Goal: Task Accomplishment & Management: Use online tool/utility

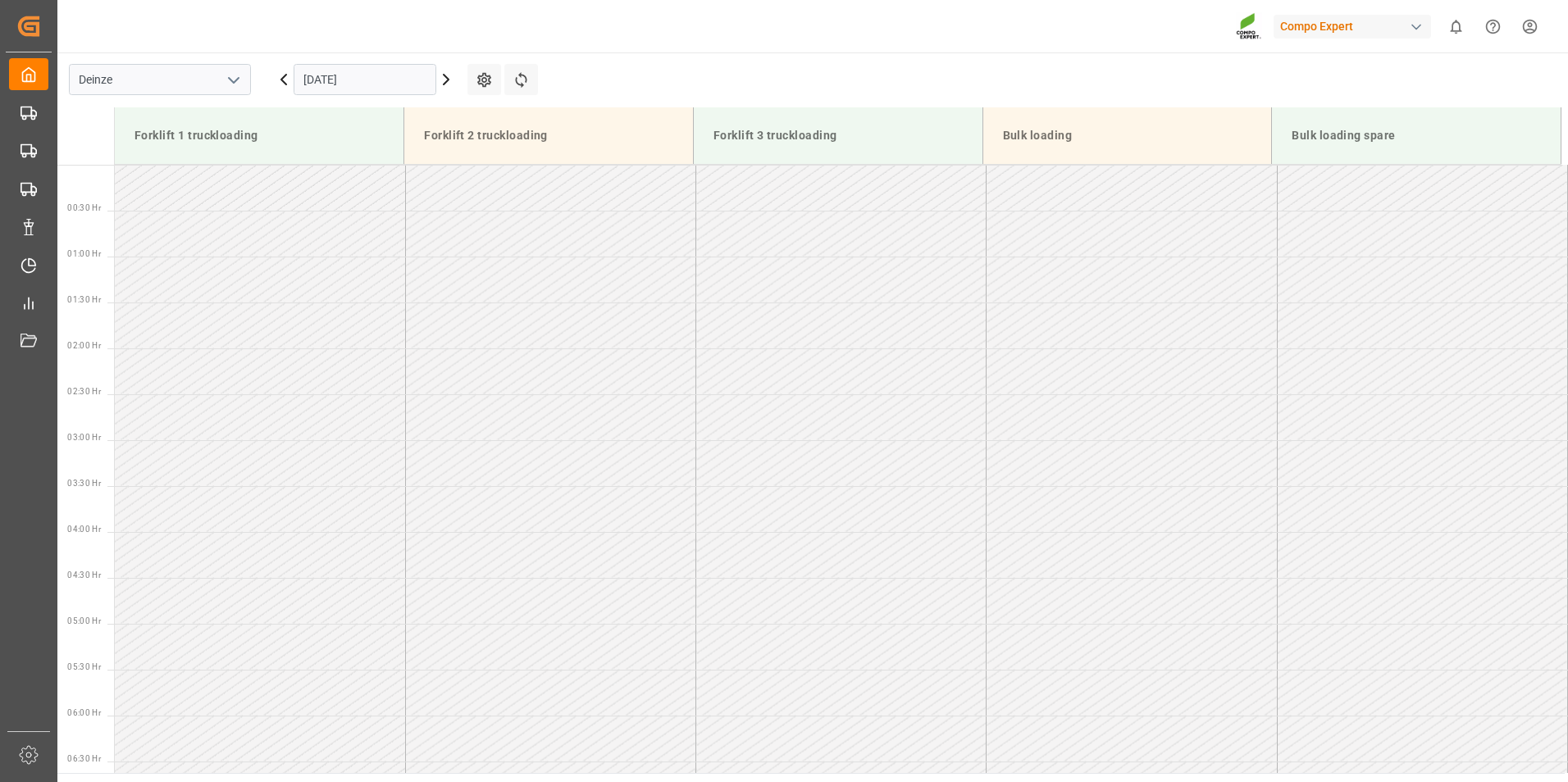
scroll to position [908, 0]
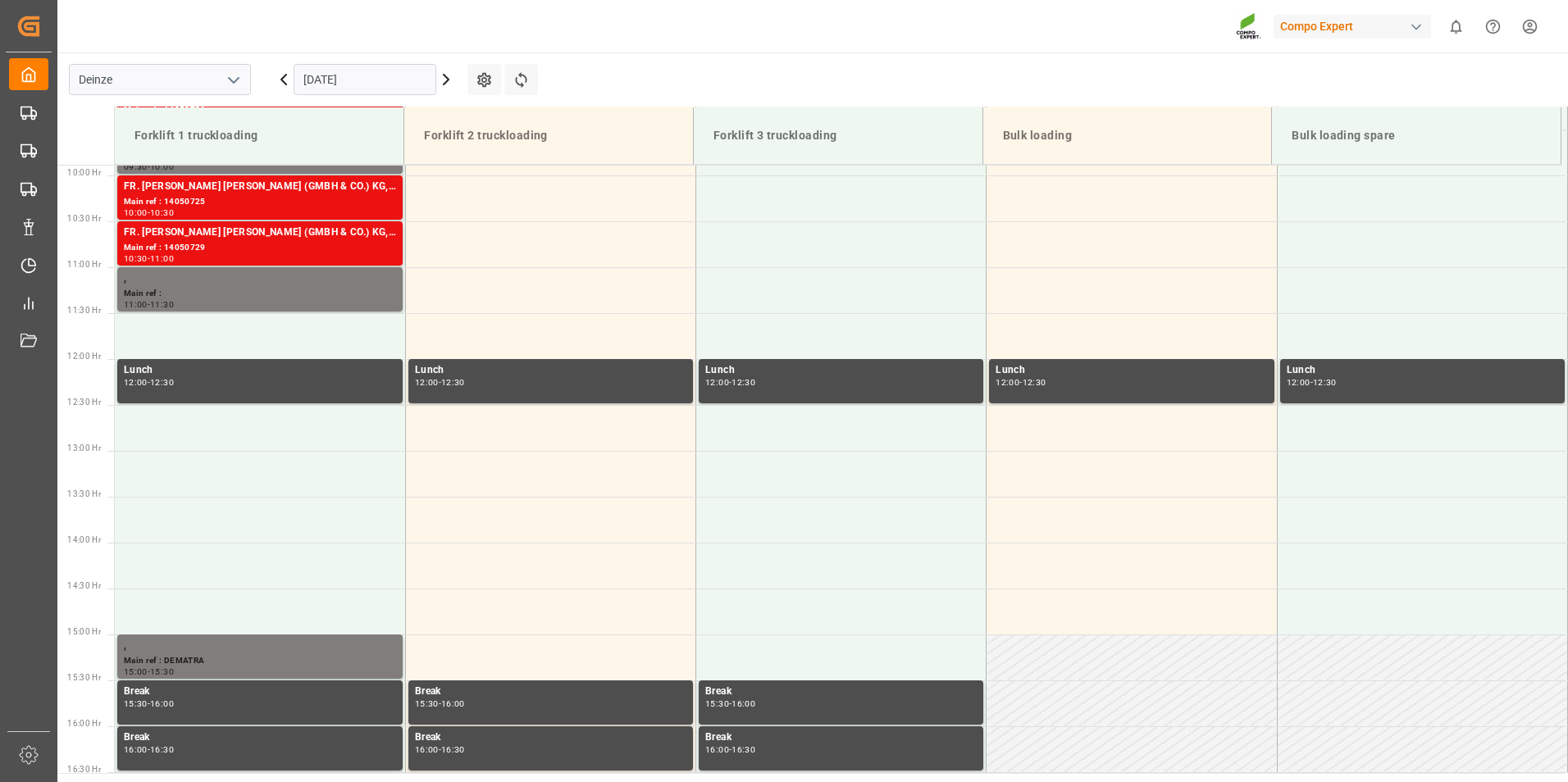
click at [407, 87] on input "18.09.2025" at bounding box center [365, 79] width 143 height 31
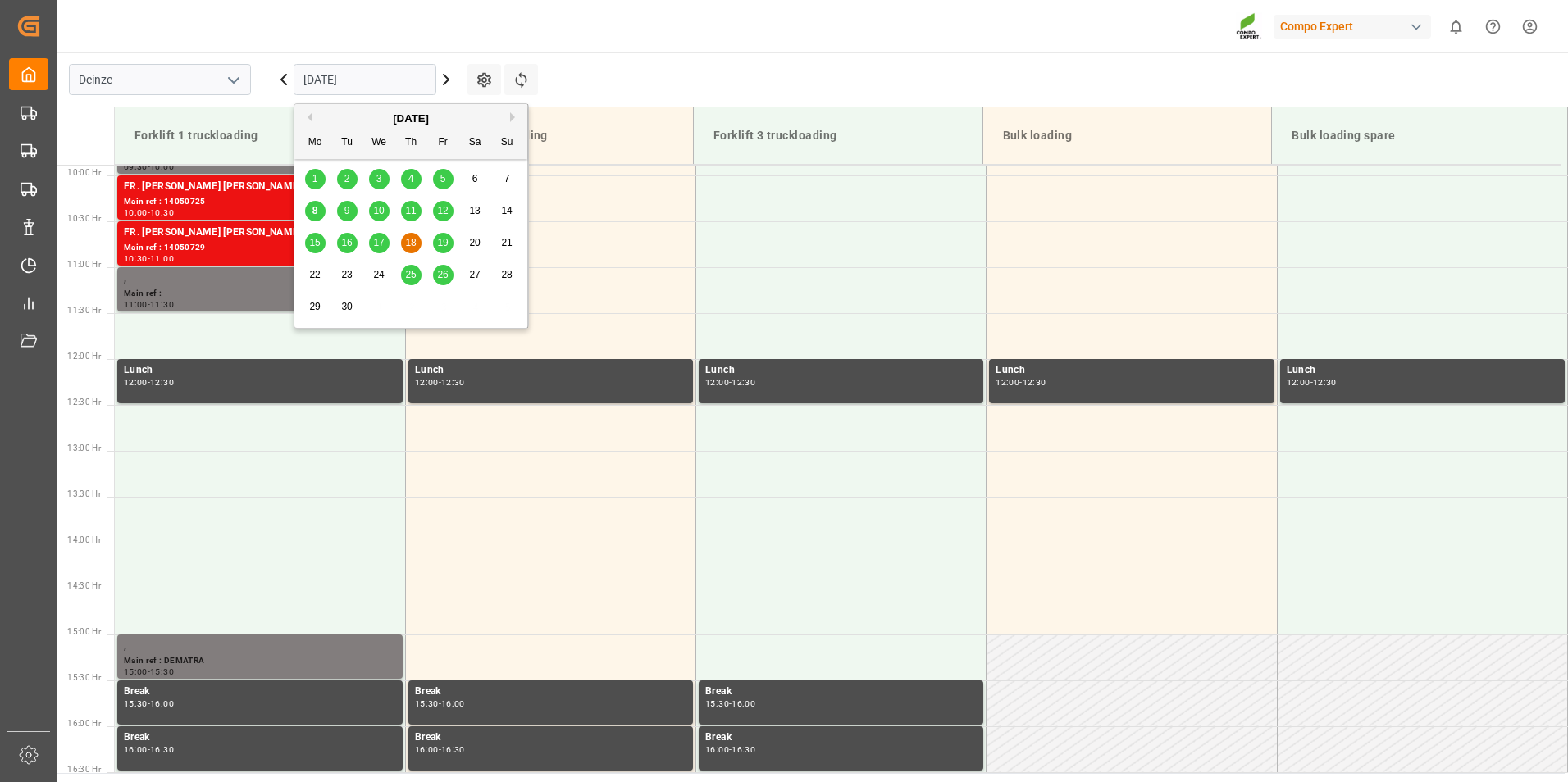
click at [348, 211] on span "9" at bounding box center [347, 210] width 6 height 11
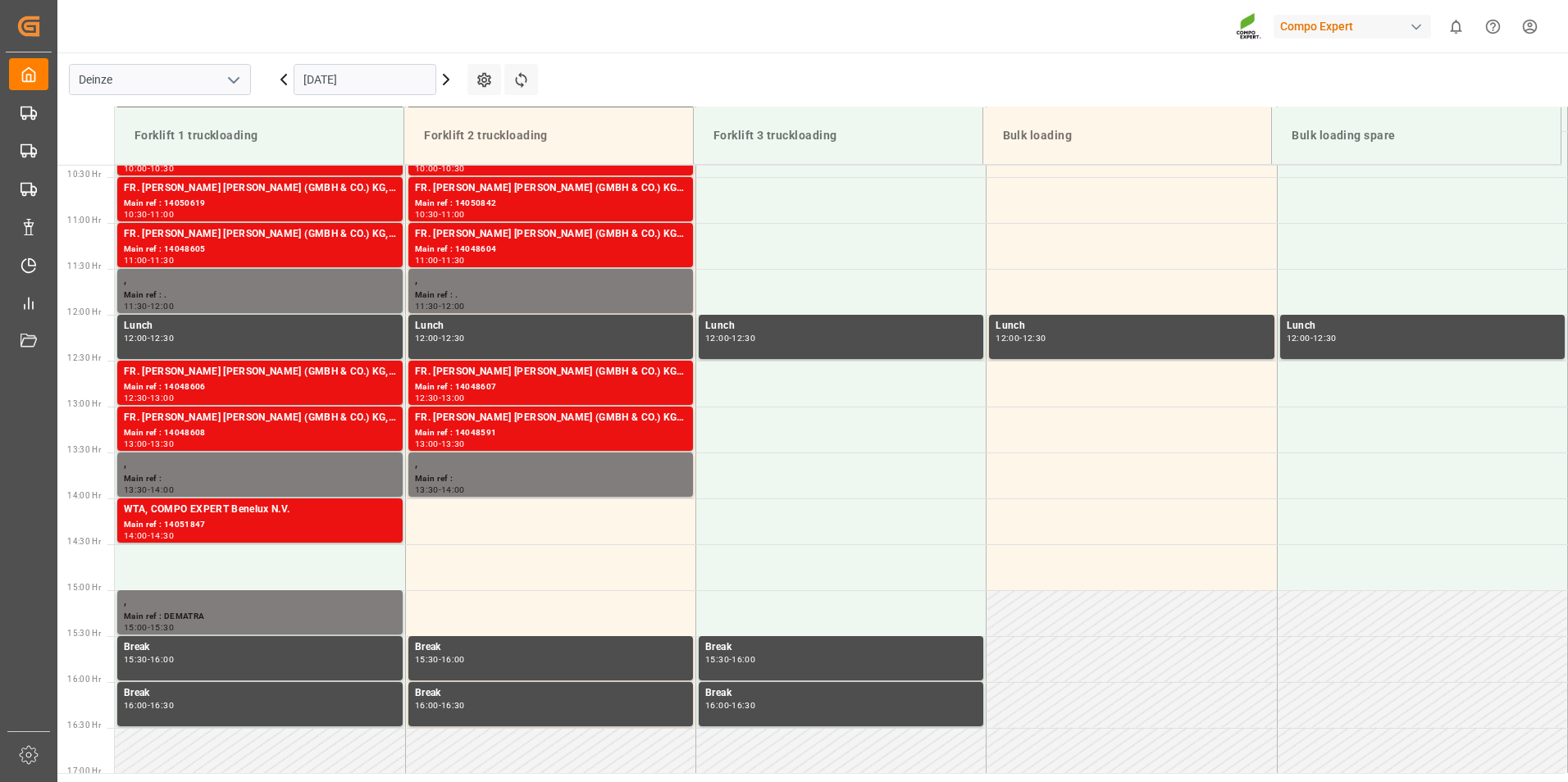
scroll to position [980, 0]
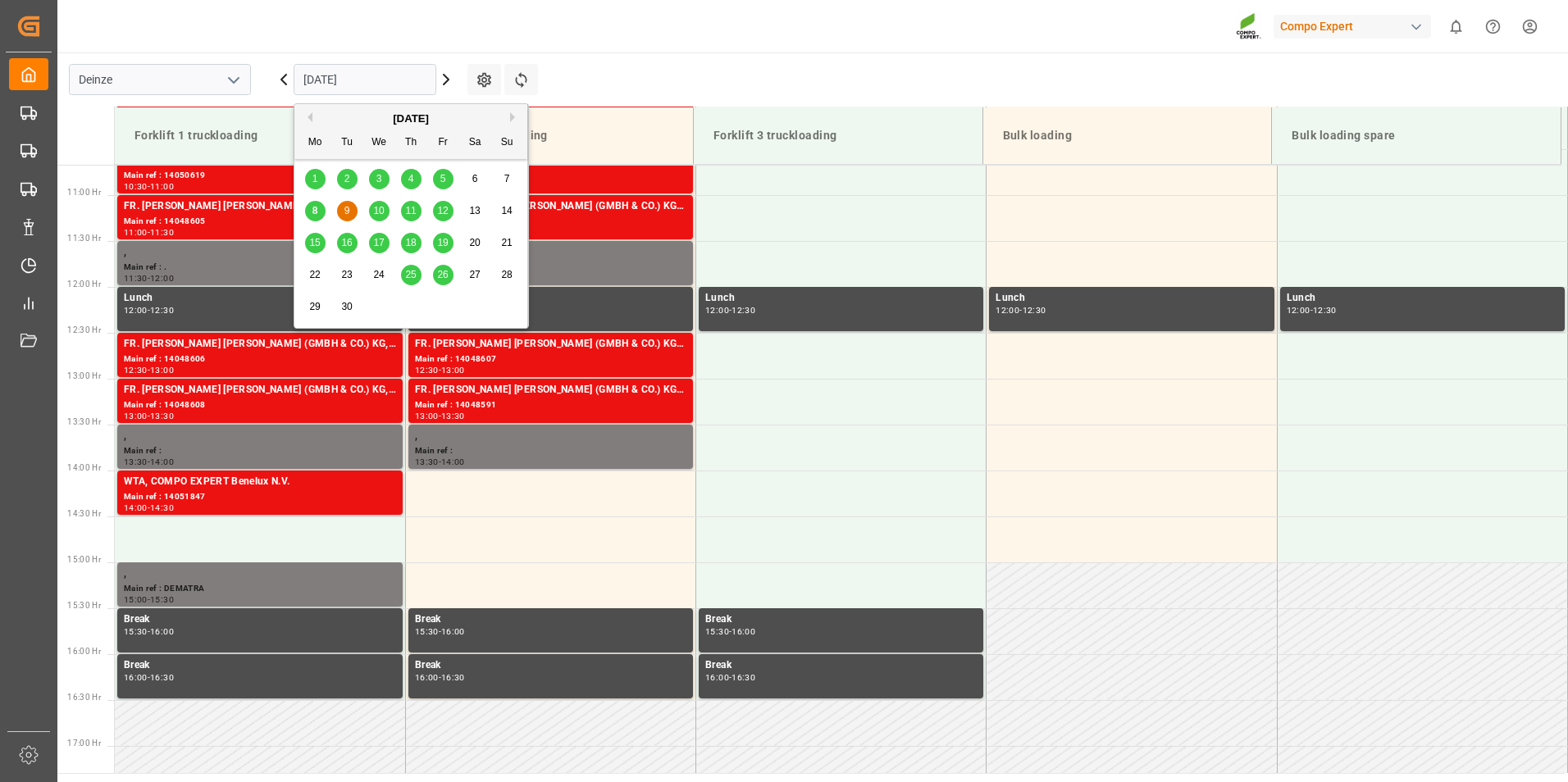
click at [395, 80] on input "09.09.2025" at bounding box center [365, 79] width 143 height 31
click at [317, 214] on span "8" at bounding box center [315, 210] width 6 height 11
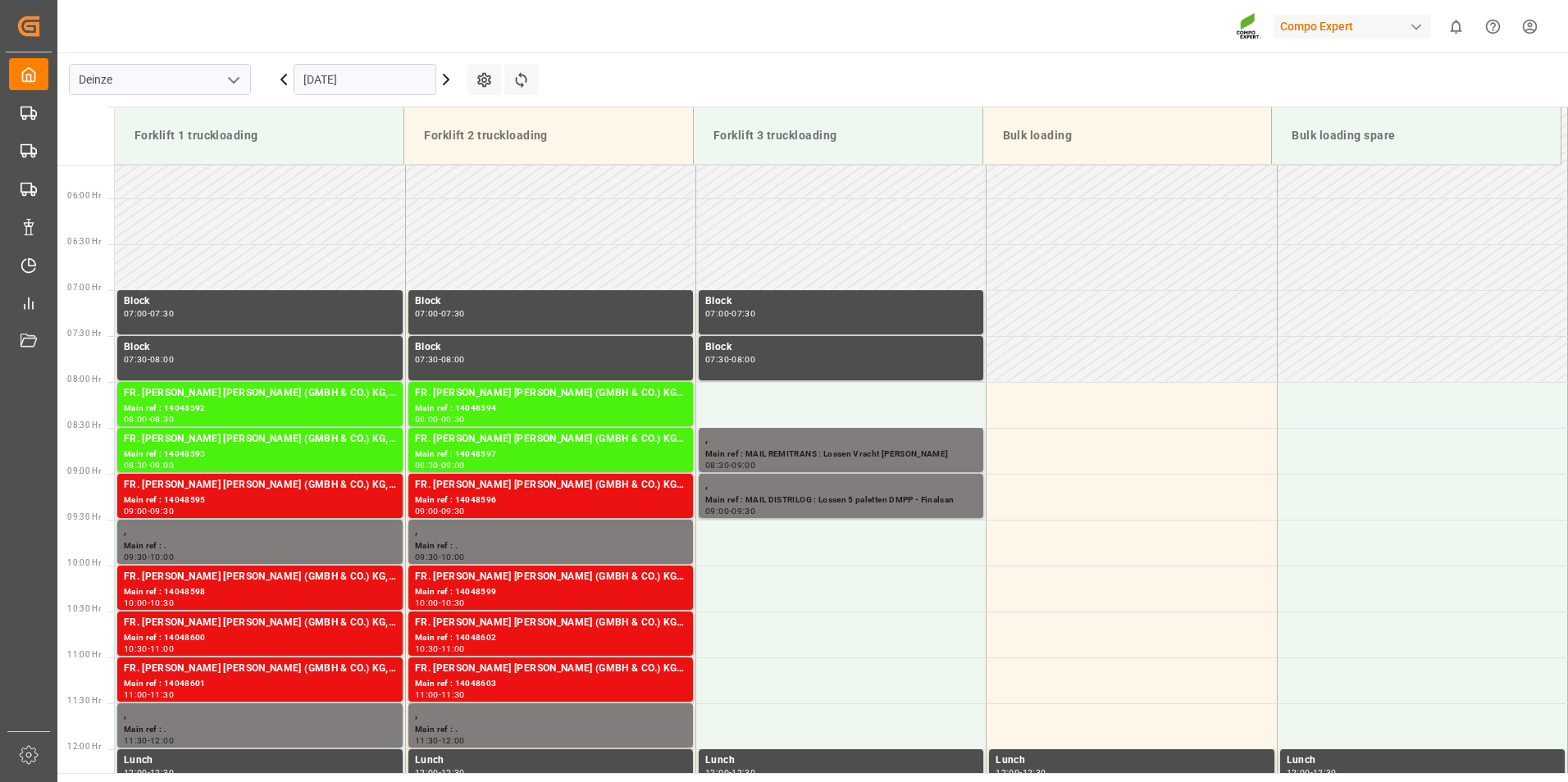
scroll to position [488, 0]
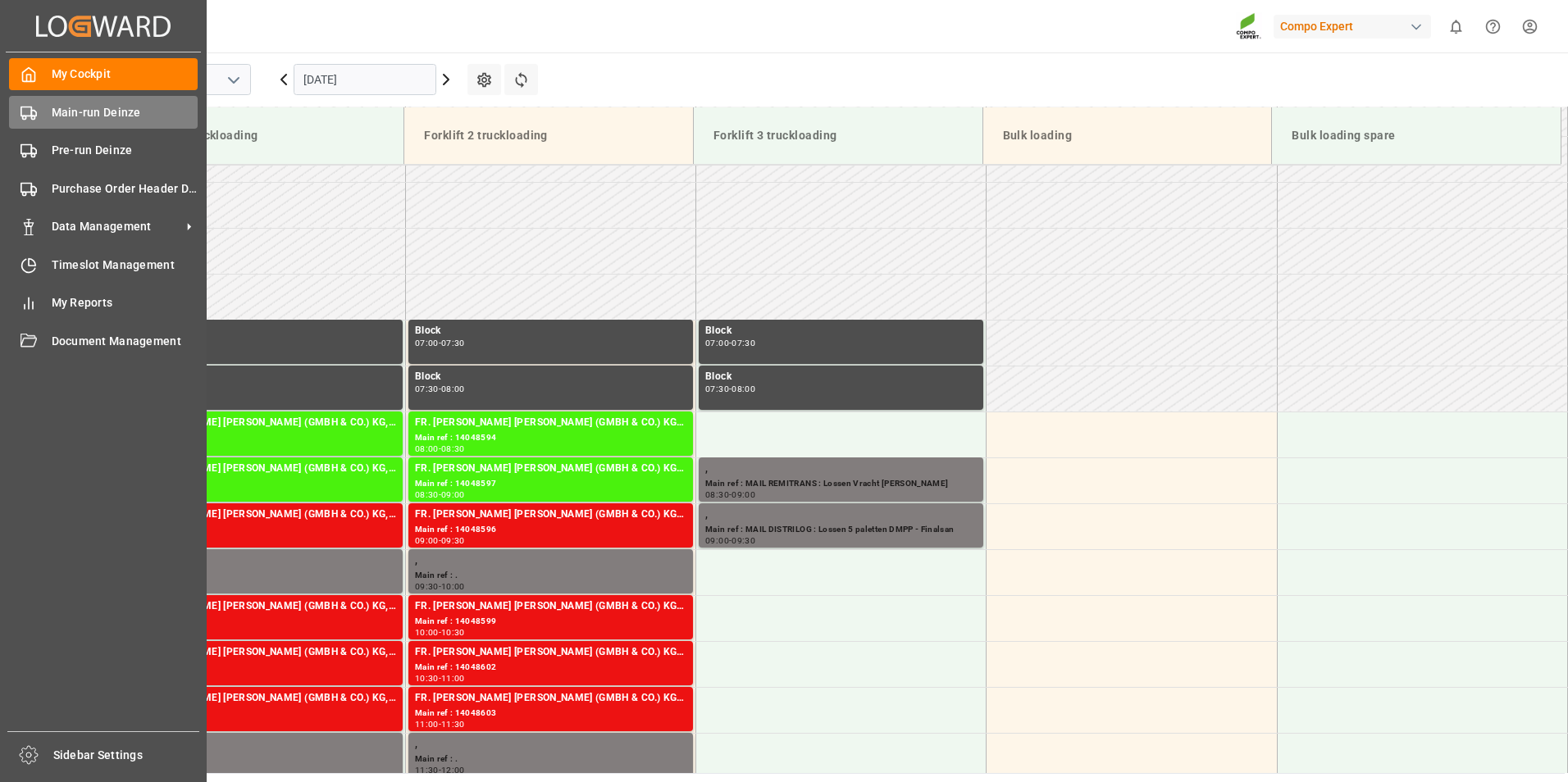
click at [27, 111] on icon at bounding box center [28, 113] width 16 height 16
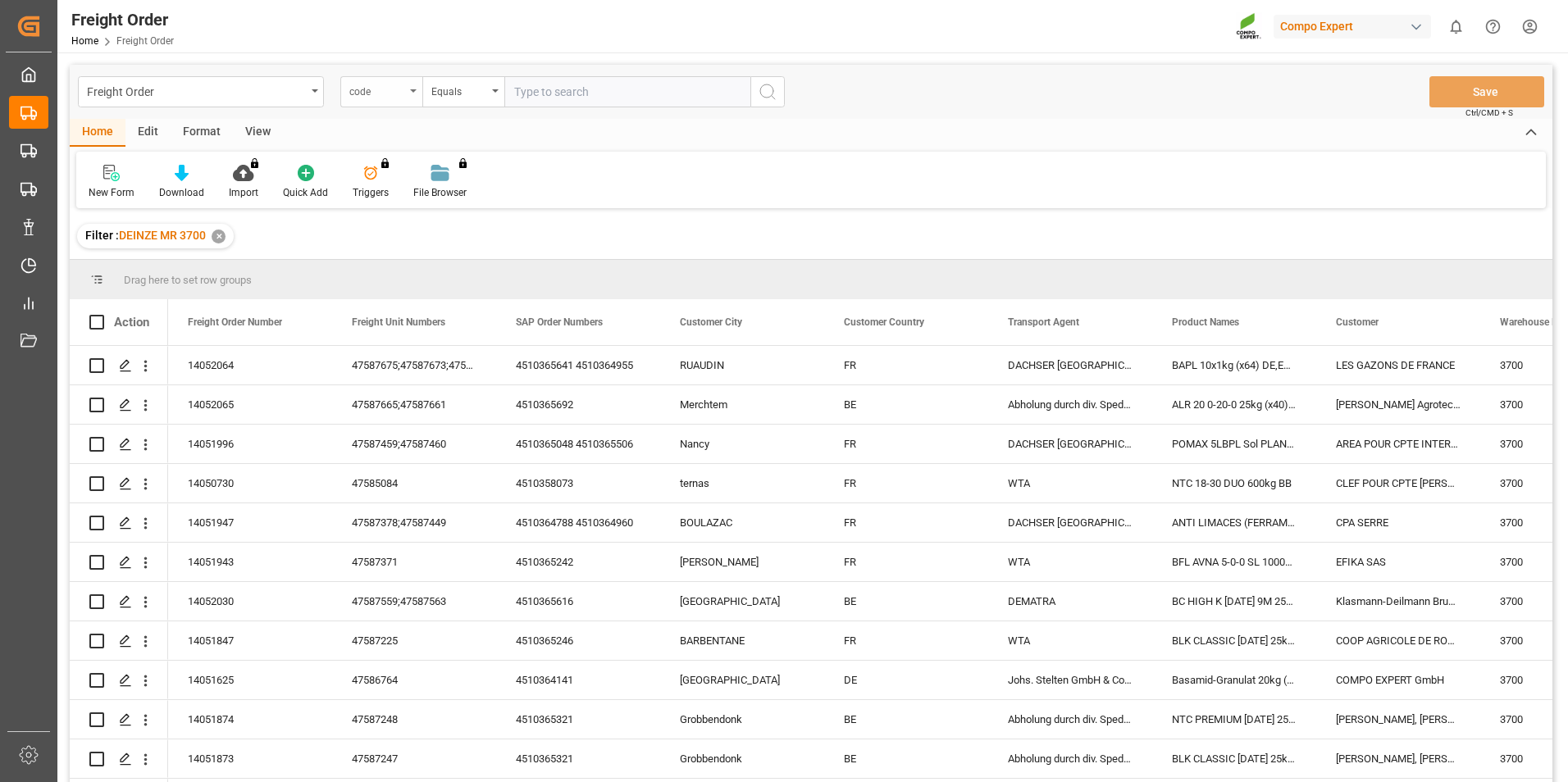
click at [407, 87] on div "code" at bounding box center [381, 91] width 82 height 31
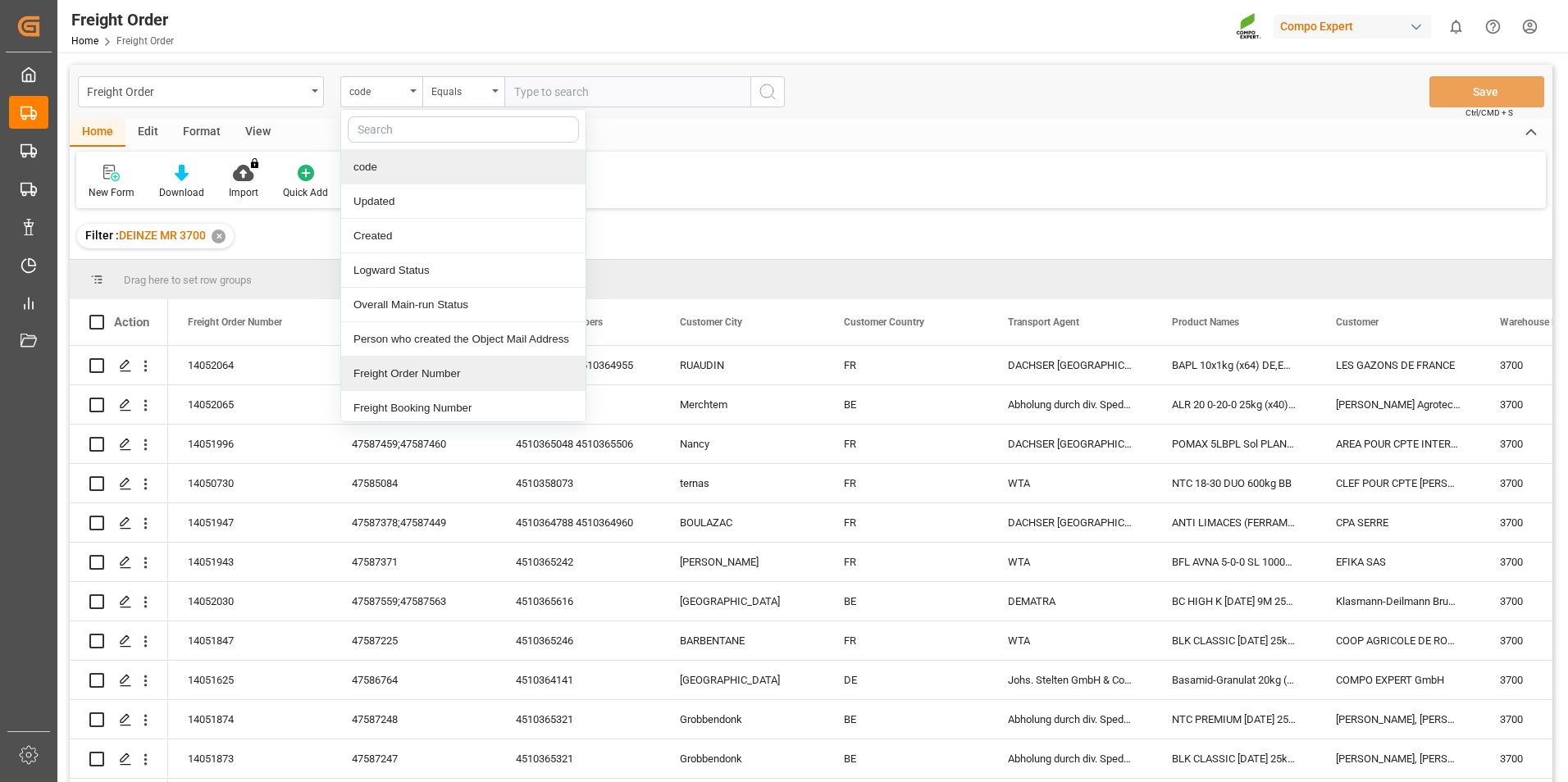
click at [377, 375] on div "Freight Order Number" at bounding box center [463, 374] width 244 height 35
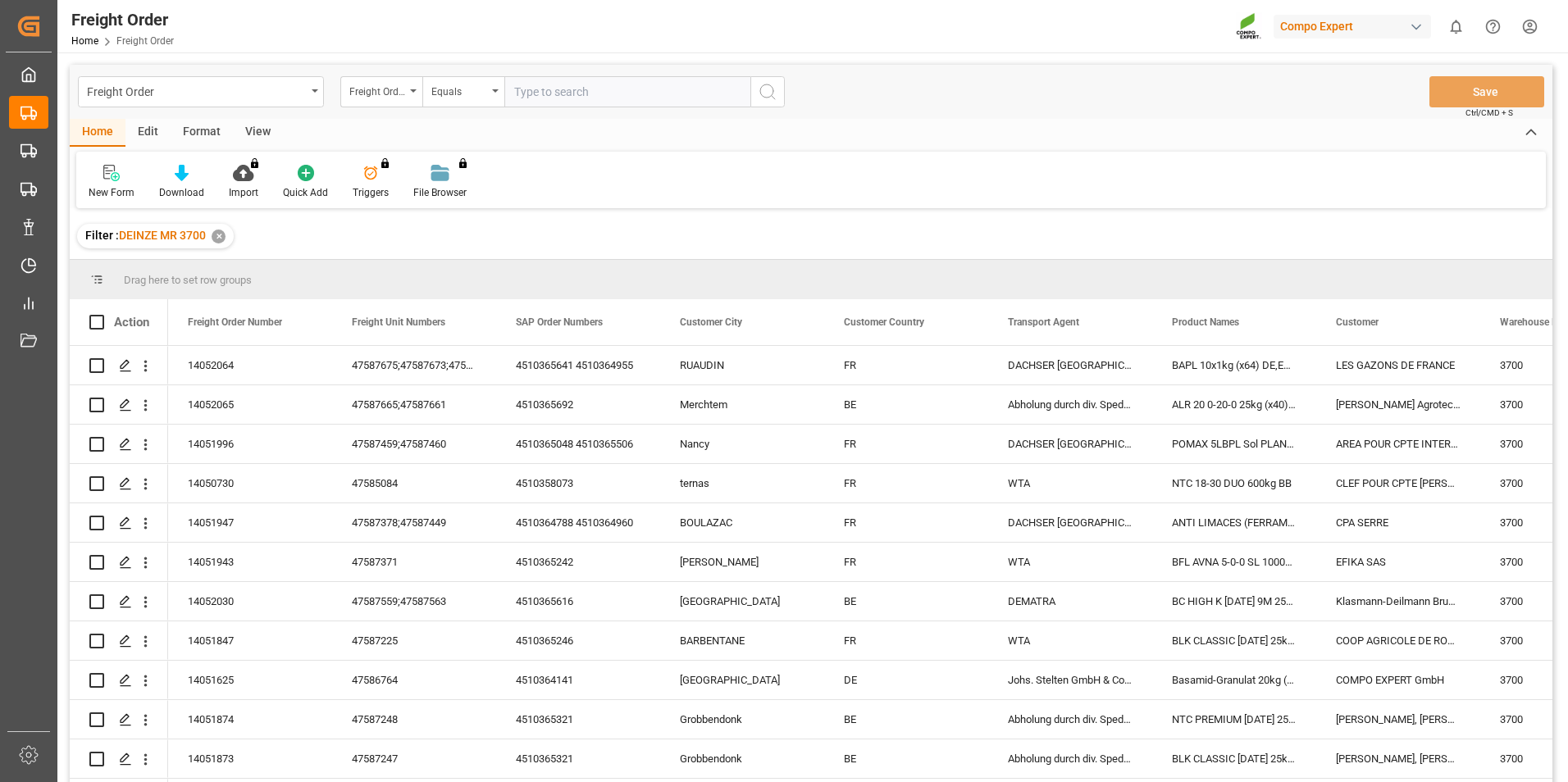
click at [530, 89] on input "text" at bounding box center [627, 91] width 246 height 31
type input "14051798"
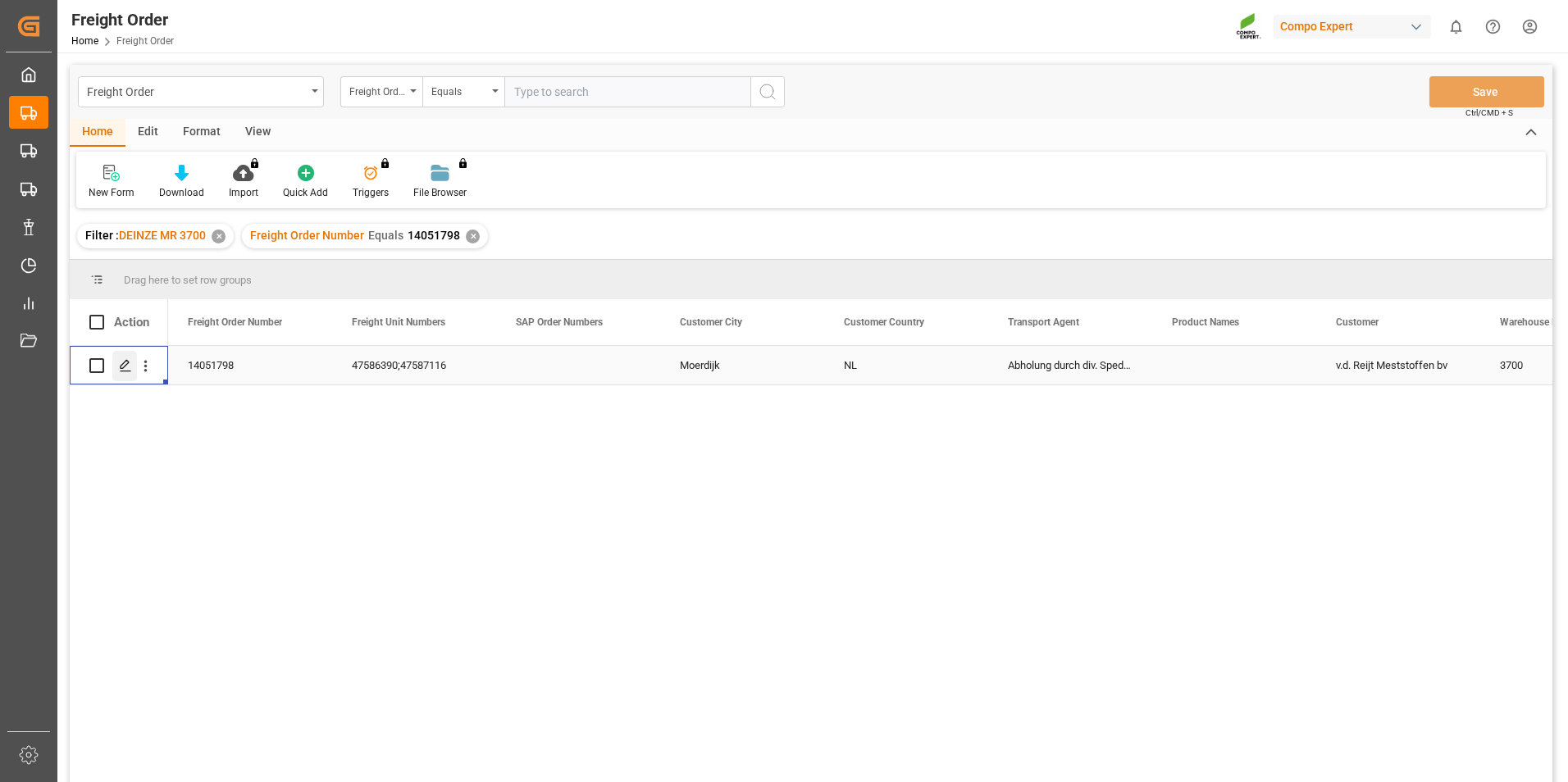
click at [127, 364] on polygon "Press SPACE to select this row." at bounding box center [124, 364] width 8 height 8
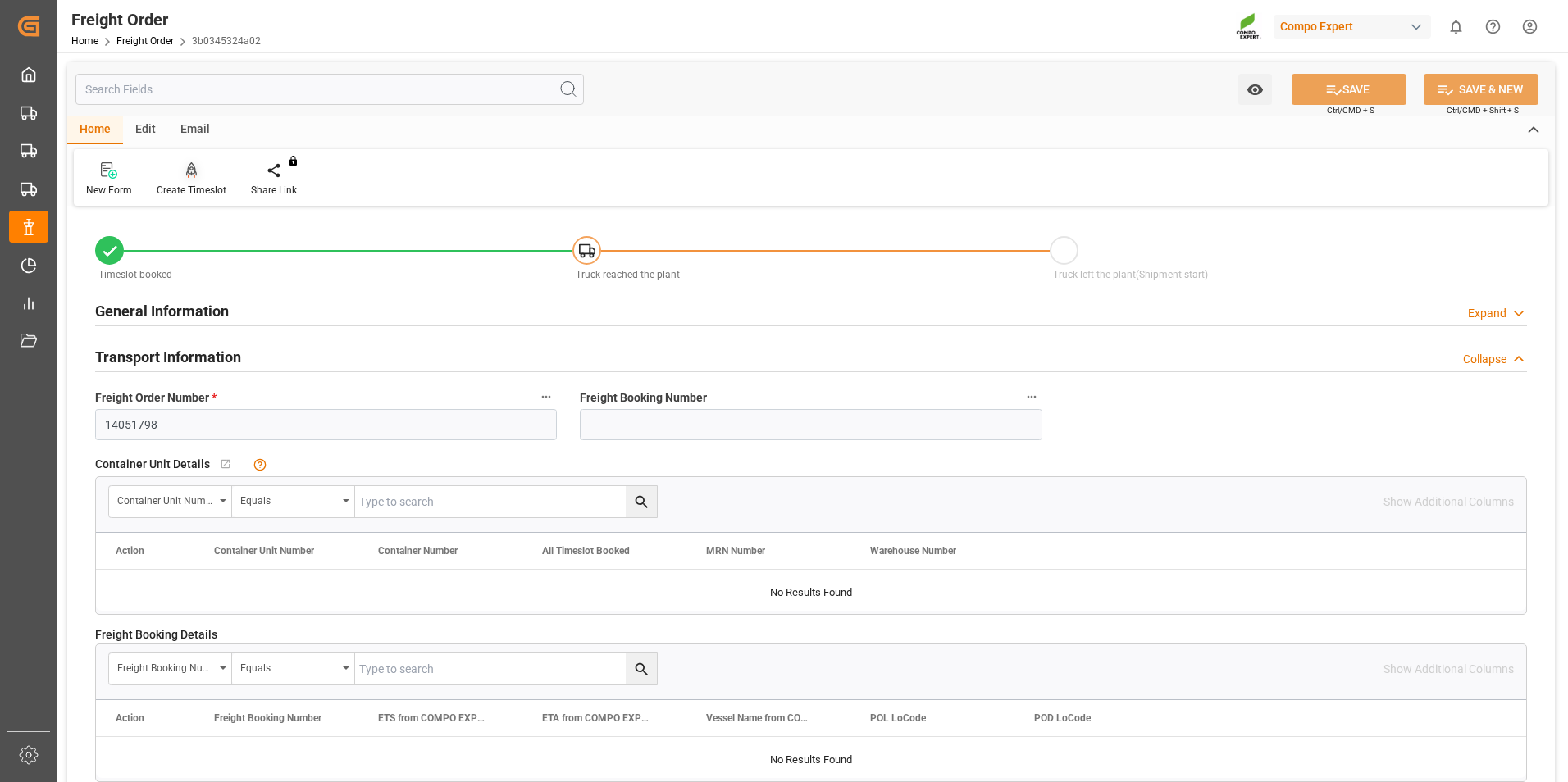
click at [201, 171] on div at bounding box center [192, 170] width 69 height 17
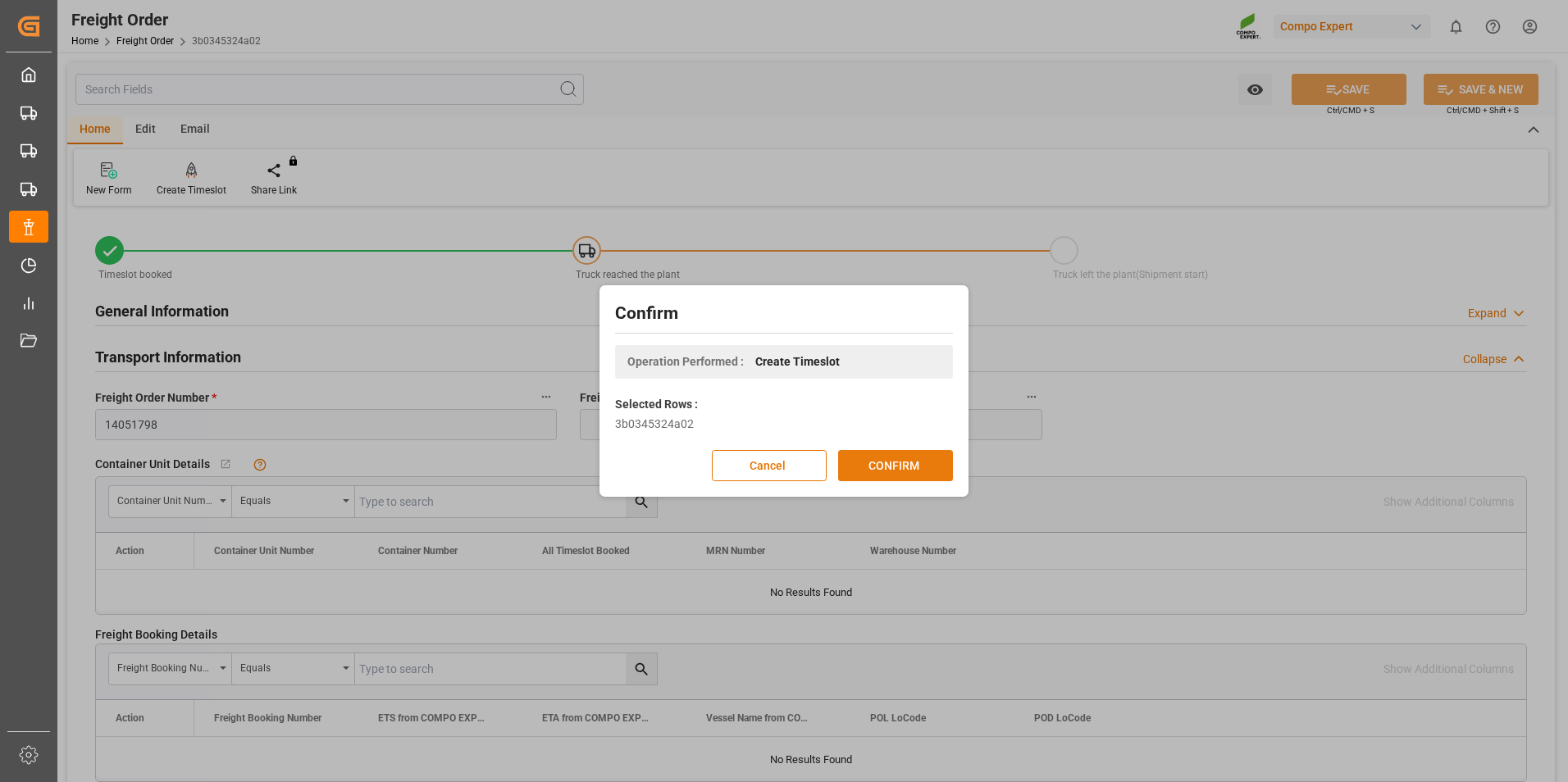
click at [915, 465] on button "CONFIRM" at bounding box center [896, 466] width 115 height 31
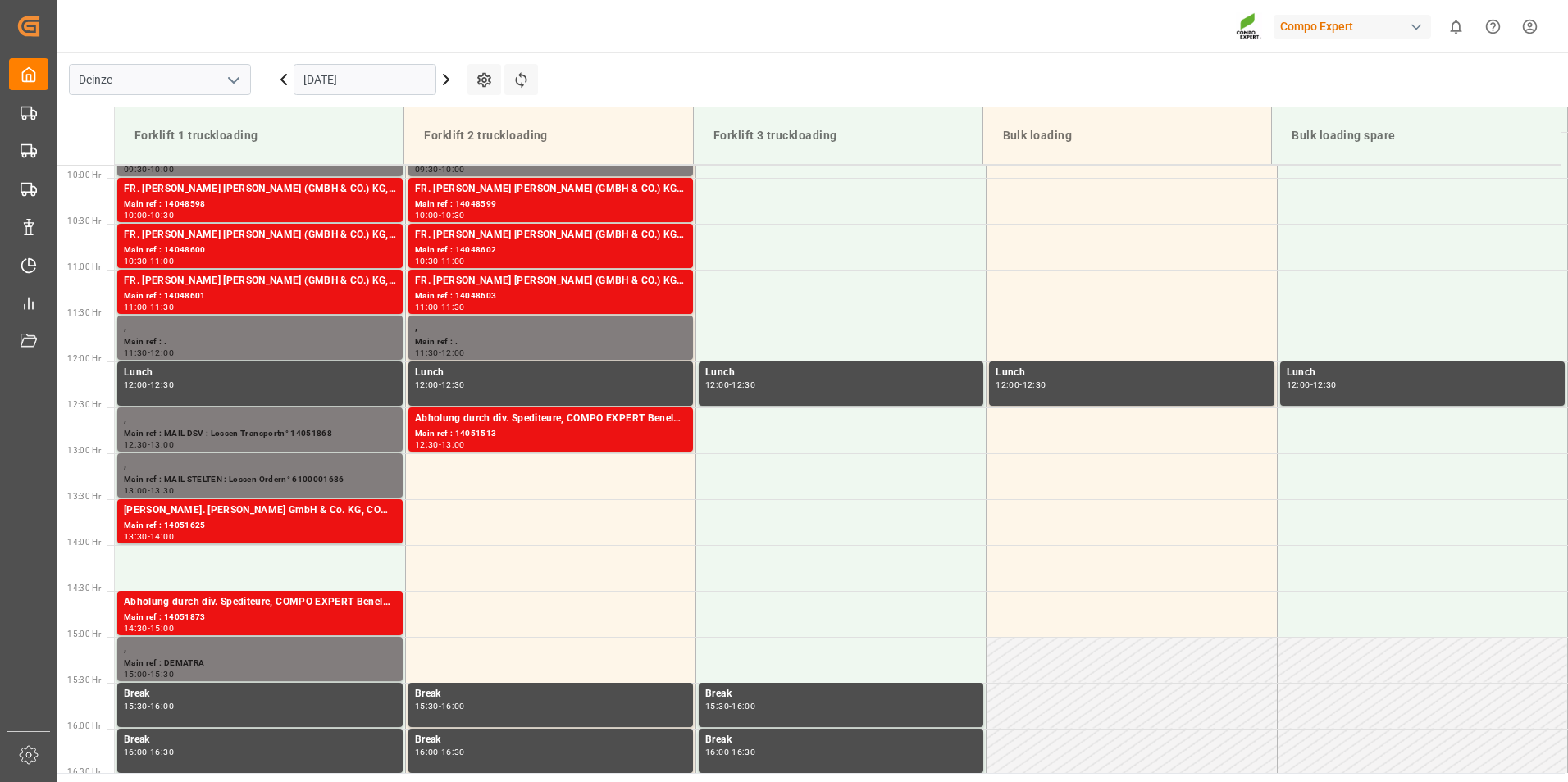
scroll to position [908, 0]
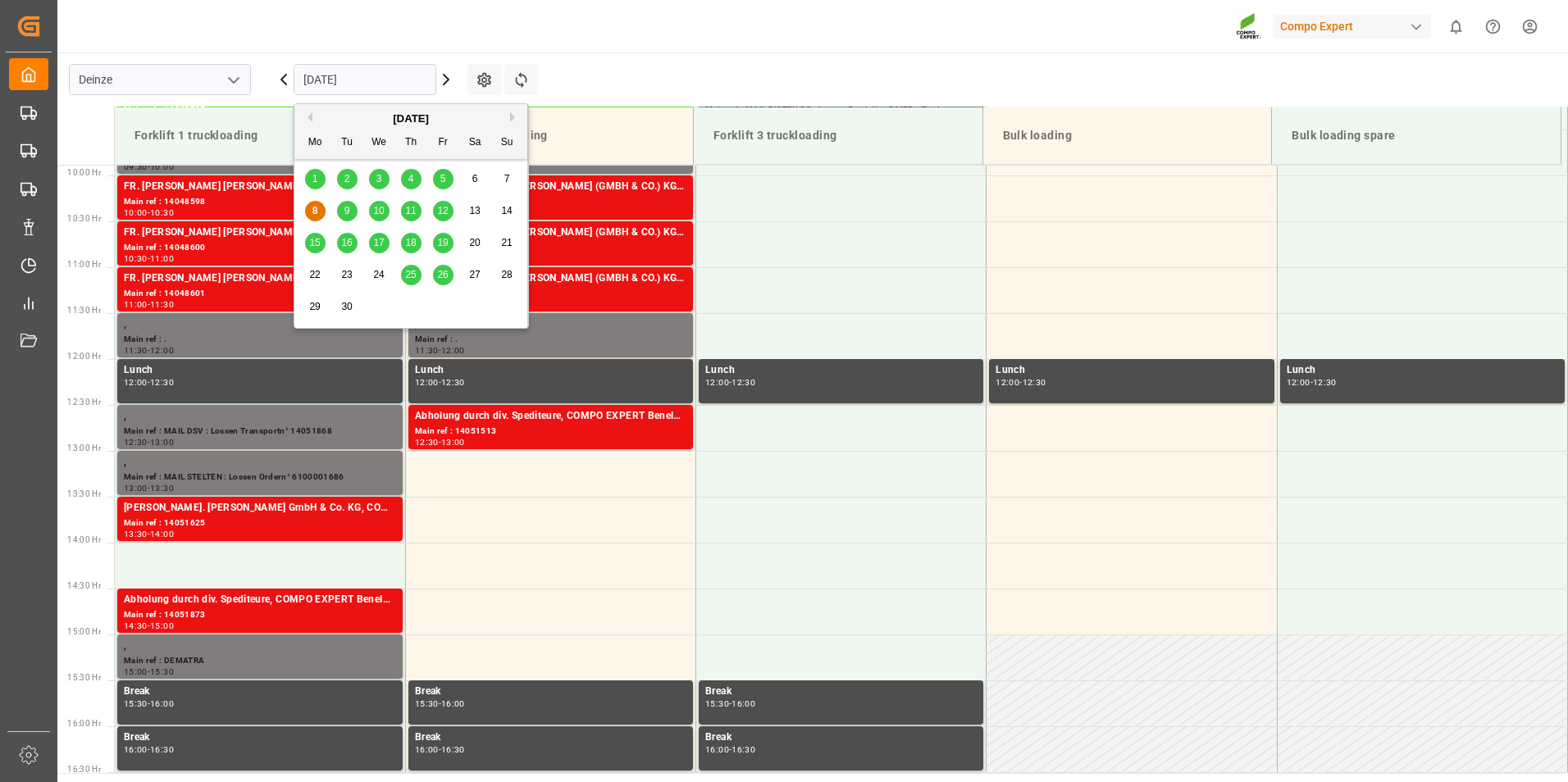
click at [384, 84] on input "[DATE]" at bounding box center [365, 79] width 143 height 31
click at [346, 212] on span "9" at bounding box center [347, 210] width 6 height 11
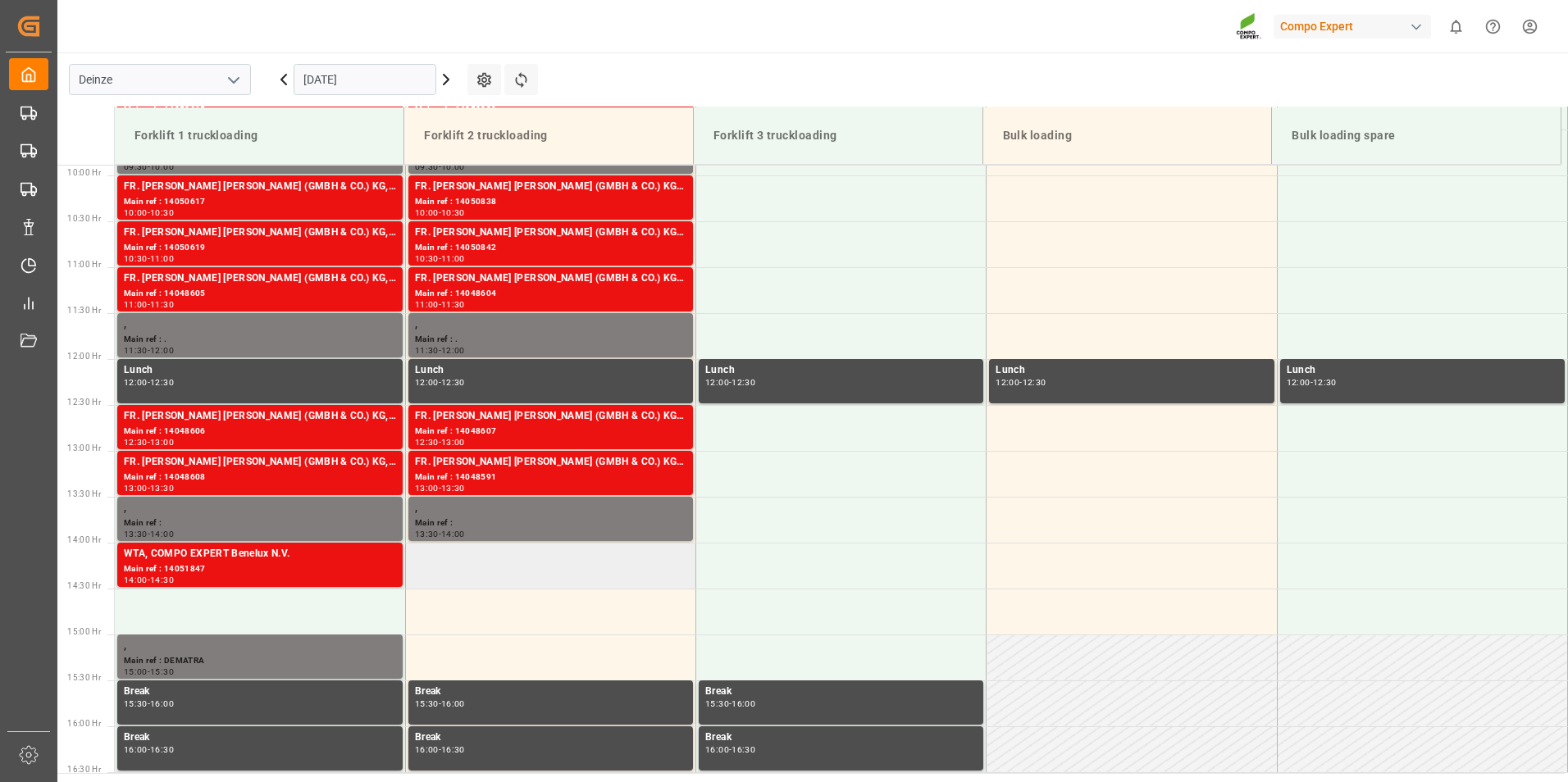
click at [447, 575] on td at bounding box center [550, 565] width 290 height 46
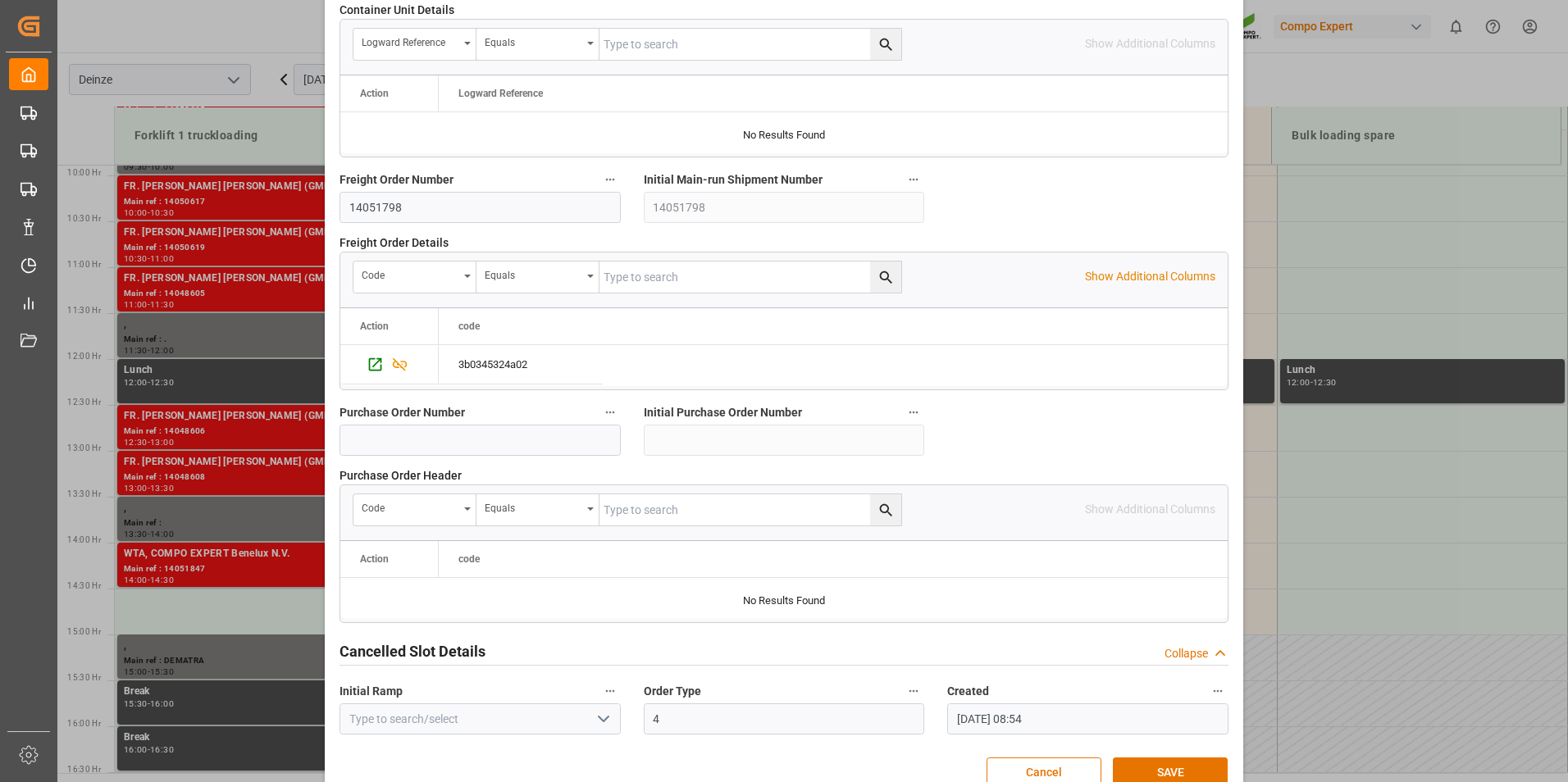
scroll to position [1494, 0]
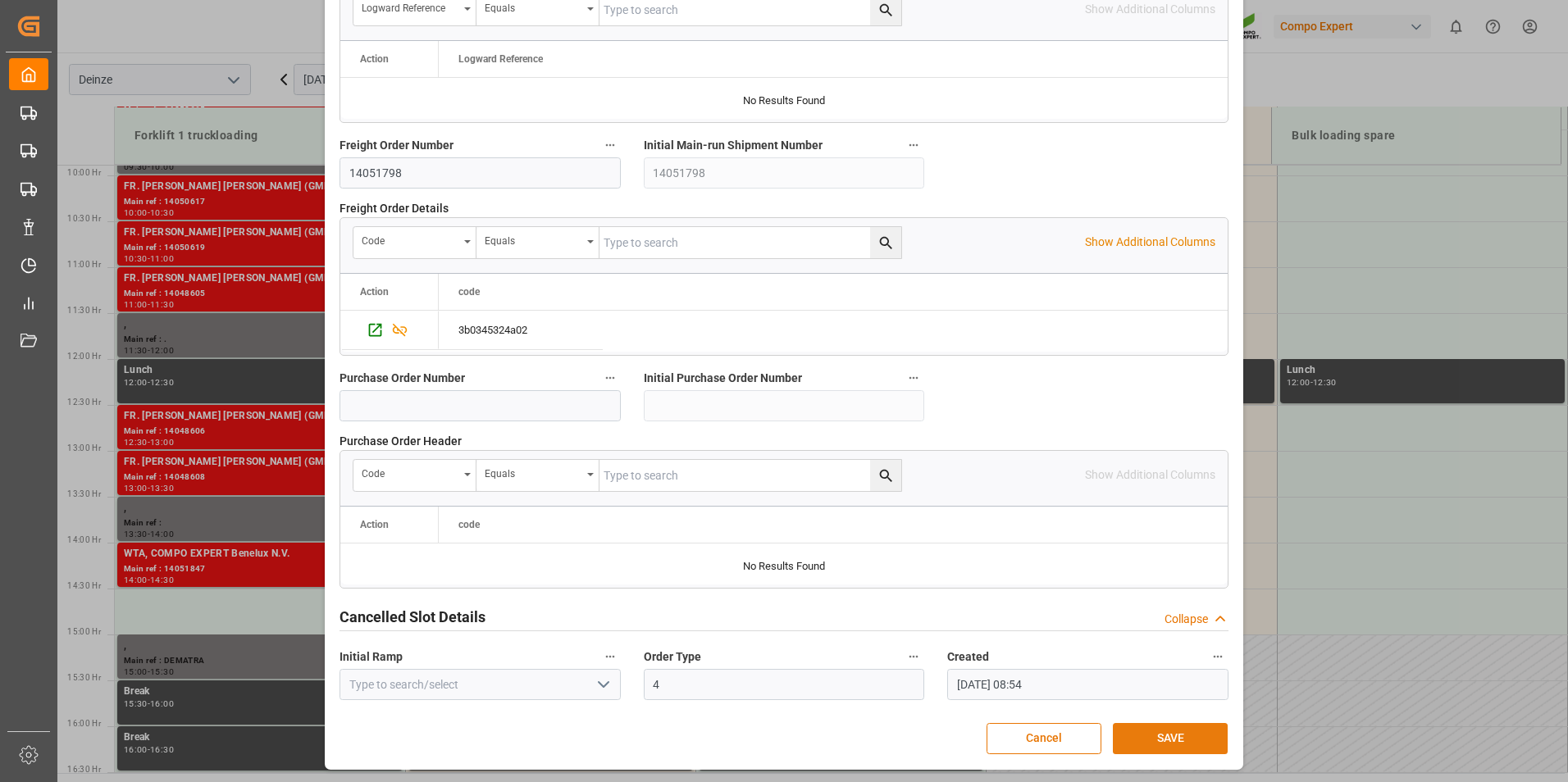
click at [1158, 730] on button "SAVE" at bounding box center [1170, 738] width 115 height 31
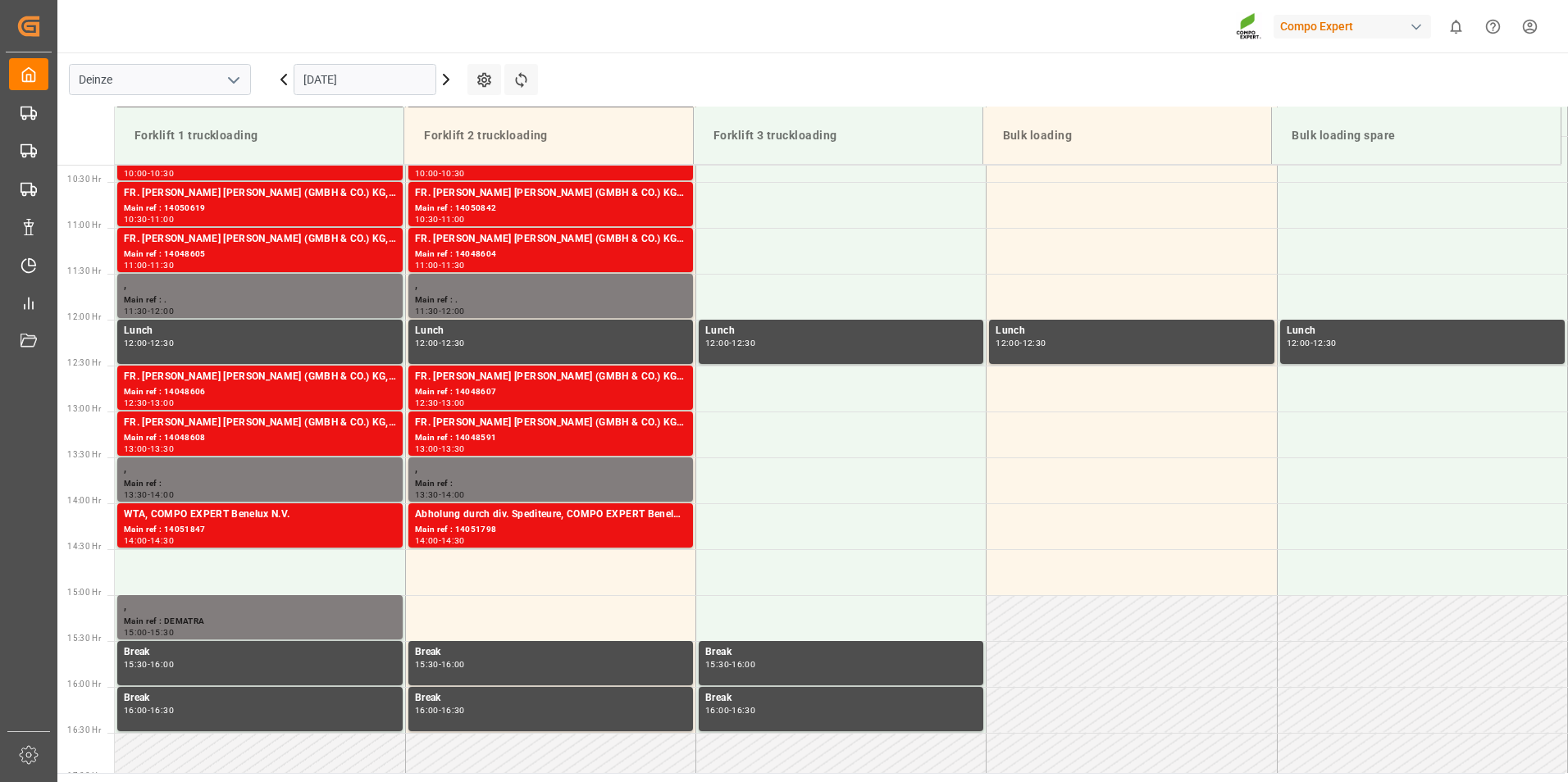
scroll to position [938, 0]
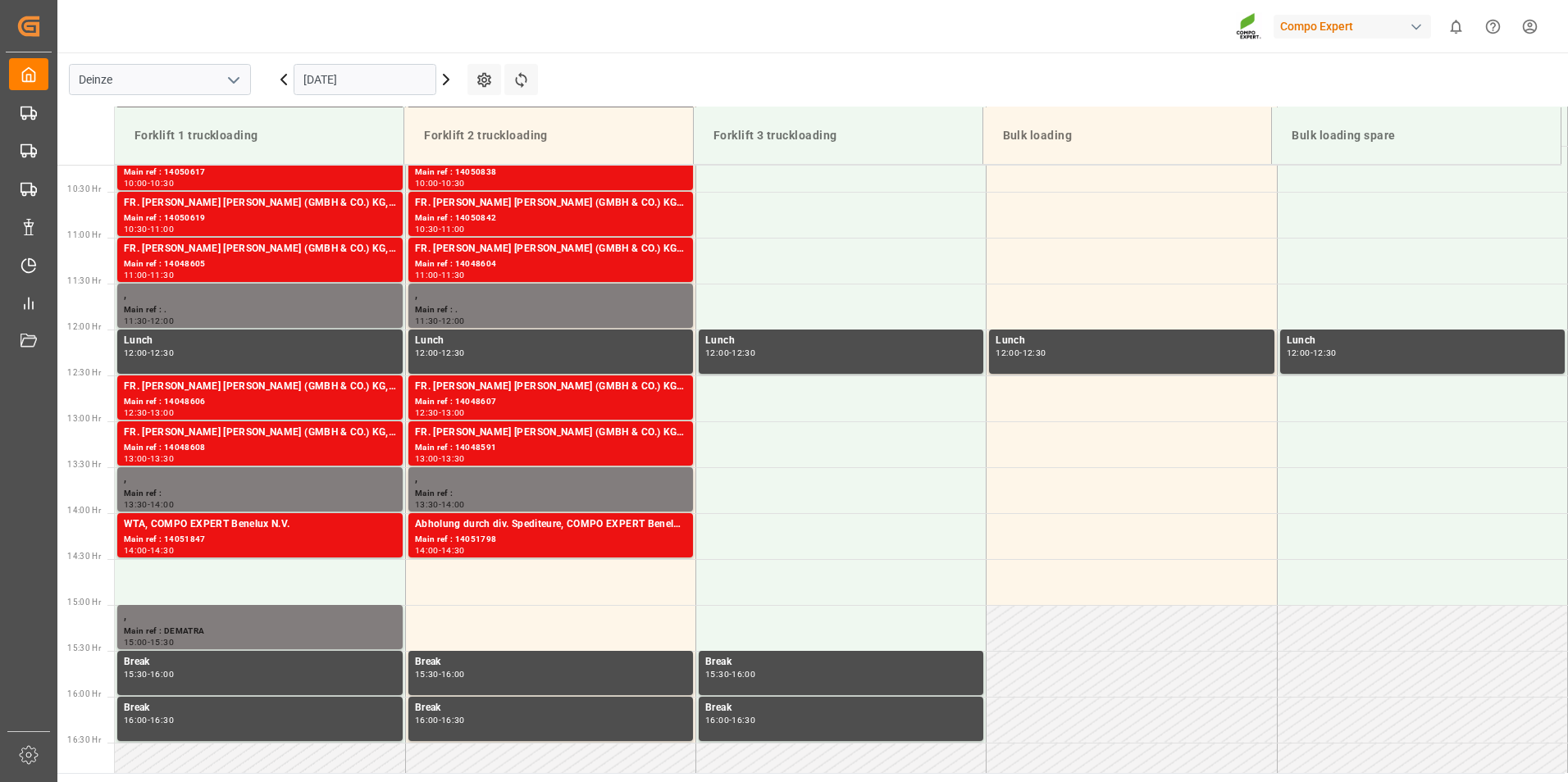
click at [398, 78] on input "09.09.2025" at bounding box center [365, 79] width 143 height 31
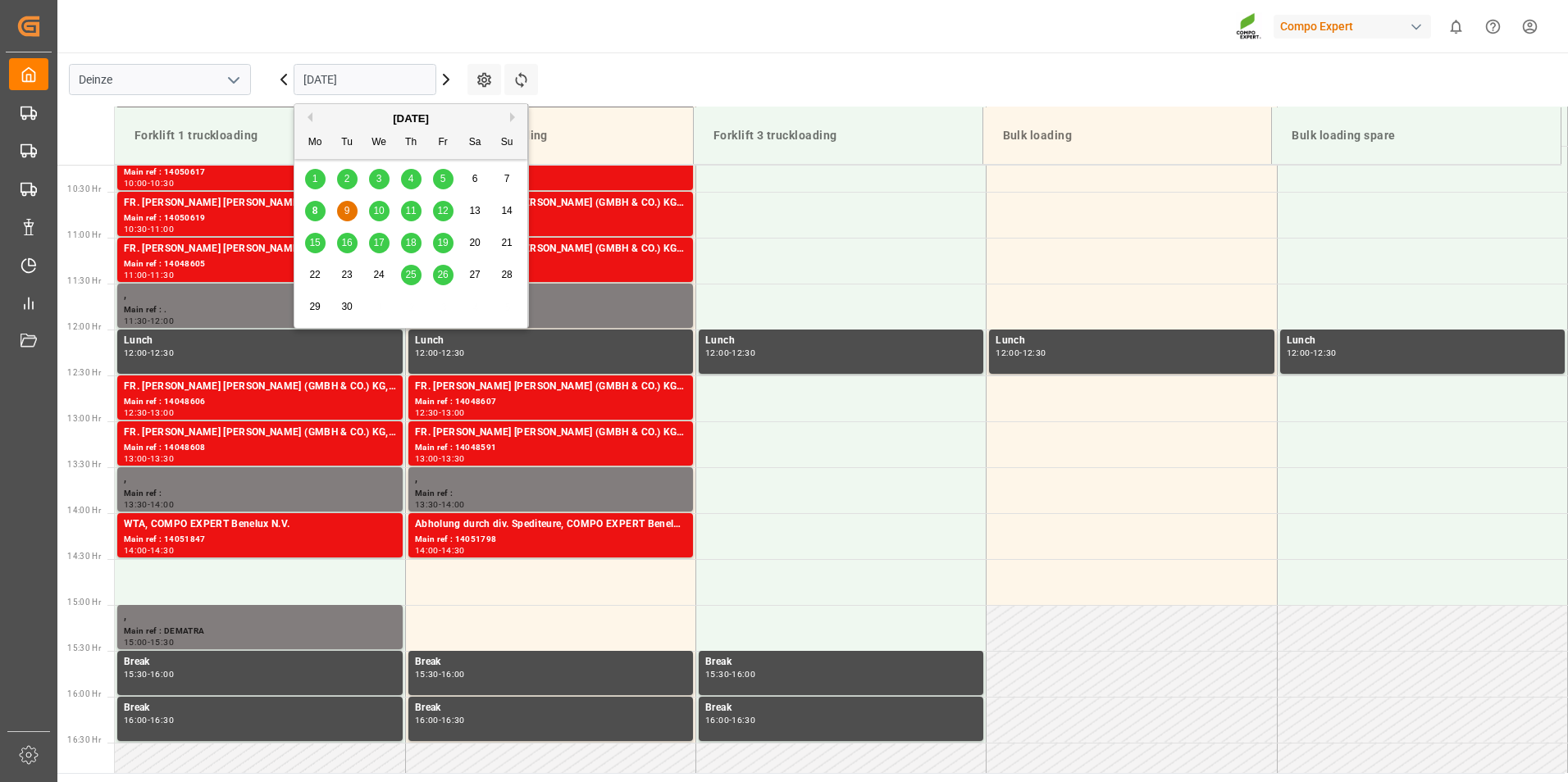
click at [315, 216] on span "8" at bounding box center [315, 210] width 6 height 11
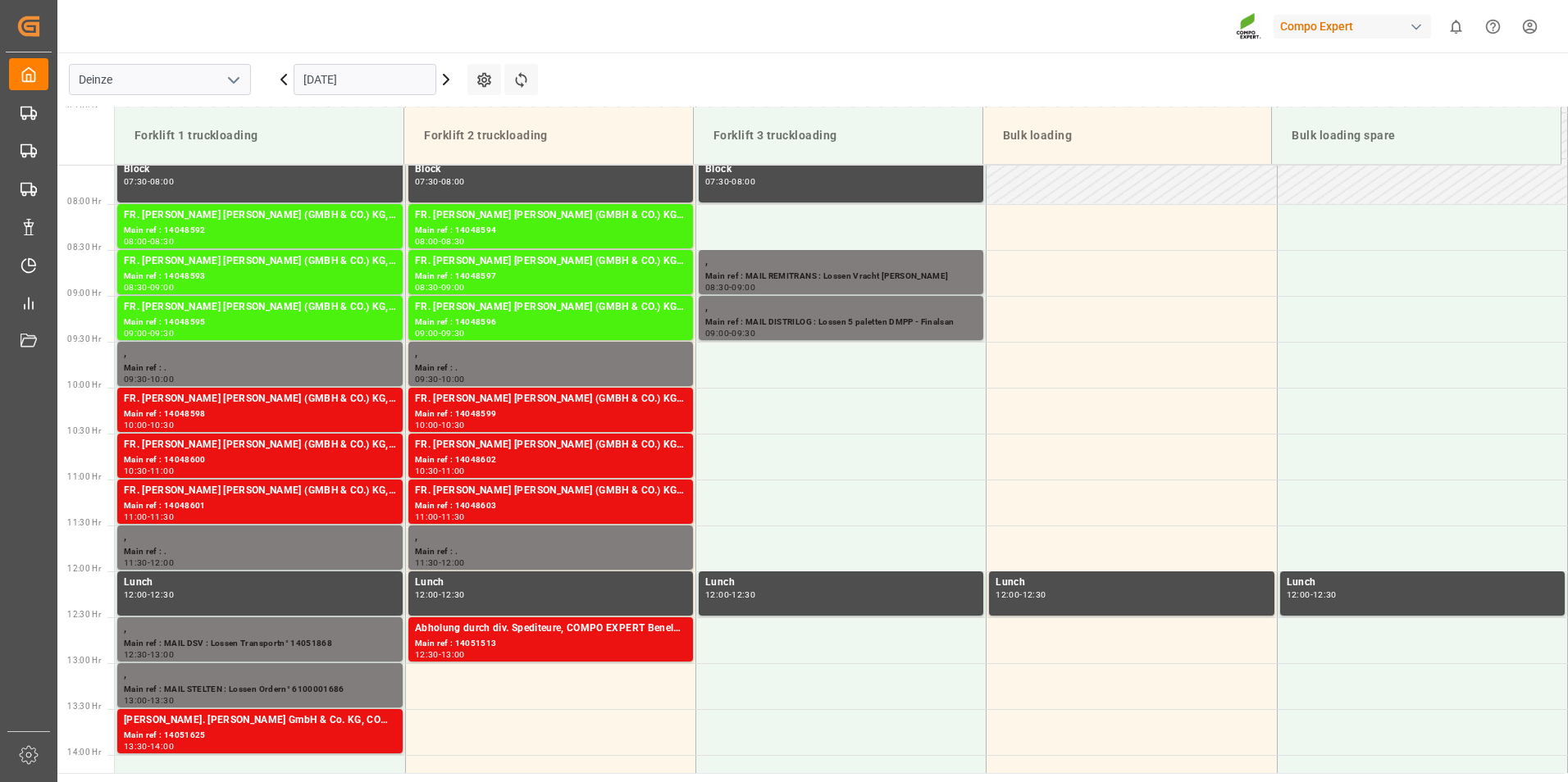
scroll to position [690, 0]
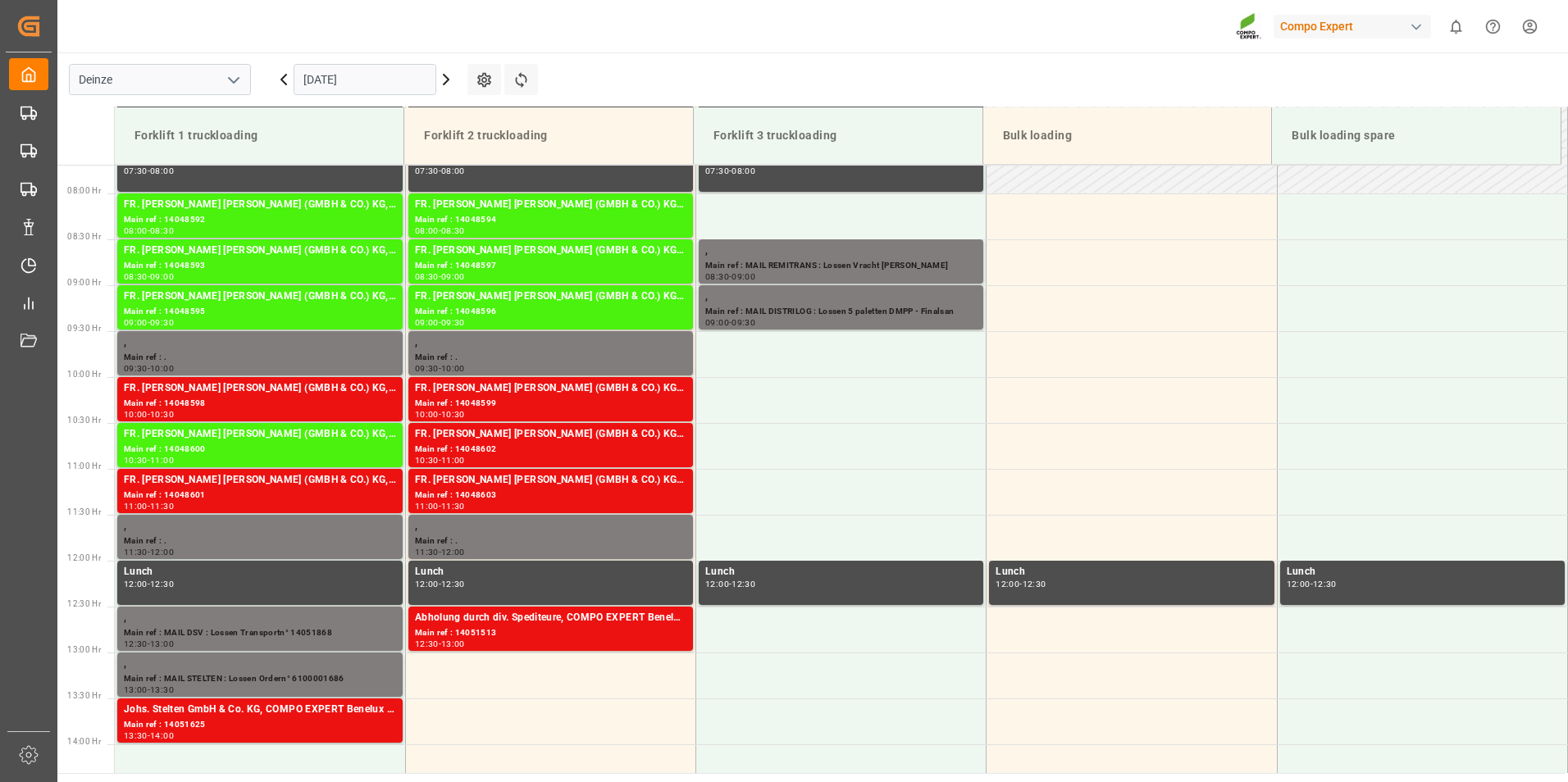
scroll to position [715, 0]
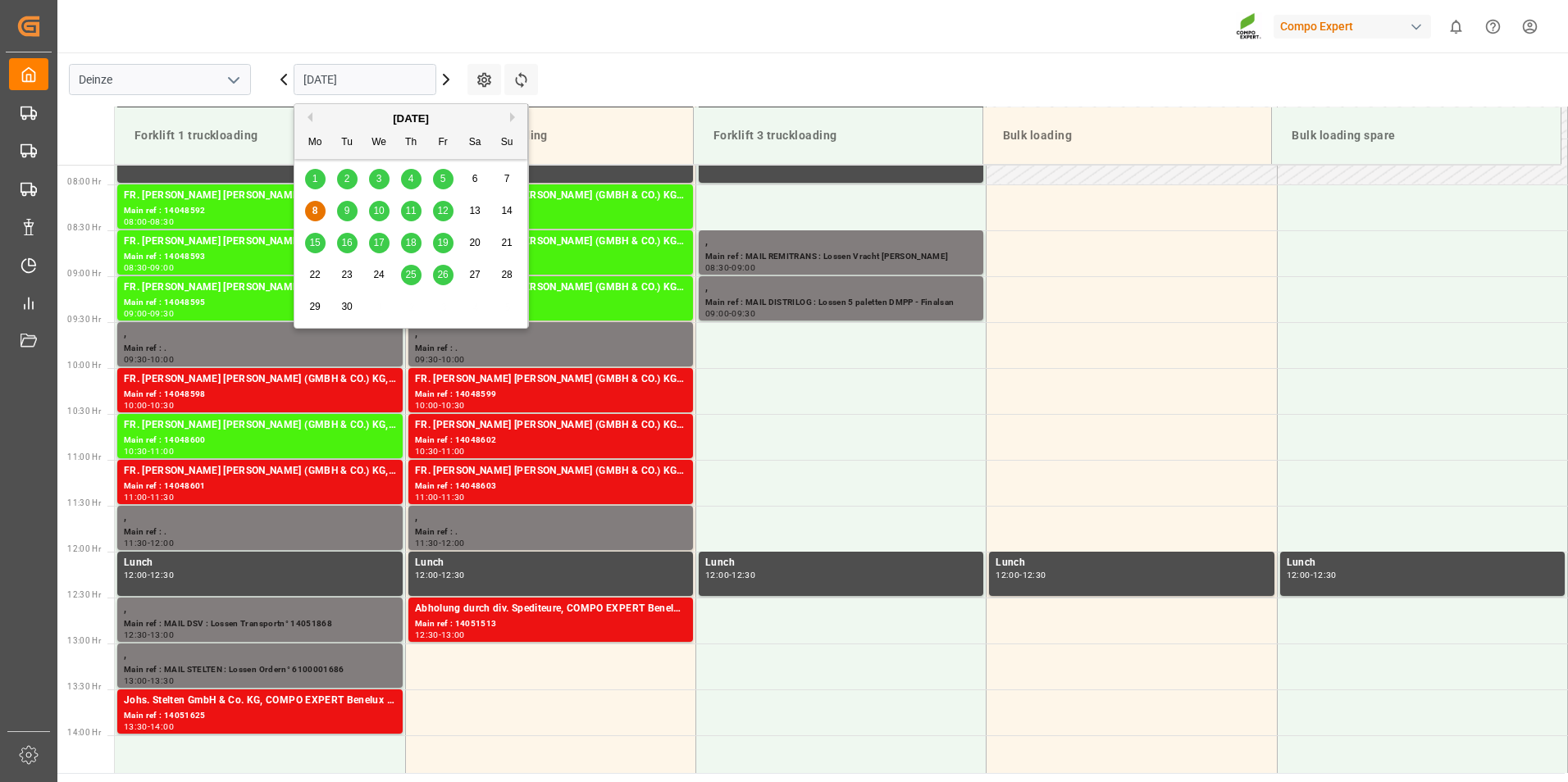
click at [373, 87] on input "[DATE]" at bounding box center [365, 79] width 143 height 31
click at [382, 242] on span "17" at bounding box center [377, 242] width 10 height 11
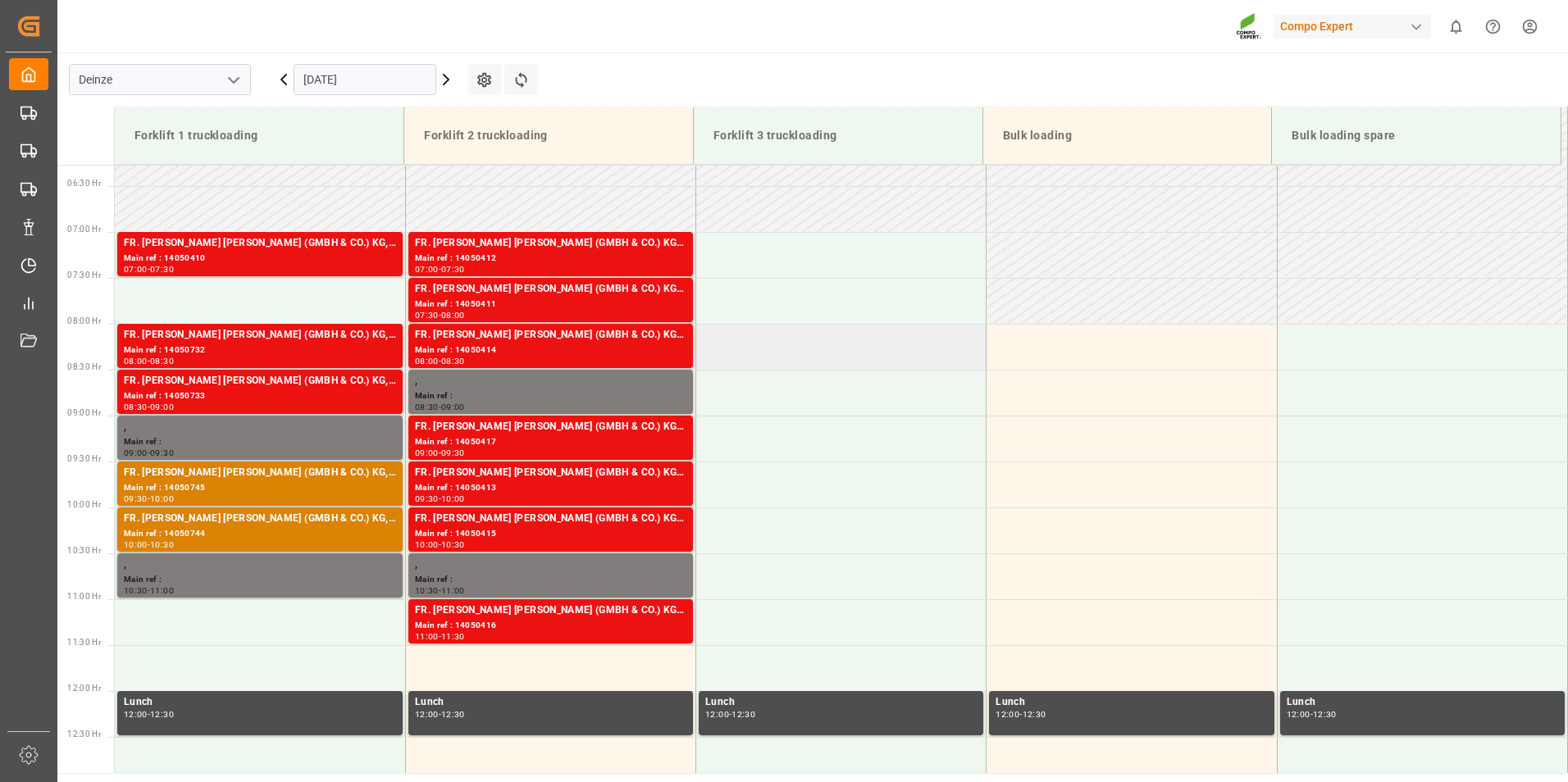
scroll to position [662, 0]
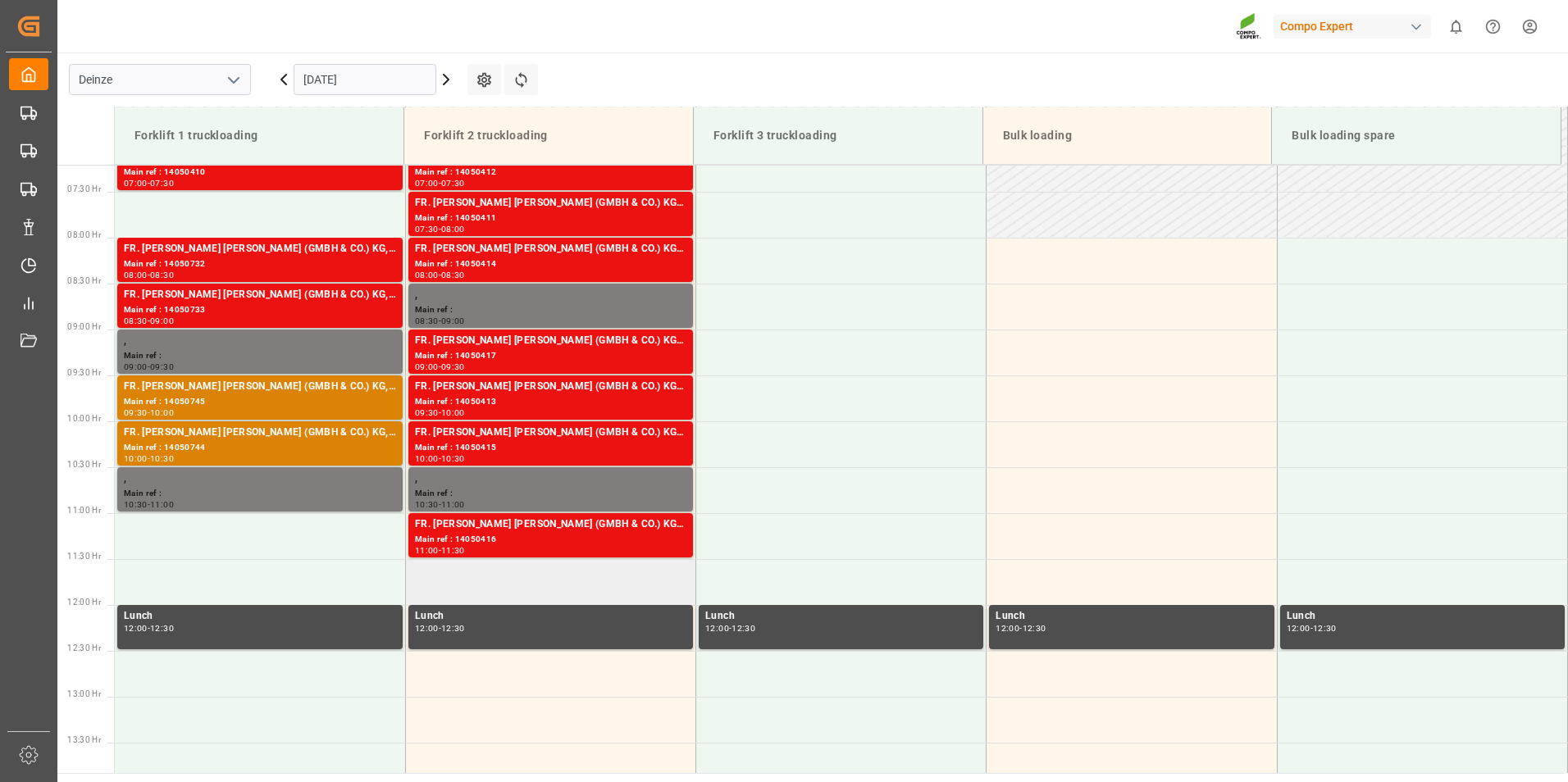
click at [473, 589] on td at bounding box center [550, 582] width 290 height 46
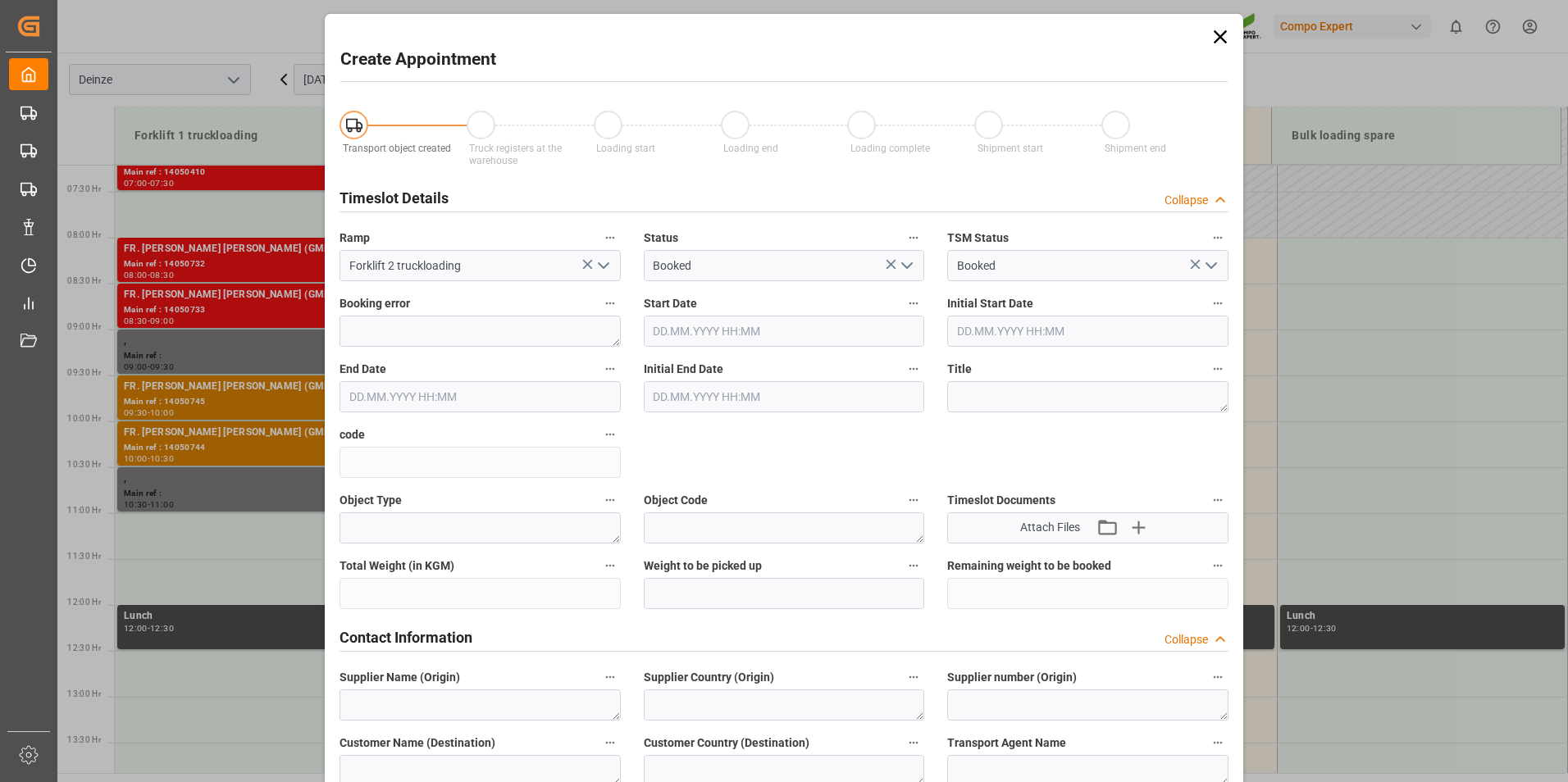
type input "17.09.2025 11:30"
type input "17.09.2025 12:00"
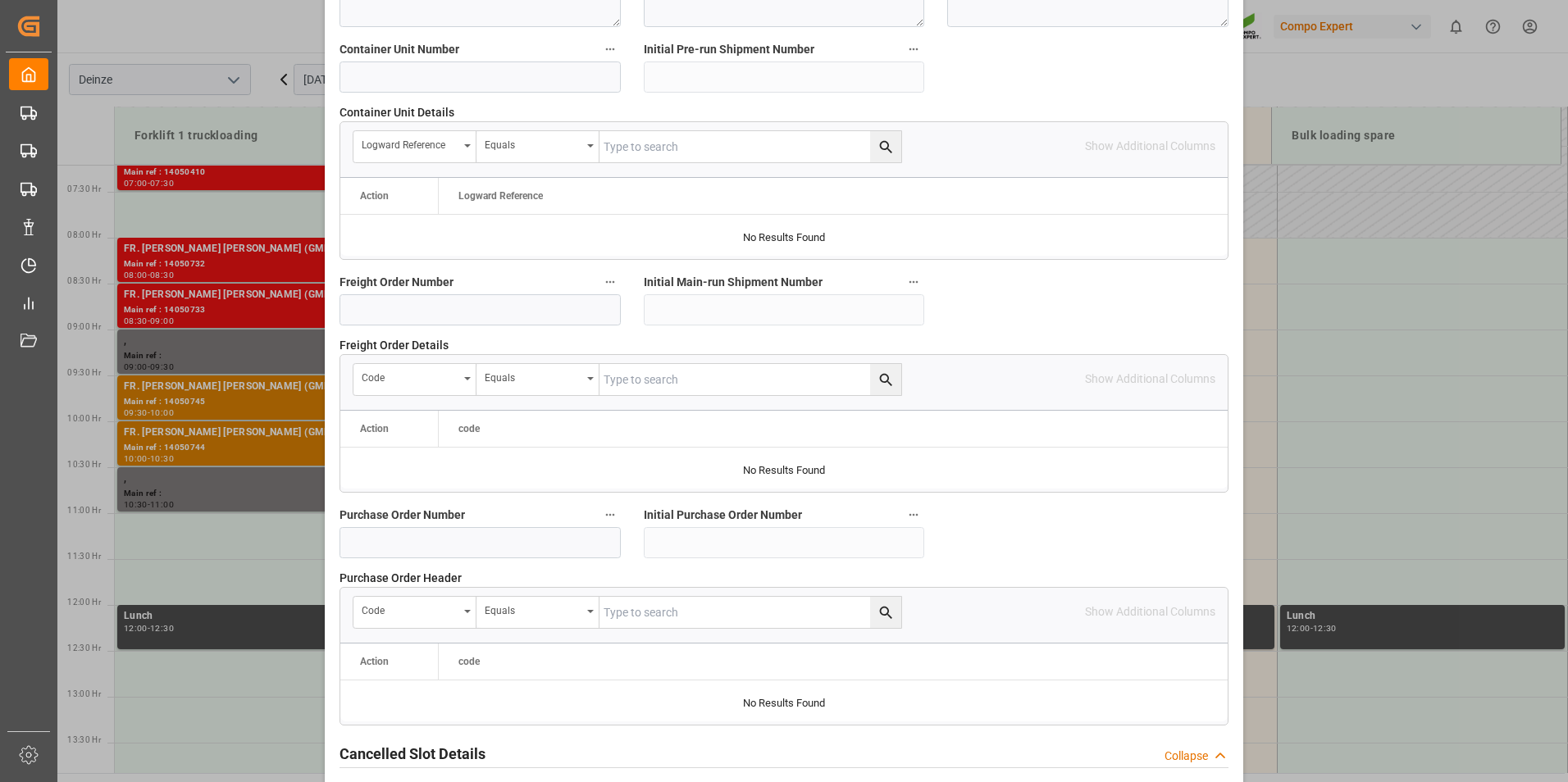
scroll to position [1494, 0]
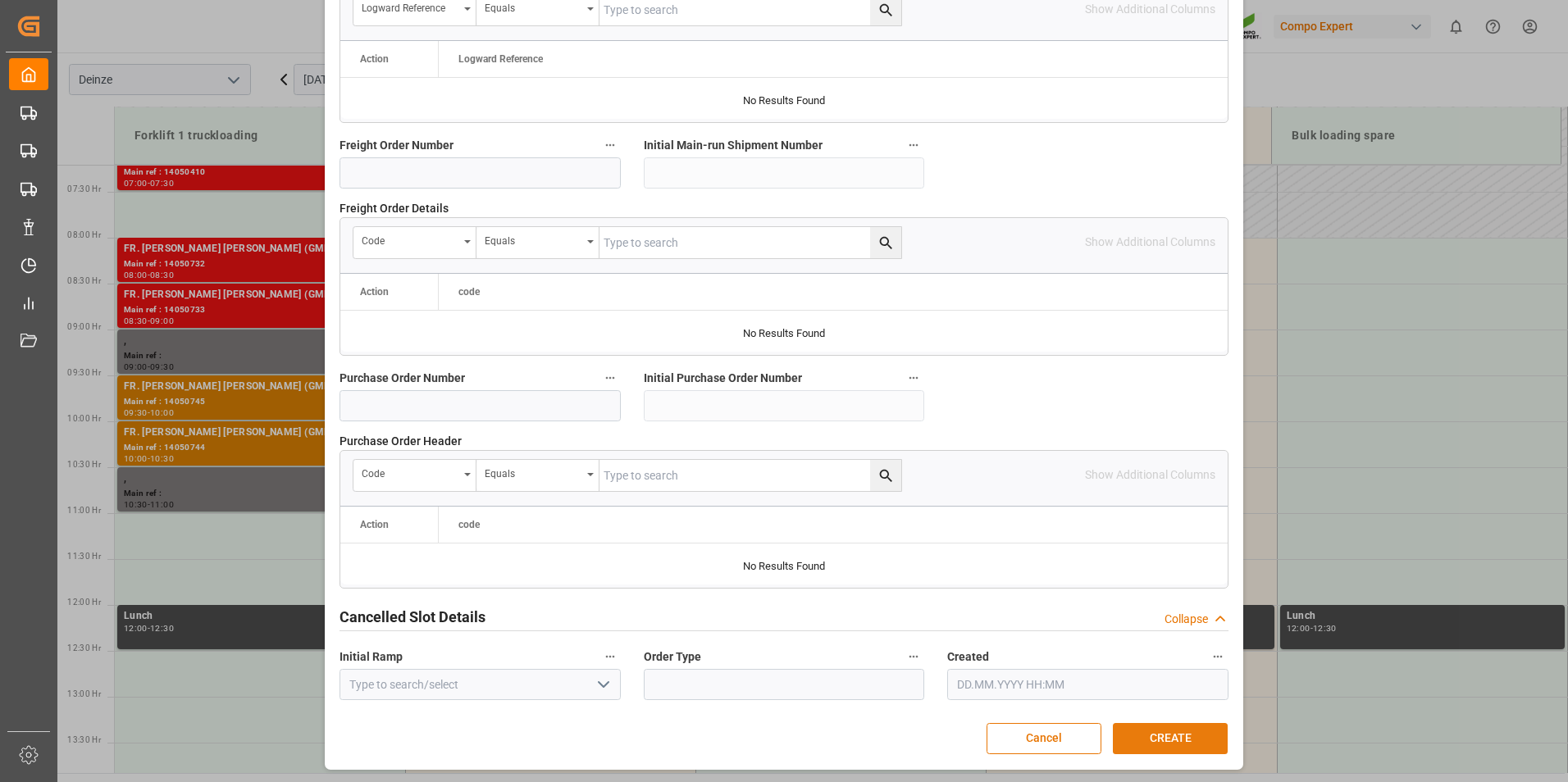
click at [1161, 739] on button "CREATE" at bounding box center [1170, 738] width 115 height 31
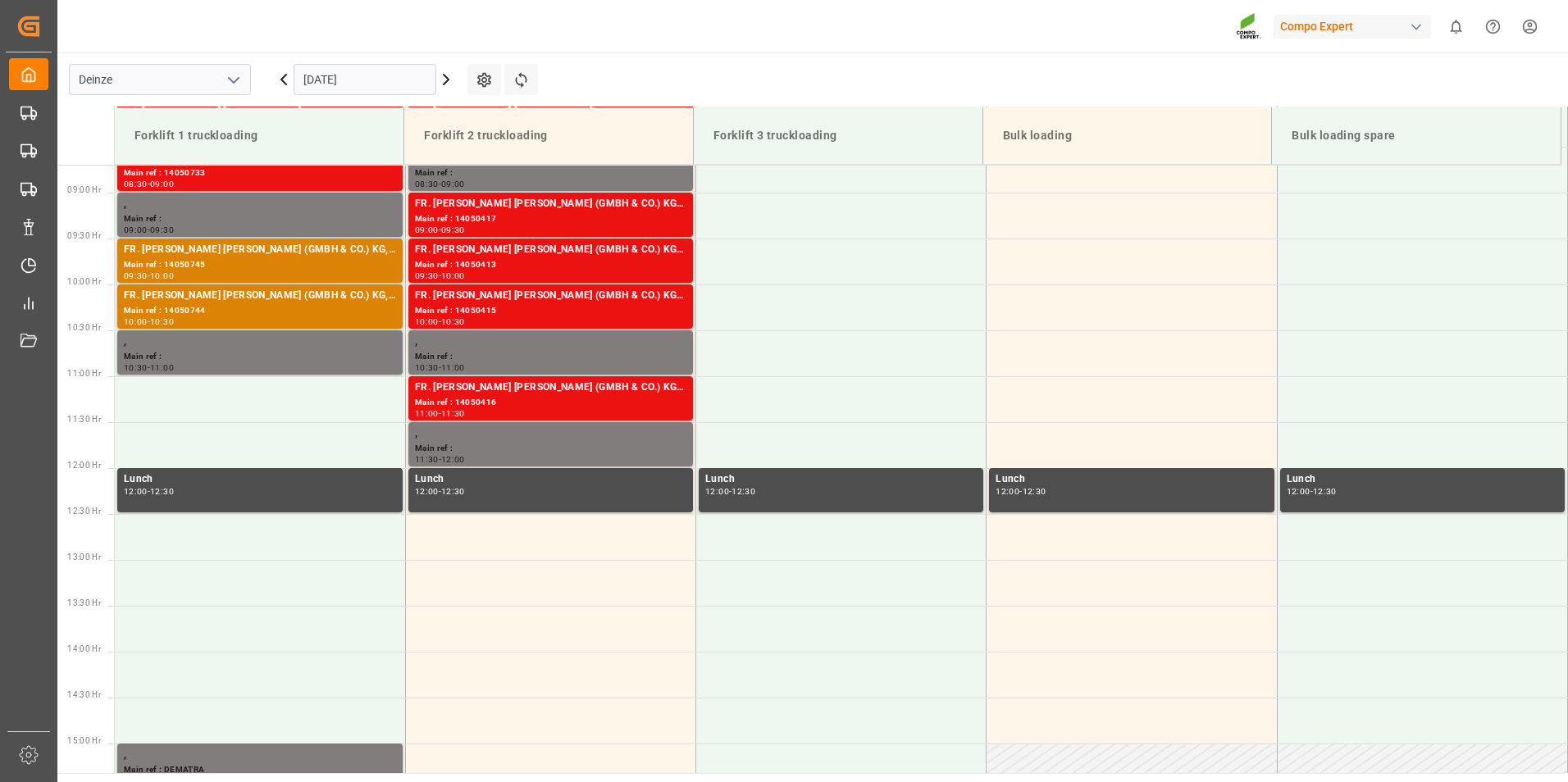
scroll to position [865, 0]
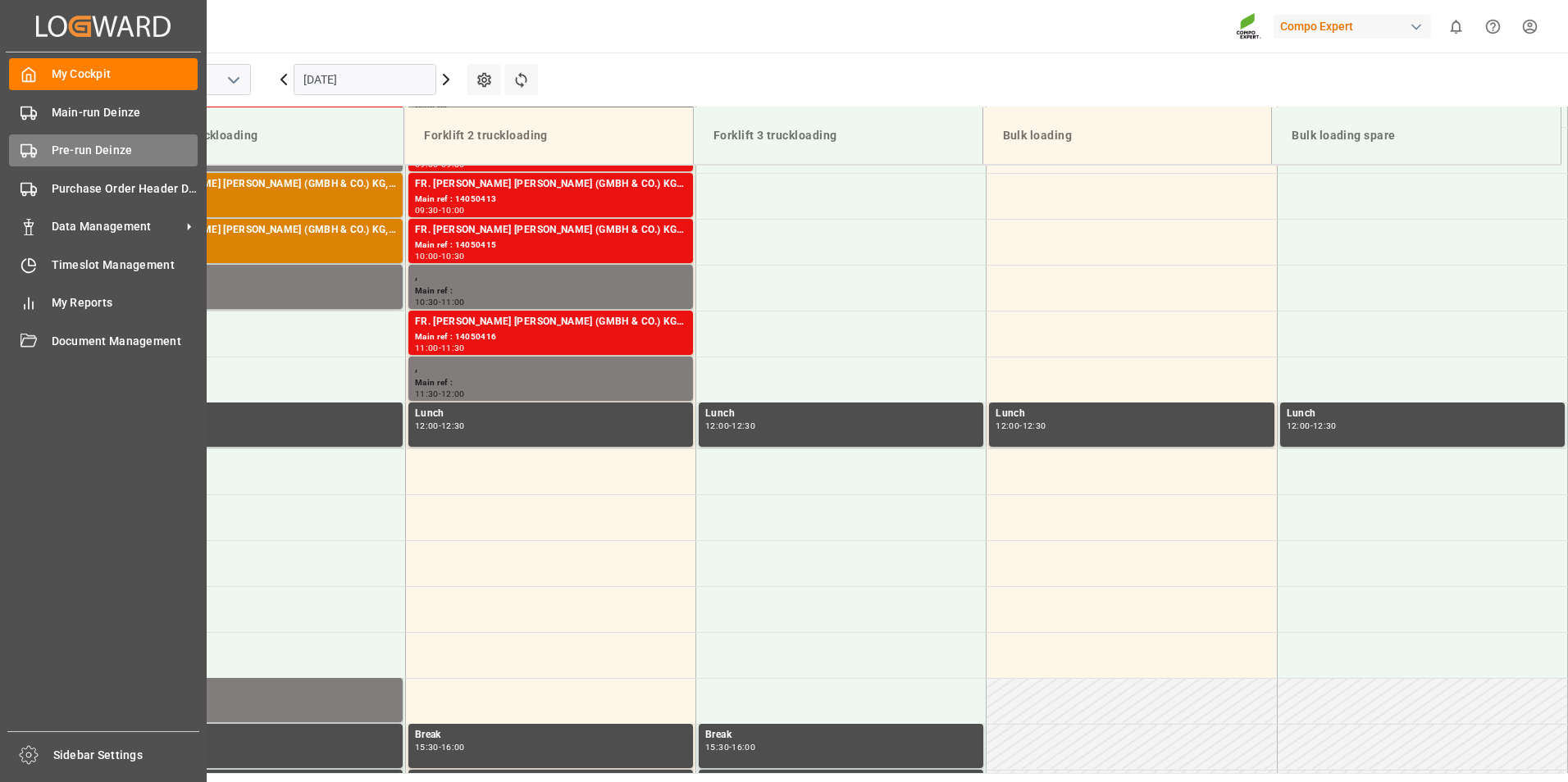
click at [27, 152] on icon at bounding box center [28, 150] width 16 height 16
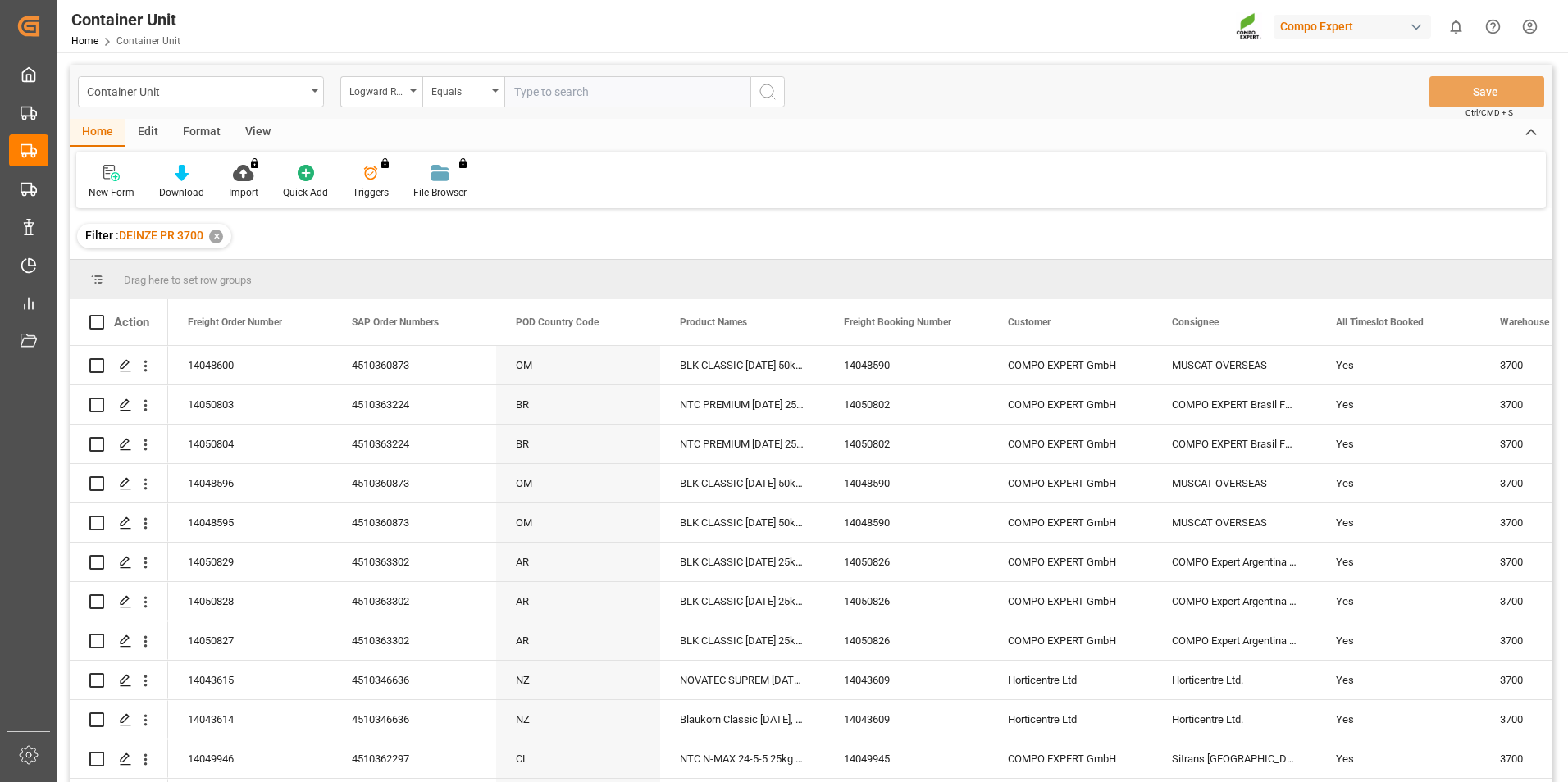
click at [415, 94] on div "Logward Reference" at bounding box center [381, 91] width 82 height 31
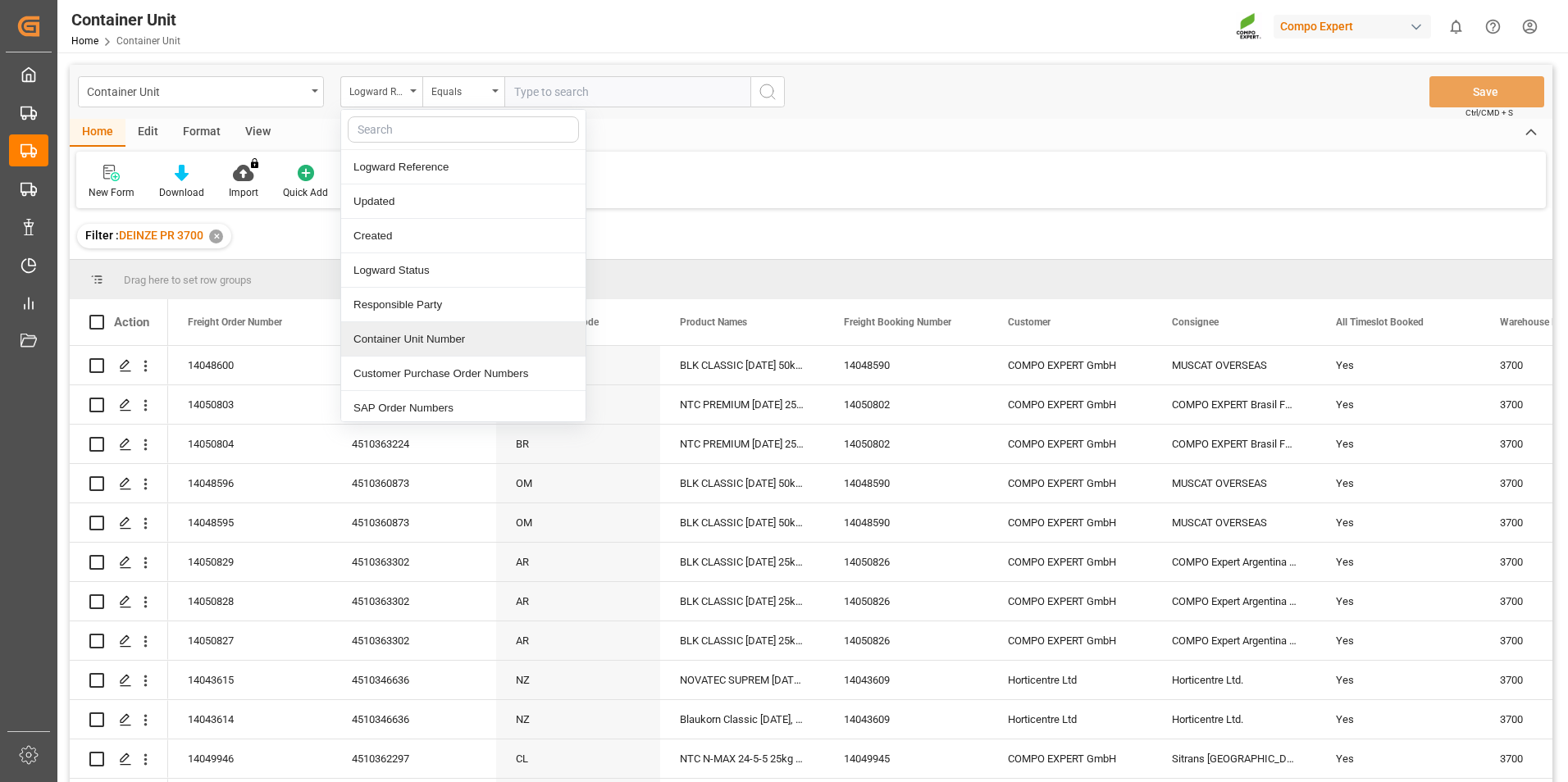
click at [399, 341] on div "Container Unit Number" at bounding box center [463, 339] width 244 height 35
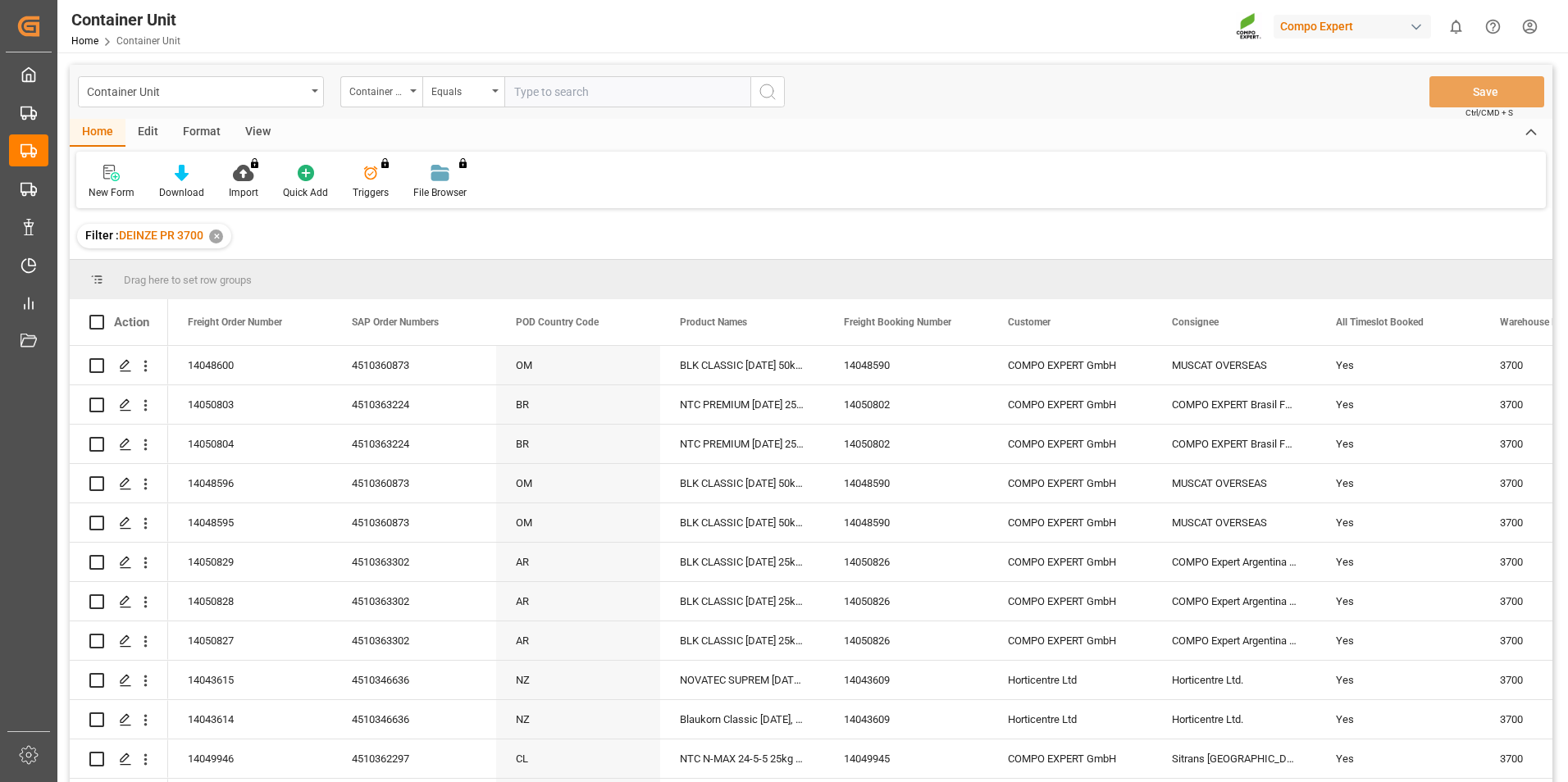
click at [544, 89] on input "text" at bounding box center [627, 91] width 246 height 31
type input "1404937"
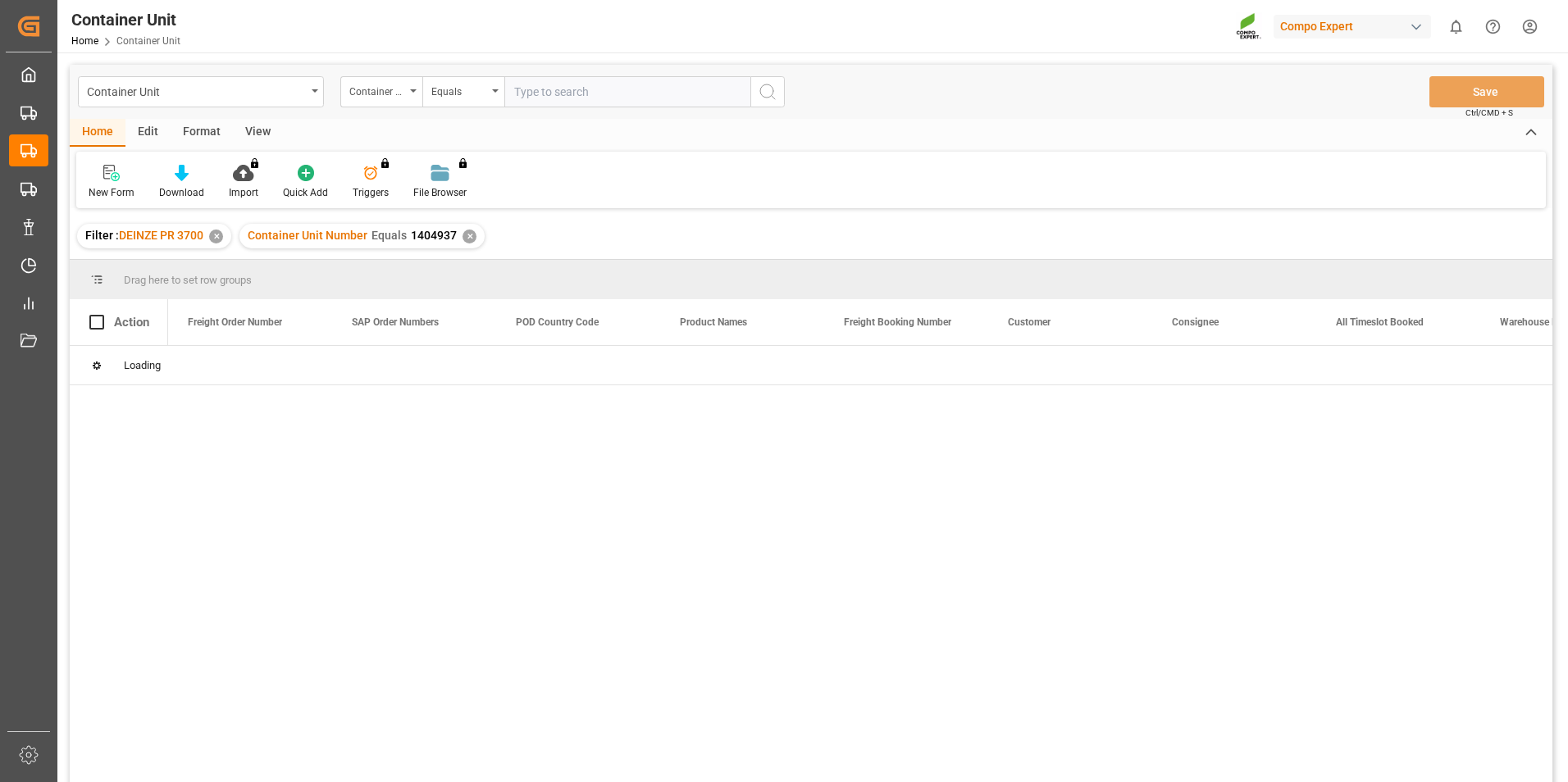
type input "3"
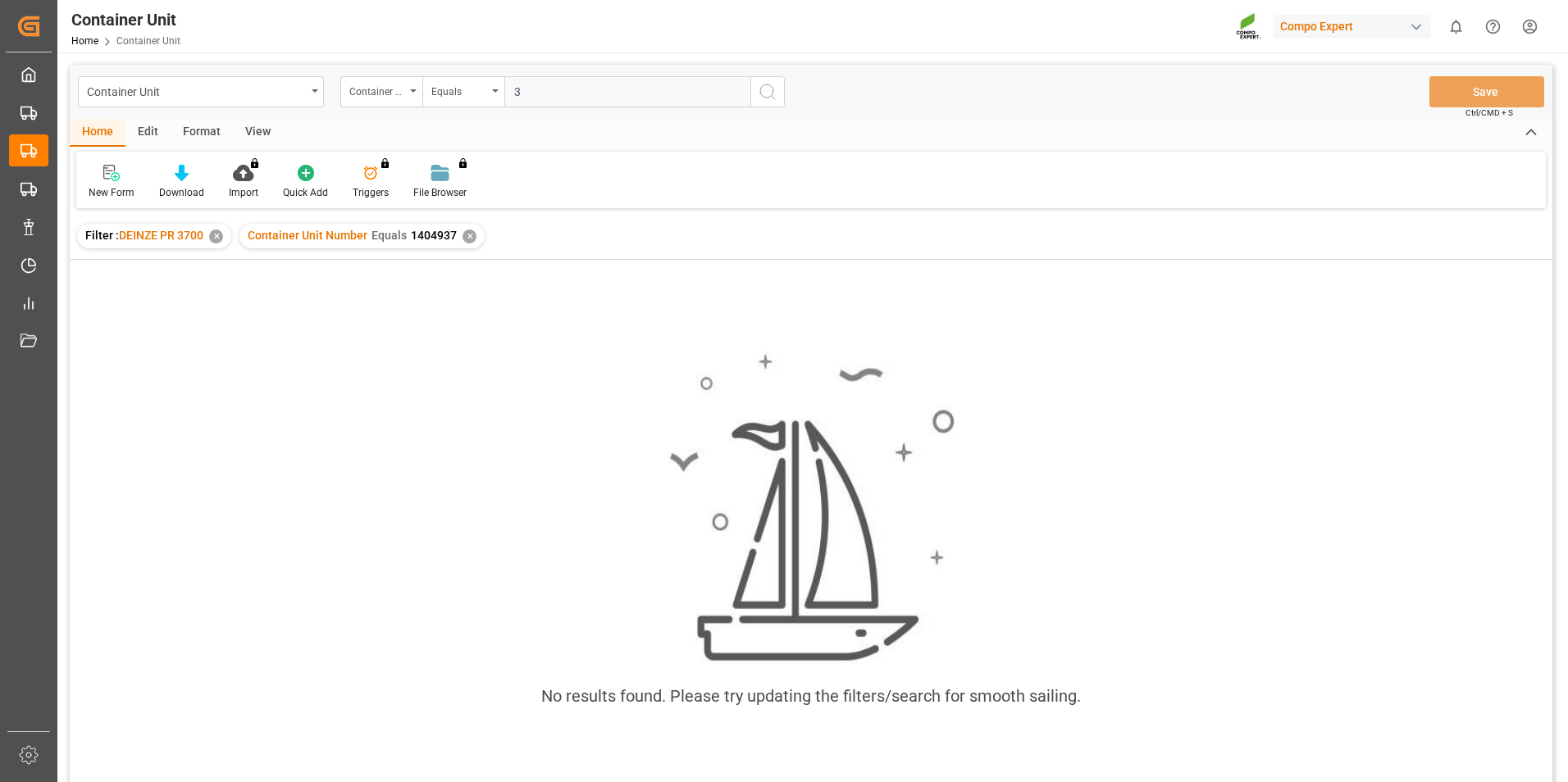
drag, startPoint x: 535, startPoint y: 91, endPoint x: 428, endPoint y: 107, distance: 108.2
click at [428, 107] on div "Container Unit Container Unit Number Equals 3 Save Ctrl/CMD + S" at bounding box center [810, 92] width 1483 height 54
type input "14049373"
click at [723, 238] on div "✕" at bounding box center [730, 237] width 14 height 14
click at [469, 238] on div "✕" at bounding box center [469, 237] width 14 height 14
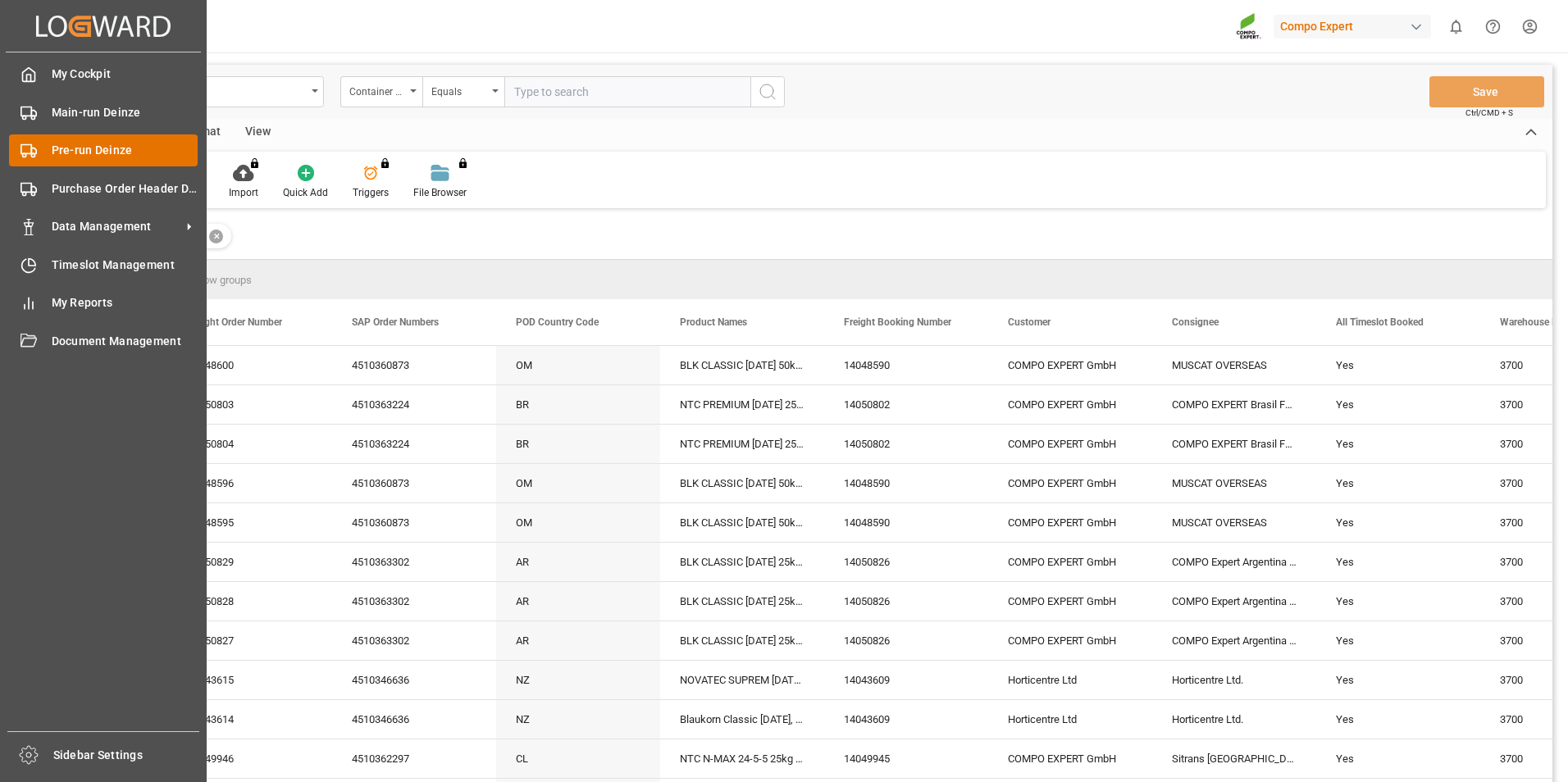
click at [27, 146] on rect at bounding box center [26, 150] width 9 height 9
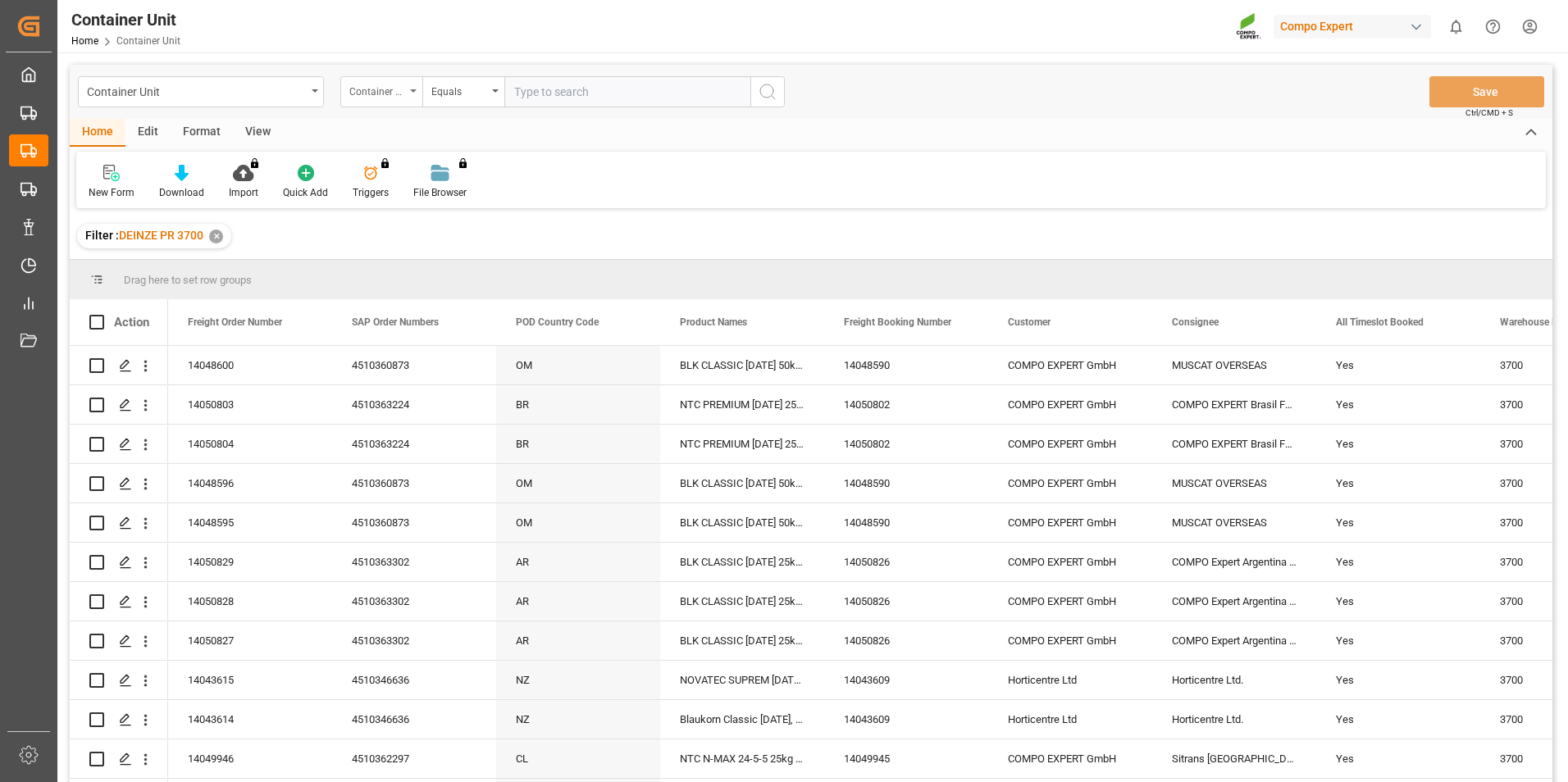
click at [412, 89] on icon "open menu" at bounding box center [413, 90] width 7 height 3
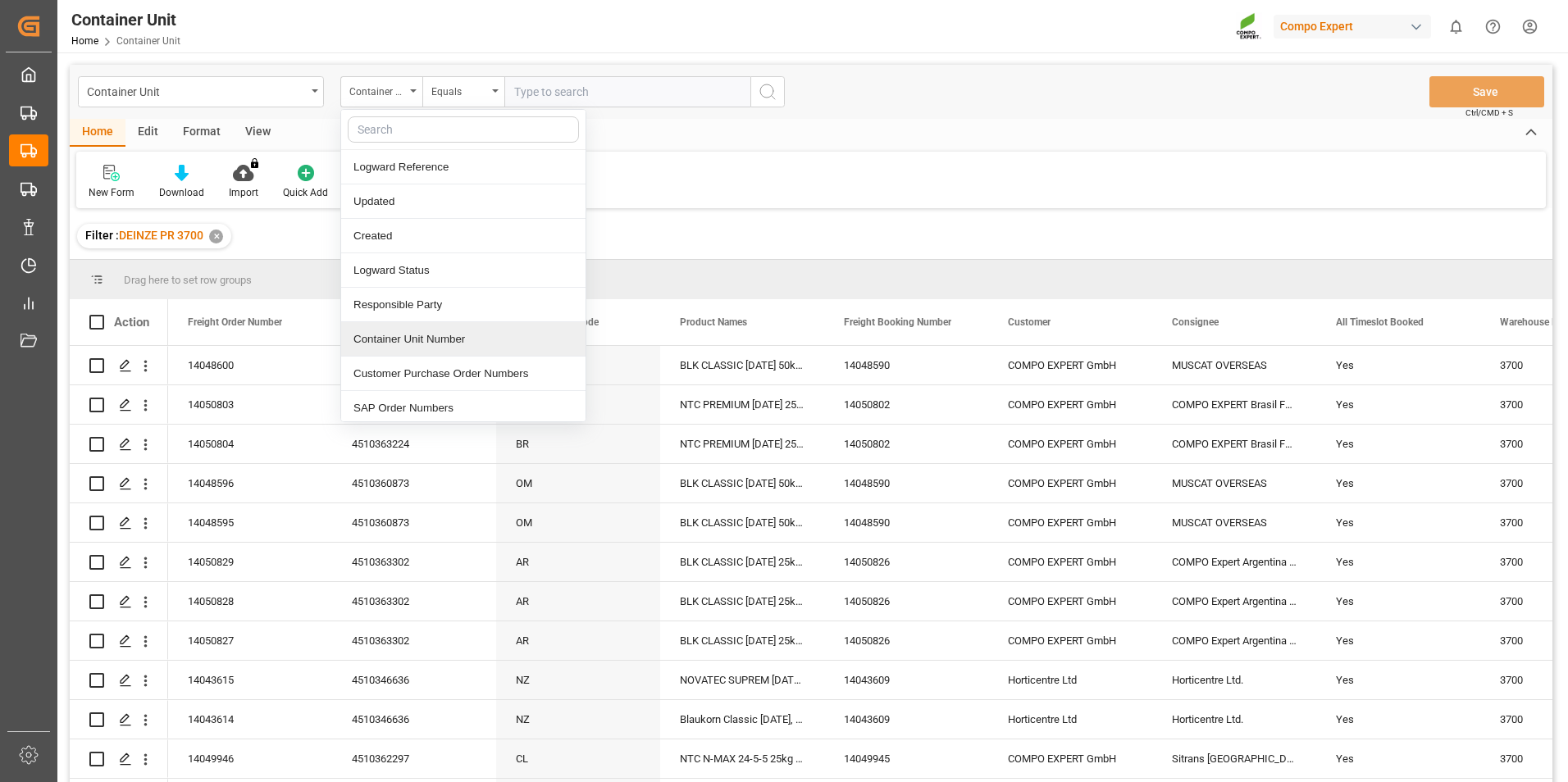
click at [390, 341] on div "Container Unit Number" at bounding box center [463, 339] width 244 height 35
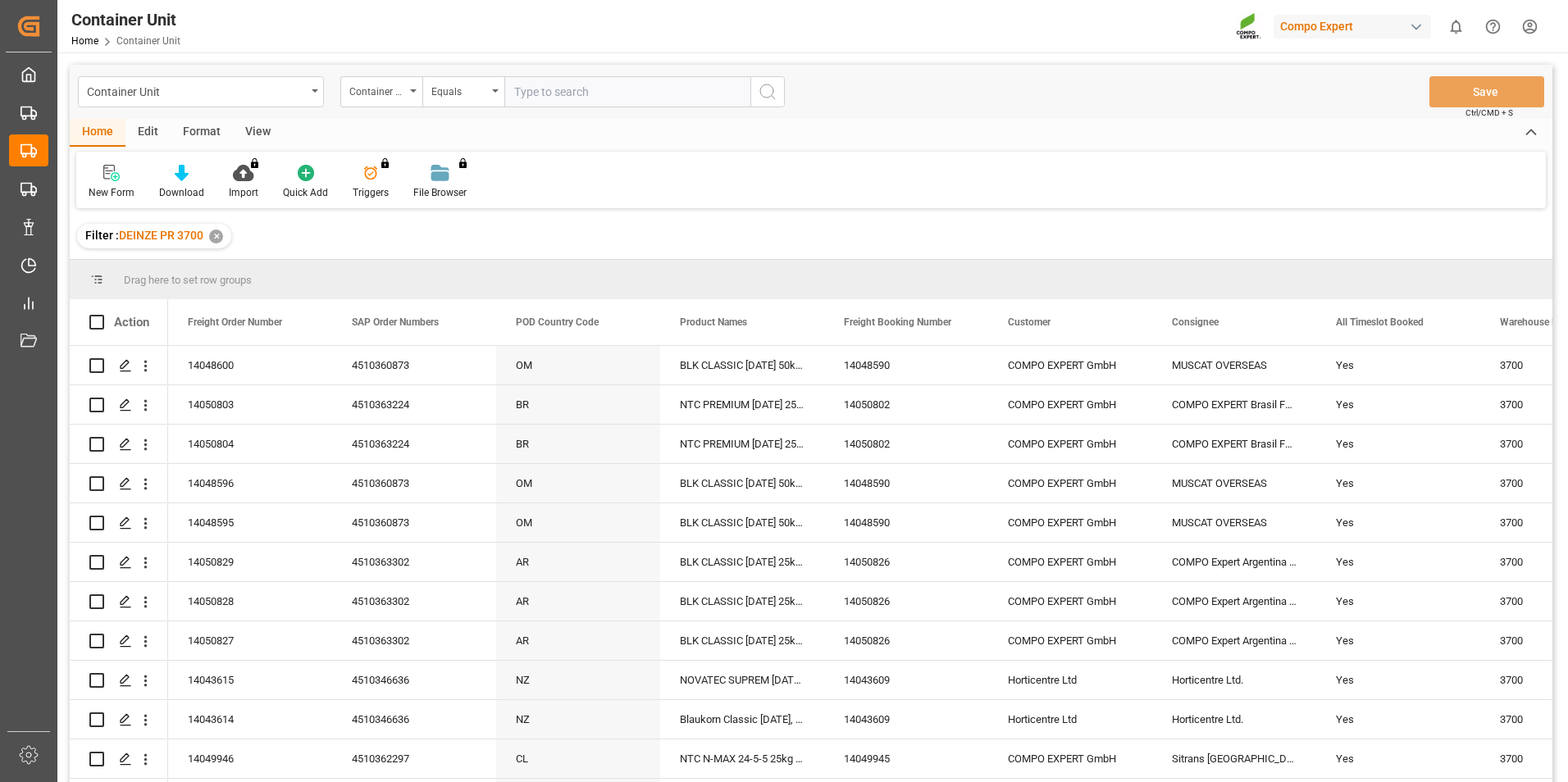
click at [525, 94] on input "text" at bounding box center [627, 91] width 246 height 31
type input "14049373"
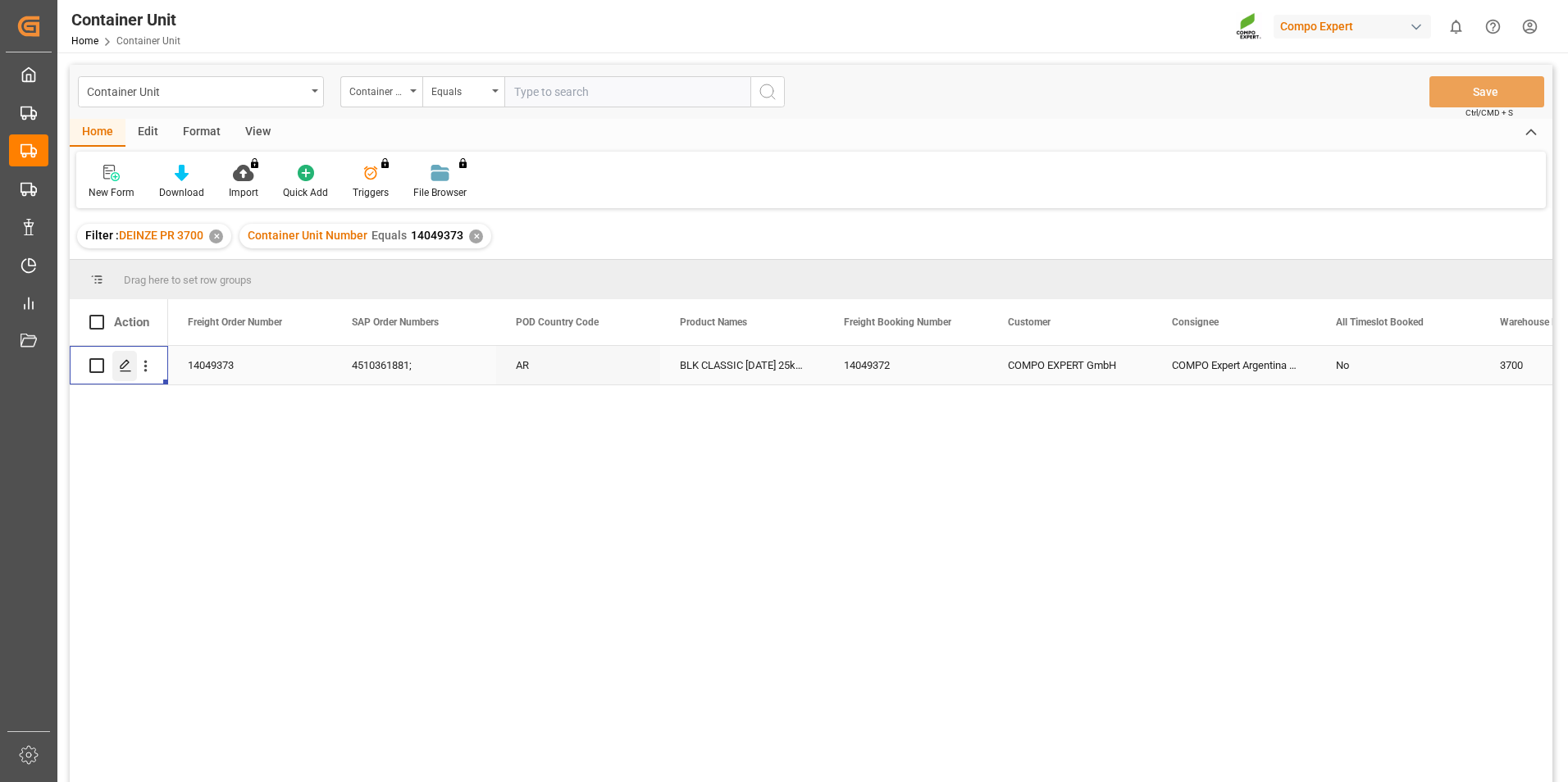
click at [127, 369] on icon "Press SPACE to select this row." at bounding box center [126, 366] width 13 height 13
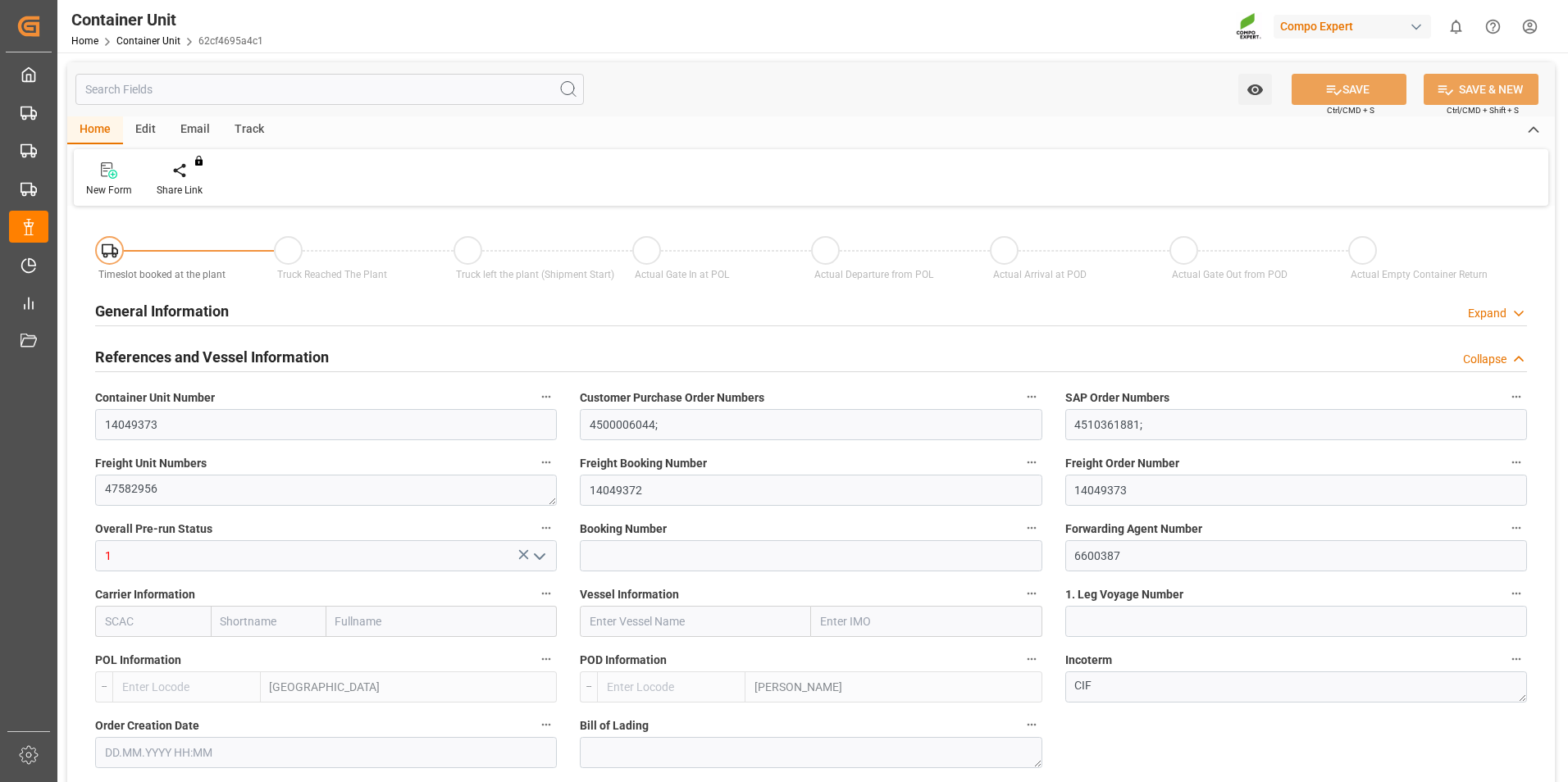
type input "BEANR"
type input "ARZAE"
type input "0"
type input "100"
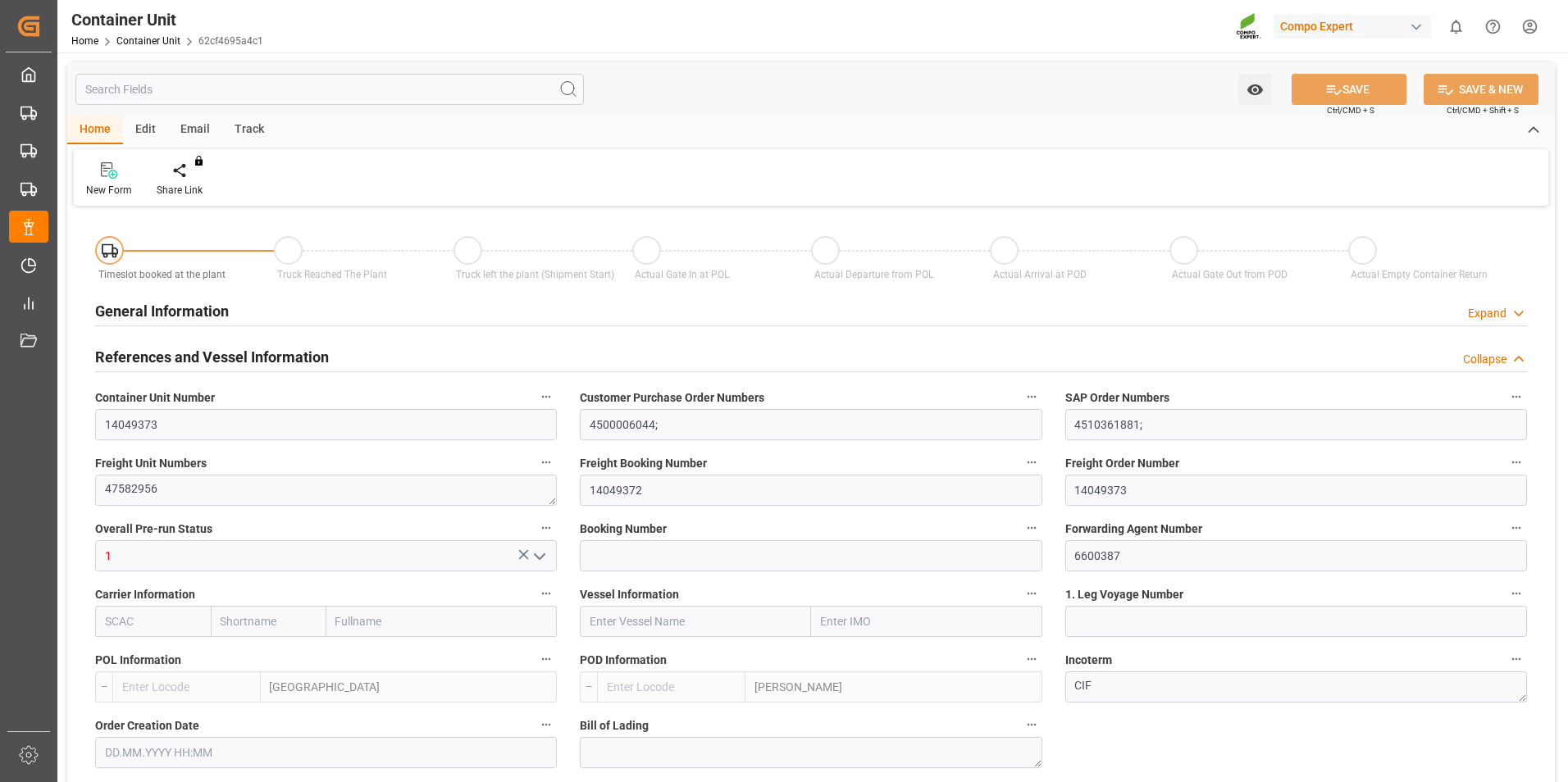
type input "21500"
type input "[DATE] 09:37"
type input "01.09.2025"
click at [186, 178] on icon at bounding box center [192, 170] width 11 height 16
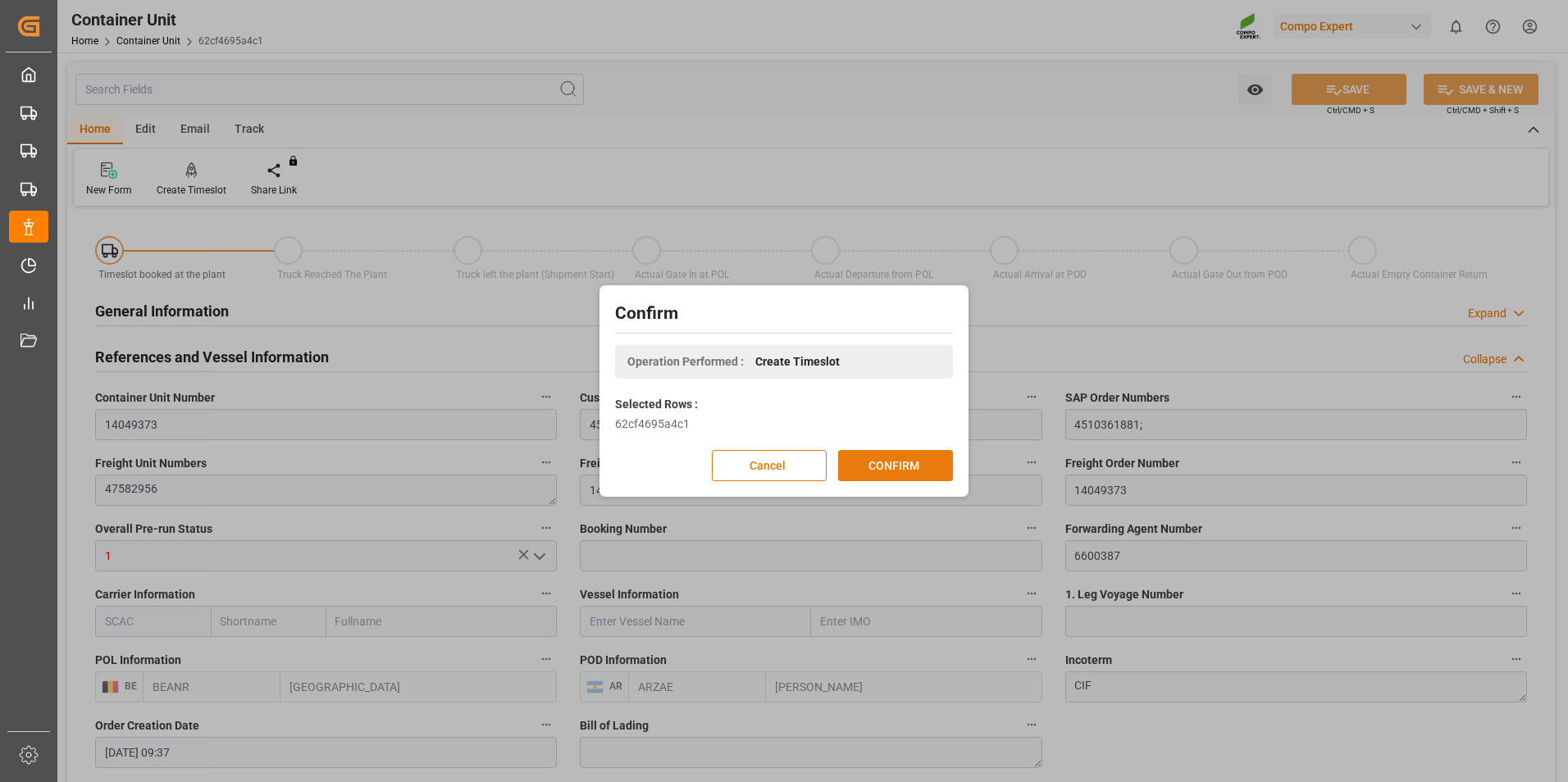
click at [900, 453] on button "CONFIRM" at bounding box center [896, 466] width 115 height 31
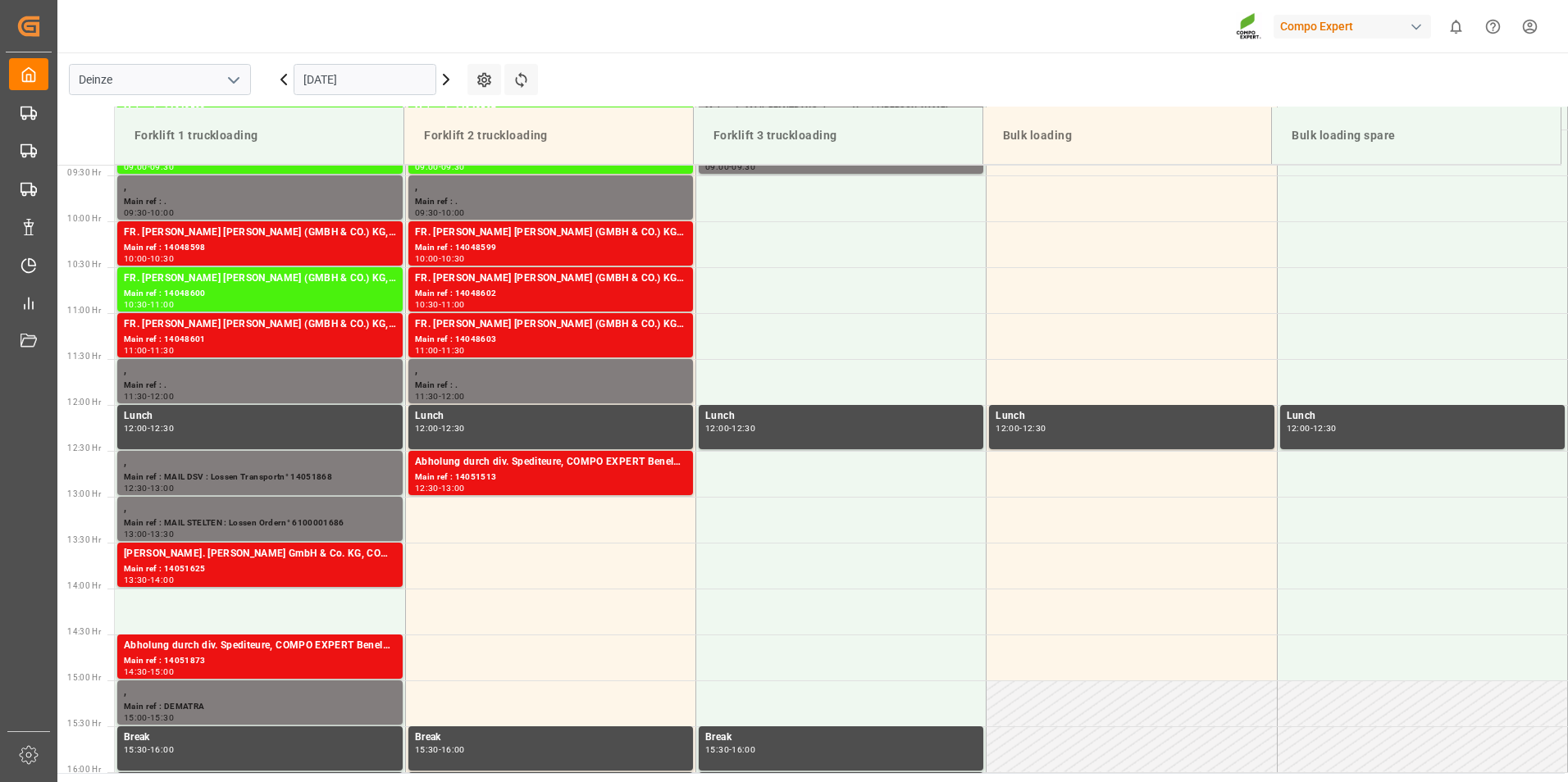
scroll to position [908, 0]
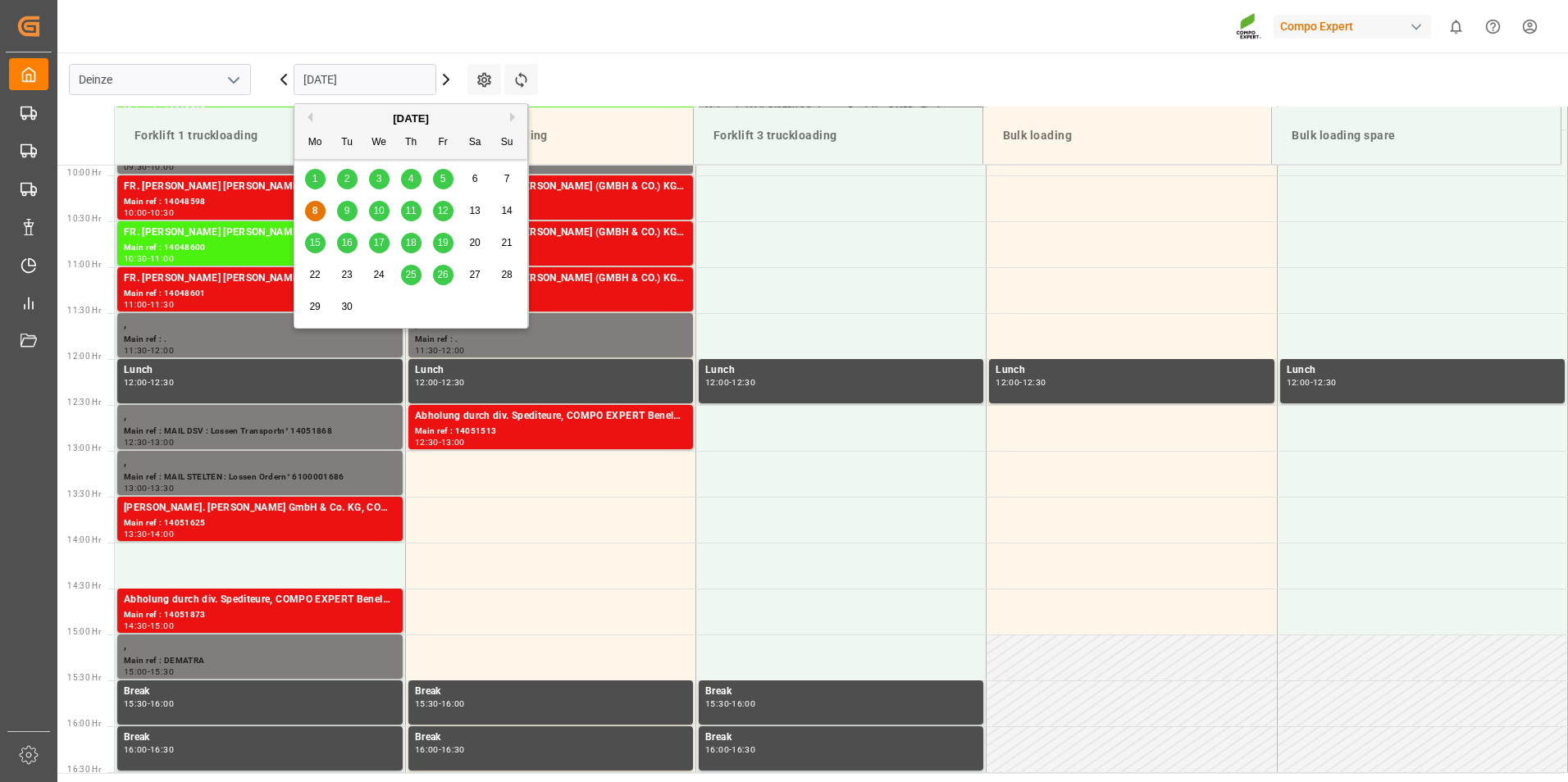
click at [382, 81] on input "[DATE]" at bounding box center [365, 79] width 143 height 31
click at [381, 243] on span "17" at bounding box center [377, 242] width 10 height 11
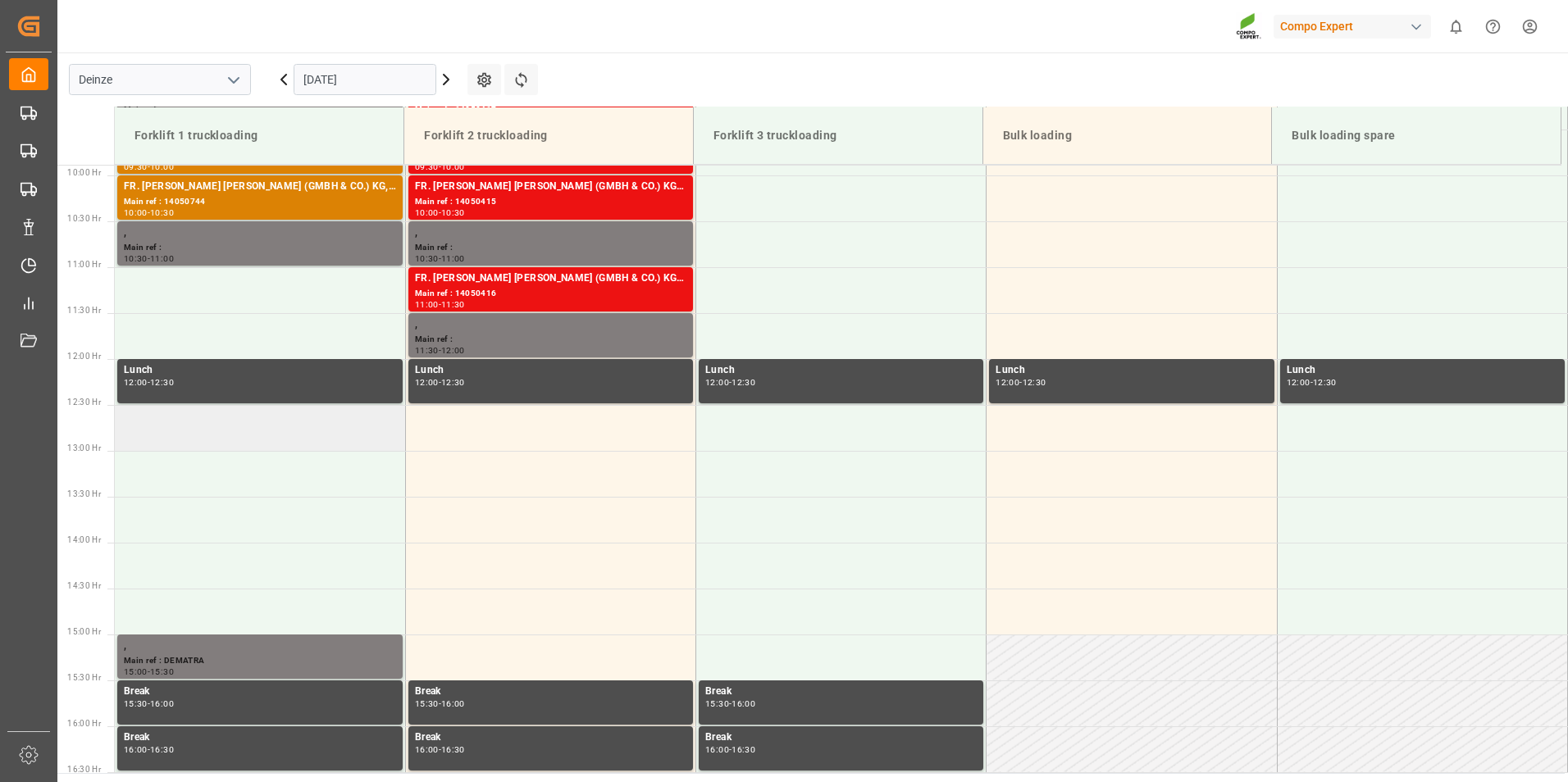
click at [171, 432] on td at bounding box center [259, 428] width 290 height 46
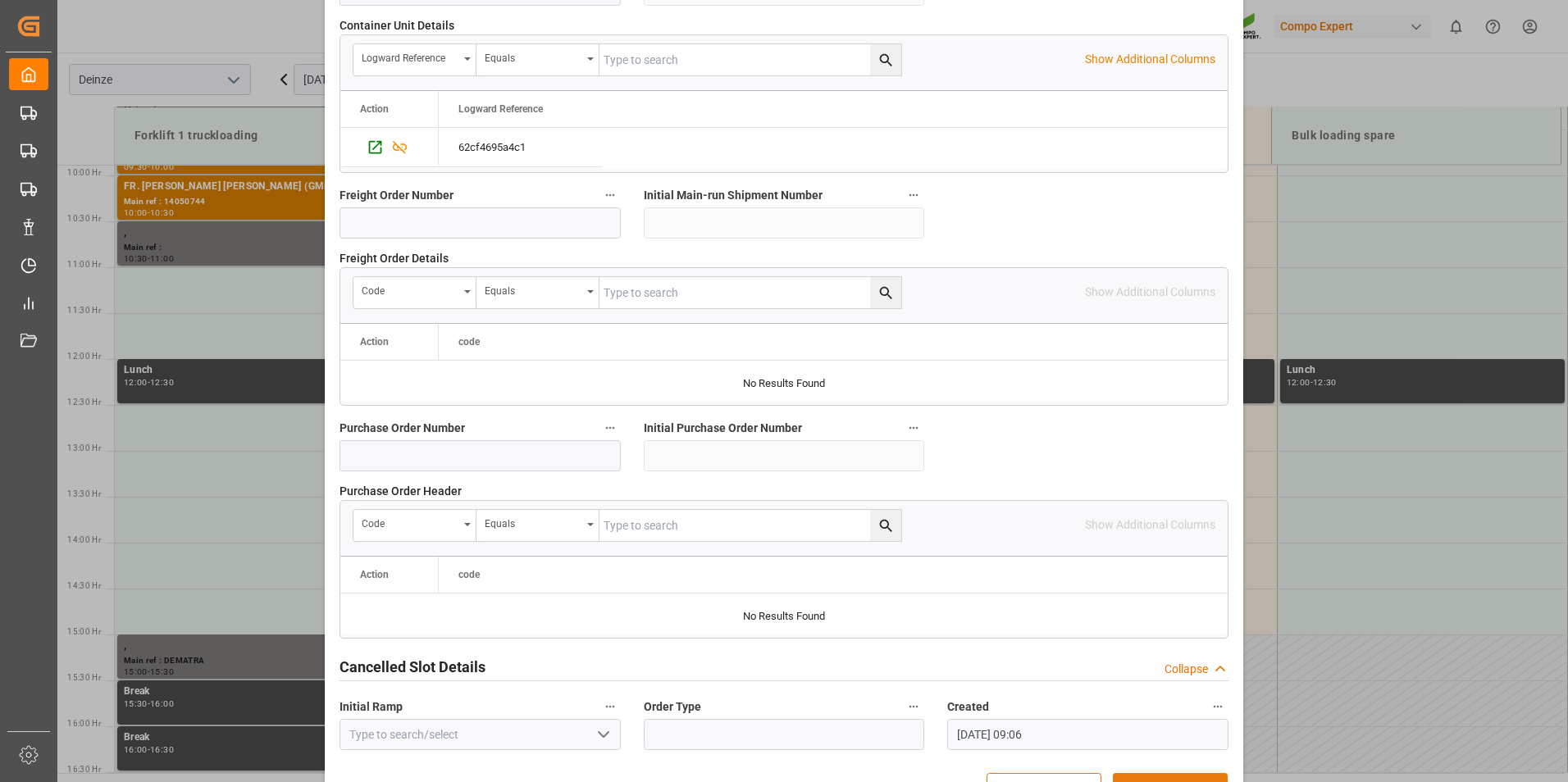
scroll to position [1494, 0]
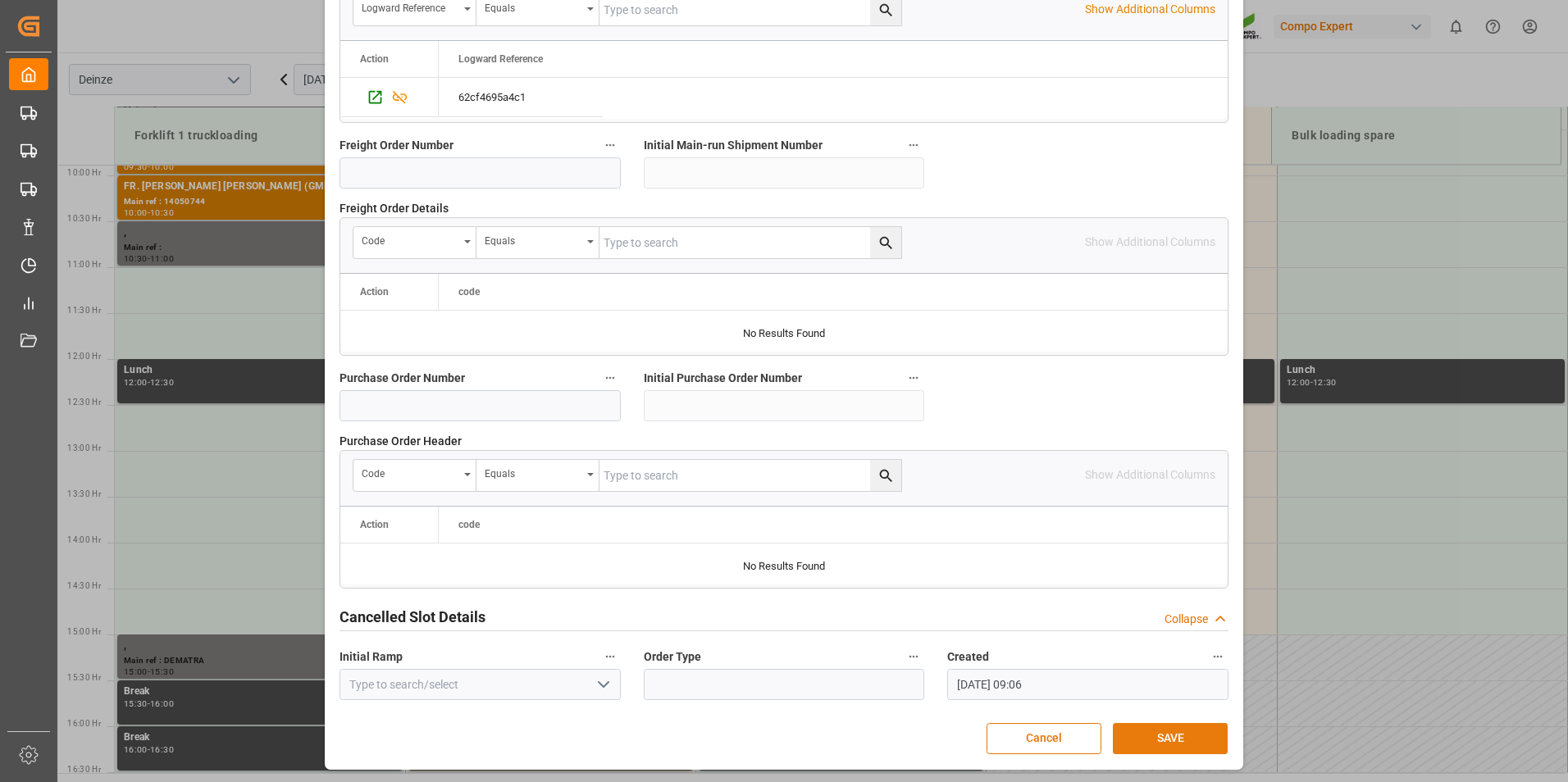
click at [1164, 728] on button "SAVE" at bounding box center [1170, 738] width 115 height 31
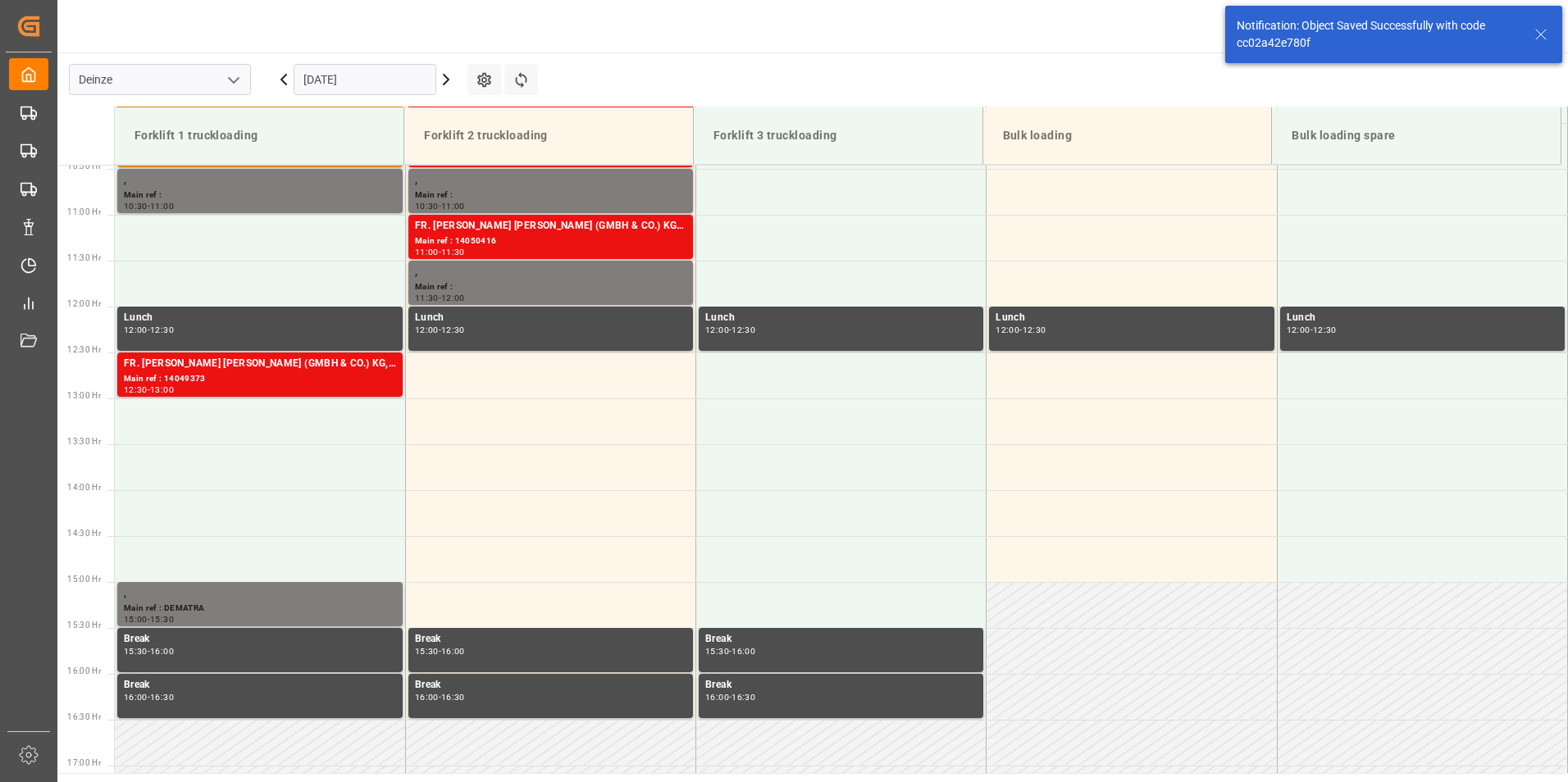
scroll to position [1000, 0]
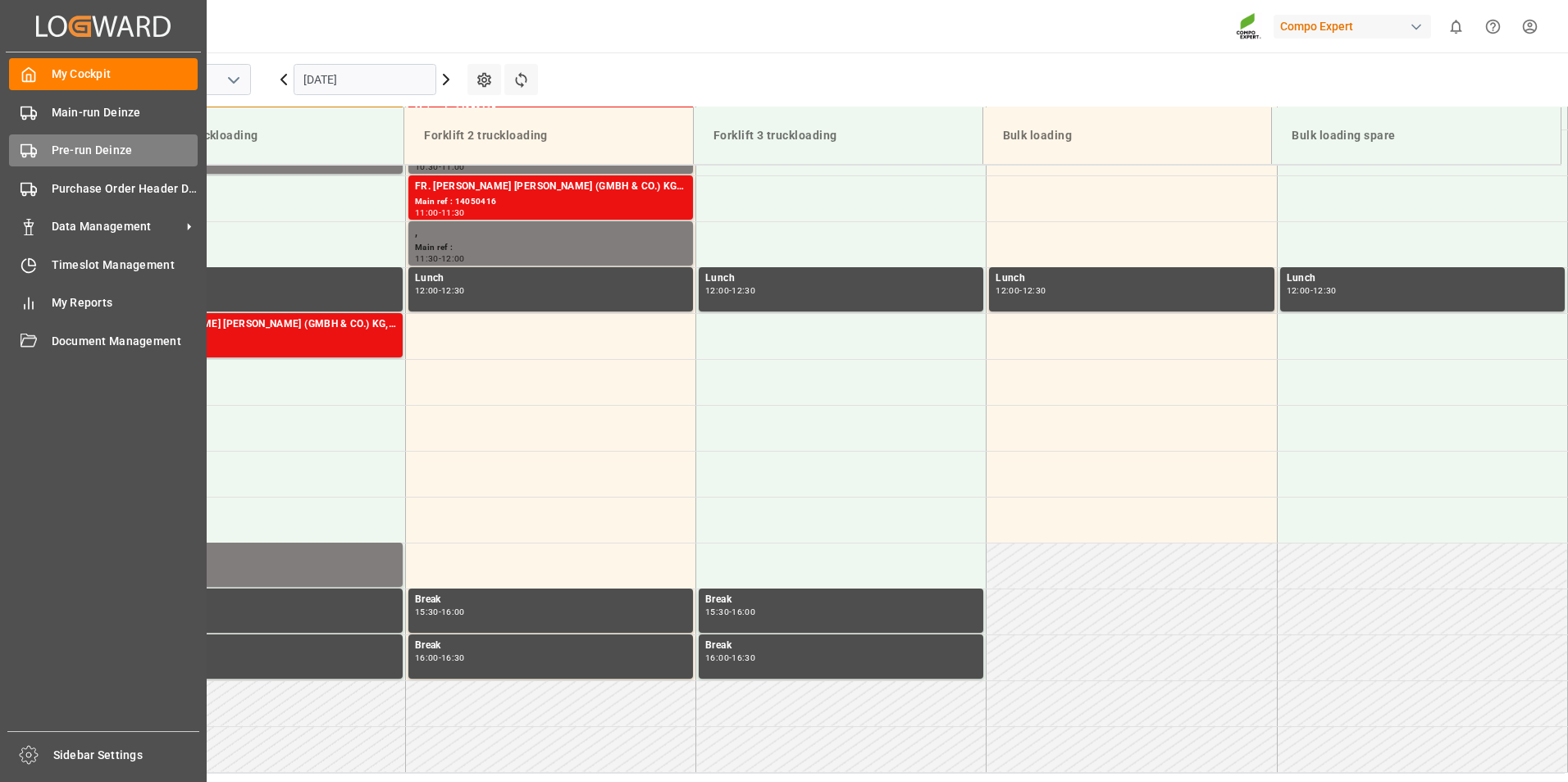
click at [22, 153] on rect at bounding box center [26, 150] width 9 height 9
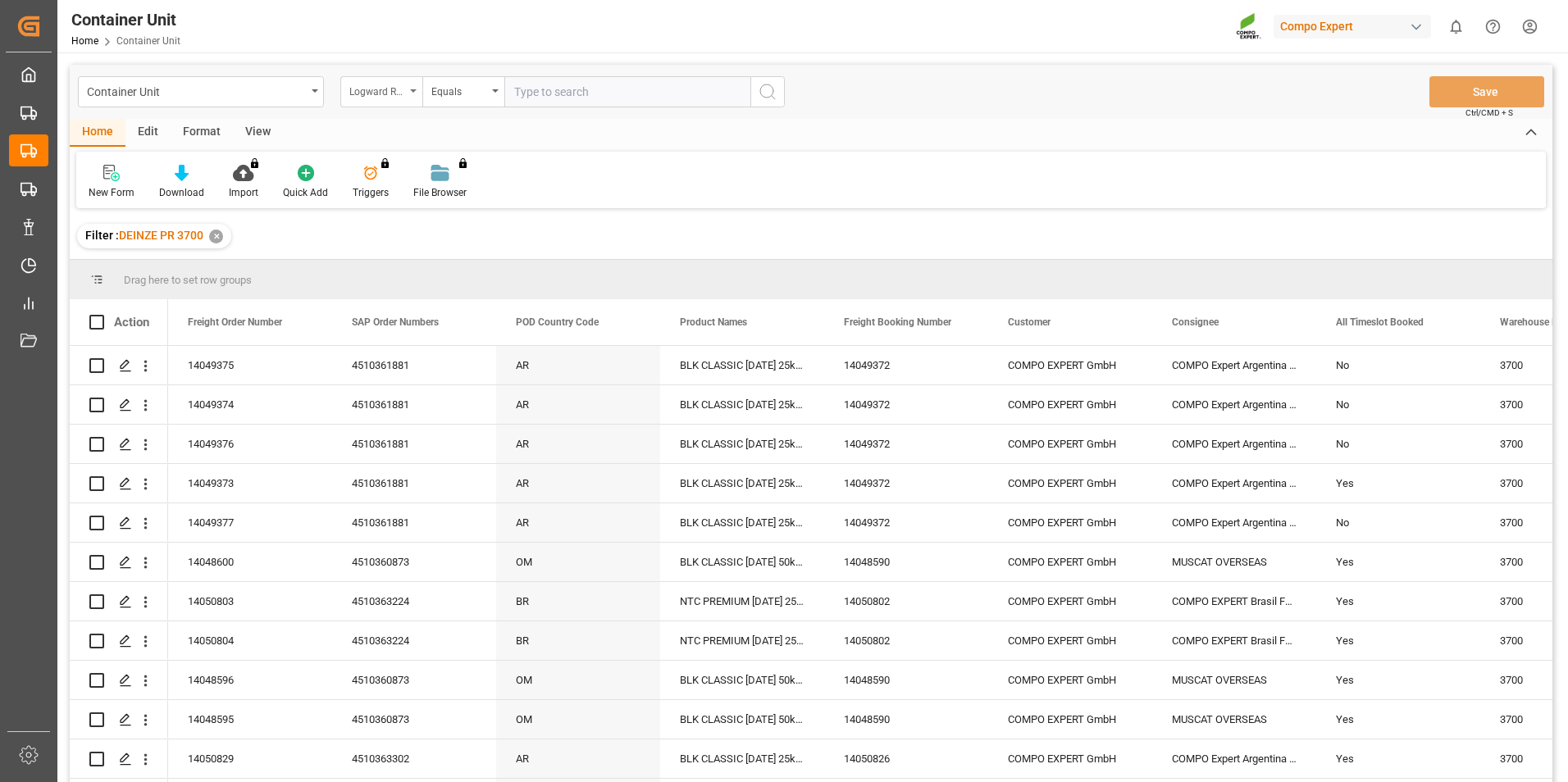
click at [414, 94] on div "Logward Reference" at bounding box center [381, 91] width 82 height 31
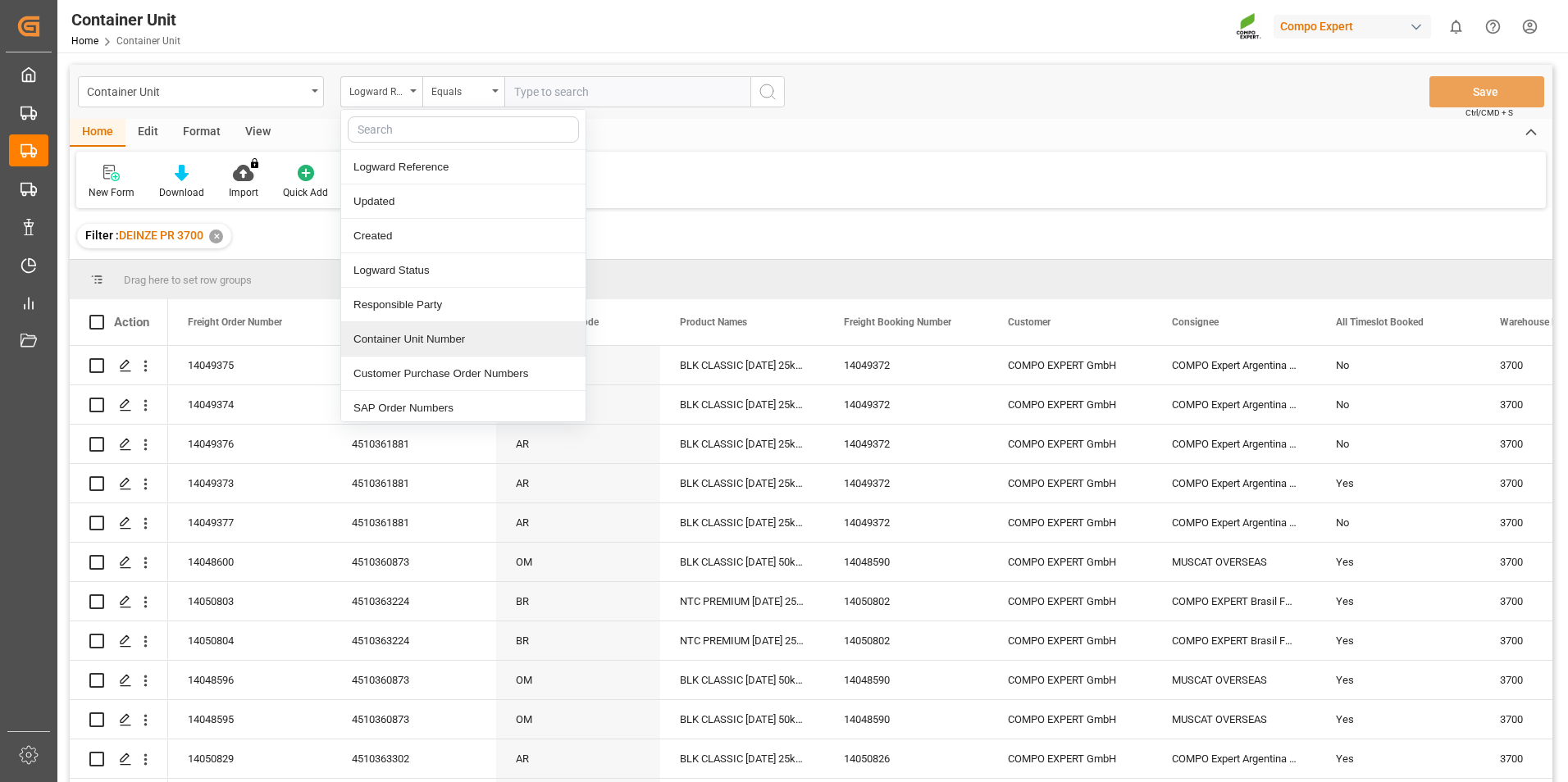
click at [383, 345] on div "Container Unit Number" at bounding box center [463, 339] width 244 height 35
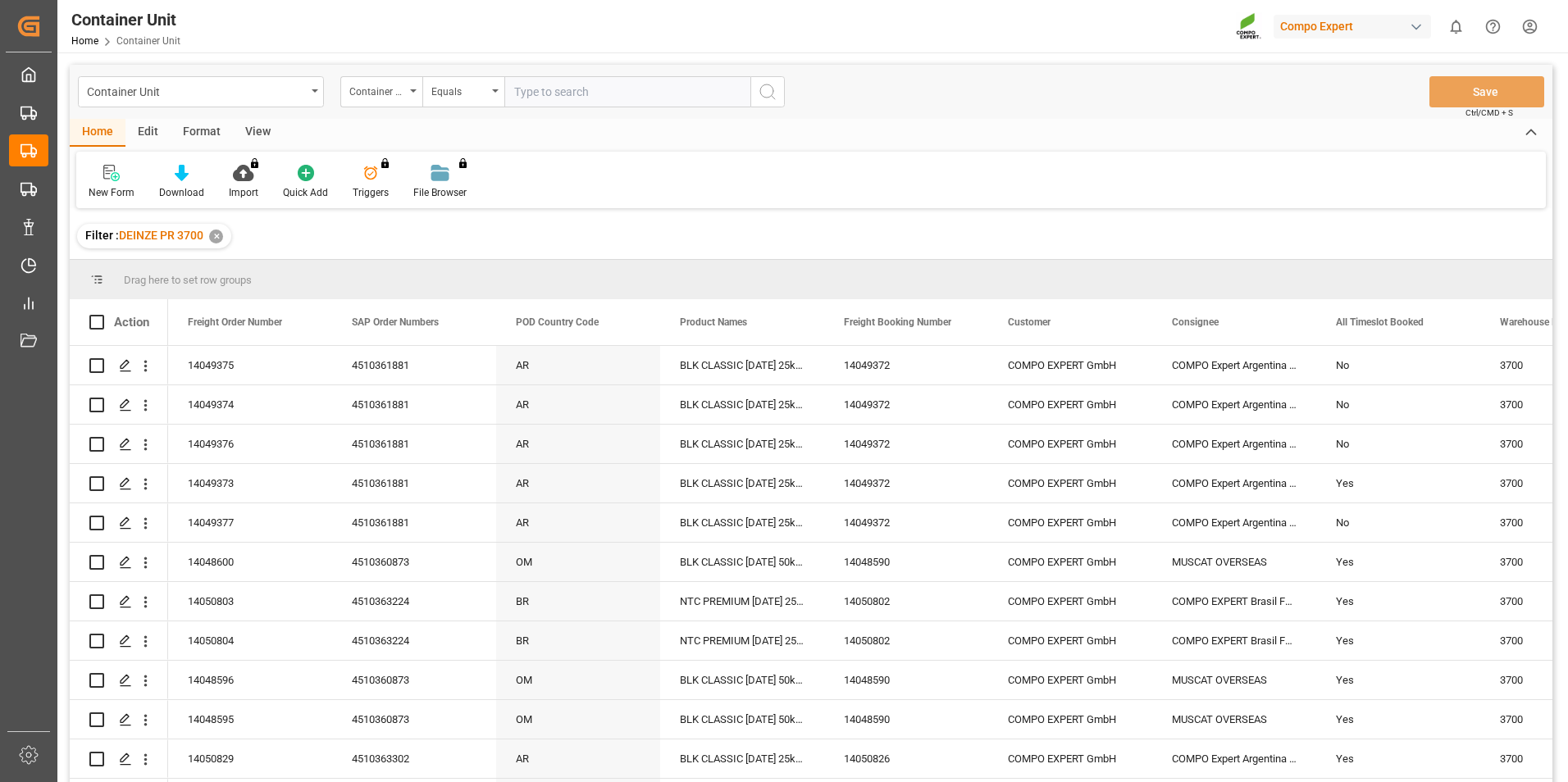
click at [544, 94] on input "text" at bounding box center [627, 91] width 246 height 31
type input "14049374"
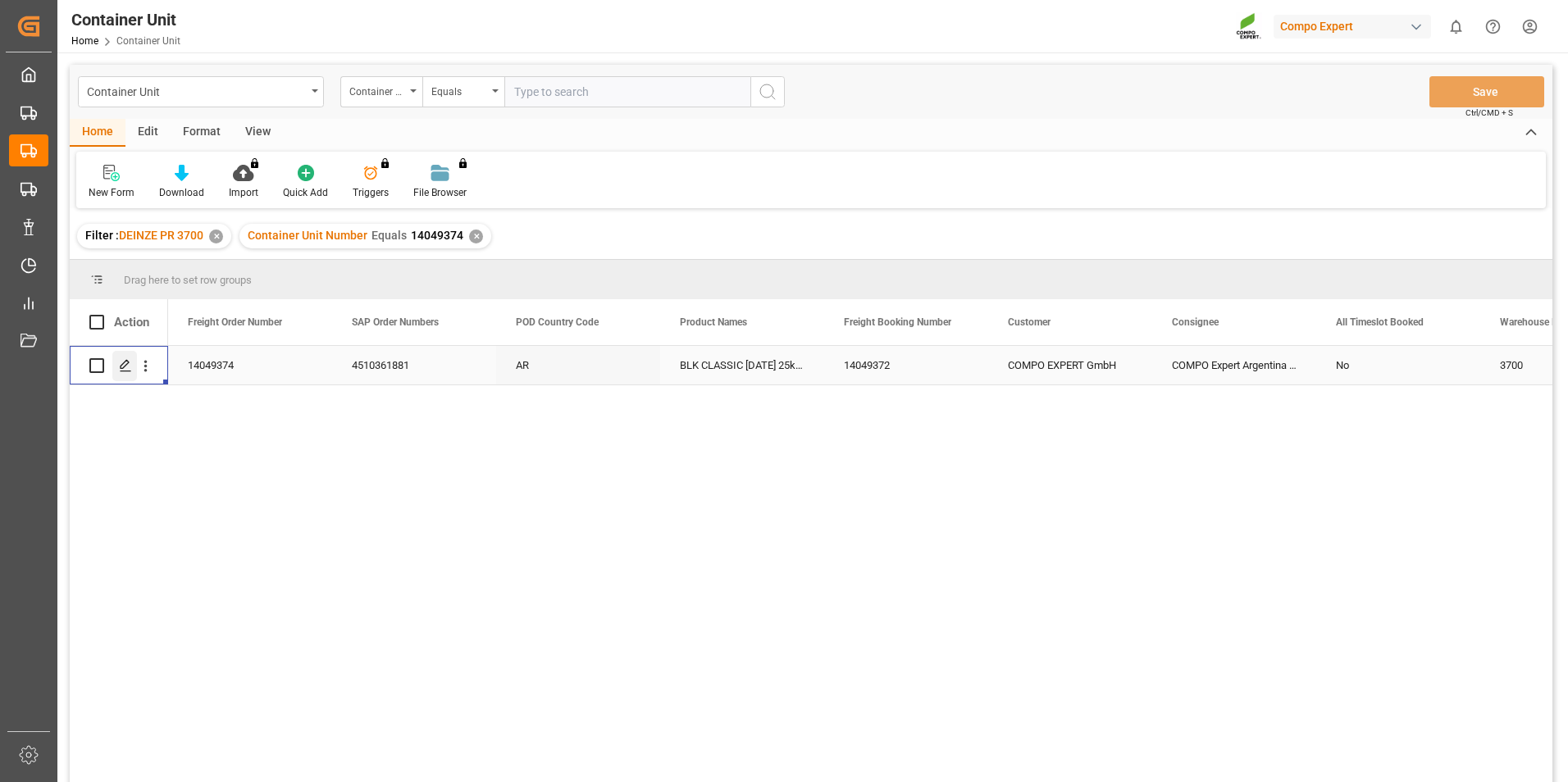
click at [128, 363] on polygon "Press SPACE to select this row." at bounding box center [124, 364] width 8 height 8
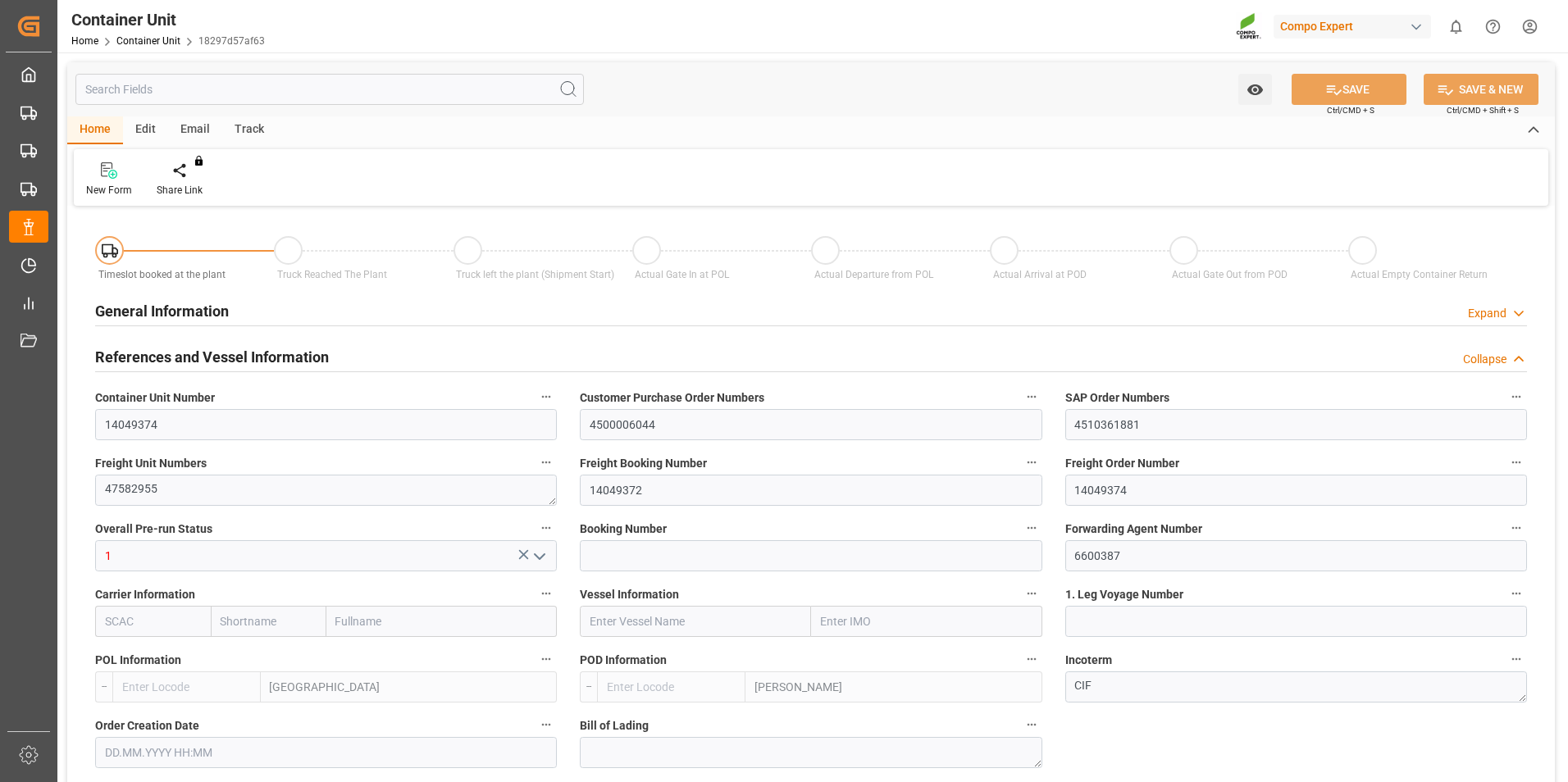
type input "BEANR"
type input "ARZAE"
type input "7"
type input "0"
type input "8"
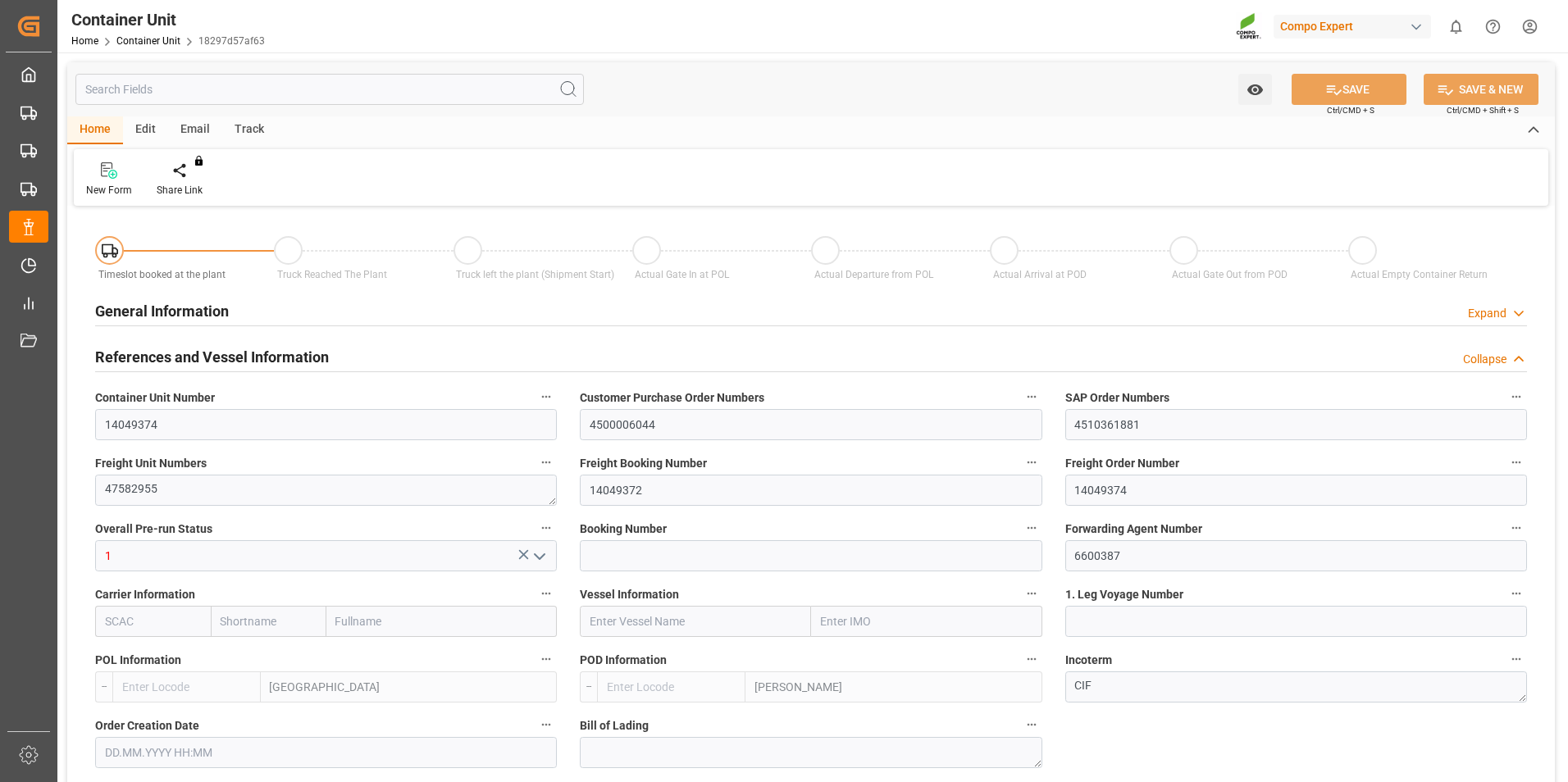
type input "0"
type input "100"
type input "21500"
type input "[DATE] 09:37"
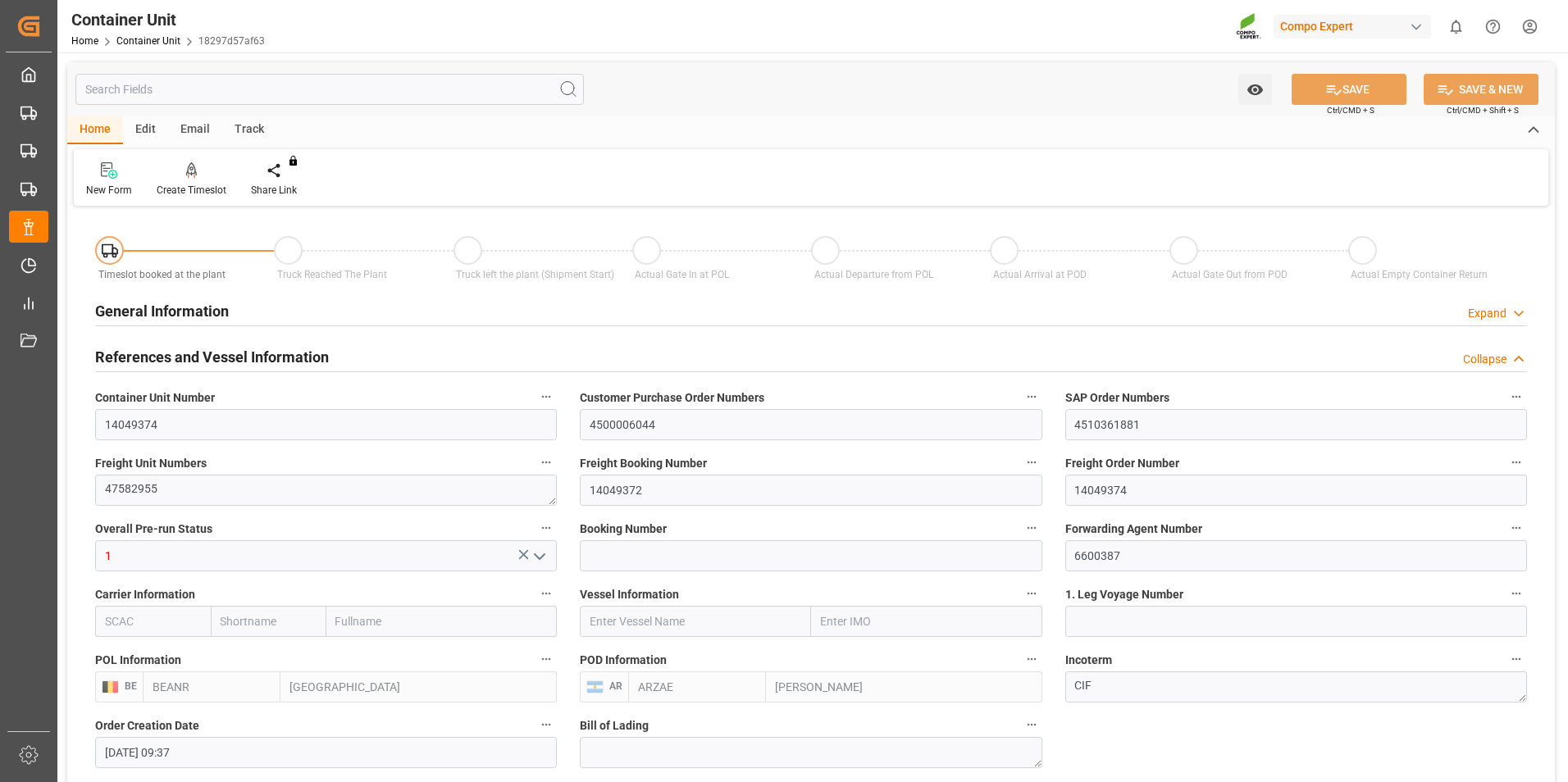
type input "[DATE]"
click at [192, 182] on div "Create Timeslot" at bounding box center [192, 179] width 94 height 36
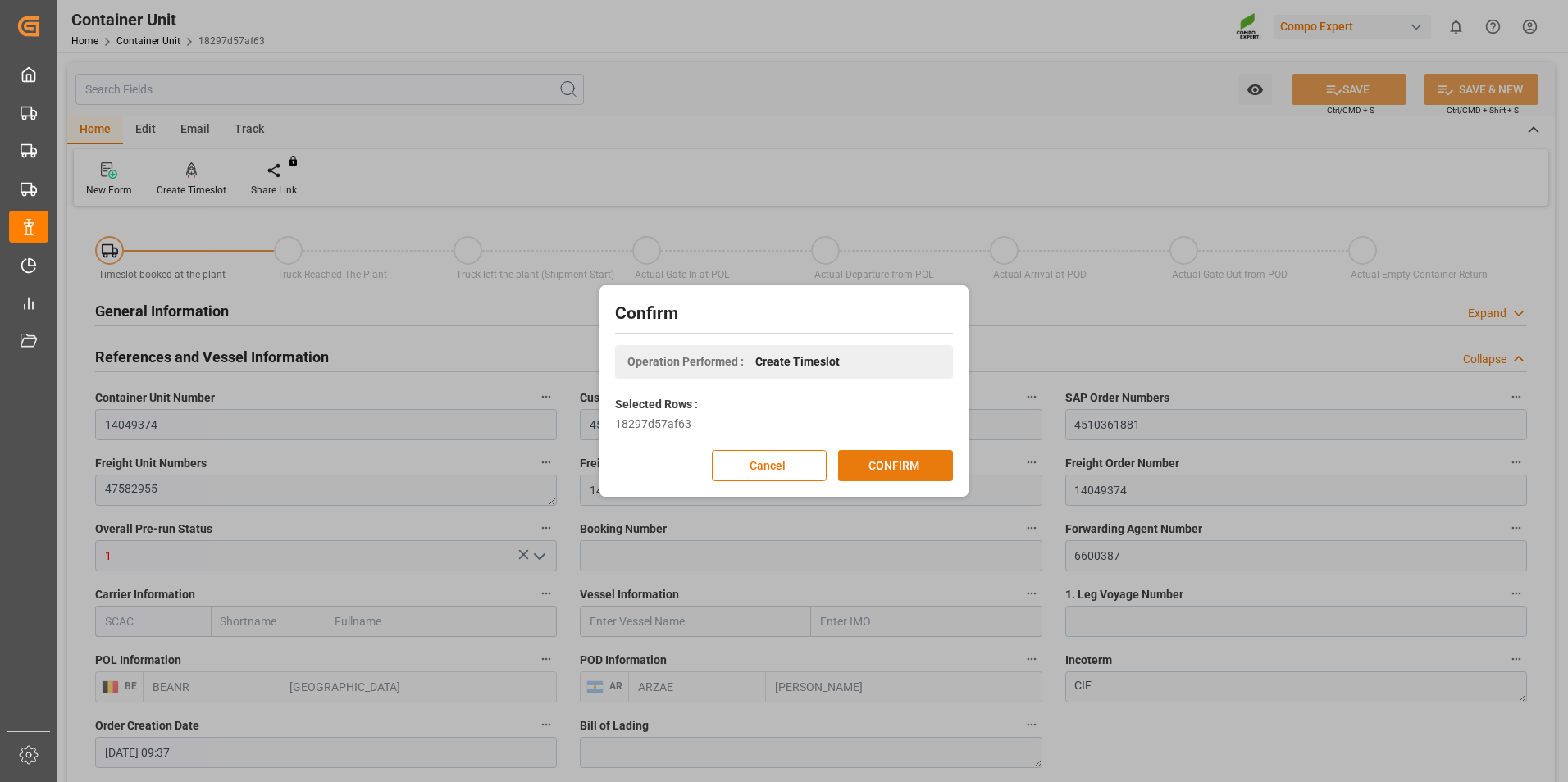
click at [885, 464] on button "CONFIRM" at bounding box center [896, 466] width 115 height 31
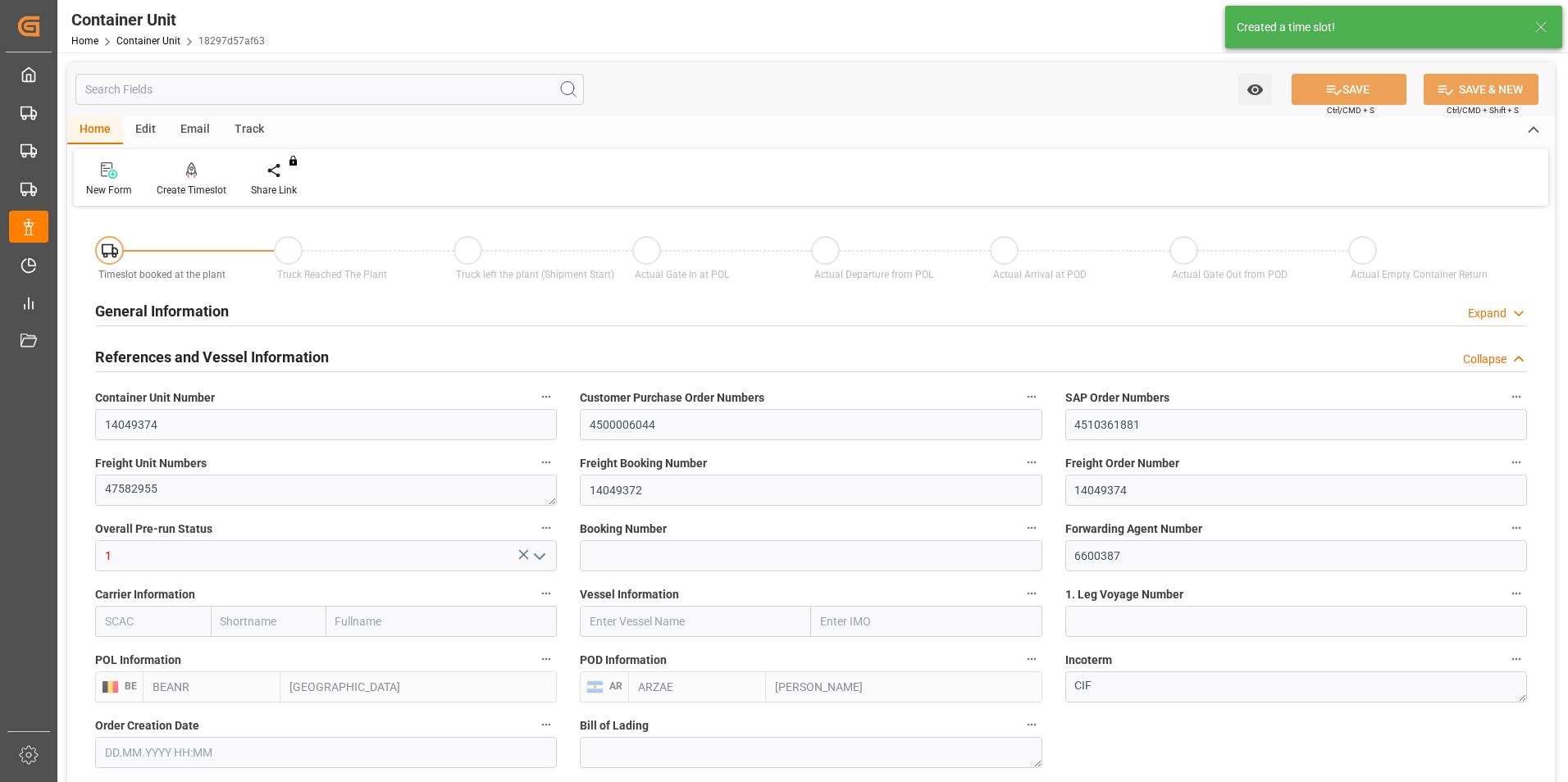
type input "[DATE] 09:37"
type input "[DATE]"
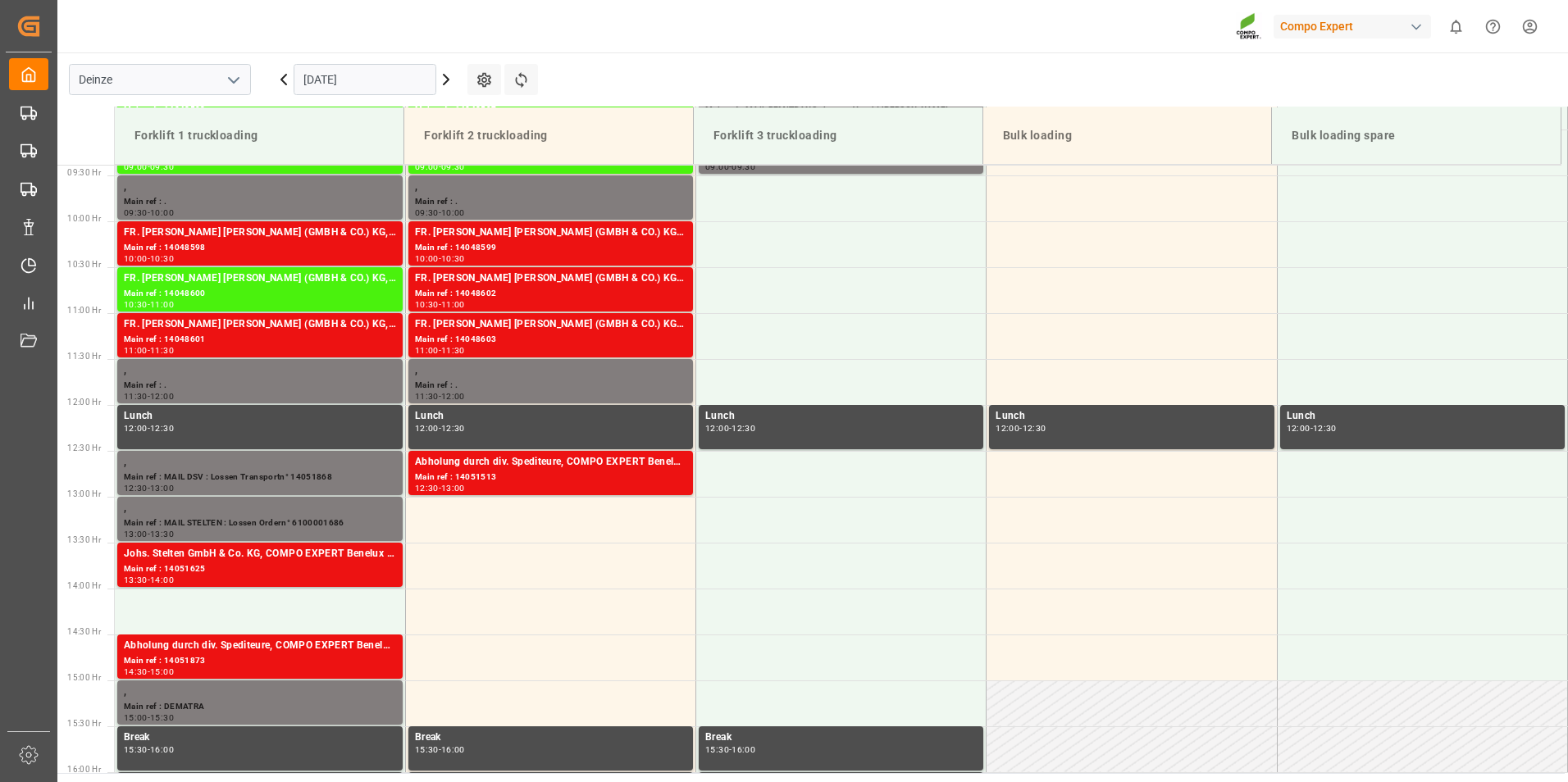
scroll to position [908, 0]
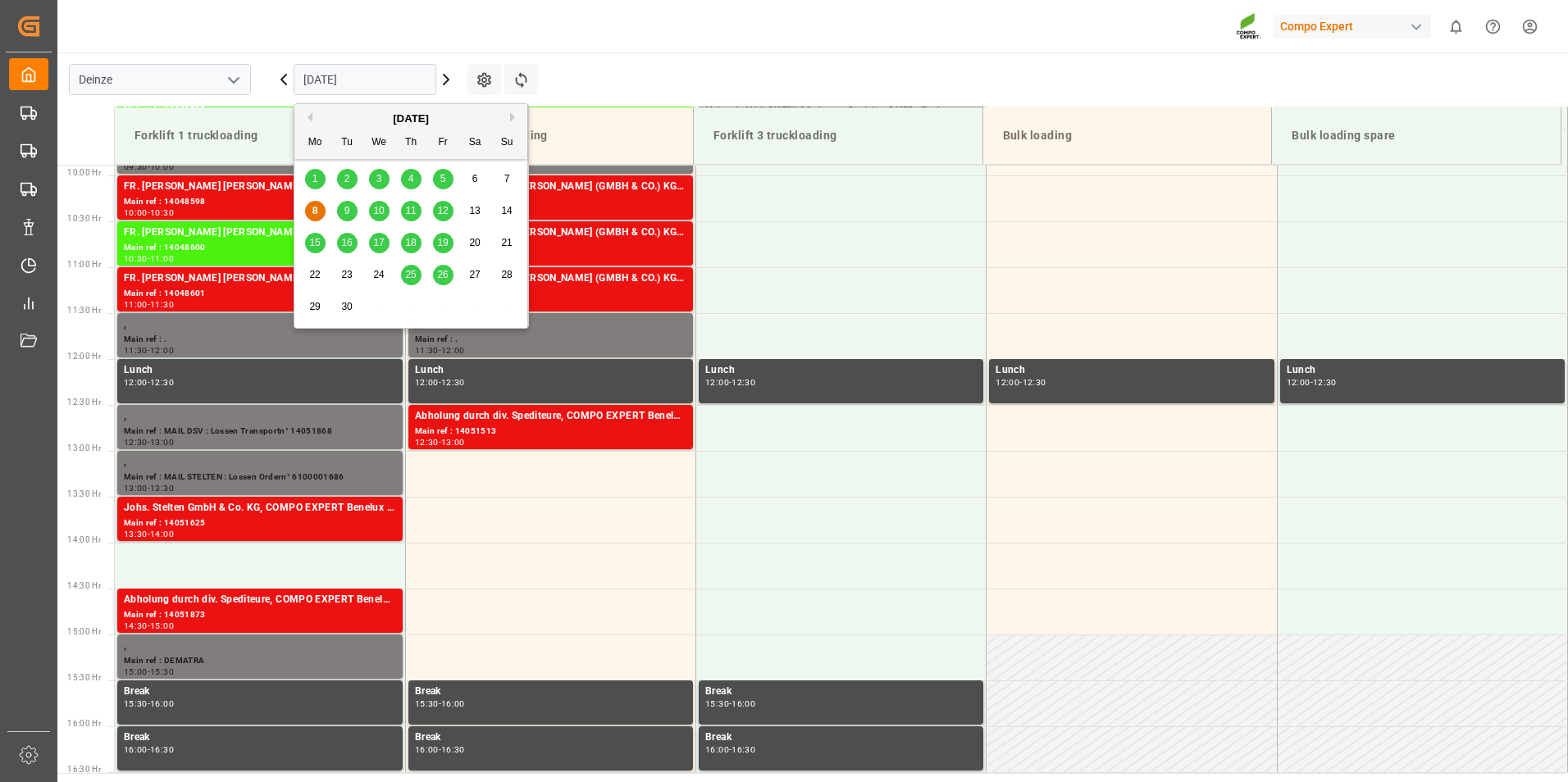
click at [379, 80] on input "[DATE]" at bounding box center [365, 79] width 143 height 31
click at [381, 246] on span "17" at bounding box center [377, 242] width 10 height 11
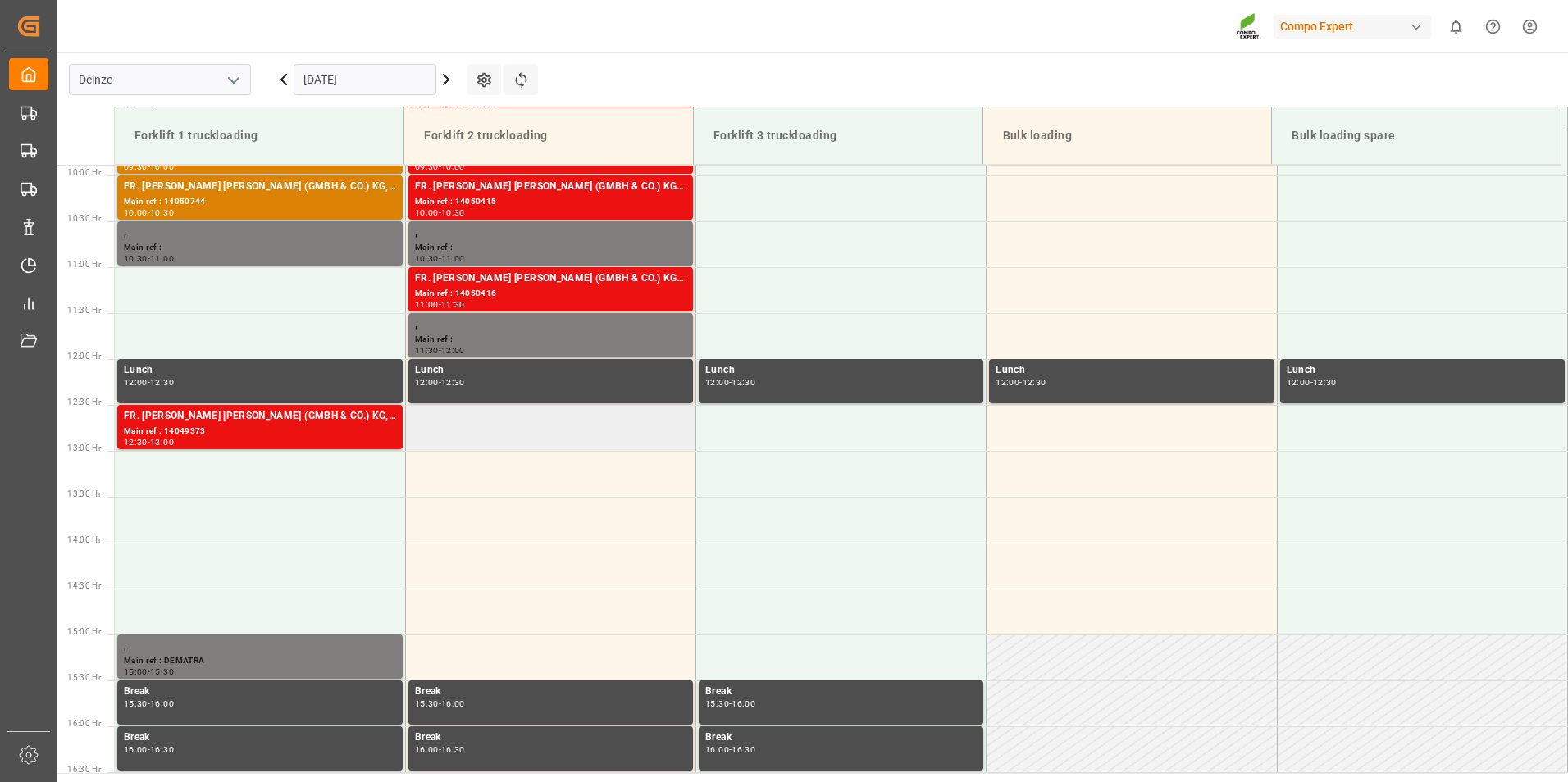
click at [464, 424] on td at bounding box center [550, 428] width 290 height 46
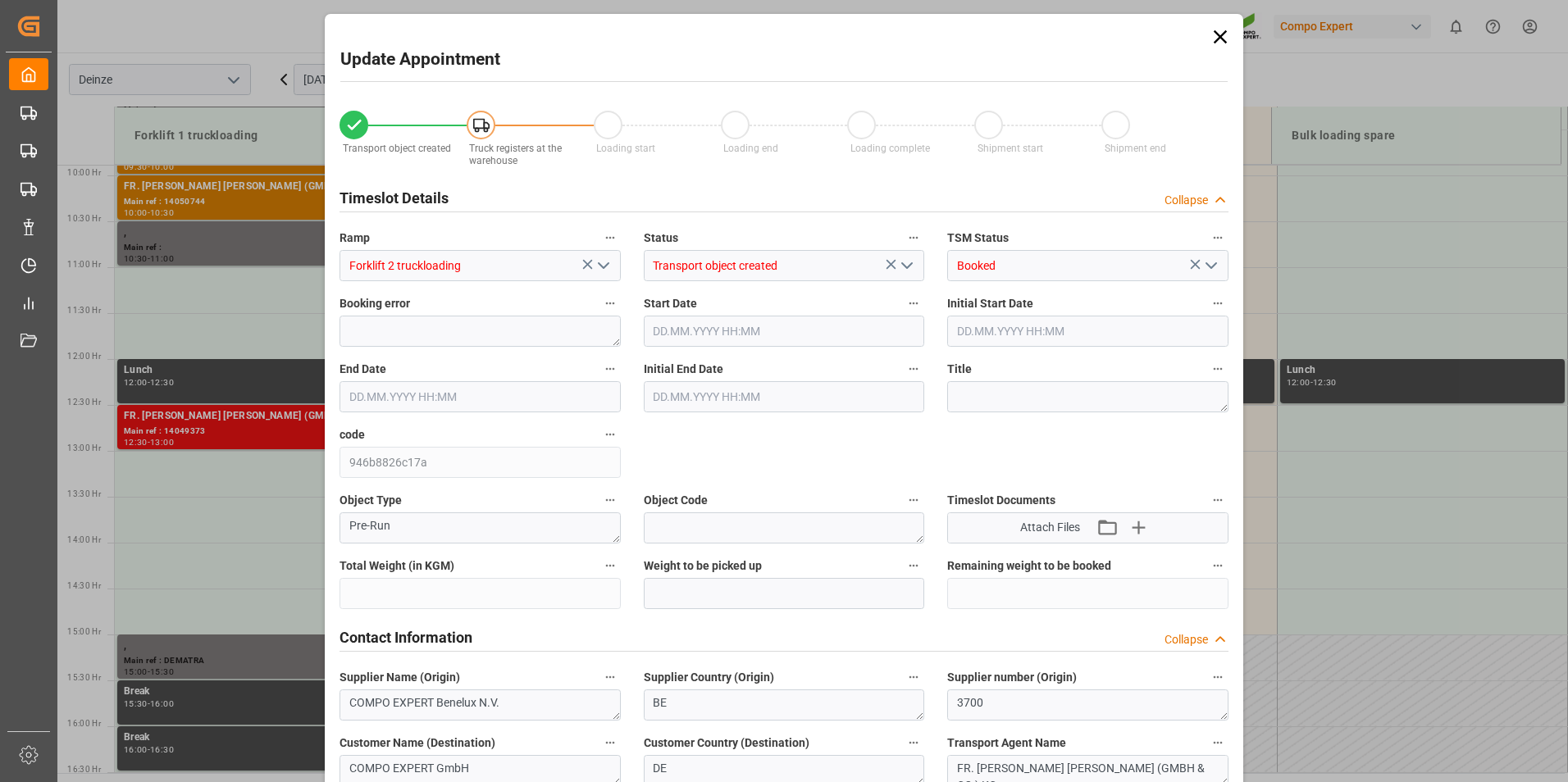
type input "21500"
type input "100"
type input "[DATE] 12:30"
type input "[DATE] 13:00"
type input "[DATE] 09:37"
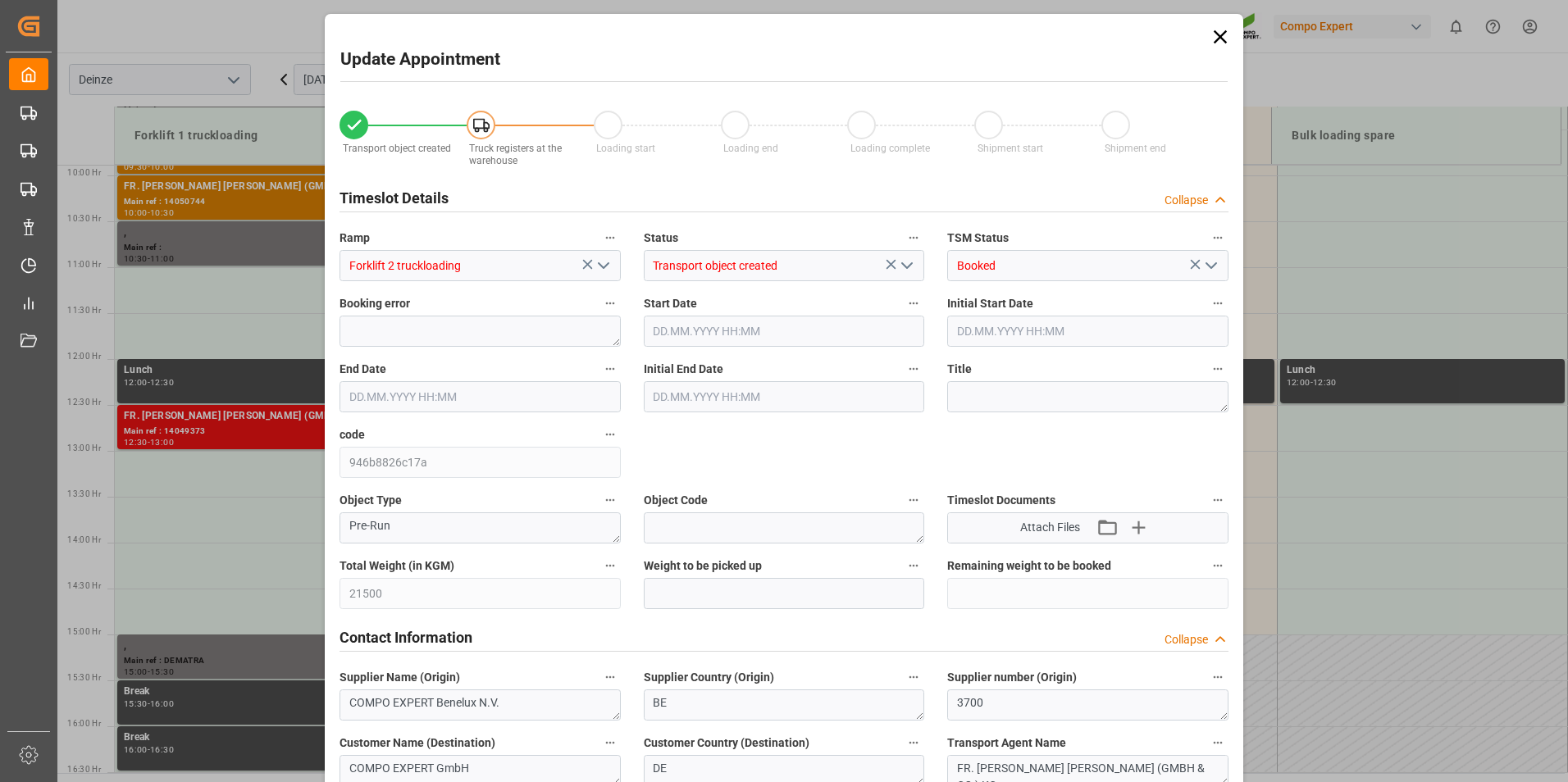
type input "[DATE] 09:08"
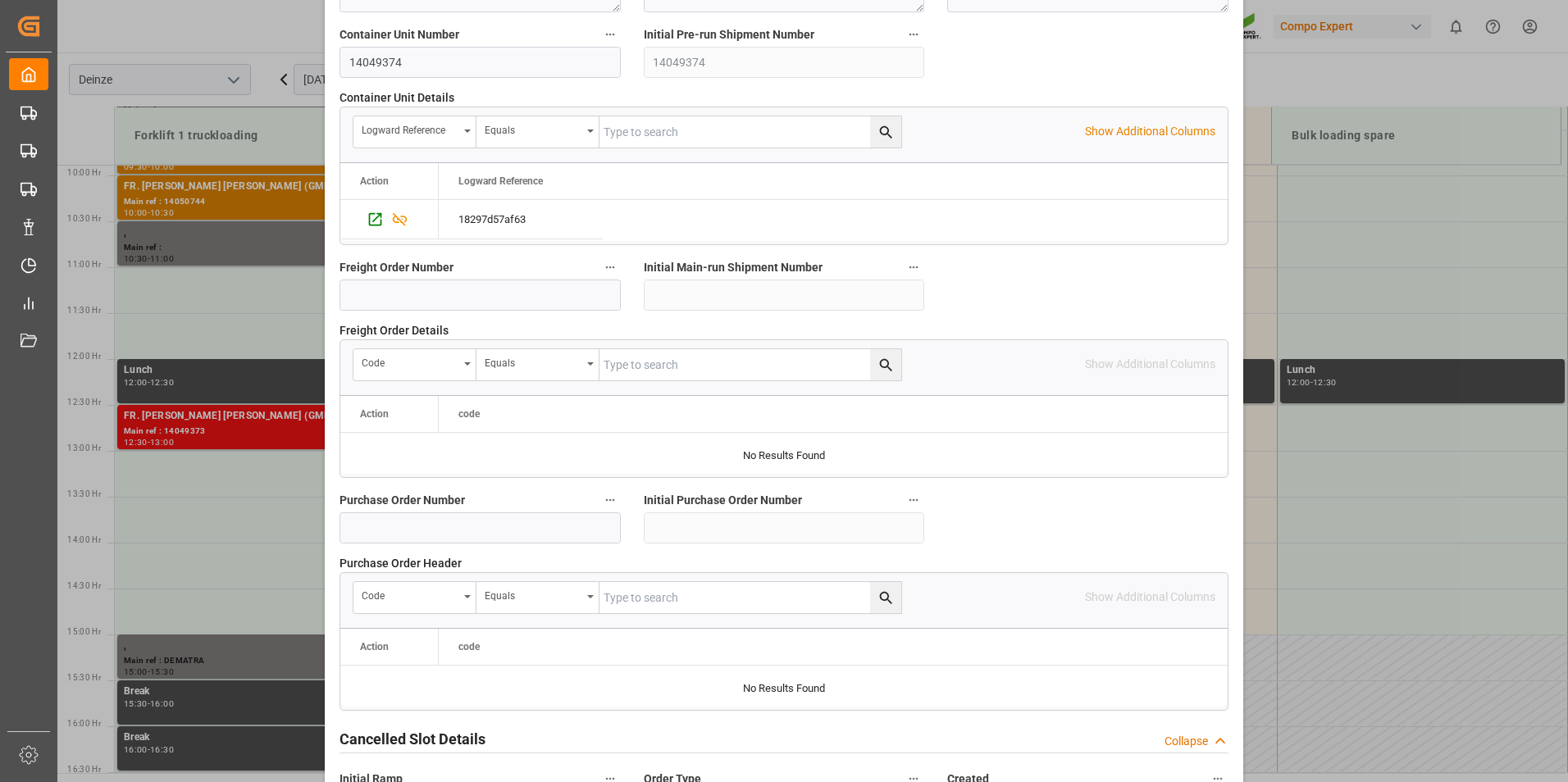
scroll to position [1494, 0]
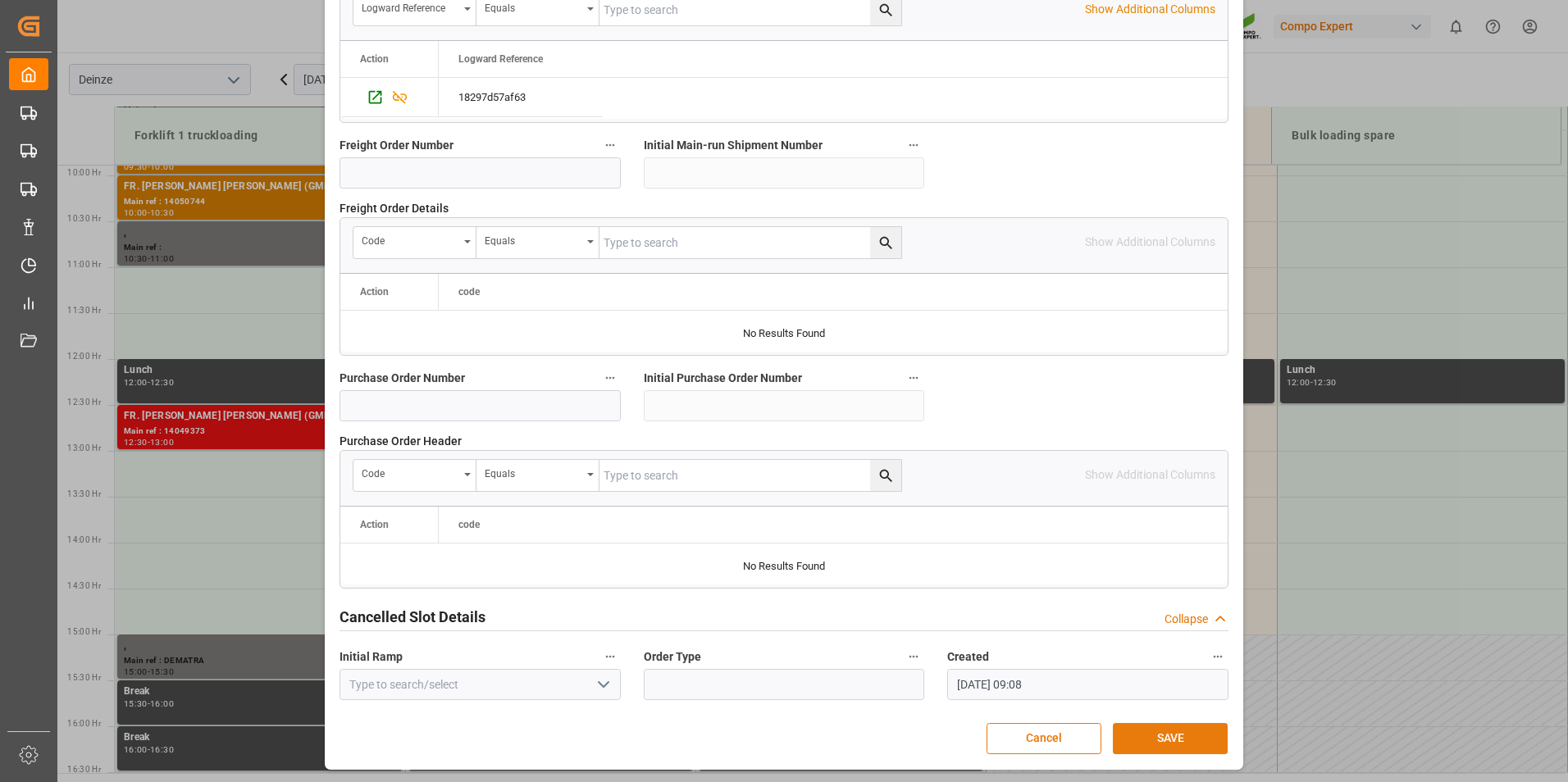
click at [1159, 740] on button "SAVE" at bounding box center [1170, 738] width 115 height 31
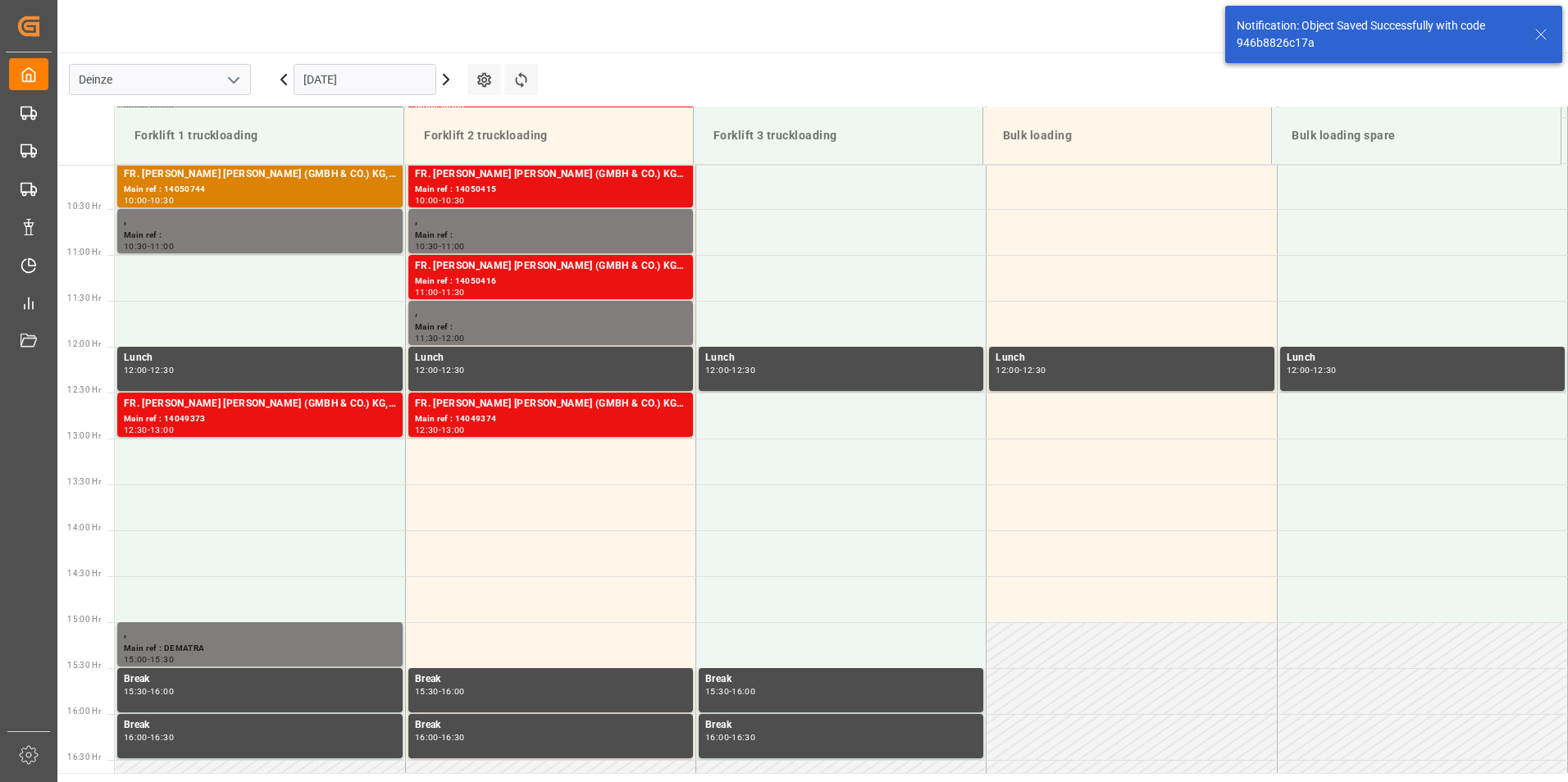
scroll to position [1000, 0]
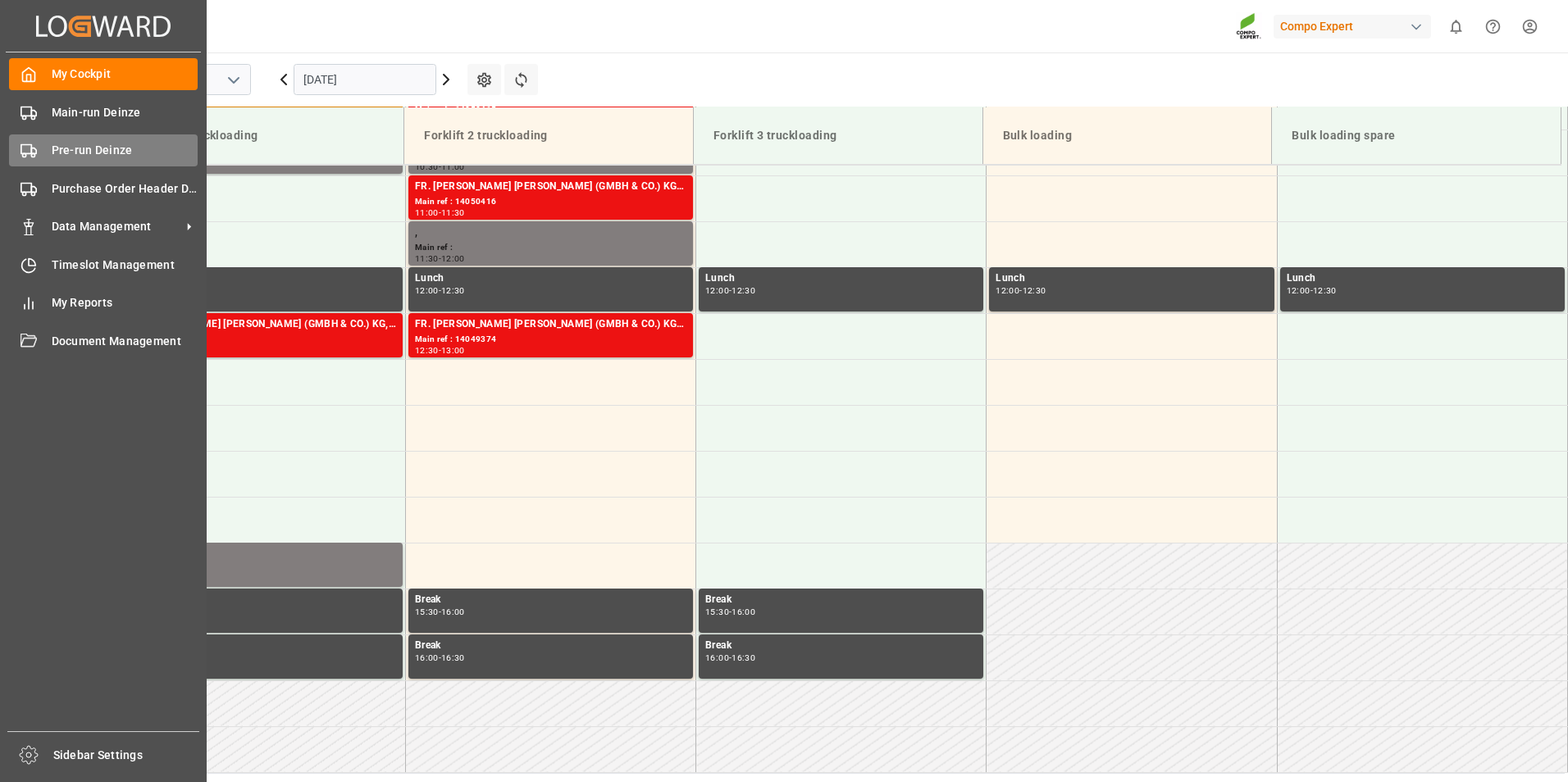
click at [27, 153] on icon at bounding box center [28, 150] width 16 height 16
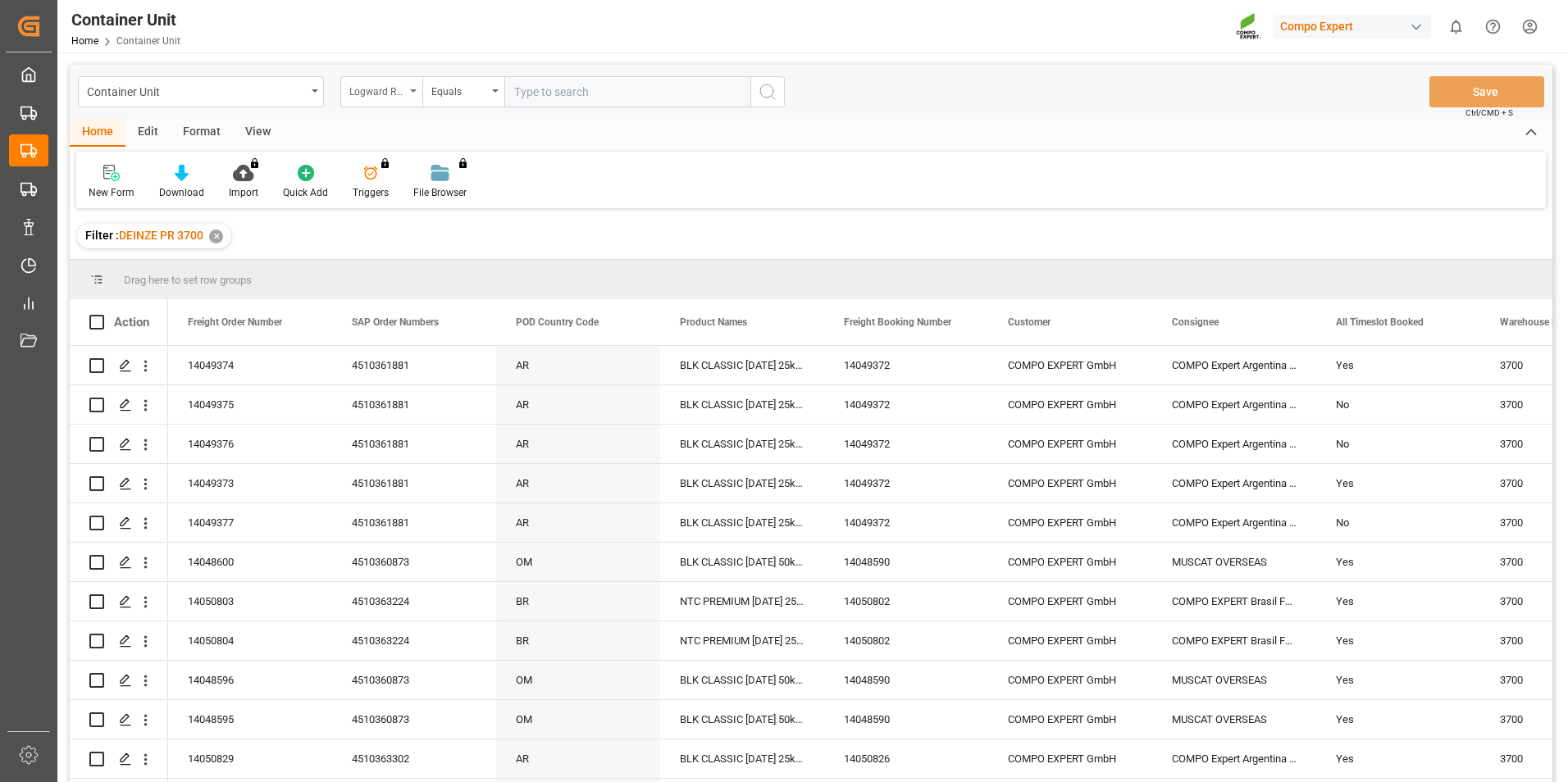
click at [418, 94] on div "Logward Reference" at bounding box center [381, 91] width 82 height 31
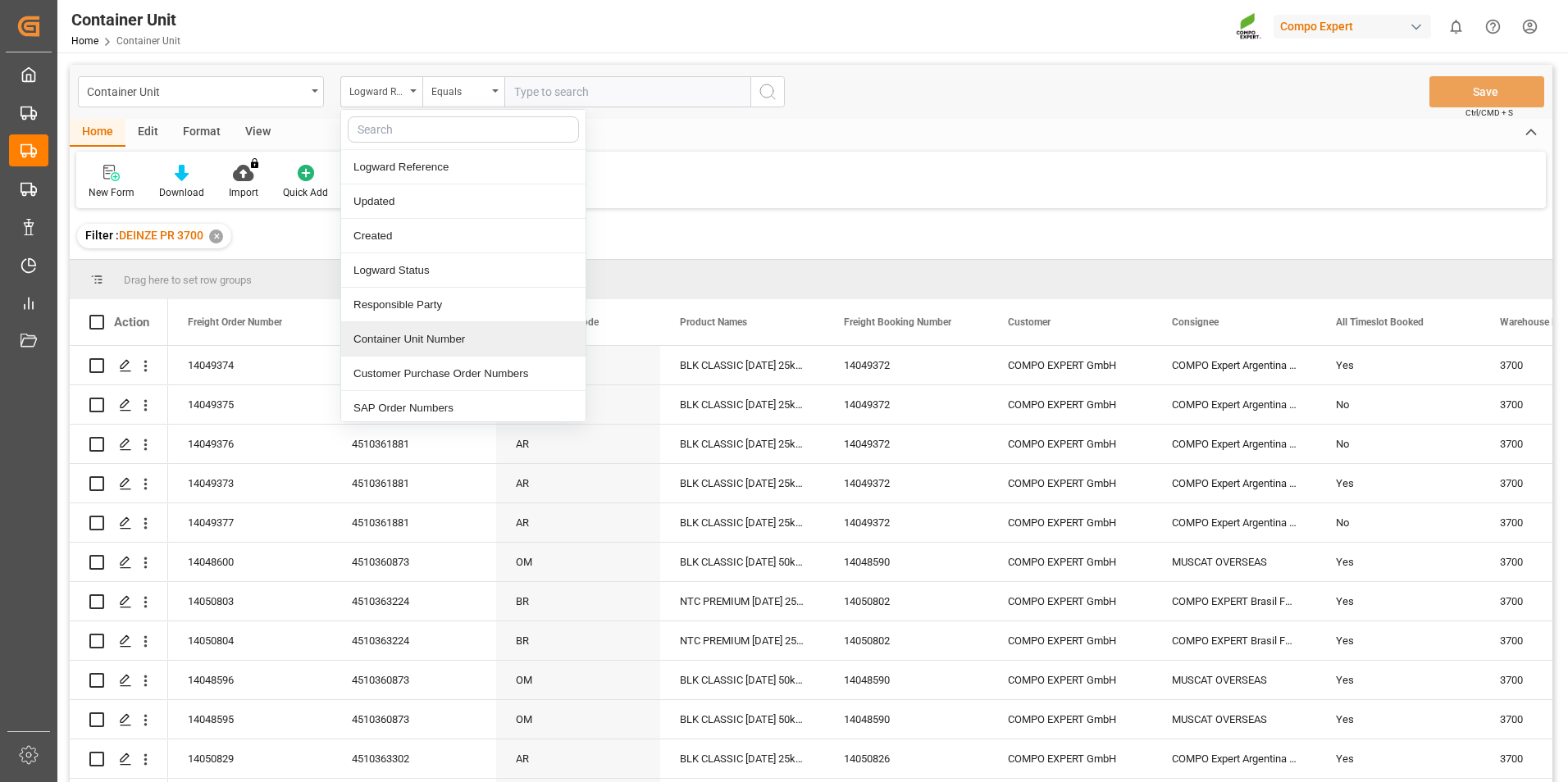
click at [409, 341] on div "Container Unit Number" at bounding box center [463, 339] width 244 height 35
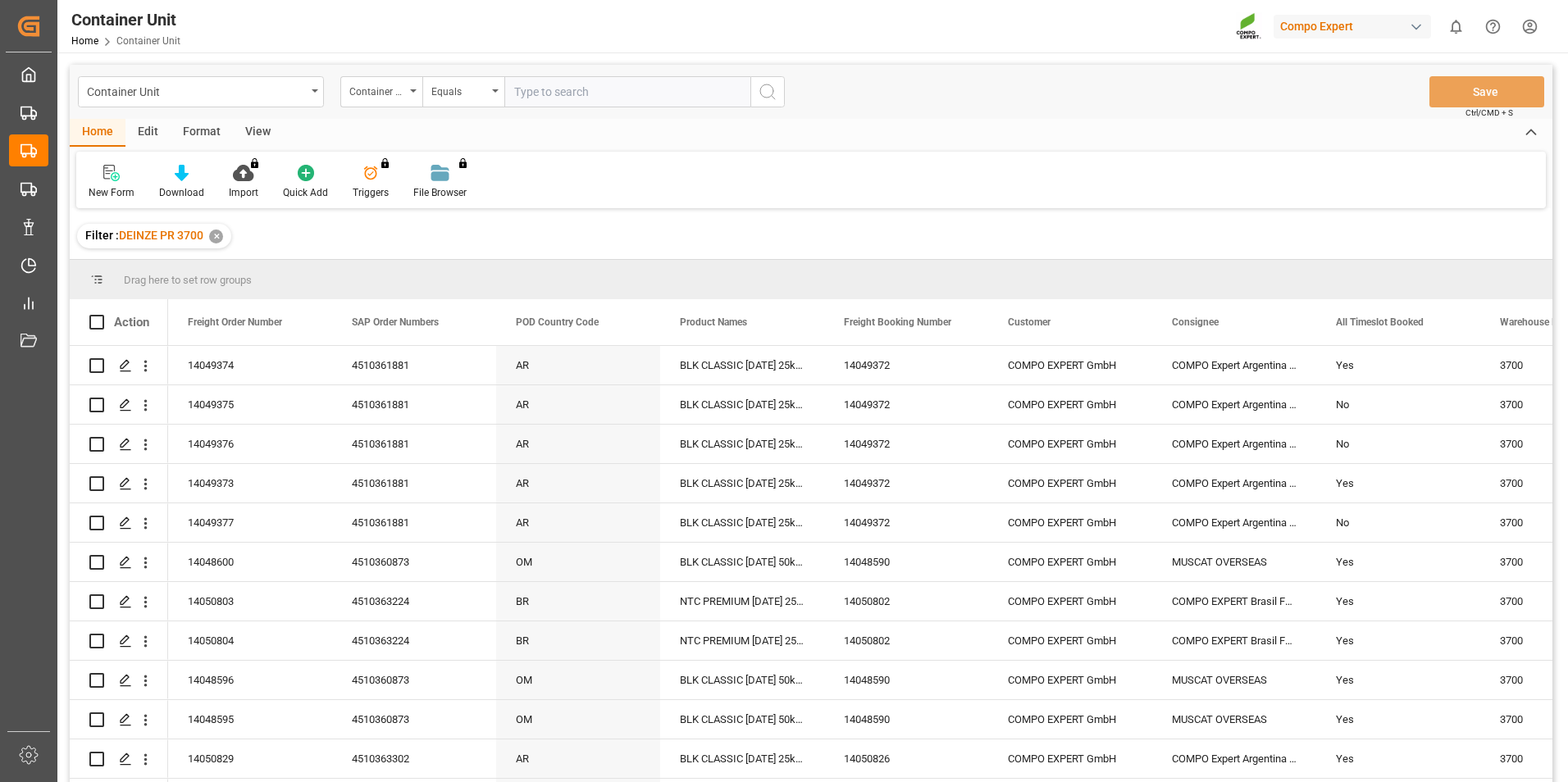
click at [522, 90] on input "text" at bounding box center [627, 91] width 246 height 31
type input "14049375"
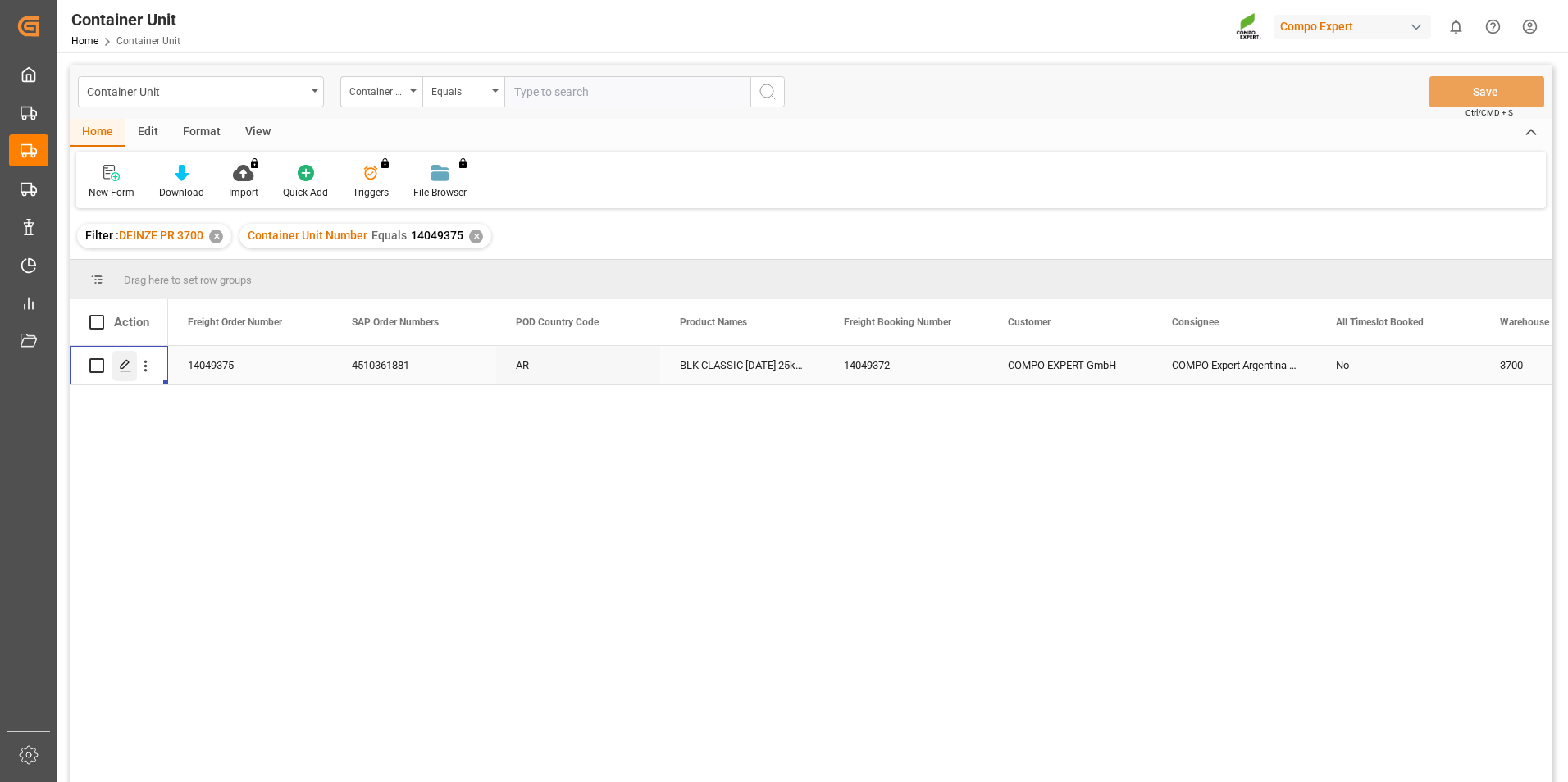
click at [125, 368] on icon "Press SPACE to select this row." at bounding box center [126, 366] width 13 height 13
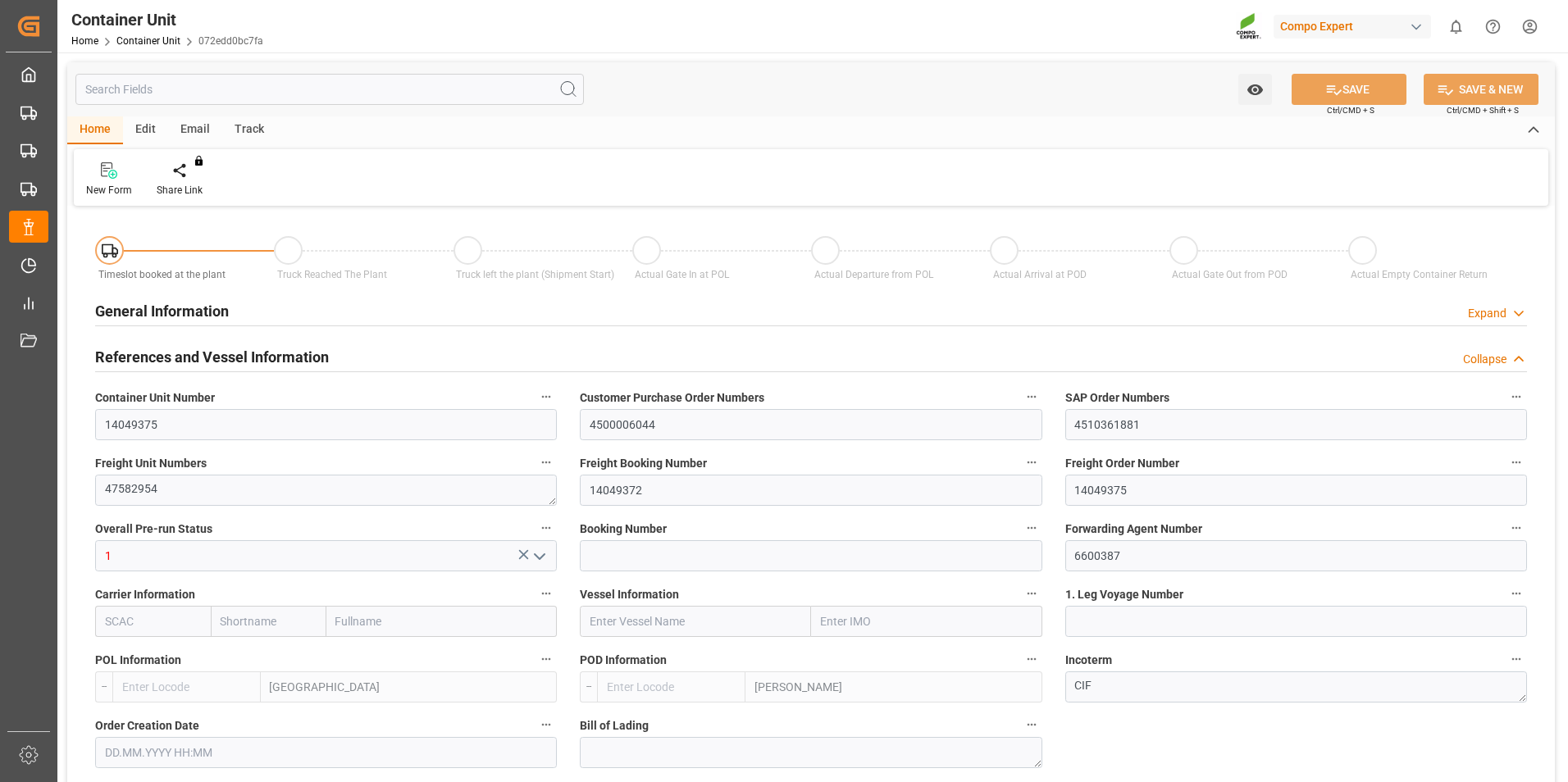
type input "BEANR"
type input "ARZAE"
type input "7"
type input "0"
type input "8"
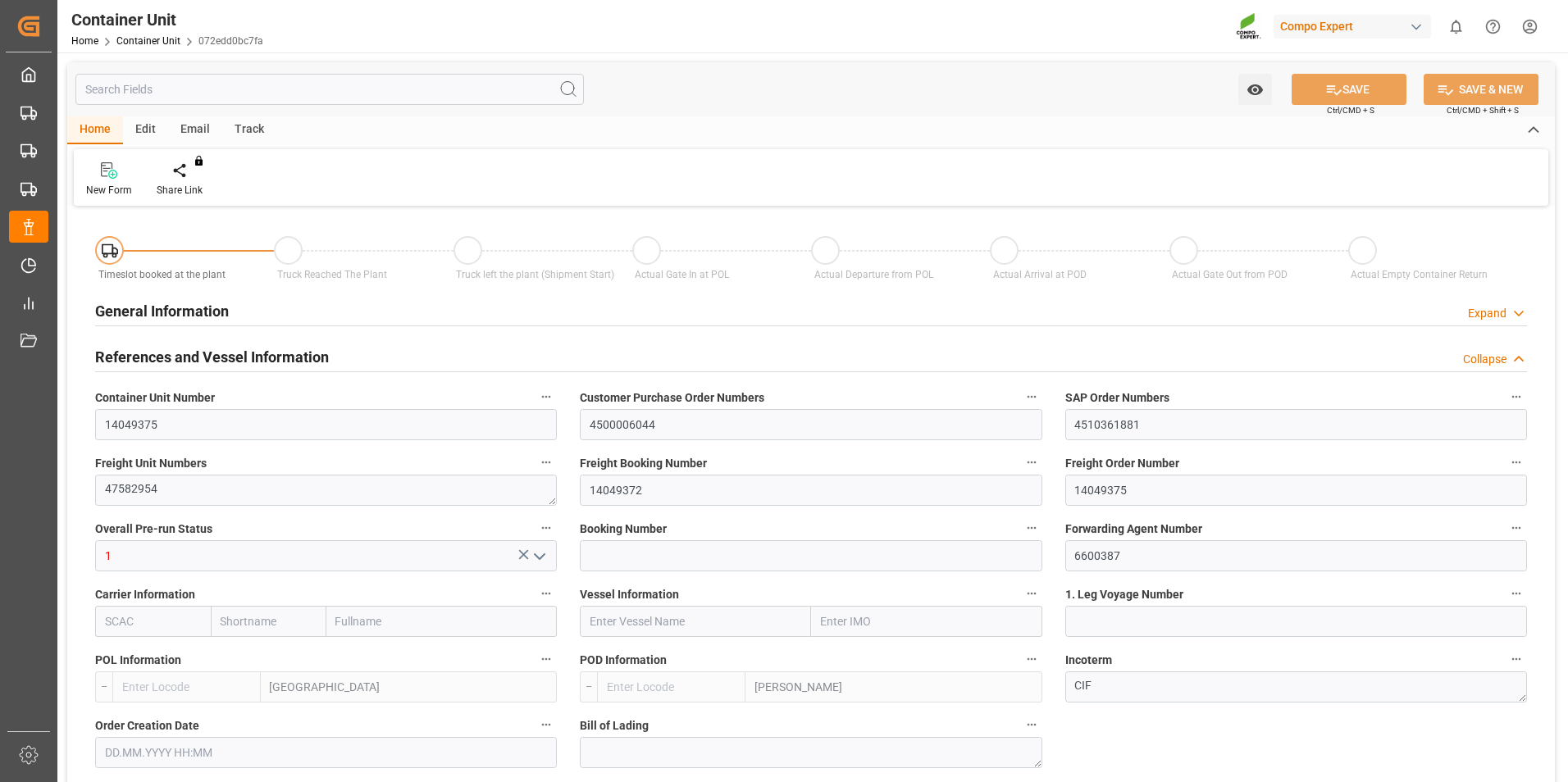
type input "0"
type input "100"
type input "21500"
type input "[DATE] 09:37"
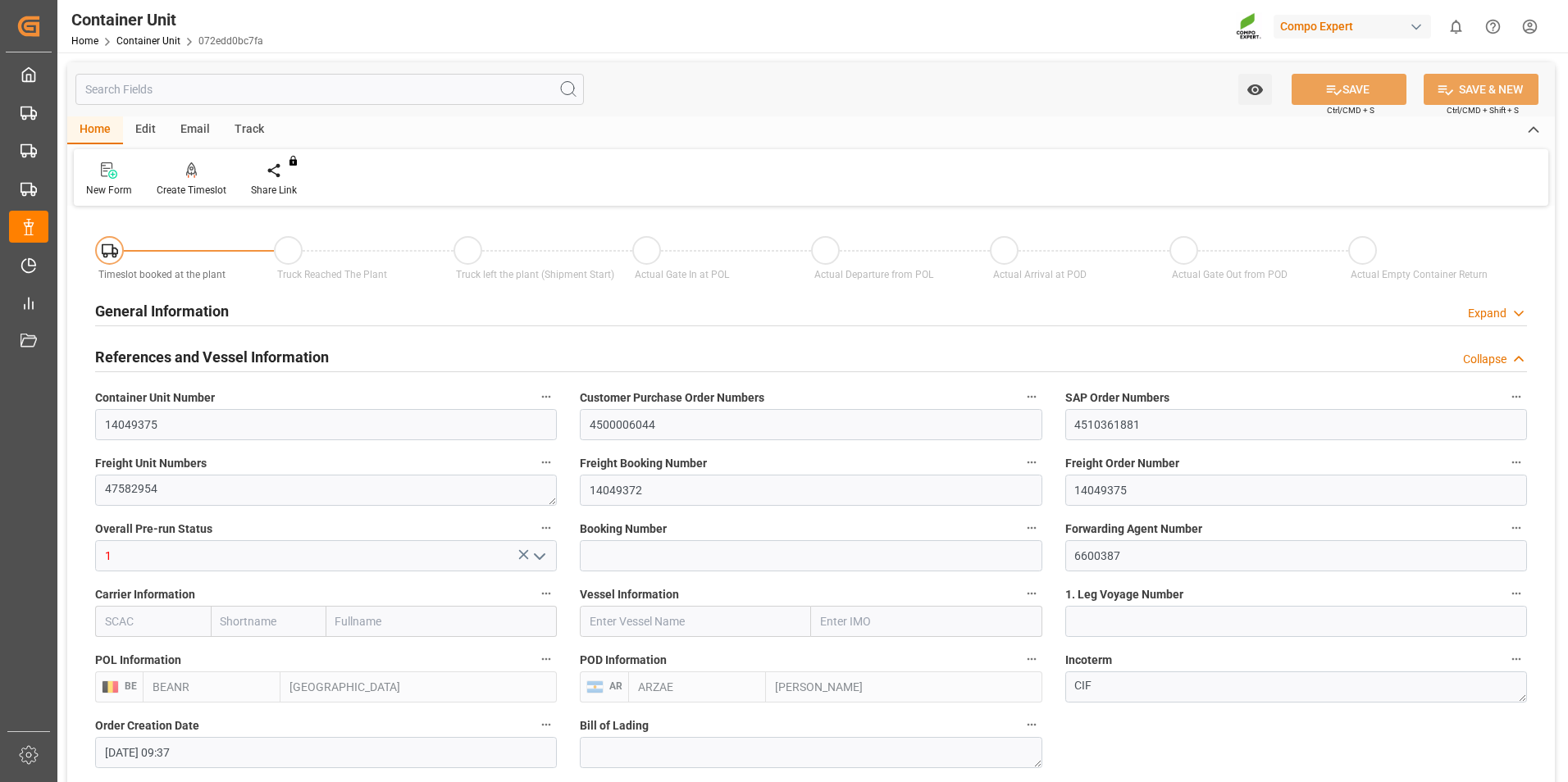
type input "[DATE]"
click at [193, 177] on icon at bounding box center [192, 177] width 8 height 3
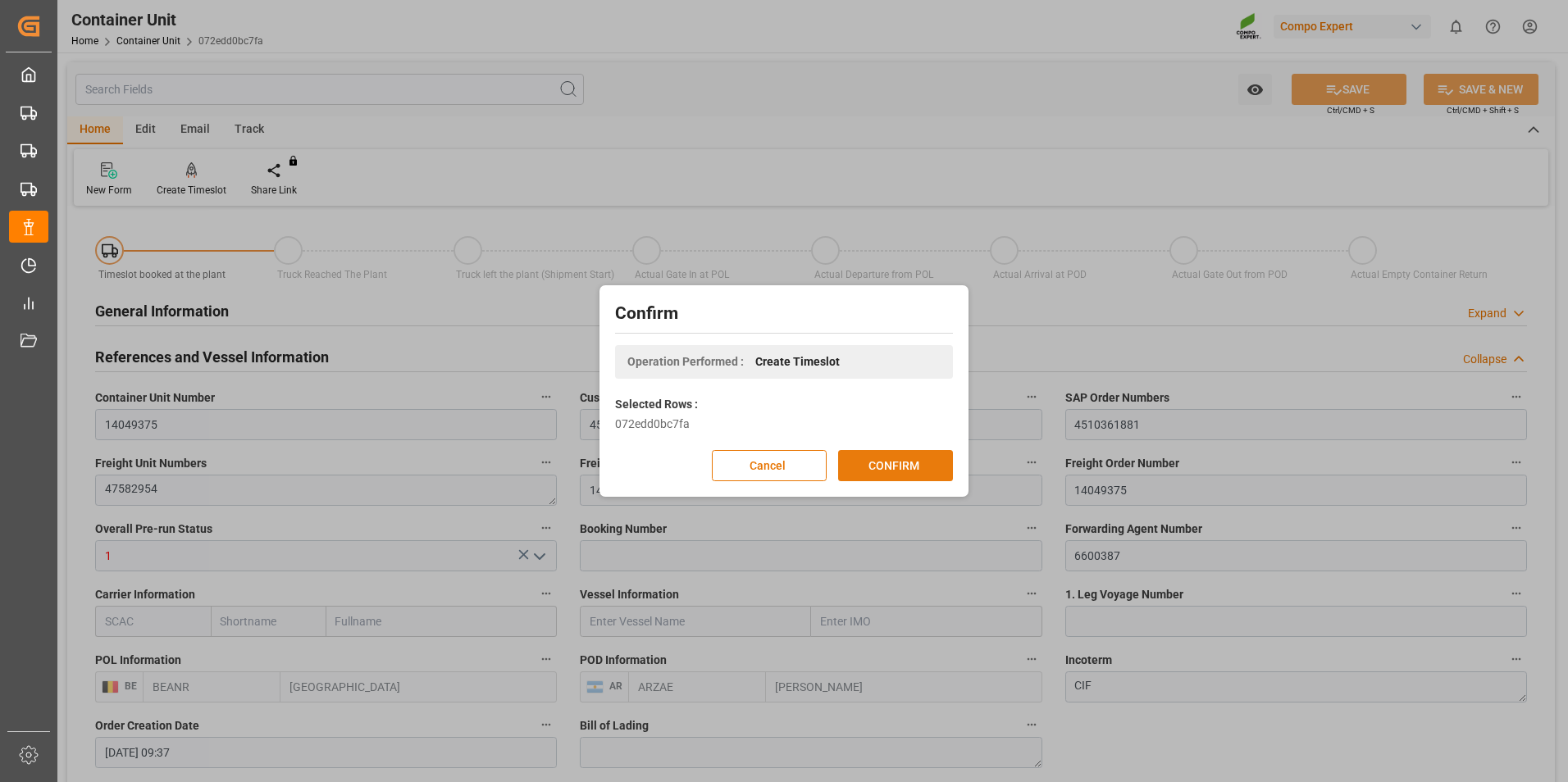
click at [874, 468] on button "CONFIRM" at bounding box center [896, 466] width 115 height 31
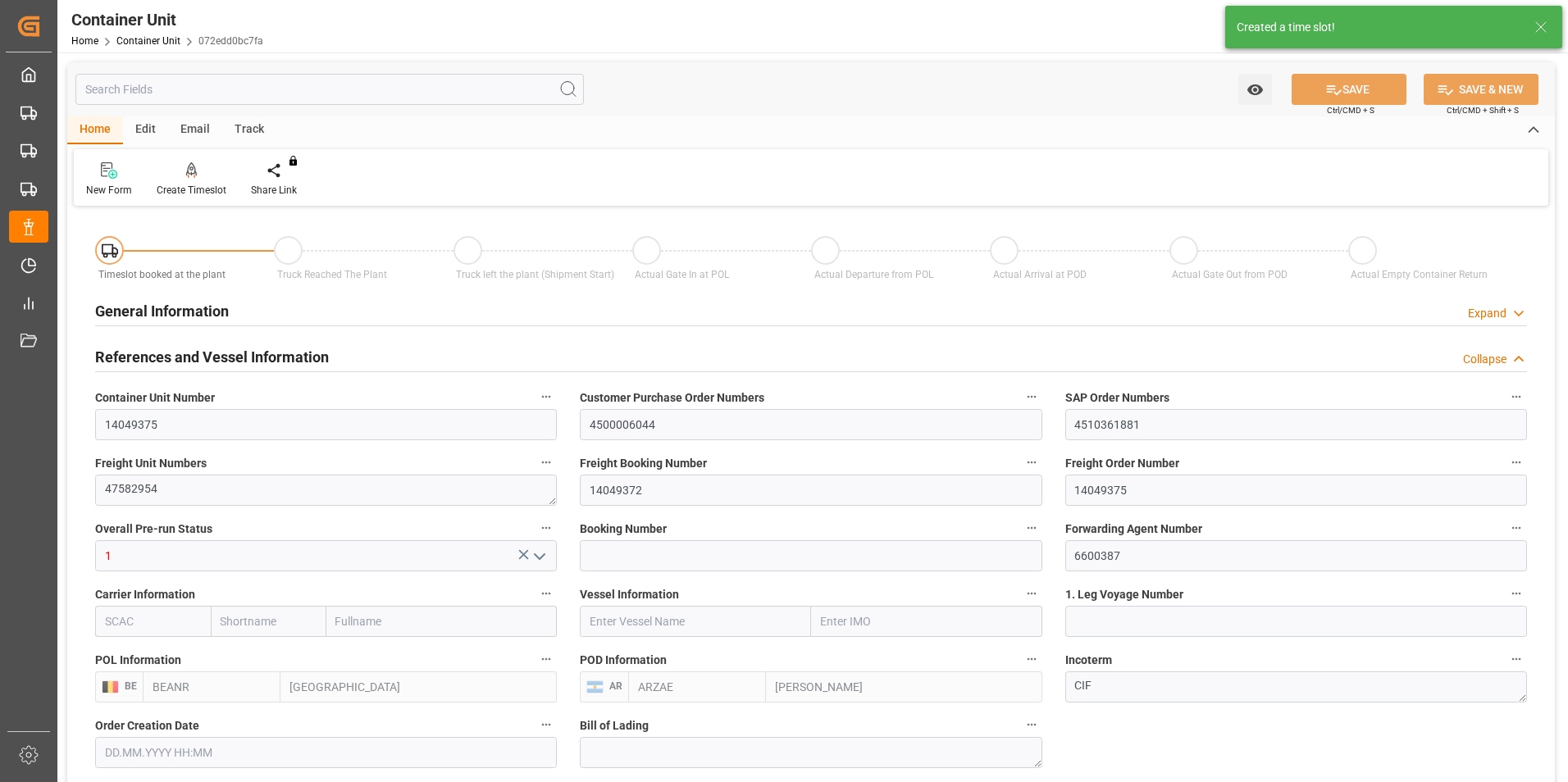
type input "[DATE] 09:37"
type input "[DATE]"
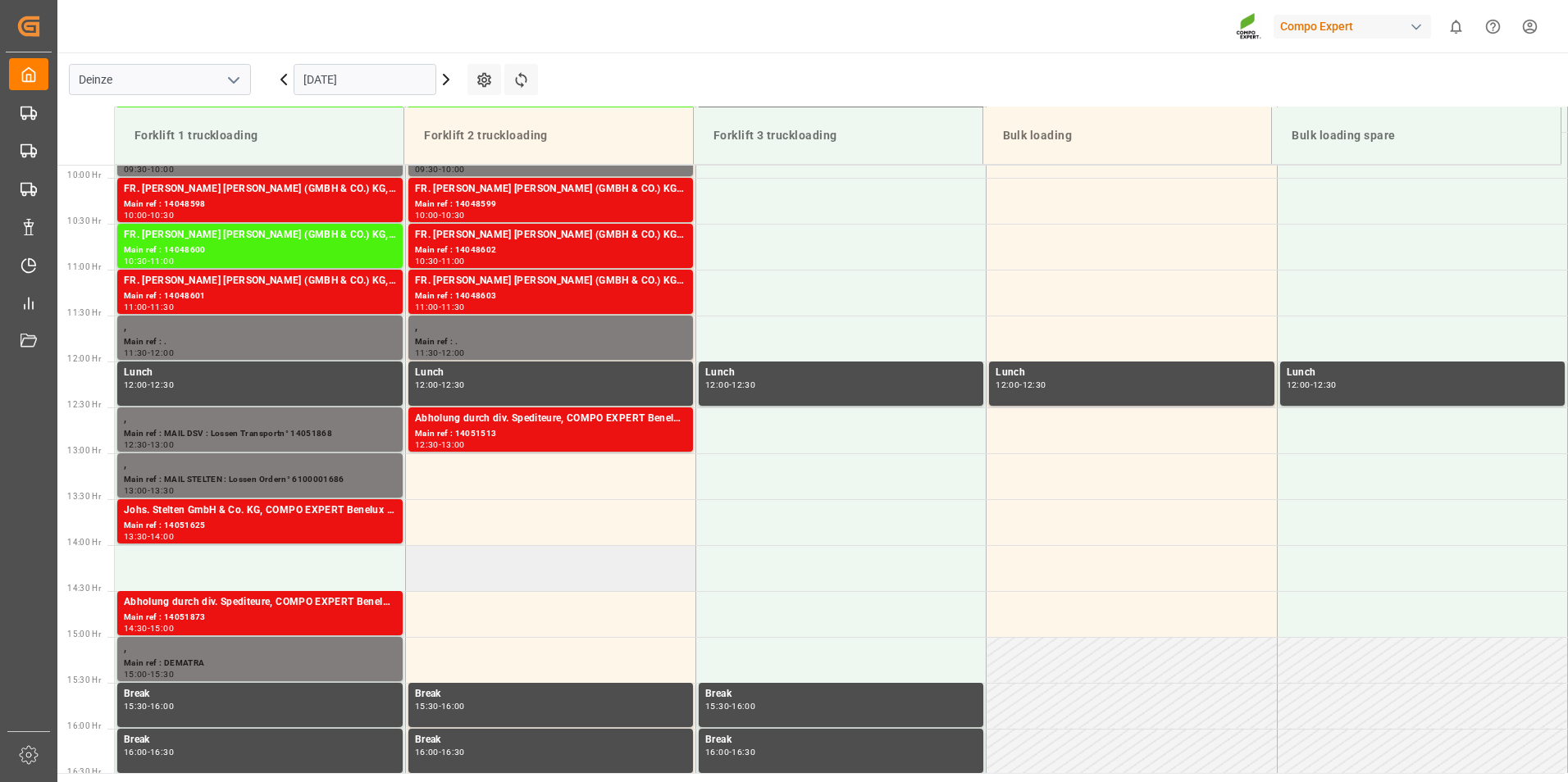
scroll to position [908, 0]
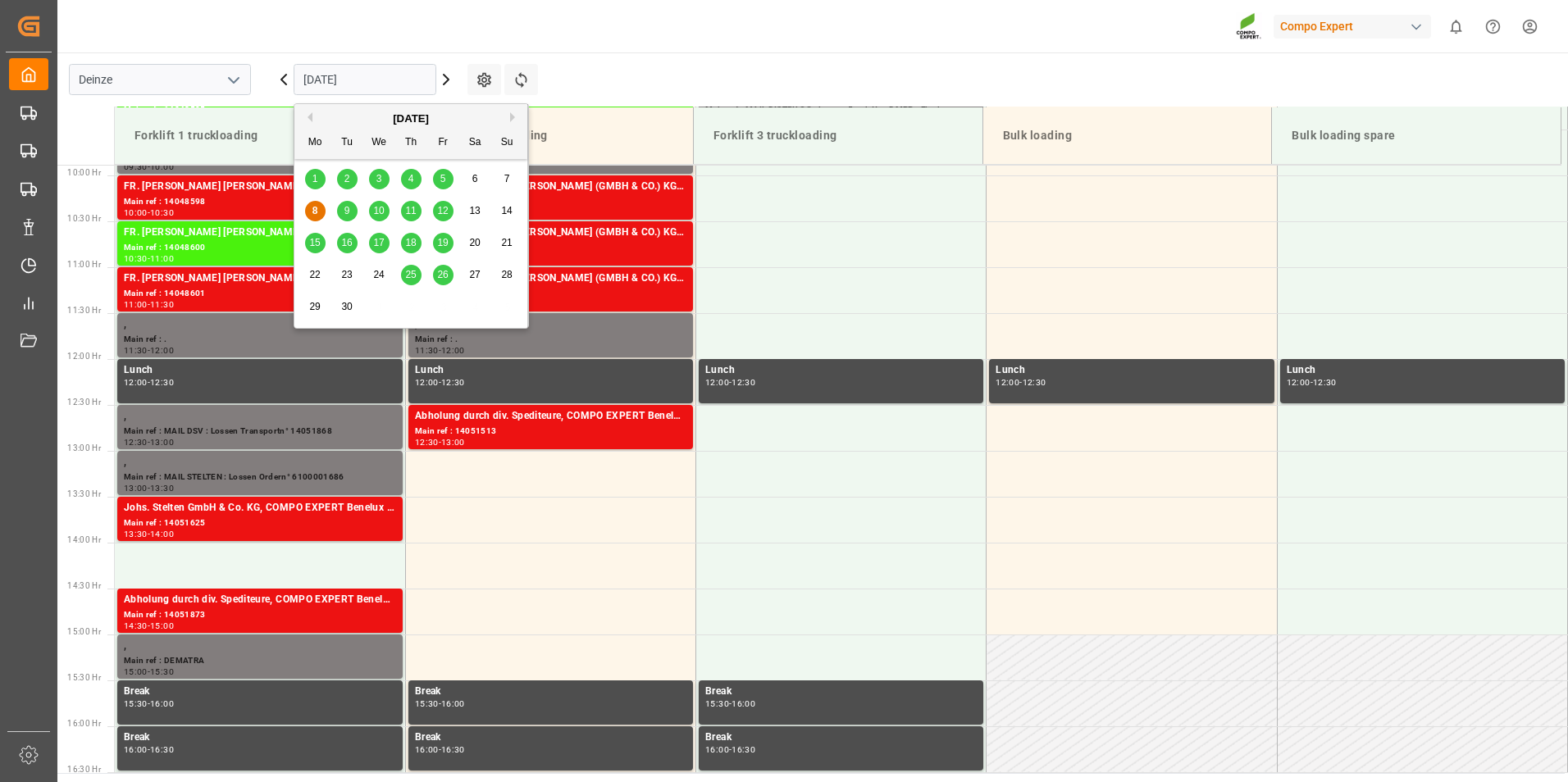
click at [379, 85] on input "[DATE]" at bounding box center [365, 79] width 143 height 31
click at [377, 245] on span "17" at bounding box center [377, 242] width 10 height 11
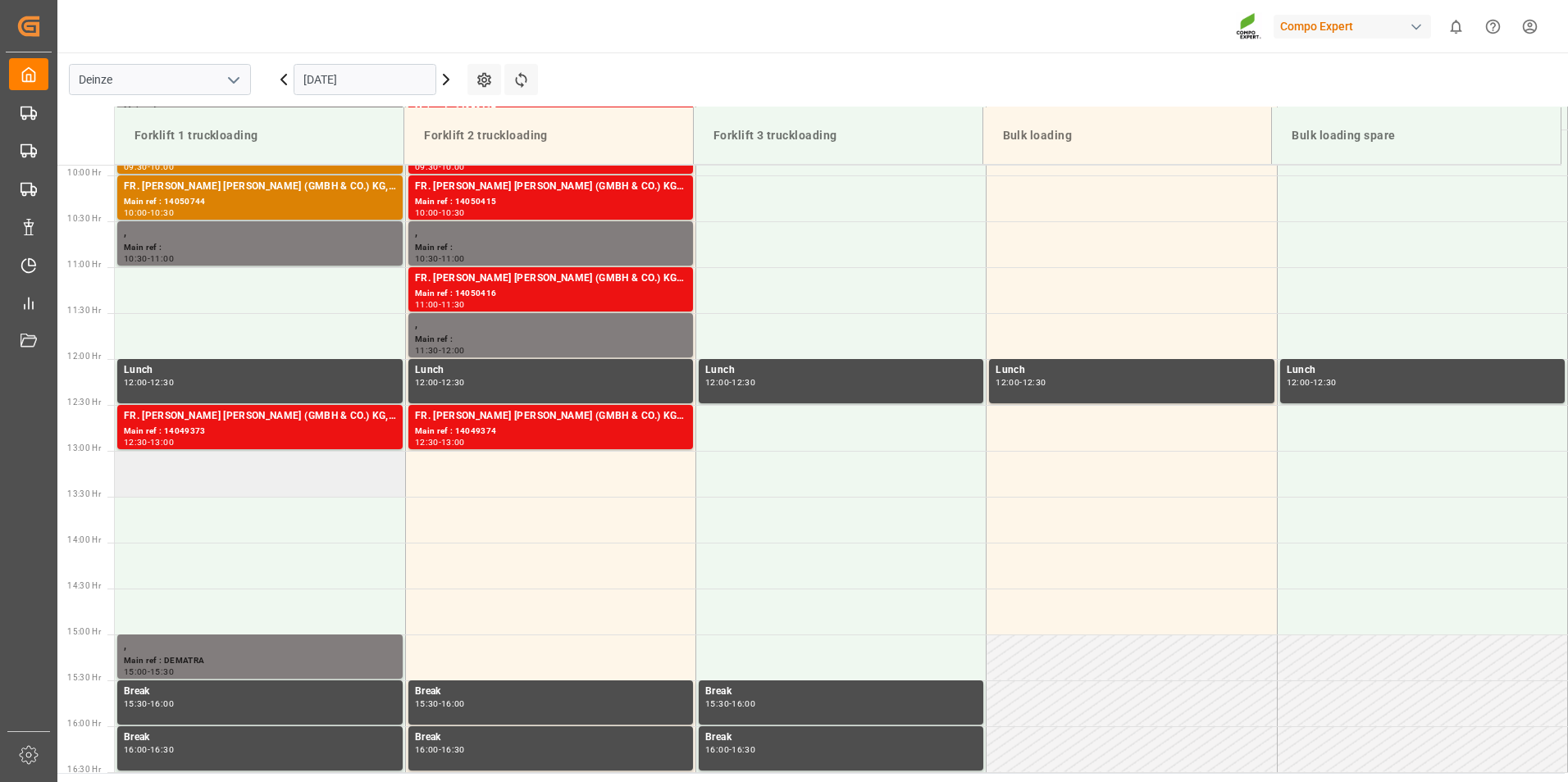
click at [218, 479] on td at bounding box center [259, 473] width 290 height 46
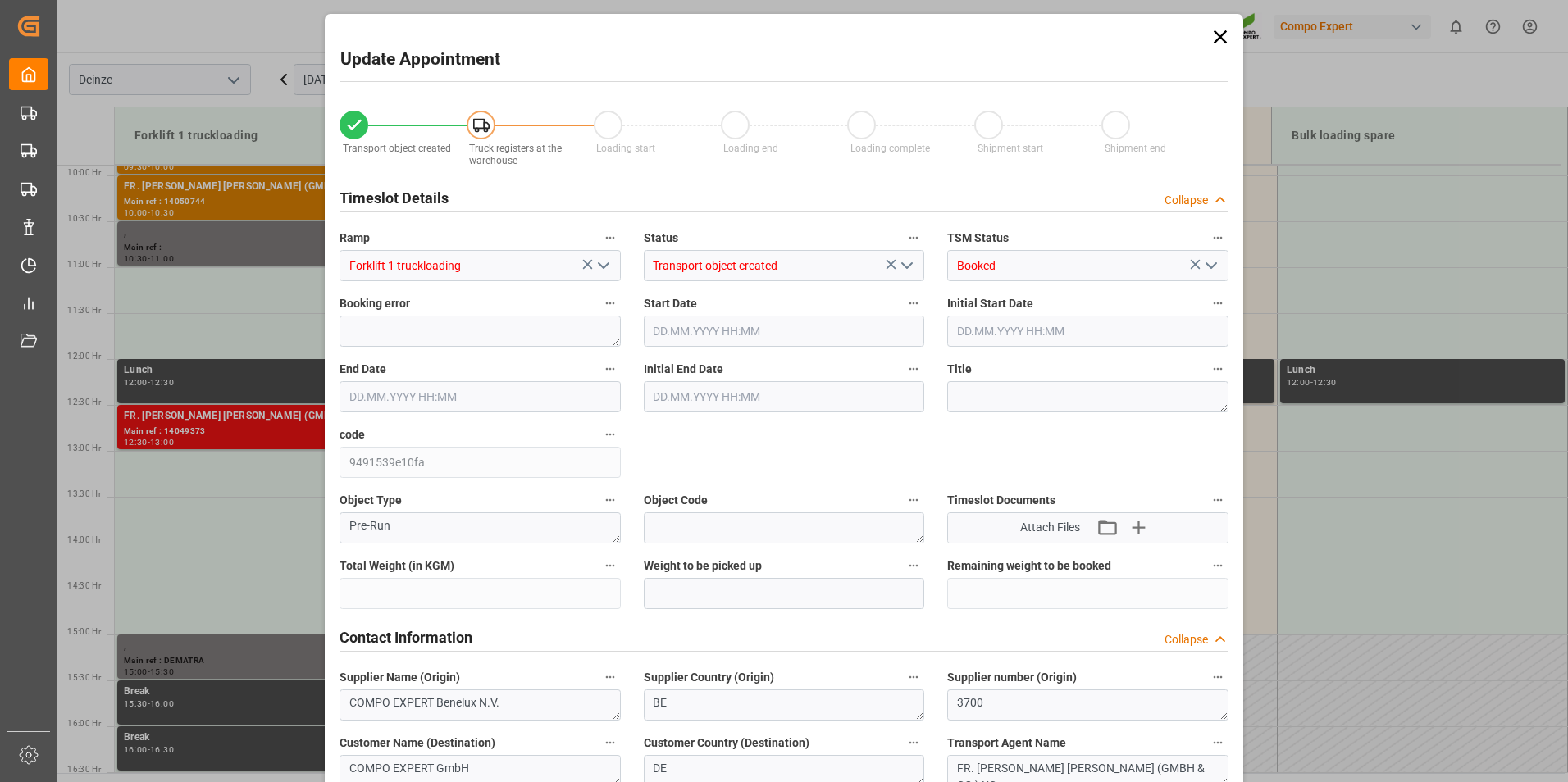
type input "21500"
type input "100"
type input "[DATE] 13:00"
type input "[DATE] 13:30"
type input "[DATE] 09:37"
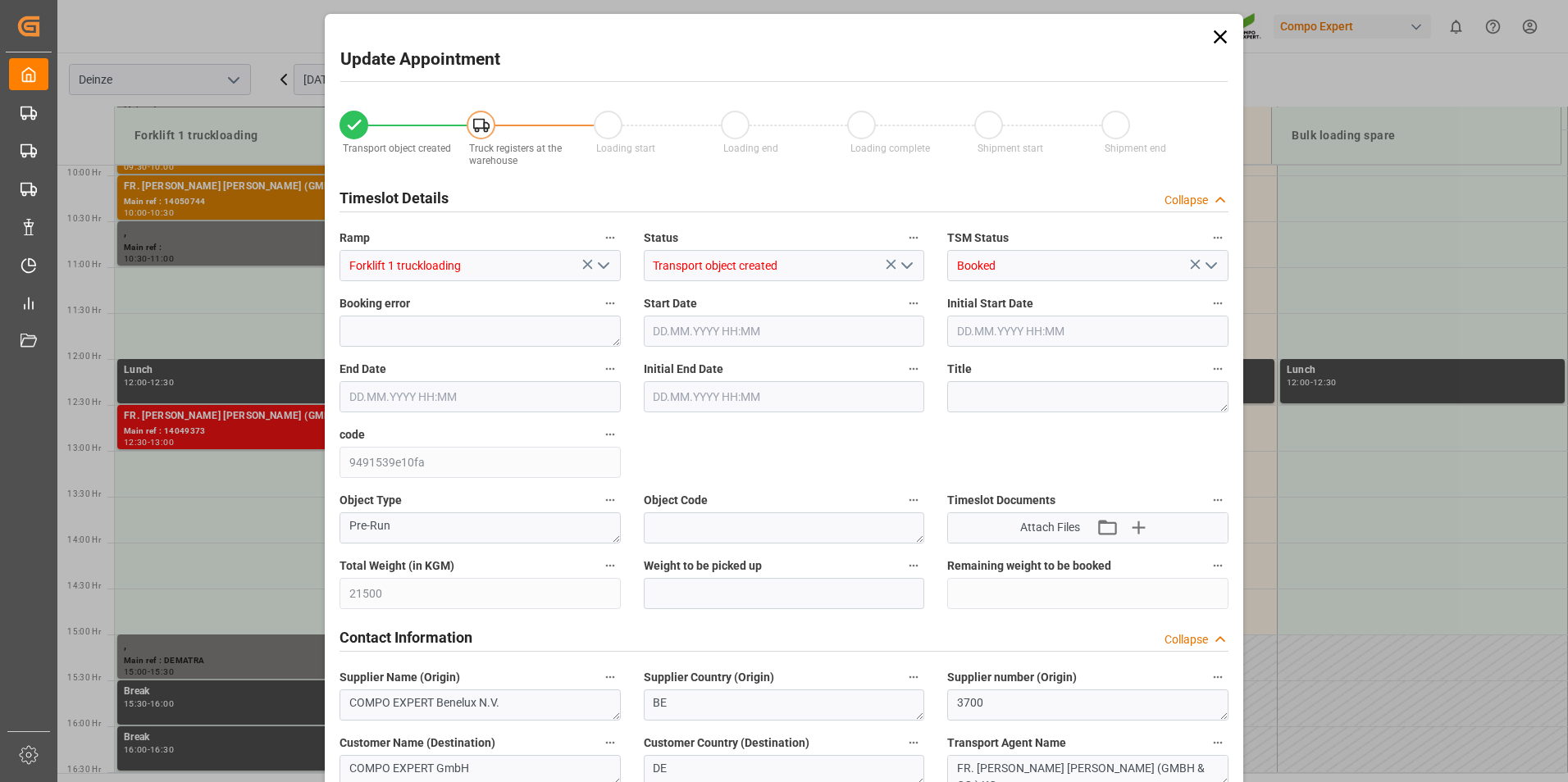
type input "[DATE] 09:08"
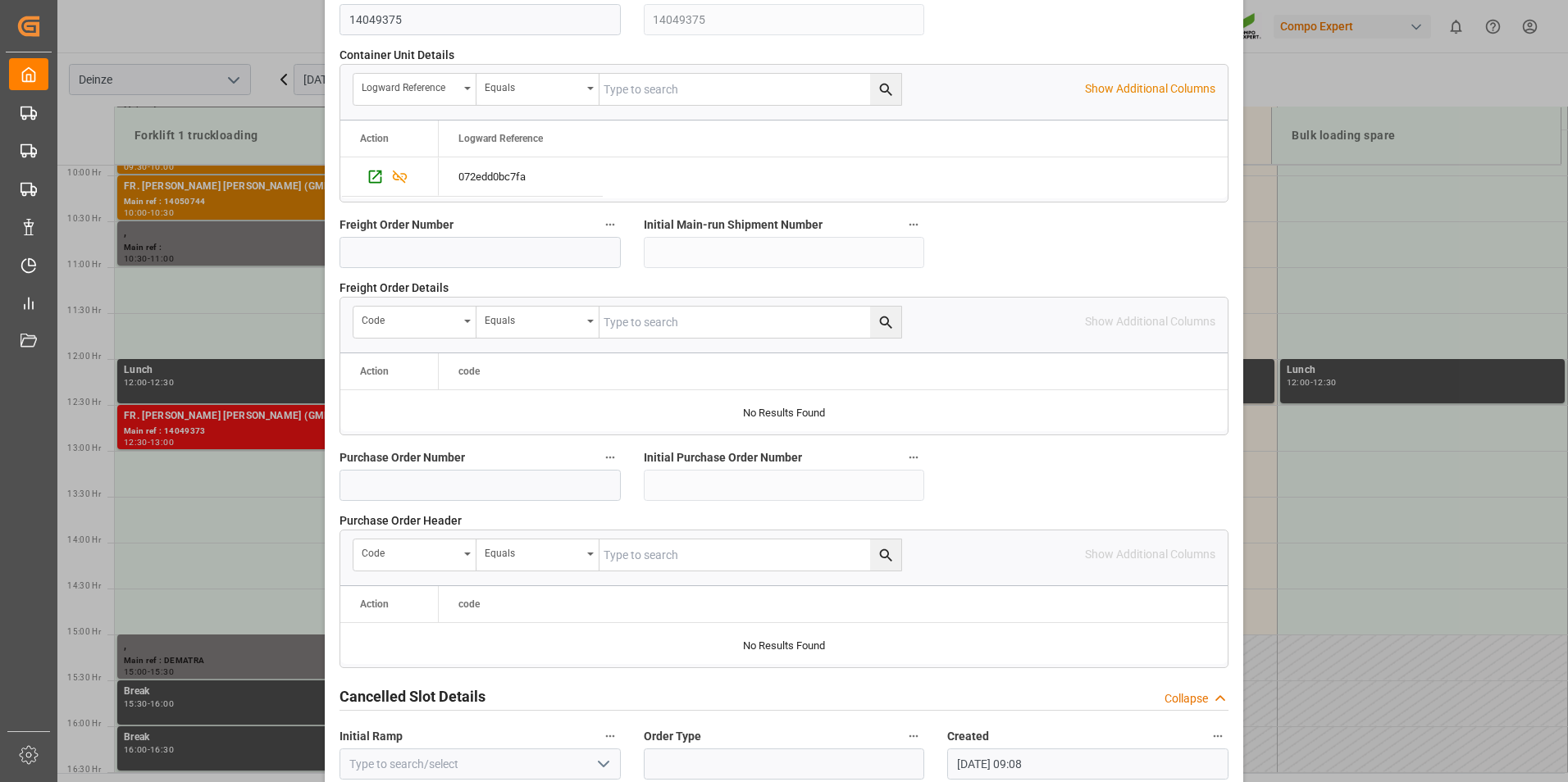
scroll to position [1494, 0]
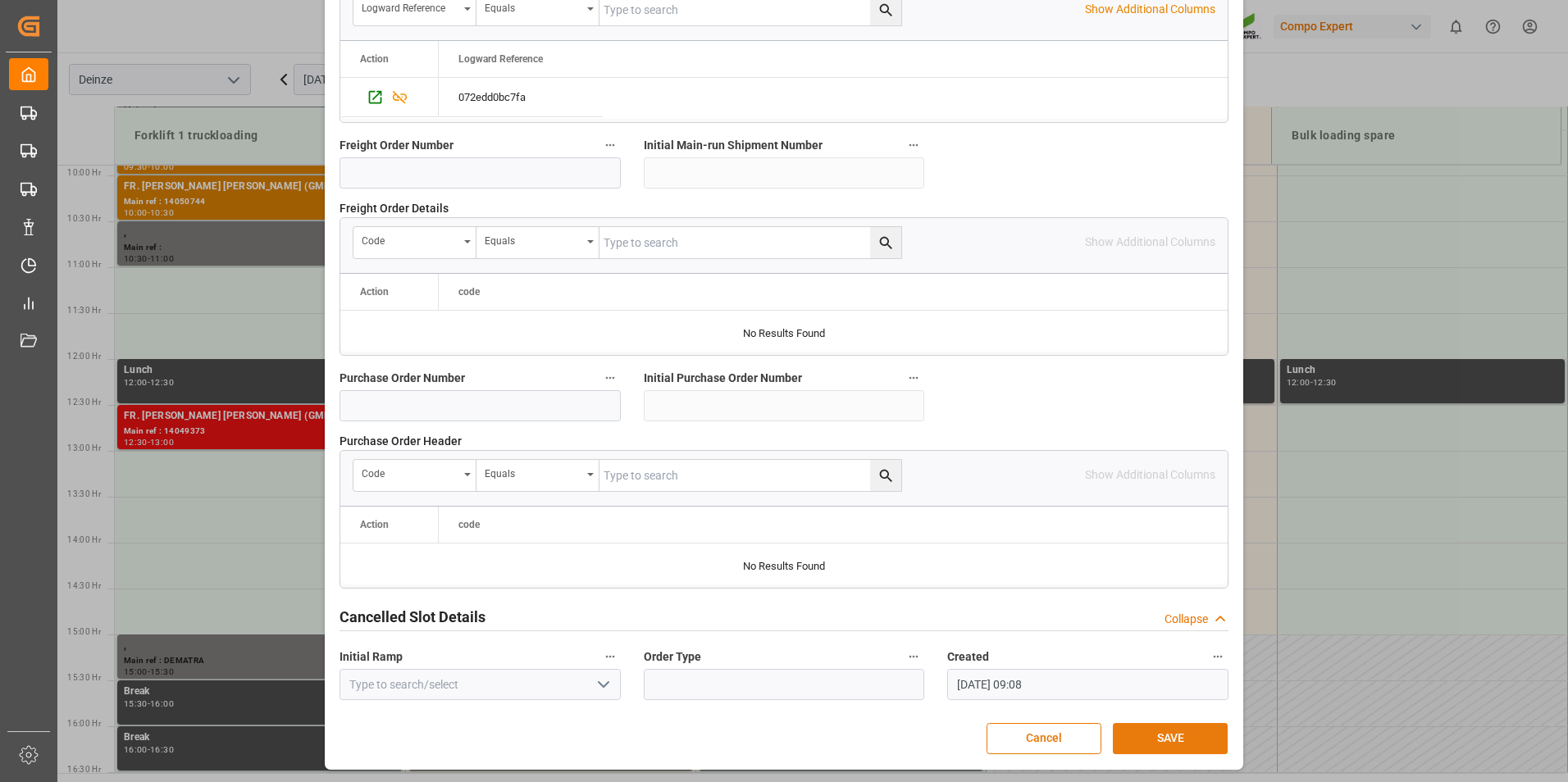
click at [1164, 735] on button "SAVE" at bounding box center [1170, 738] width 115 height 31
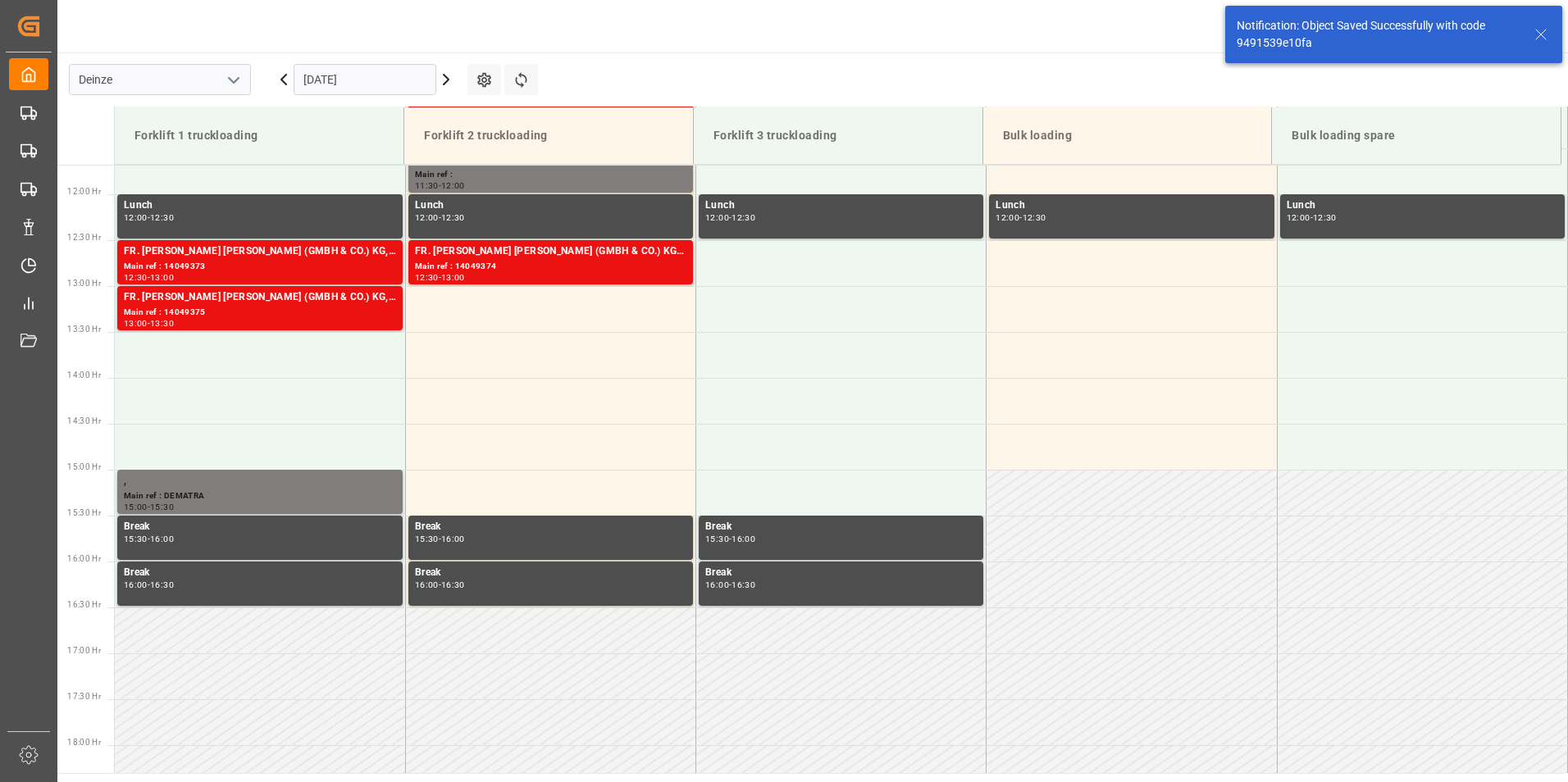
scroll to position [1092, 0]
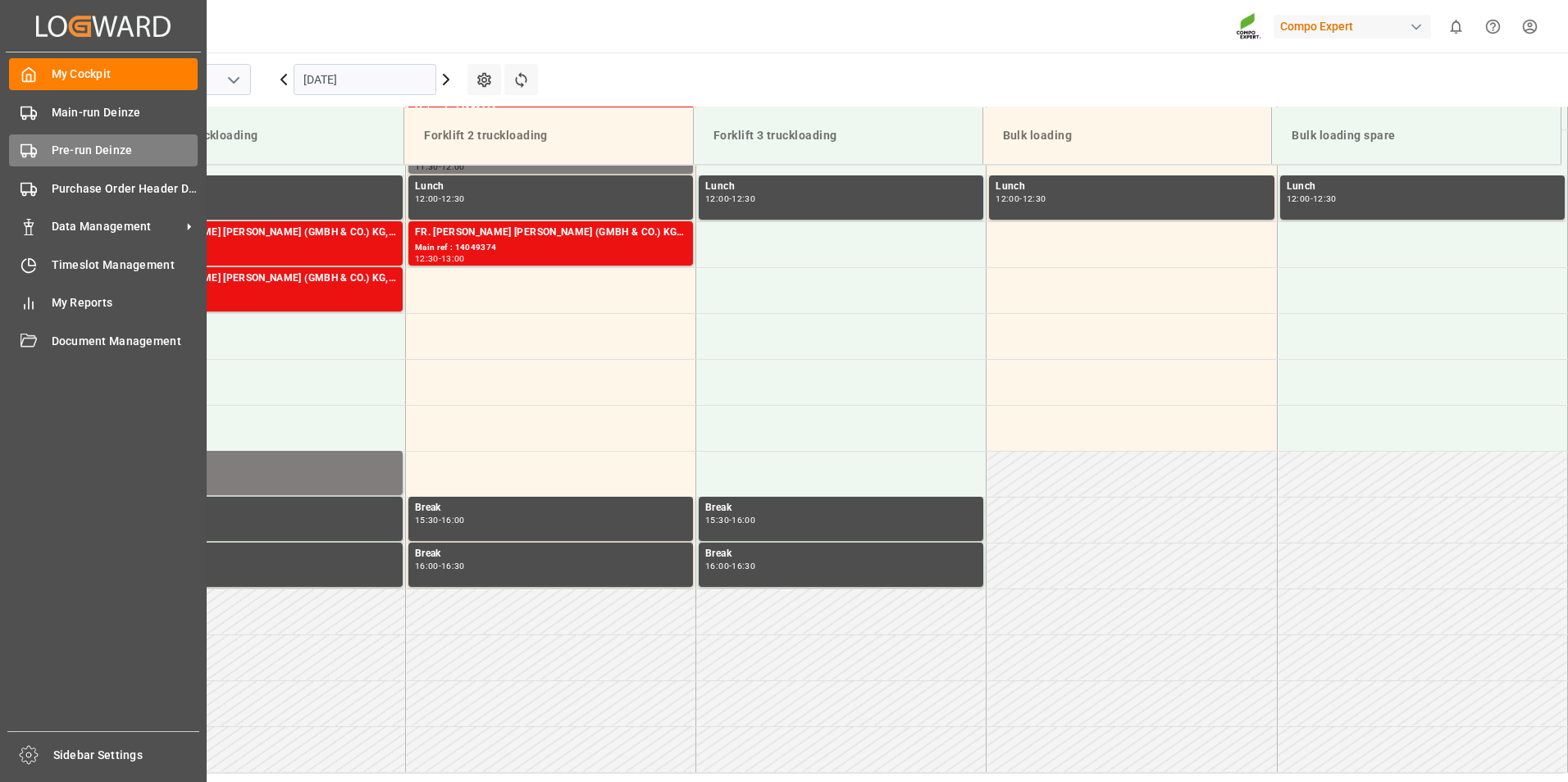
click at [26, 153] on rect at bounding box center [26, 150] width 9 height 9
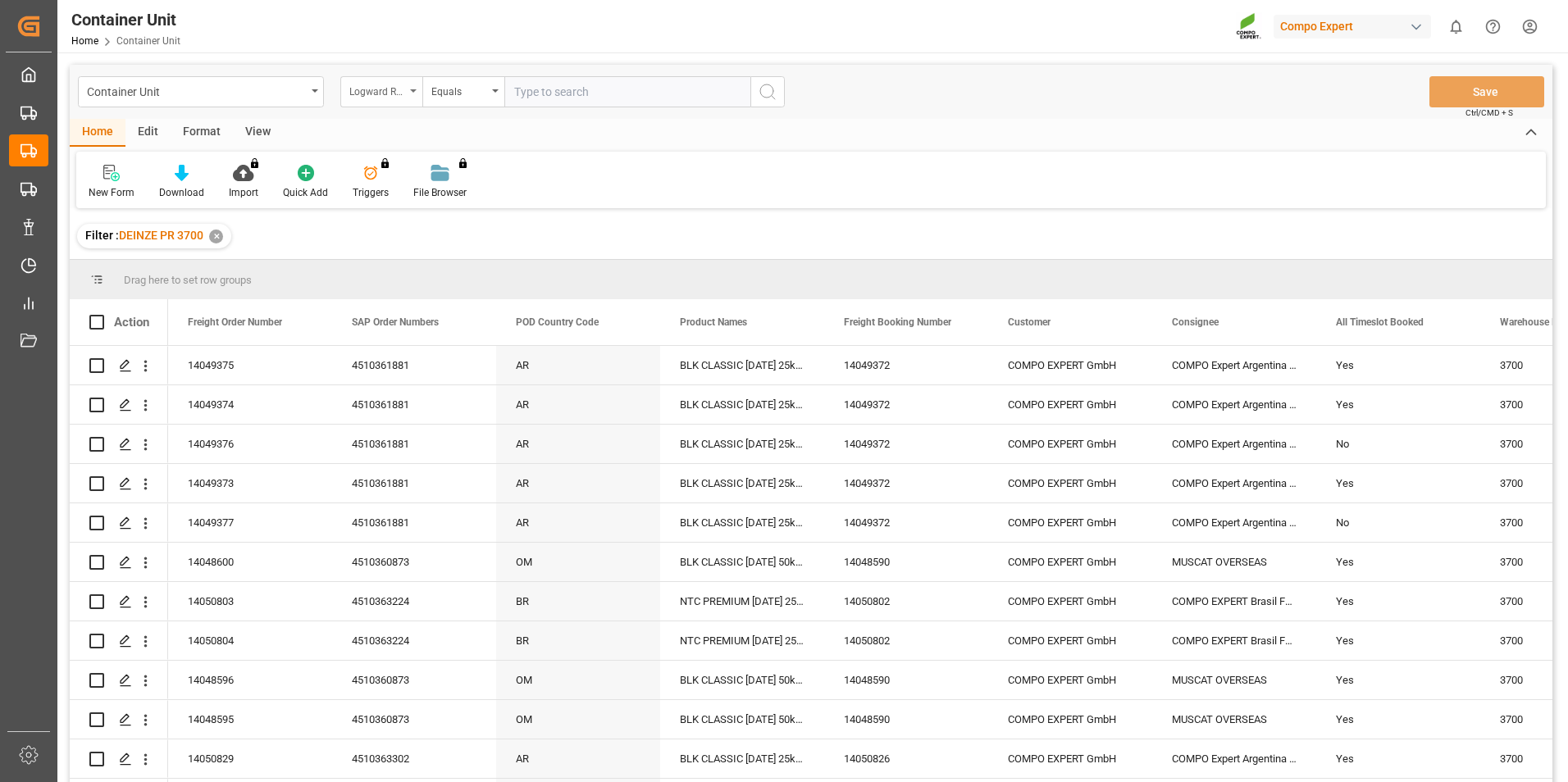
click at [413, 94] on div "Logward Reference" at bounding box center [381, 91] width 82 height 31
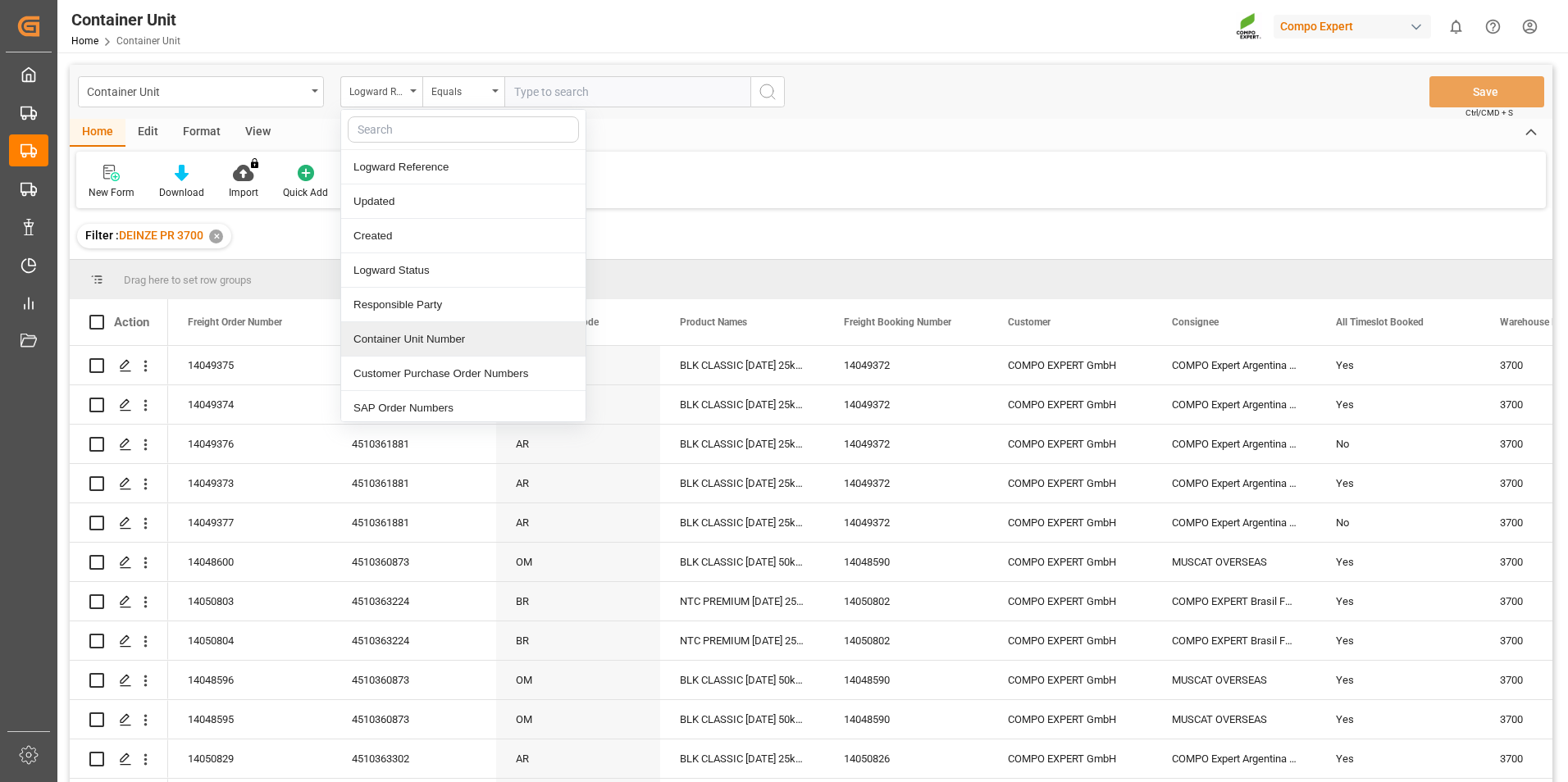
click at [390, 339] on div "Container Unit Number" at bounding box center [463, 339] width 244 height 35
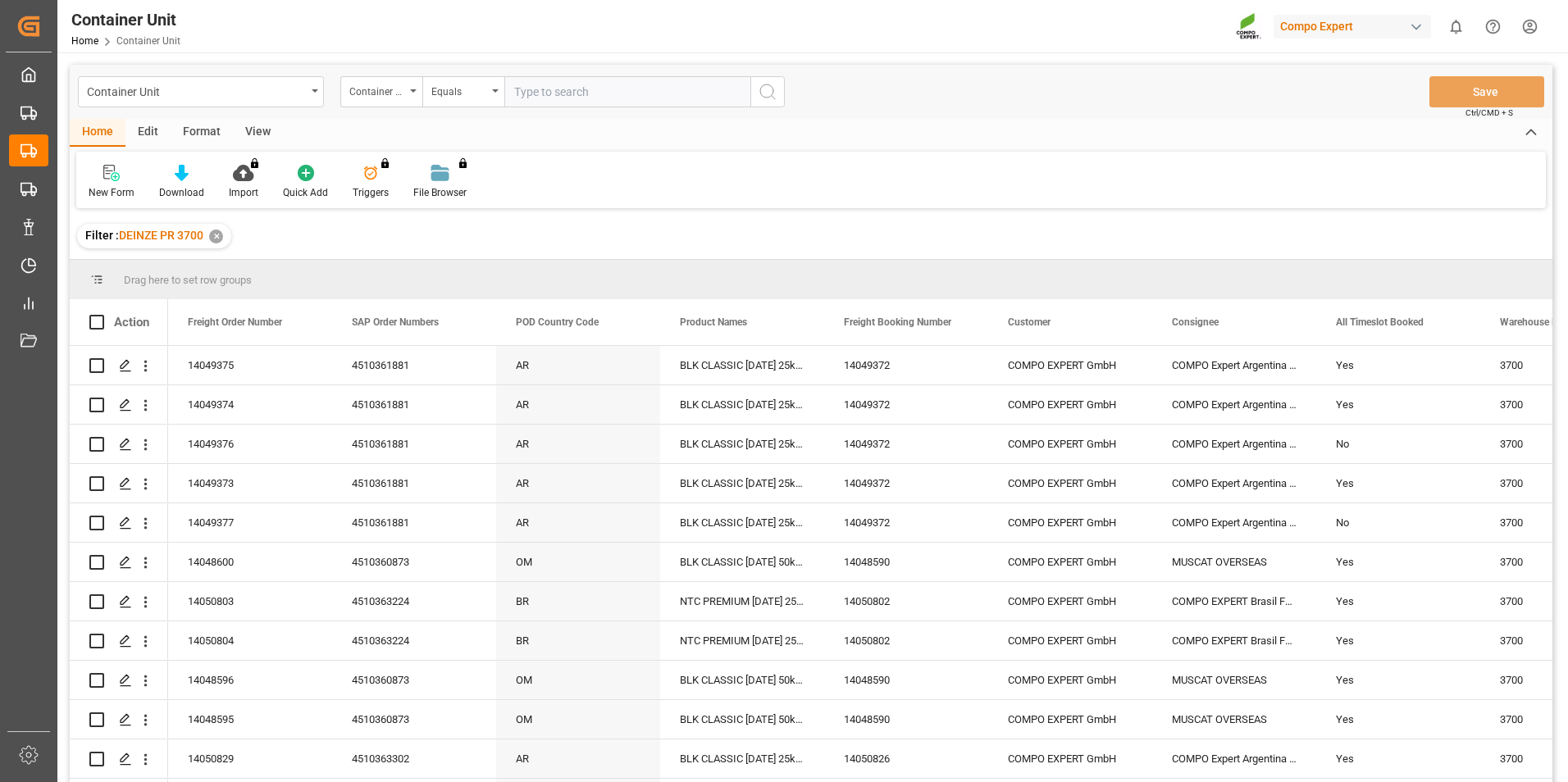
click at [561, 90] on input "text" at bounding box center [627, 91] width 246 height 31
type input "14049376"
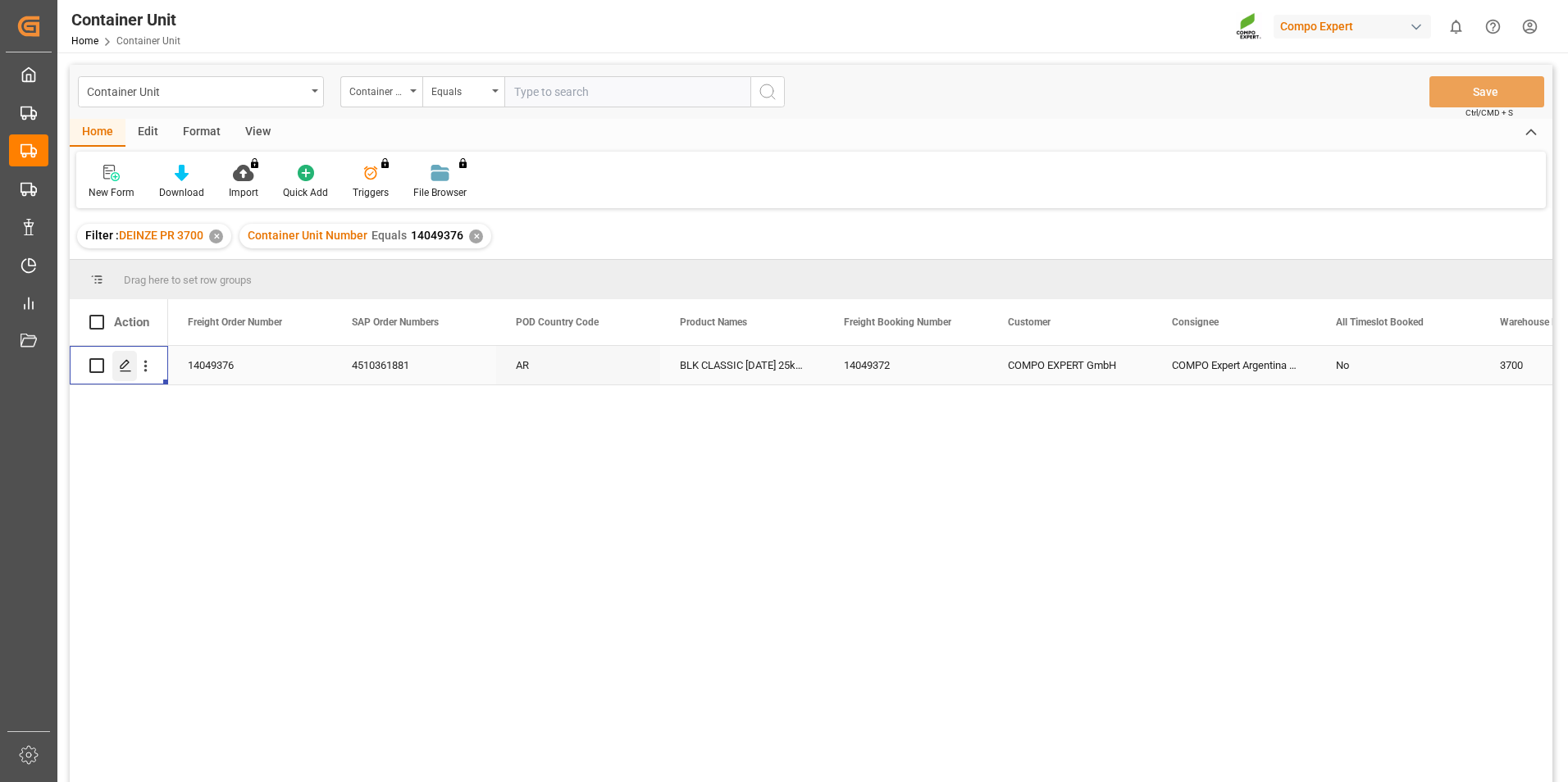
click at [121, 365] on icon "Press SPACE to select this row." at bounding box center [126, 366] width 13 height 13
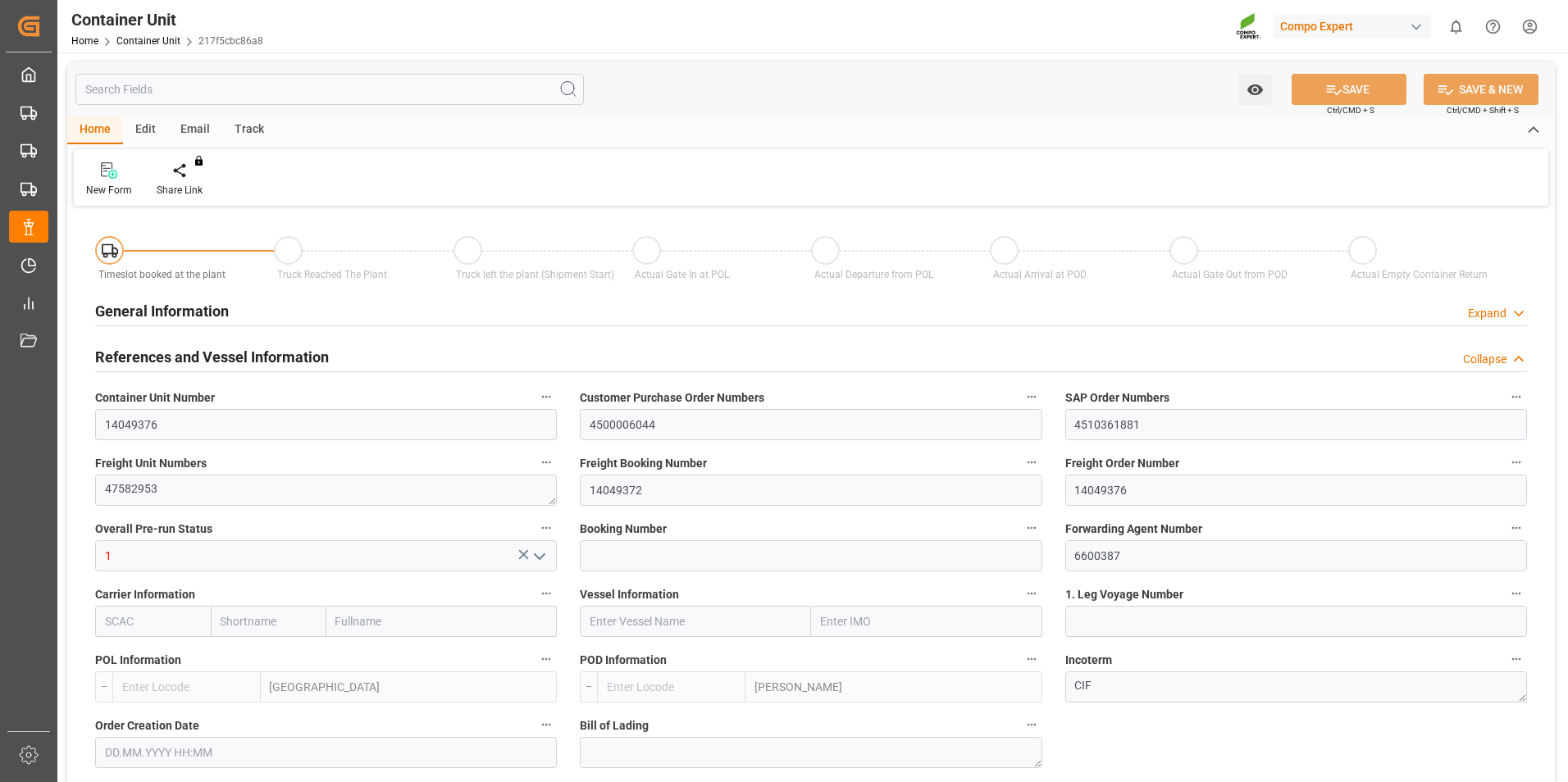
type input "BEANR"
type input "ARZAE"
type input "7"
type input "0"
type input "8"
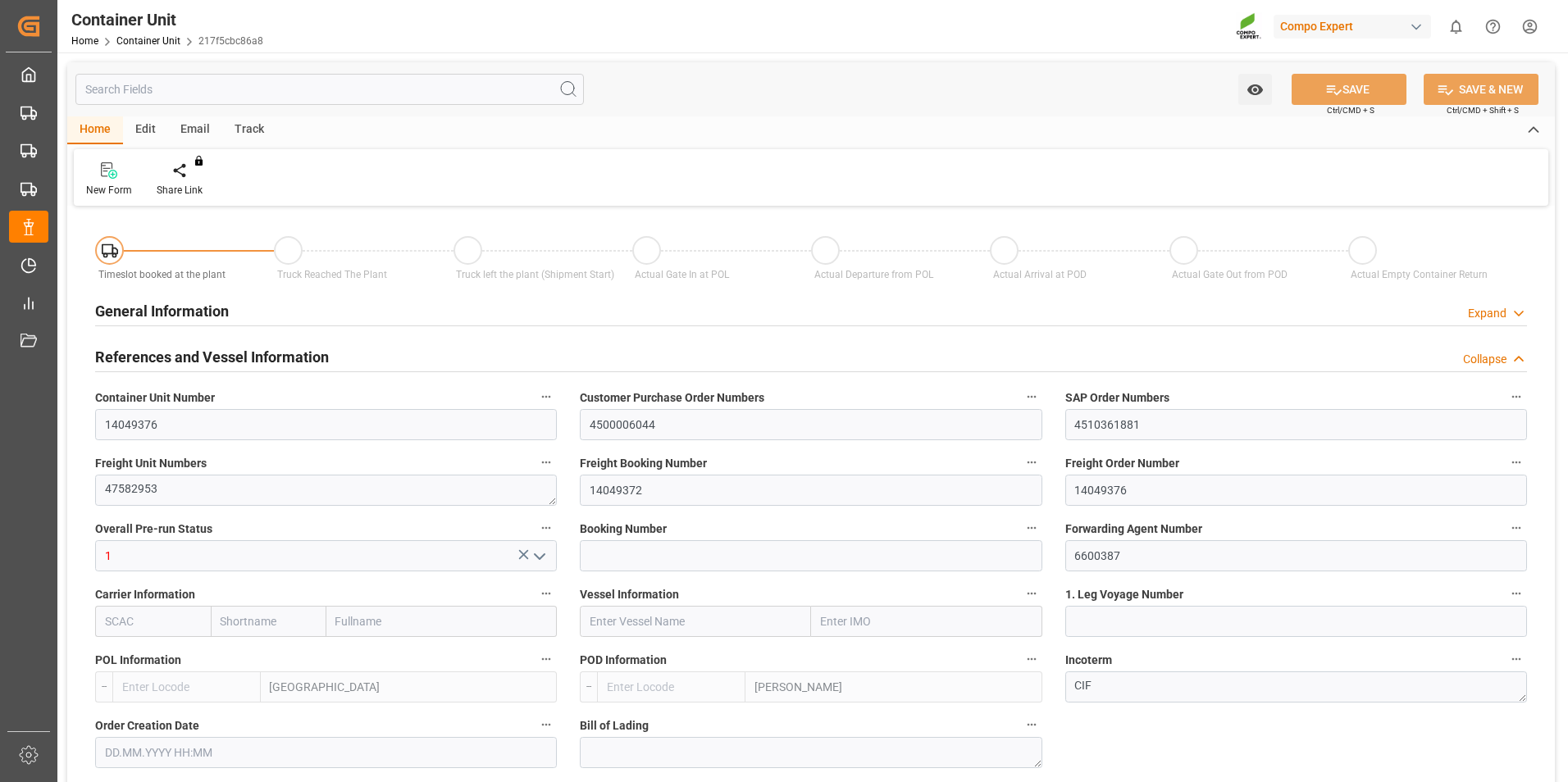
type input "0"
type input "100"
type input "21500"
type input "[DATE] 09:37"
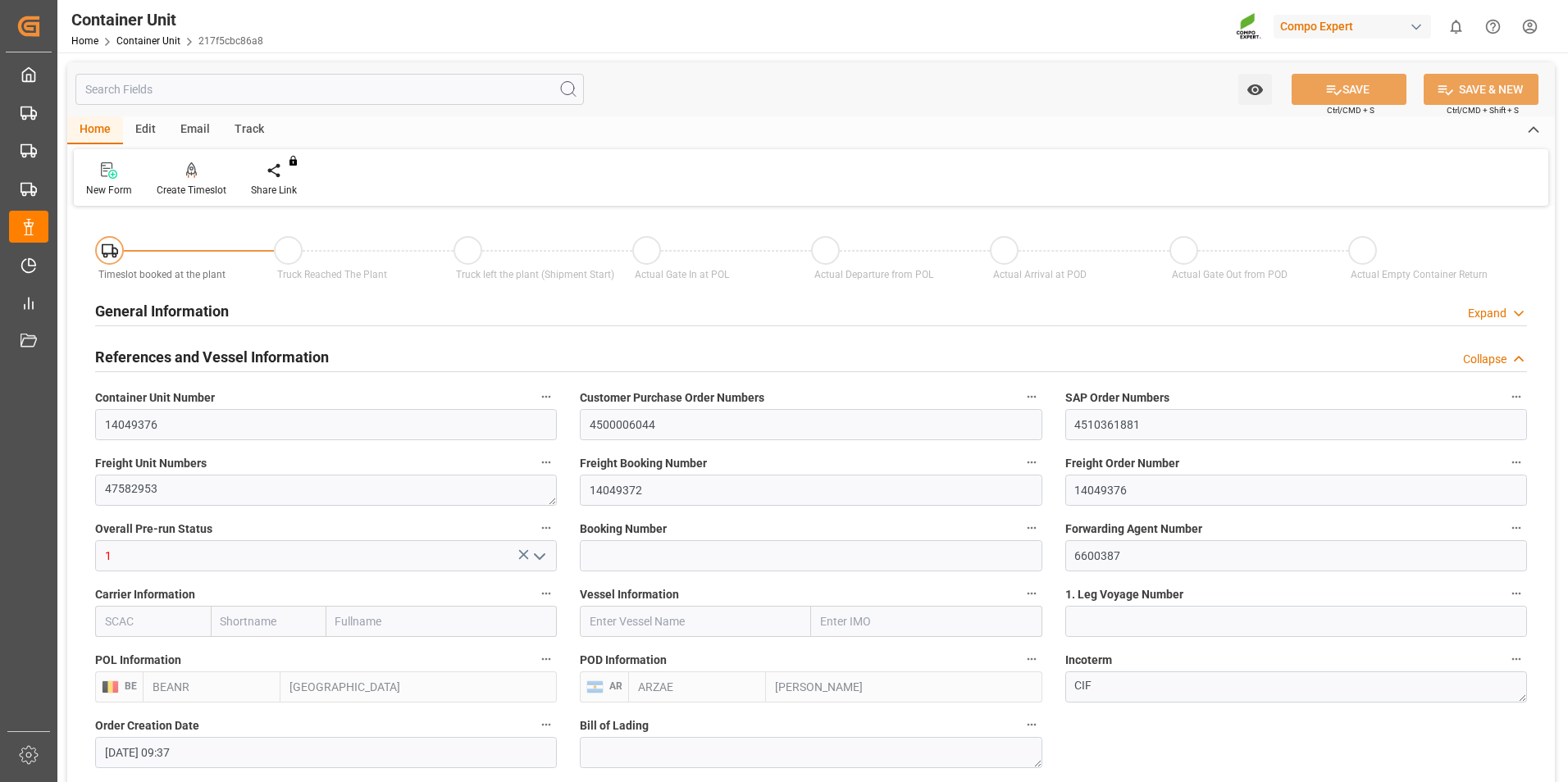
type input "[DATE]"
click at [196, 172] on icon at bounding box center [192, 170] width 11 height 16
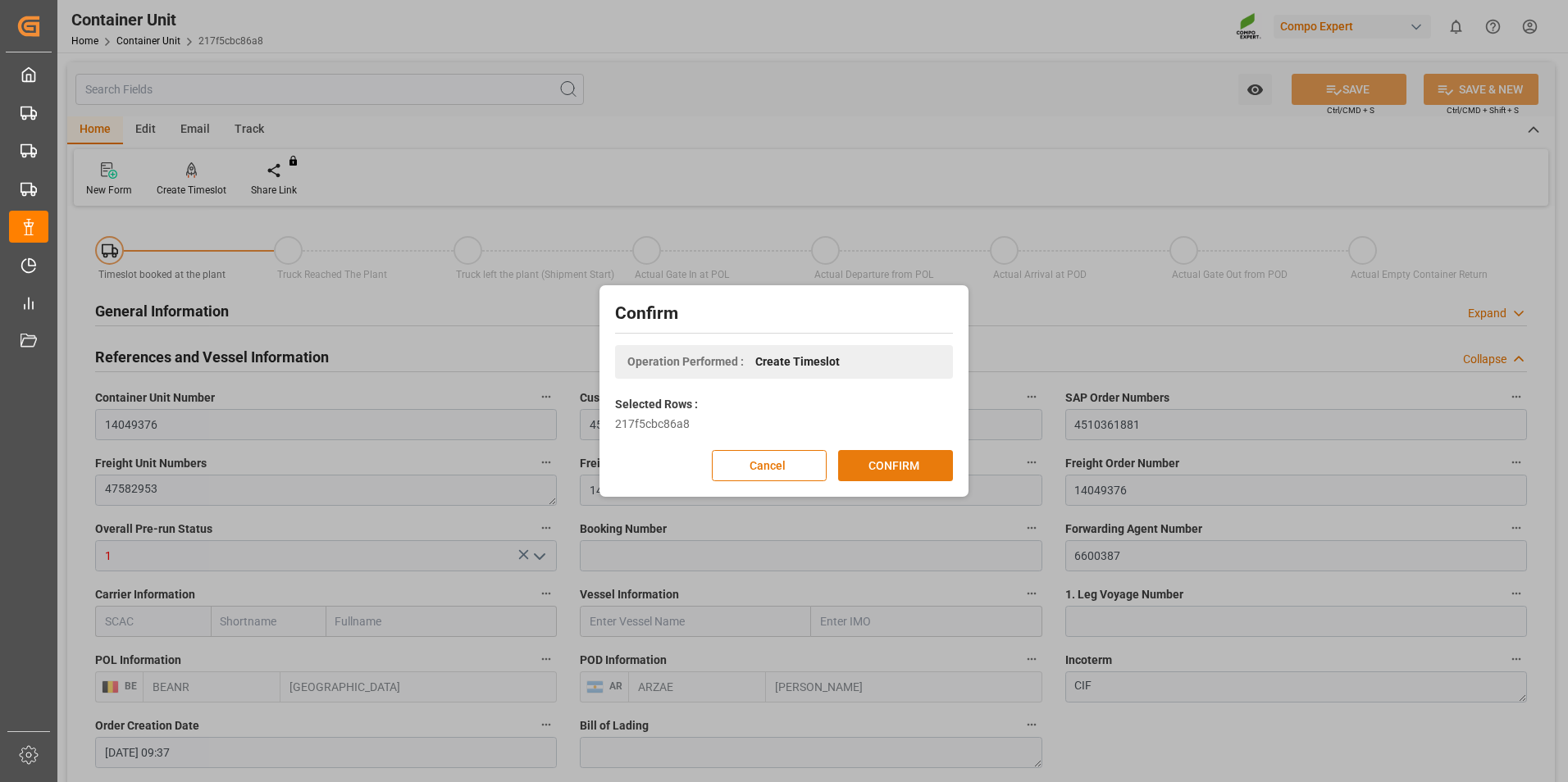
click at [872, 461] on button "CONFIRM" at bounding box center [896, 466] width 115 height 31
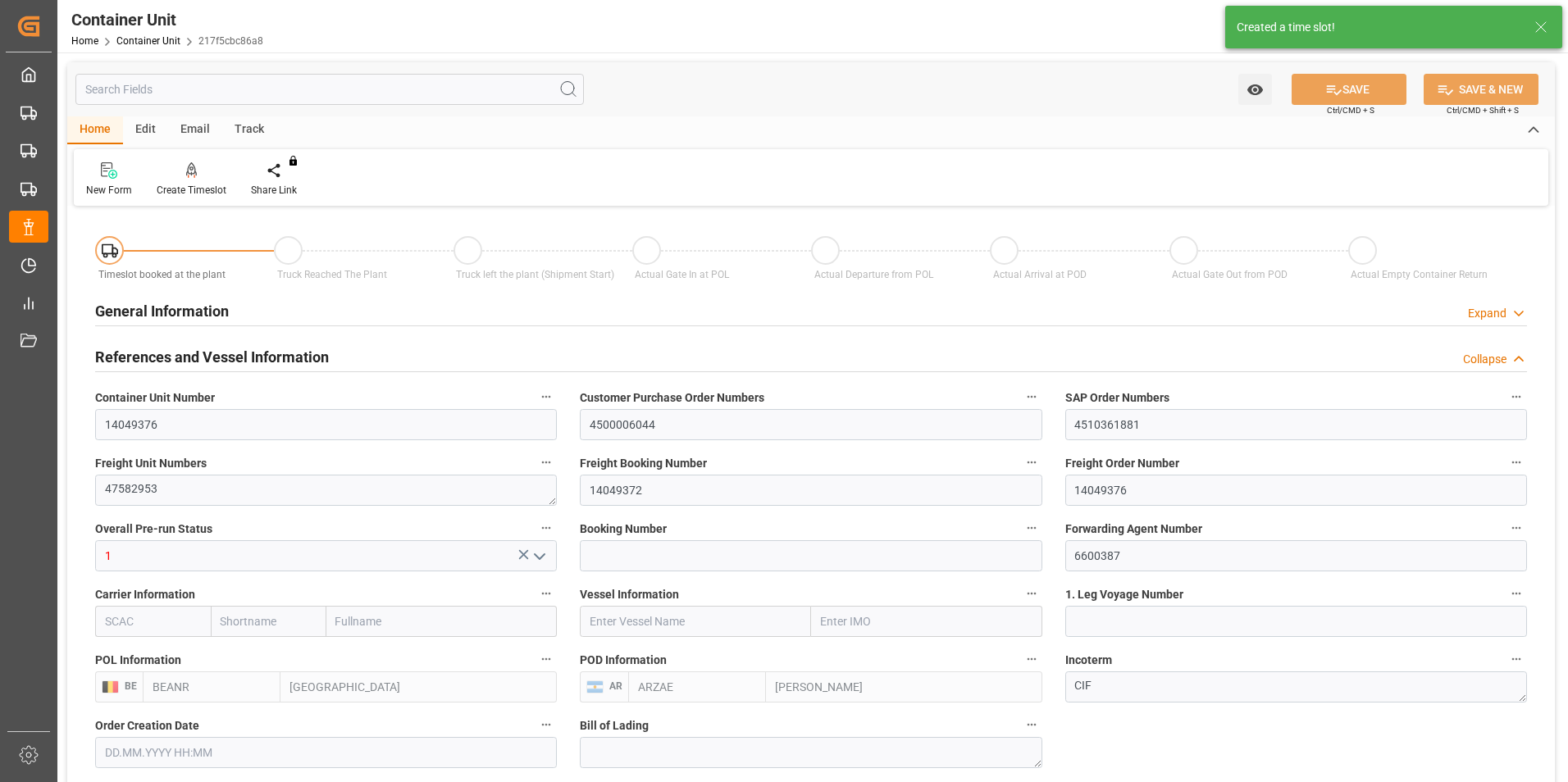
type input "[DATE] 09:37"
type input "01.09.2025"
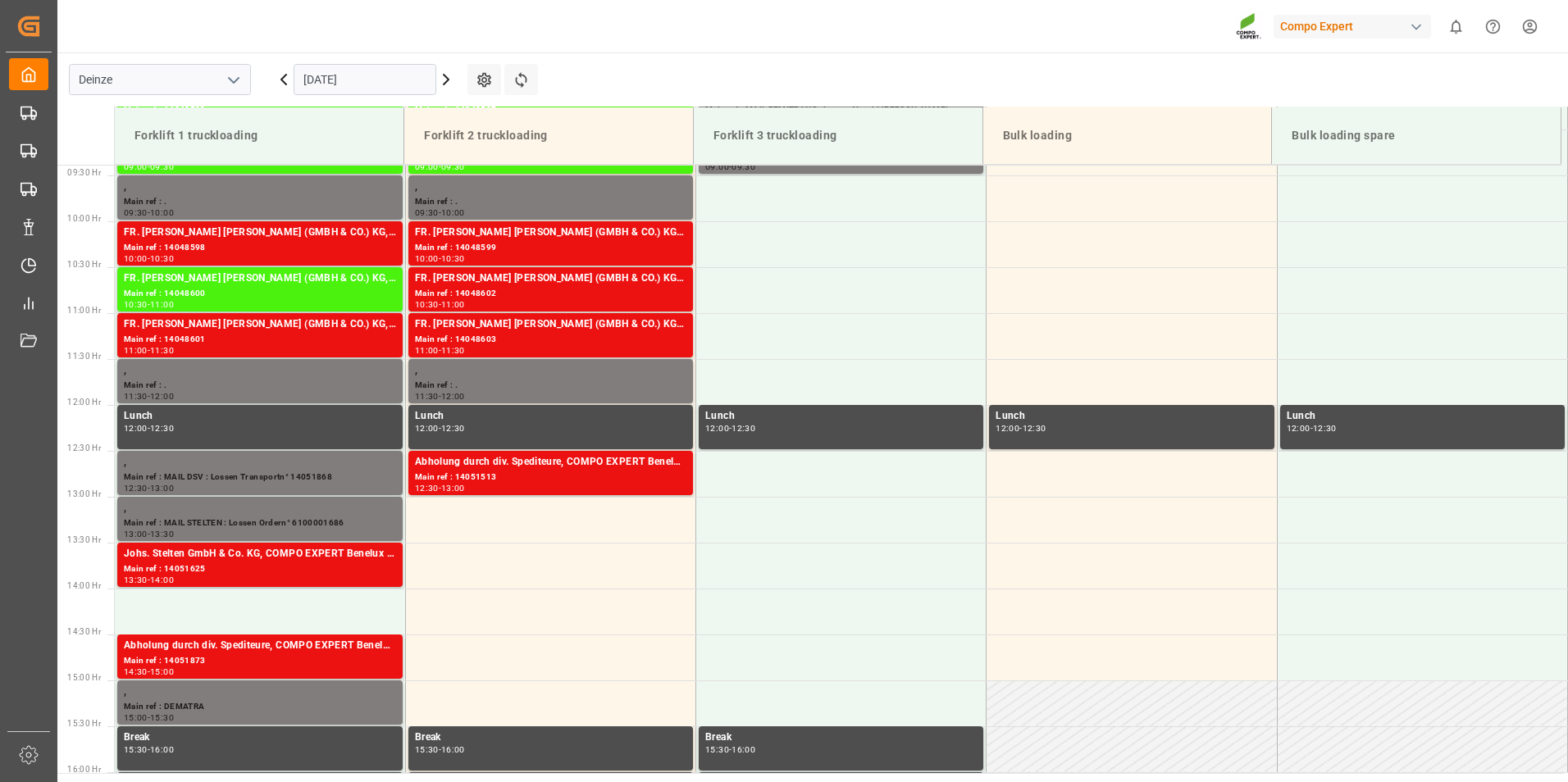
scroll to position [908, 0]
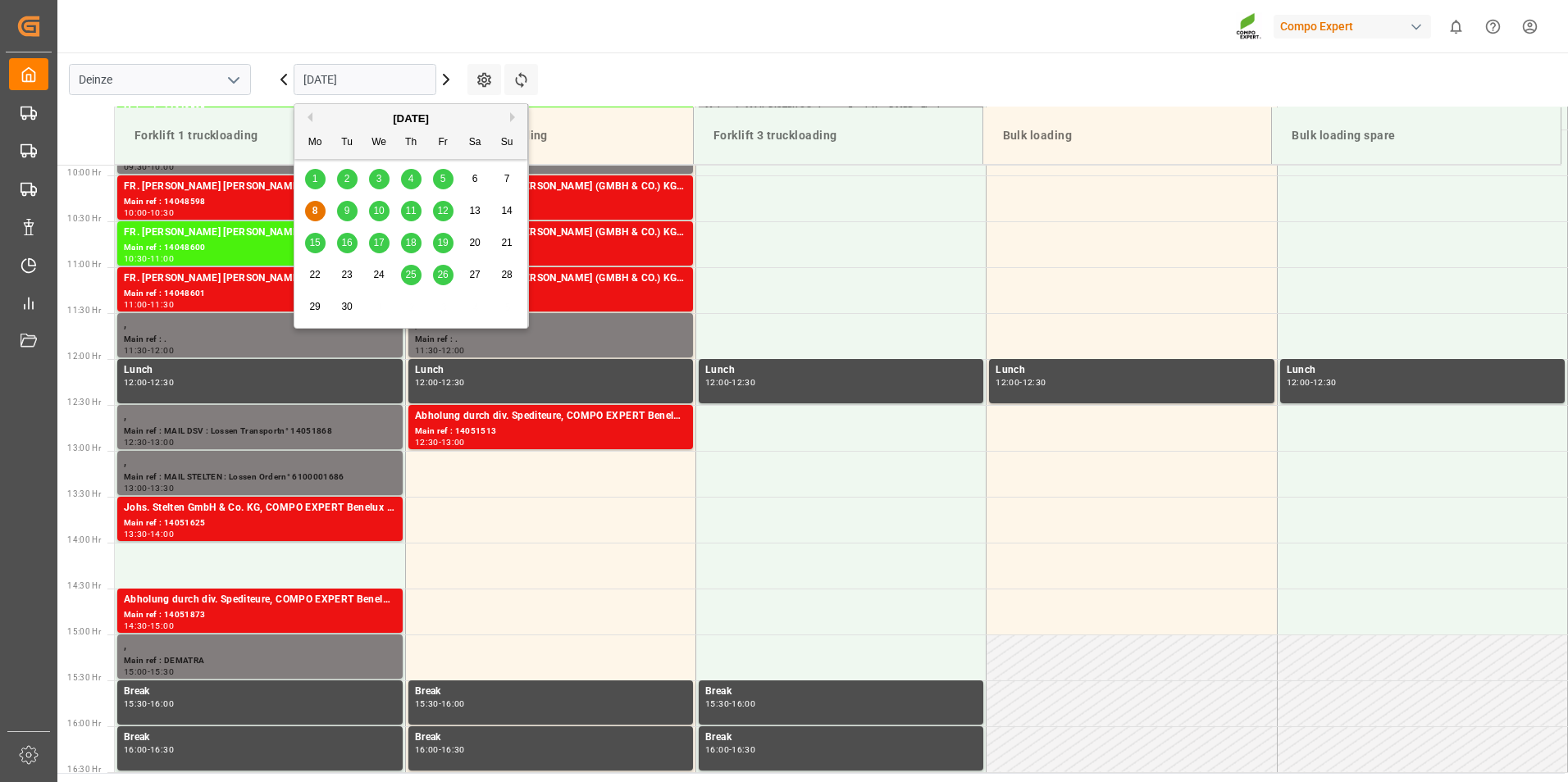
click at [392, 80] on input "[DATE]" at bounding box center [365, 79] width 143 height 31
click at [380, 239] on span "17" at bounding box center [377, 242] width 10 height 11
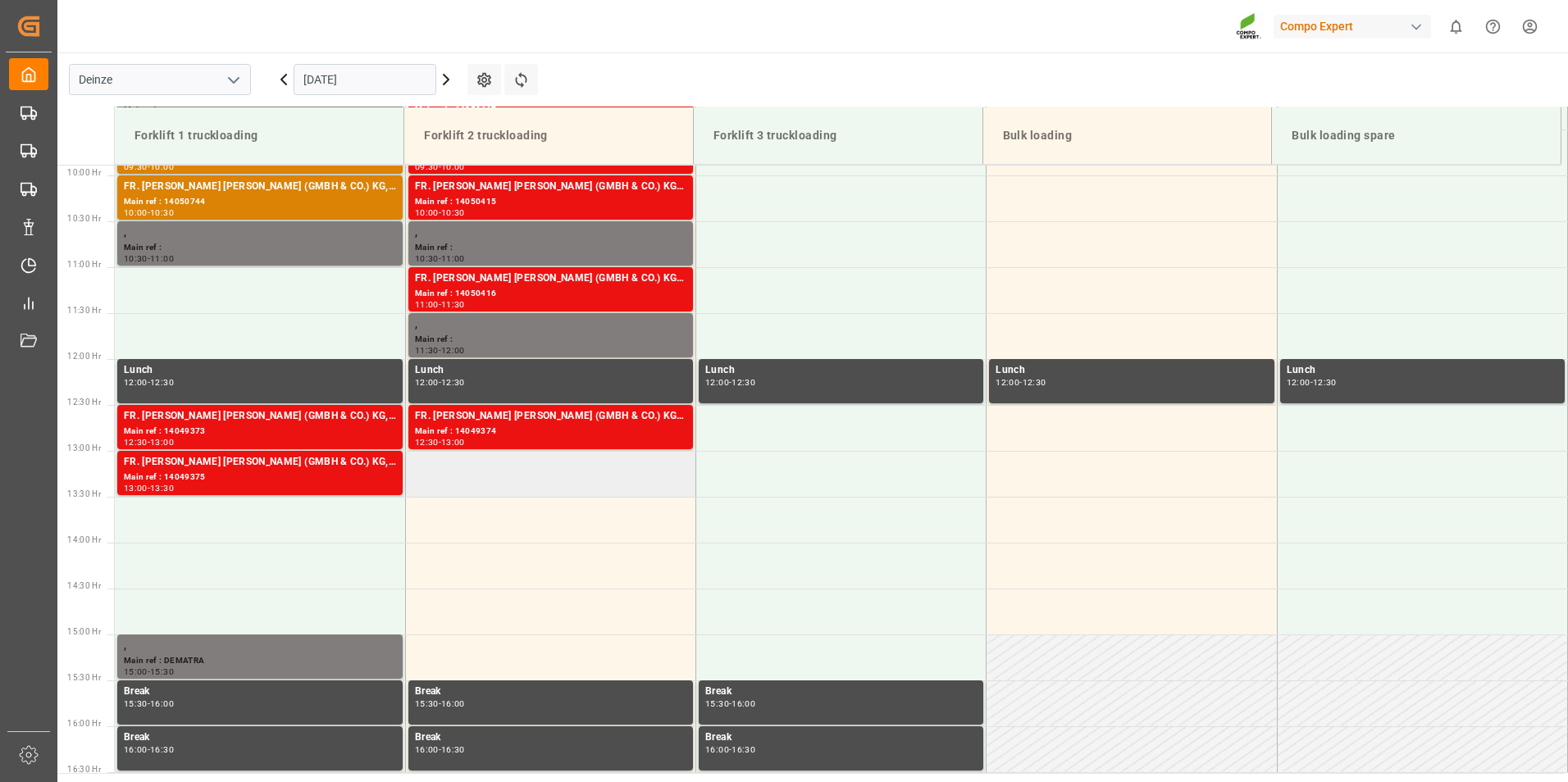
click at [440, 482] on td at bounding box center [550, 473] width 290 height 46
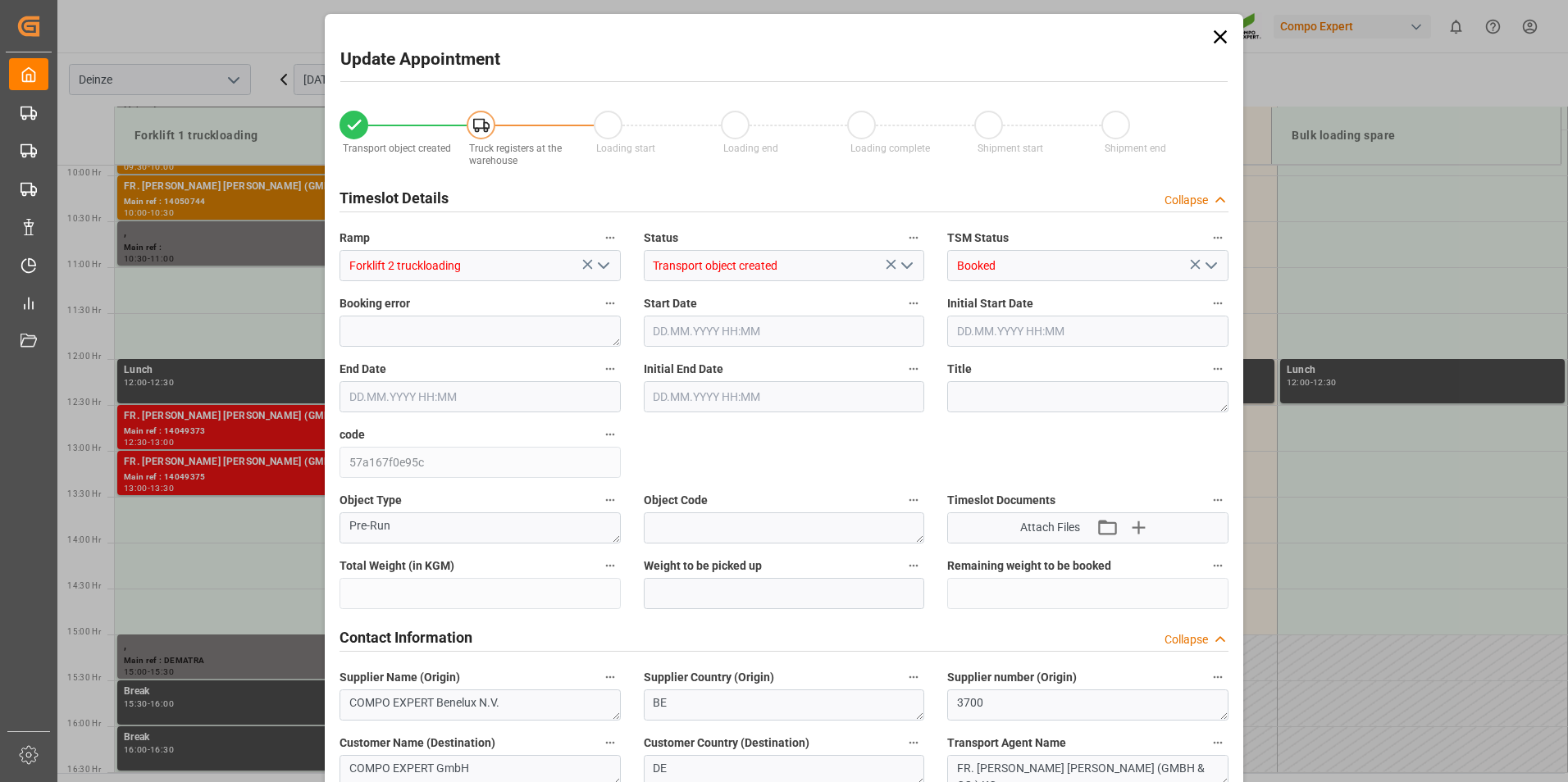
type input "21500"
type input "100"
type input "[DATE] 13:00"
type input "[DATE] 13:30"
type input "[DATE] 09:37"
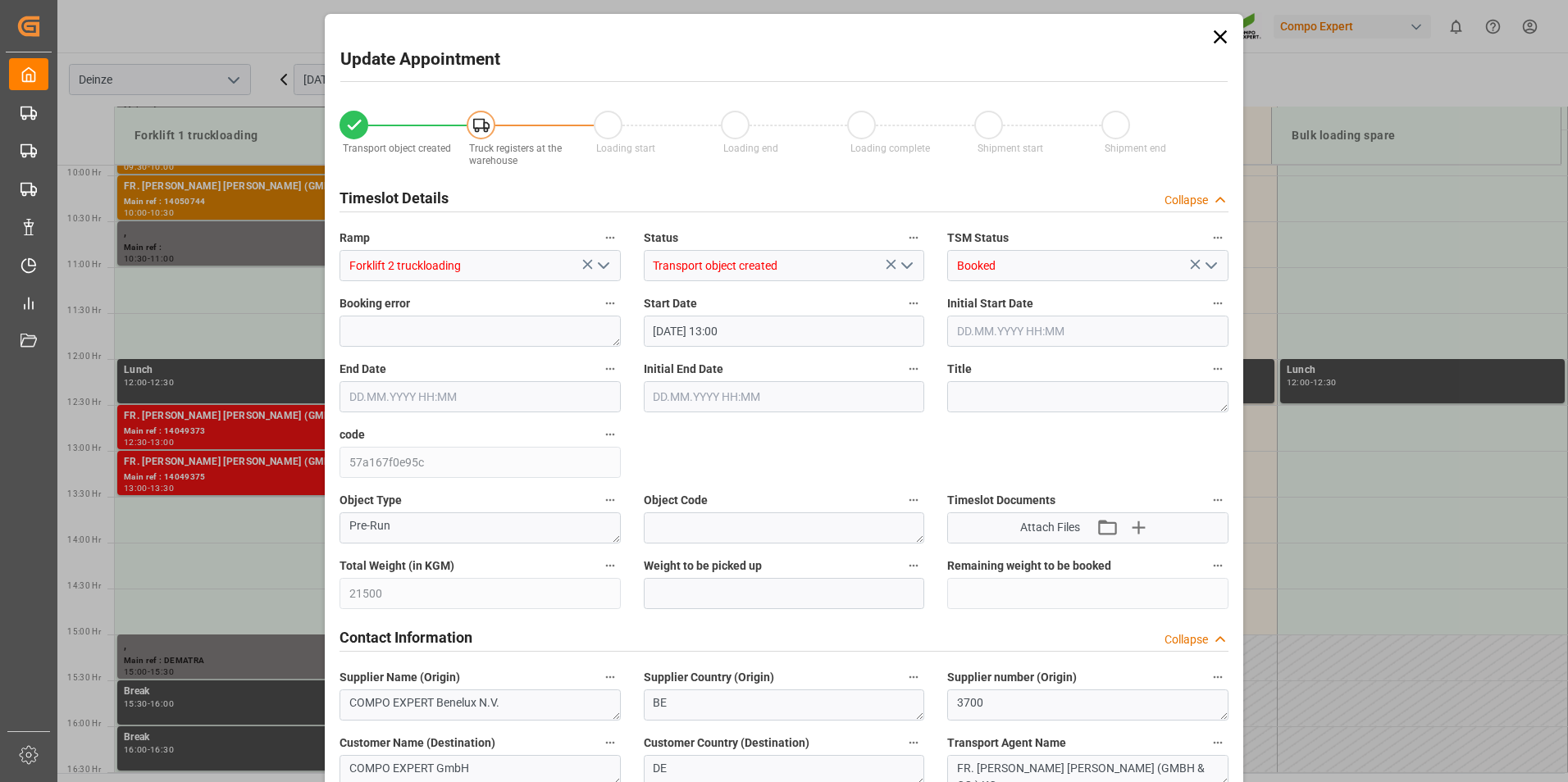
type input "[DATE] 09:09"
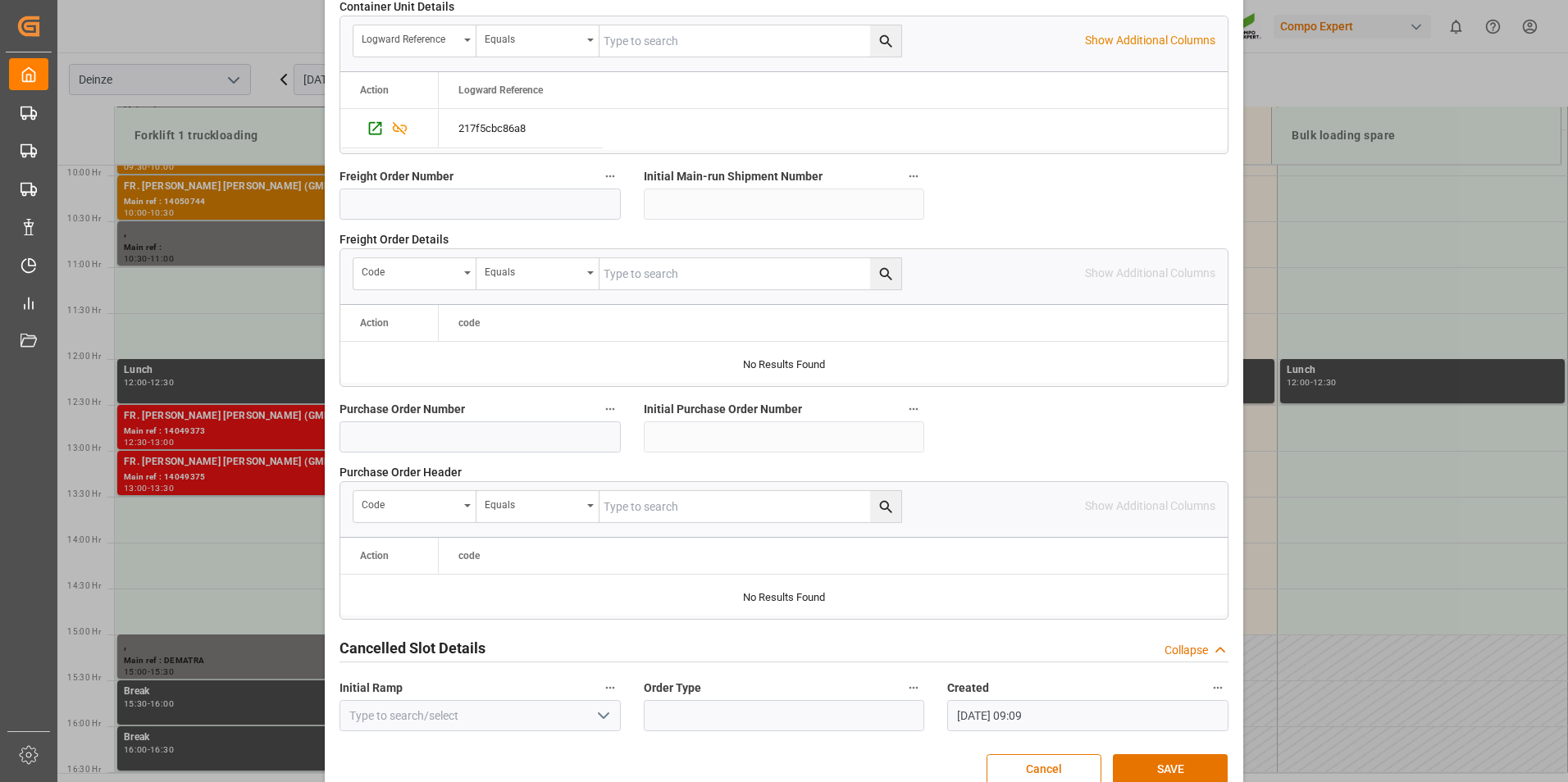
scroll to position [1494, 0]
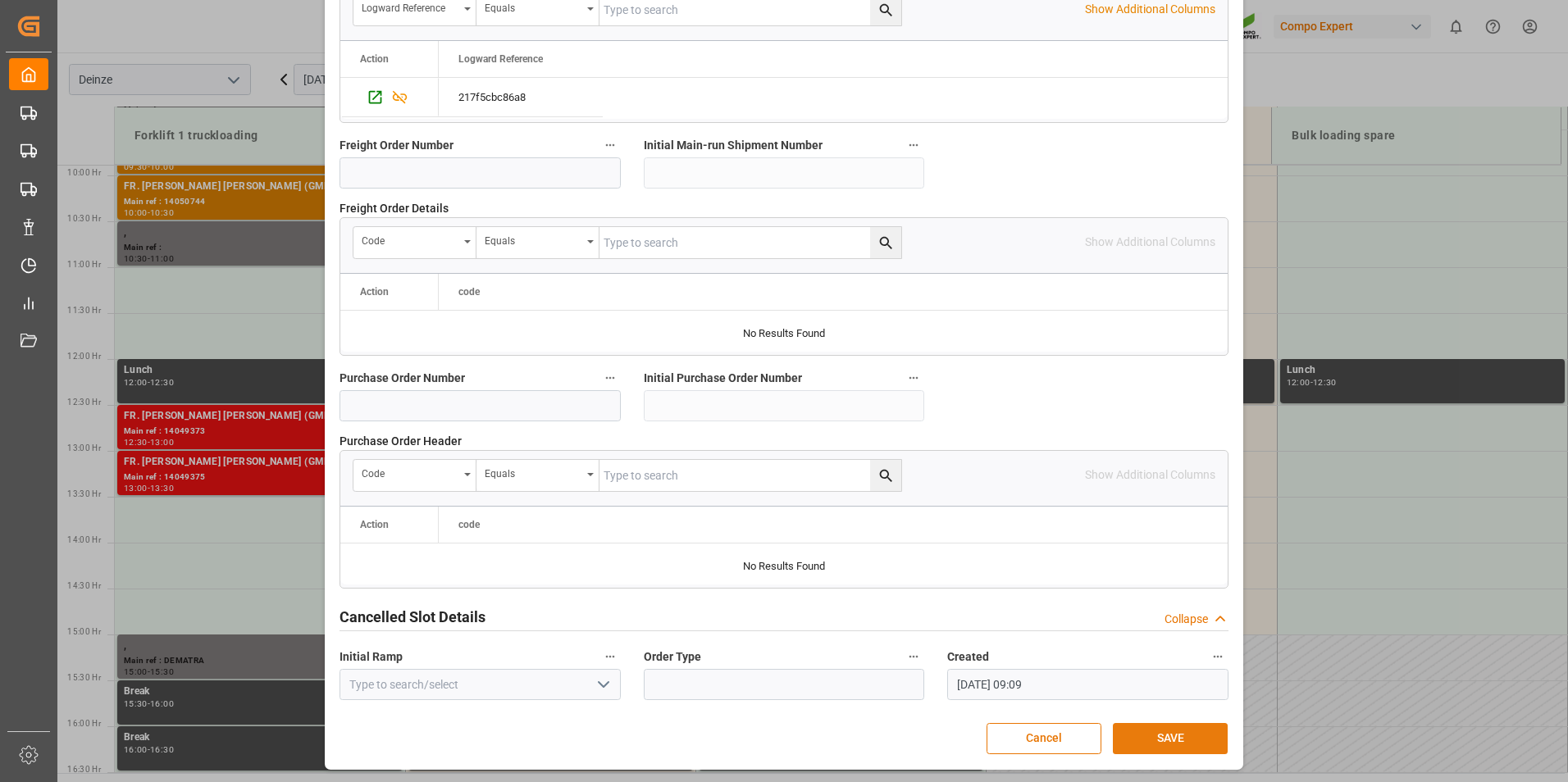
click at [1171, 740] on button "SAVE" at bounding box center [1170, 738] width 115 height 31
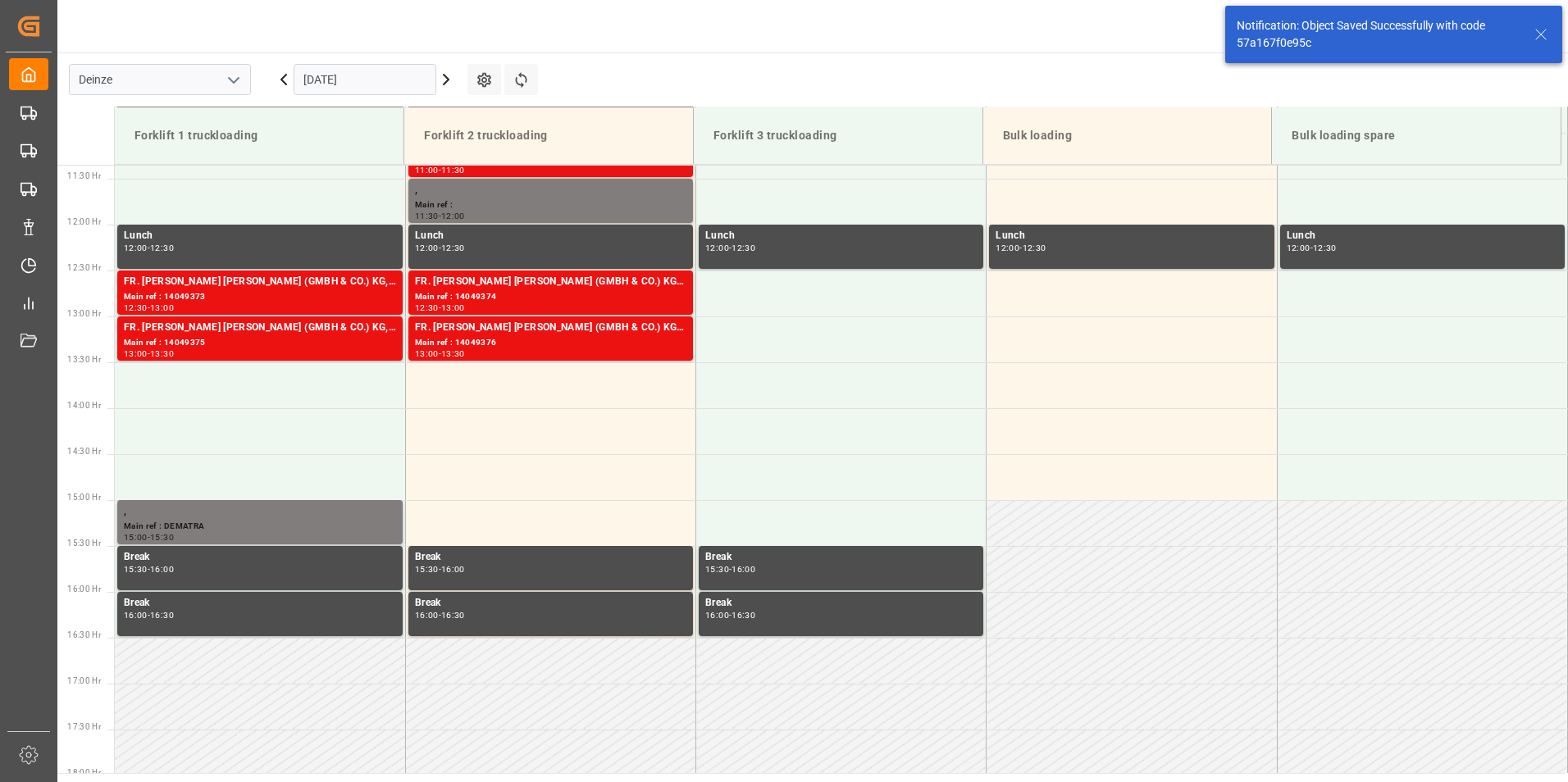
scroll to position [1092, 0]
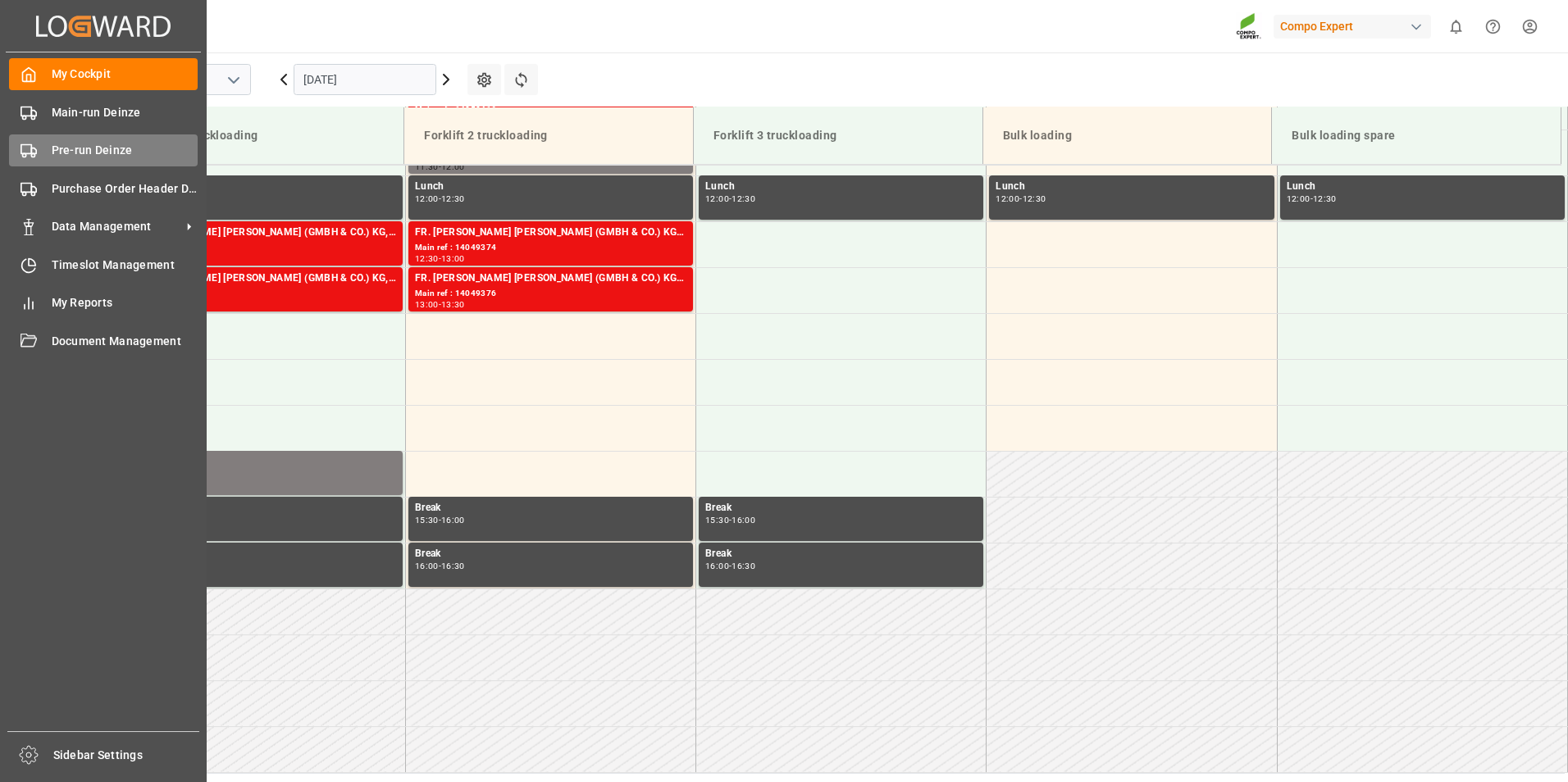
click at [30, 154] on rect at bounding box center [26, 150] width 9 height 9
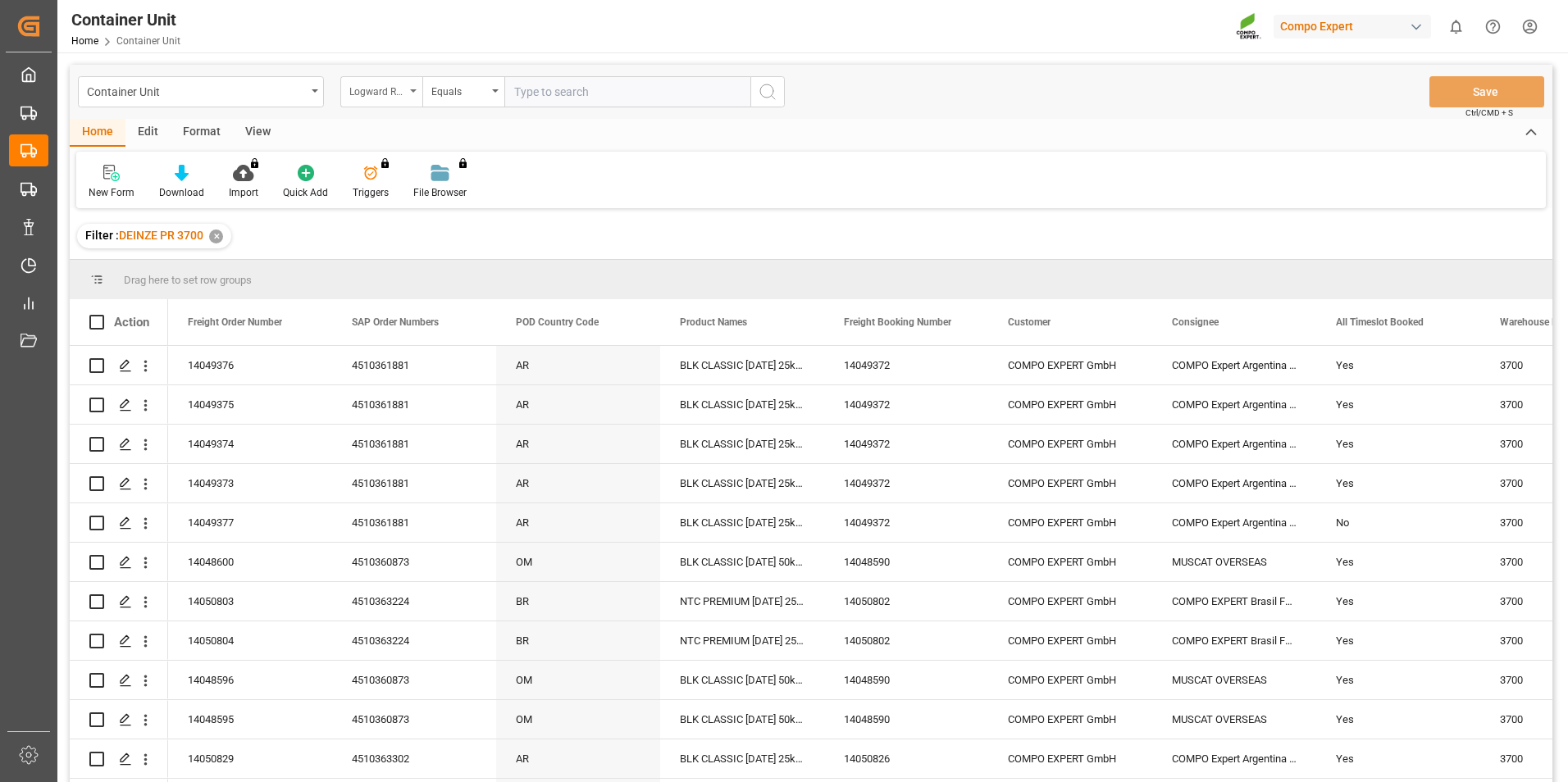
click at [415, 88] on div "Logward Reference" at bounding box center [381, 91] width 82 height 31
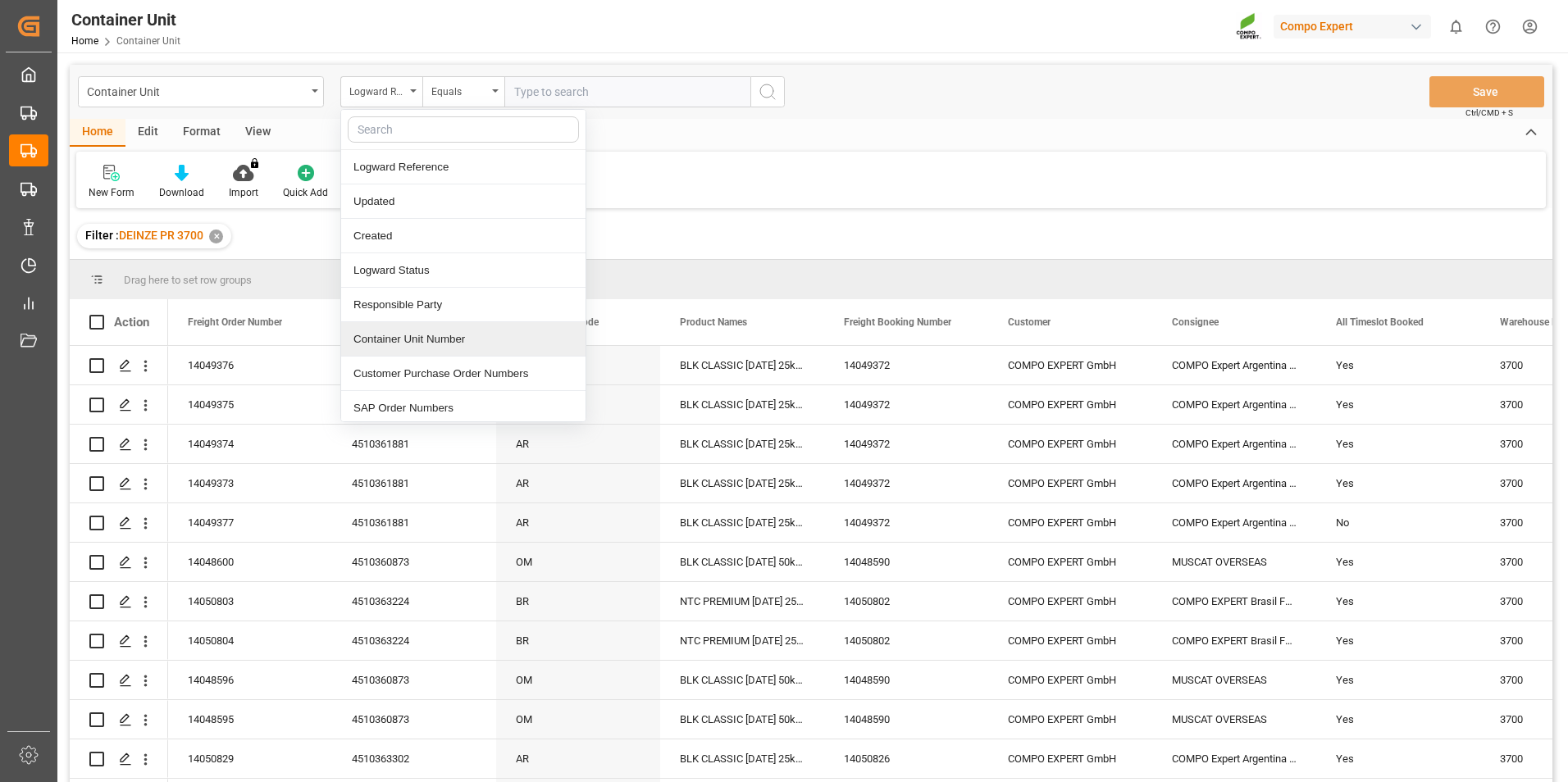
click at [417, 347] on div "Container Unit Number" at bounding box center [463, 339] width 244 height 35
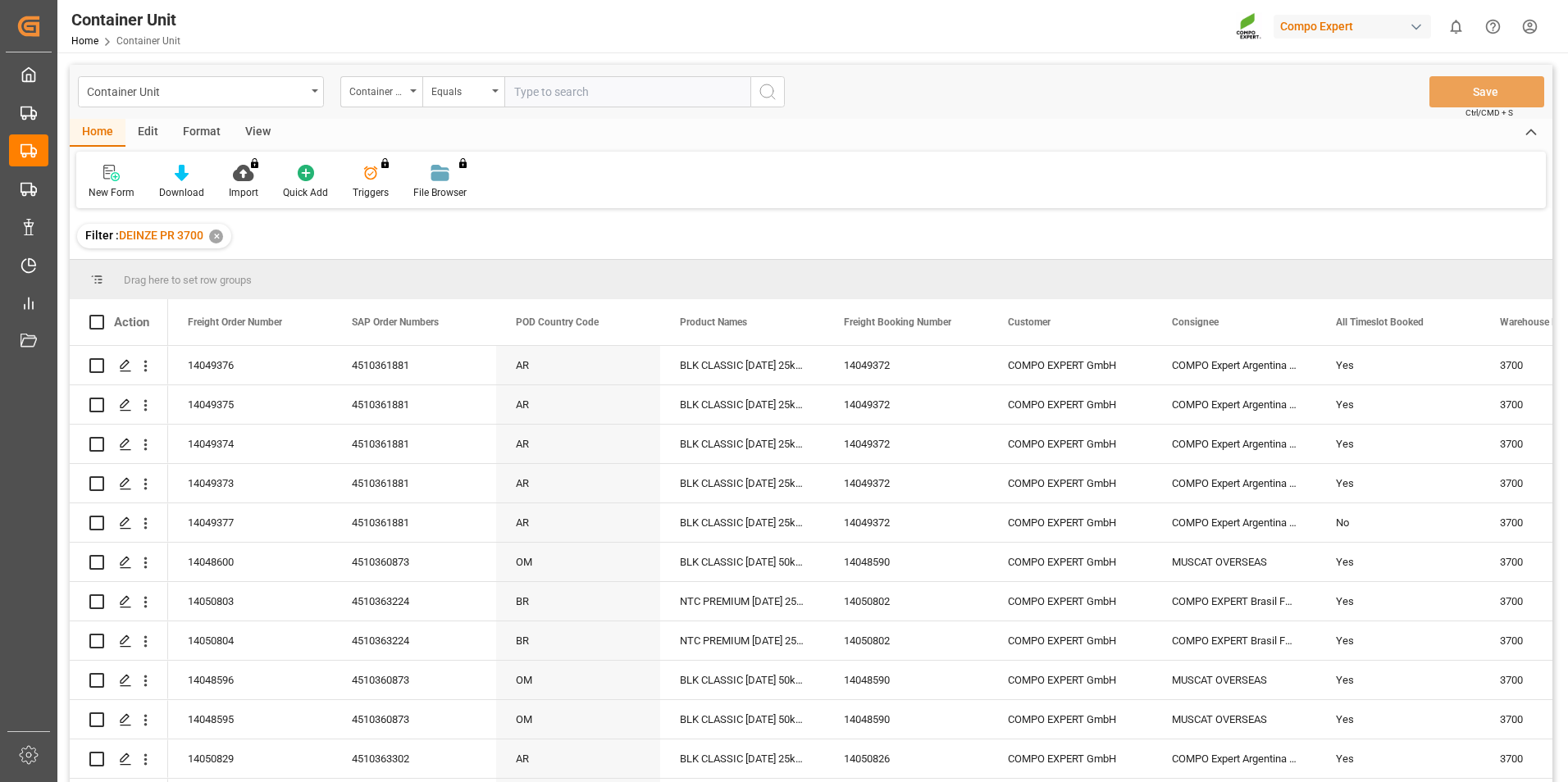
click at [537, 81] on input "text" at bounding box center [627, 91] width 246 height 31
type input "14049377"
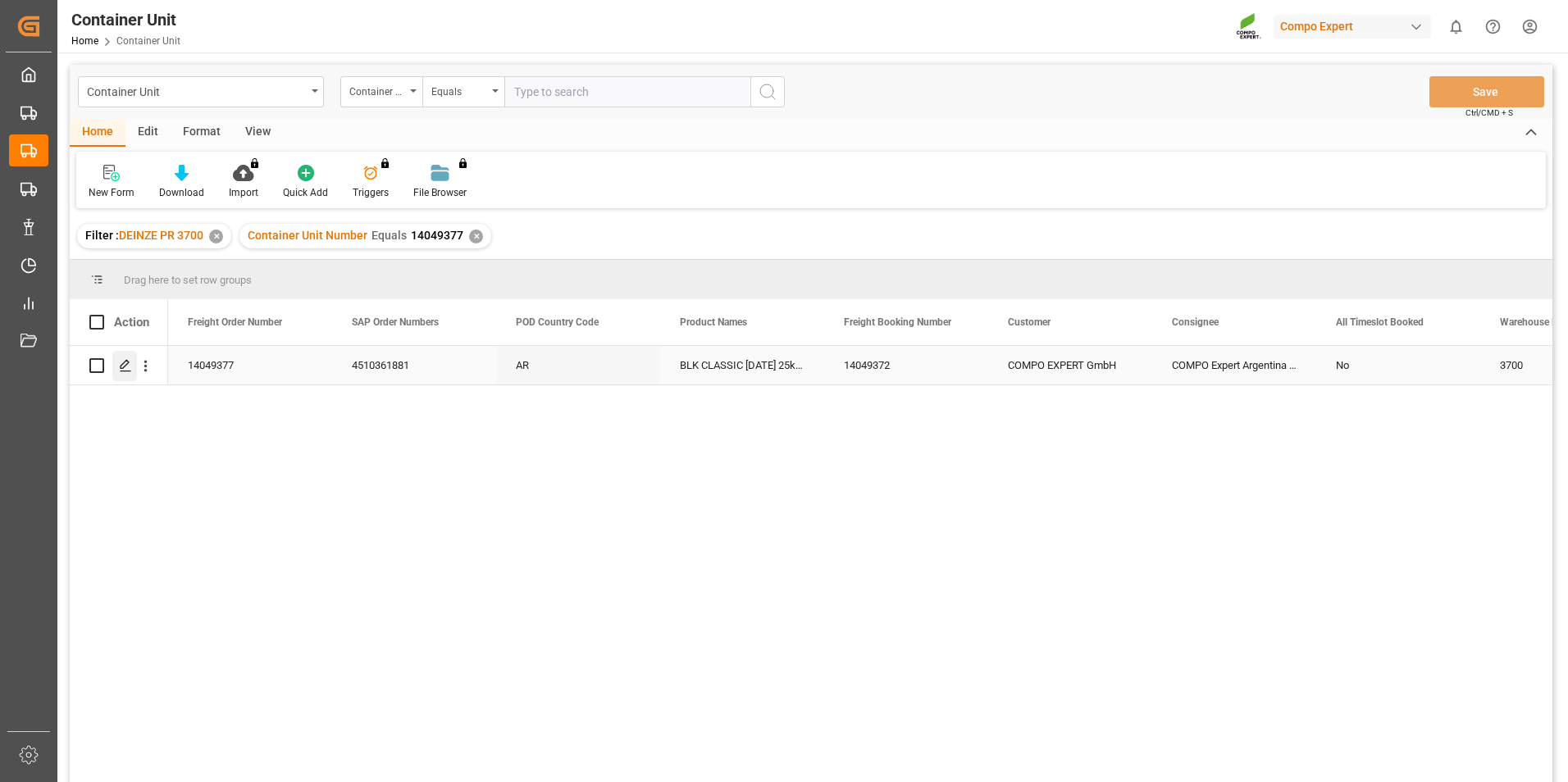
click at [125, 368] on icon "Press SPACE to select this row." at bounding box center [126, 366] width 13 height 13
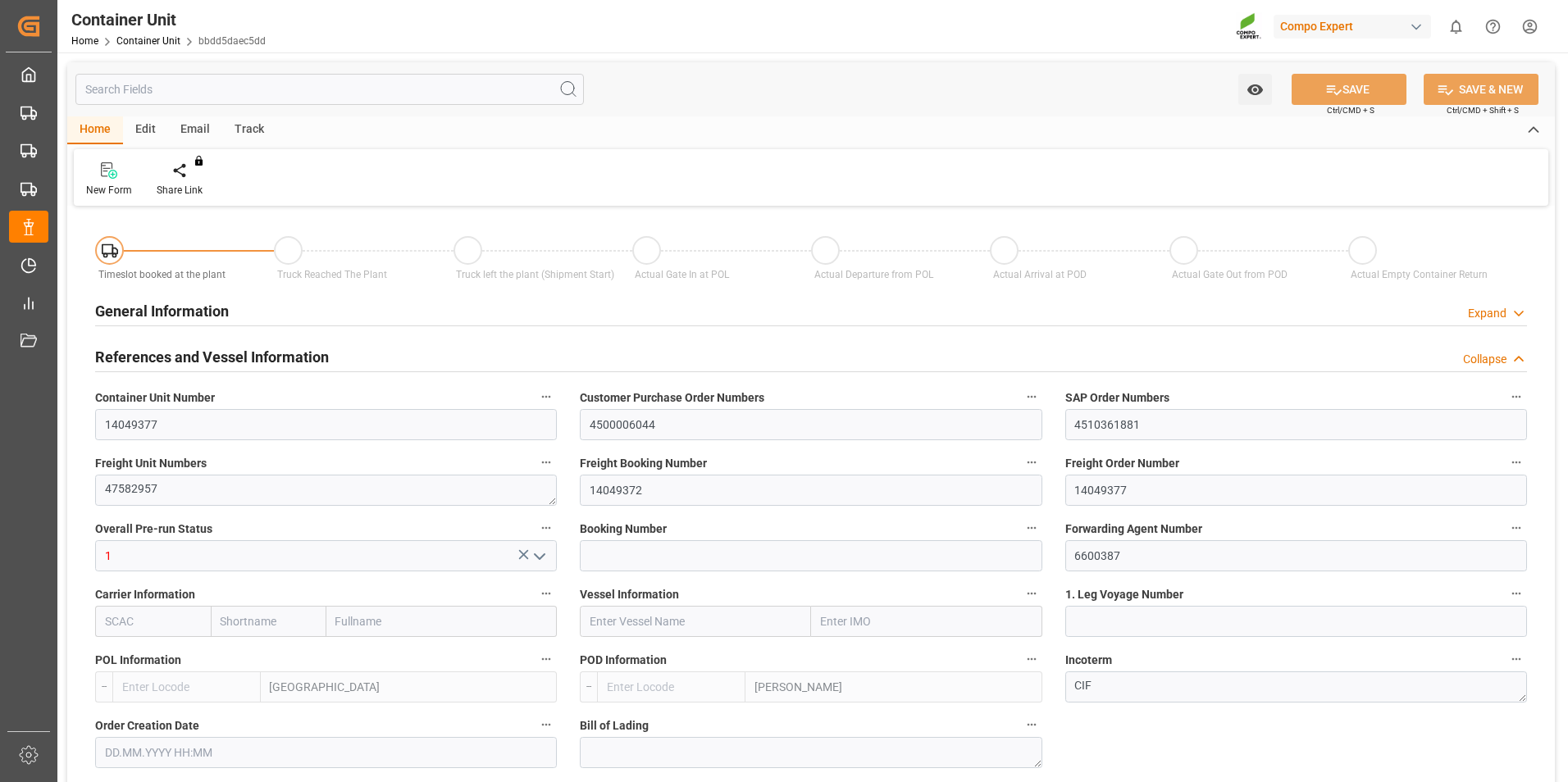
type input "BEANR"
type input "ARZAE"
type input "7"
type input "0"
type input "8"
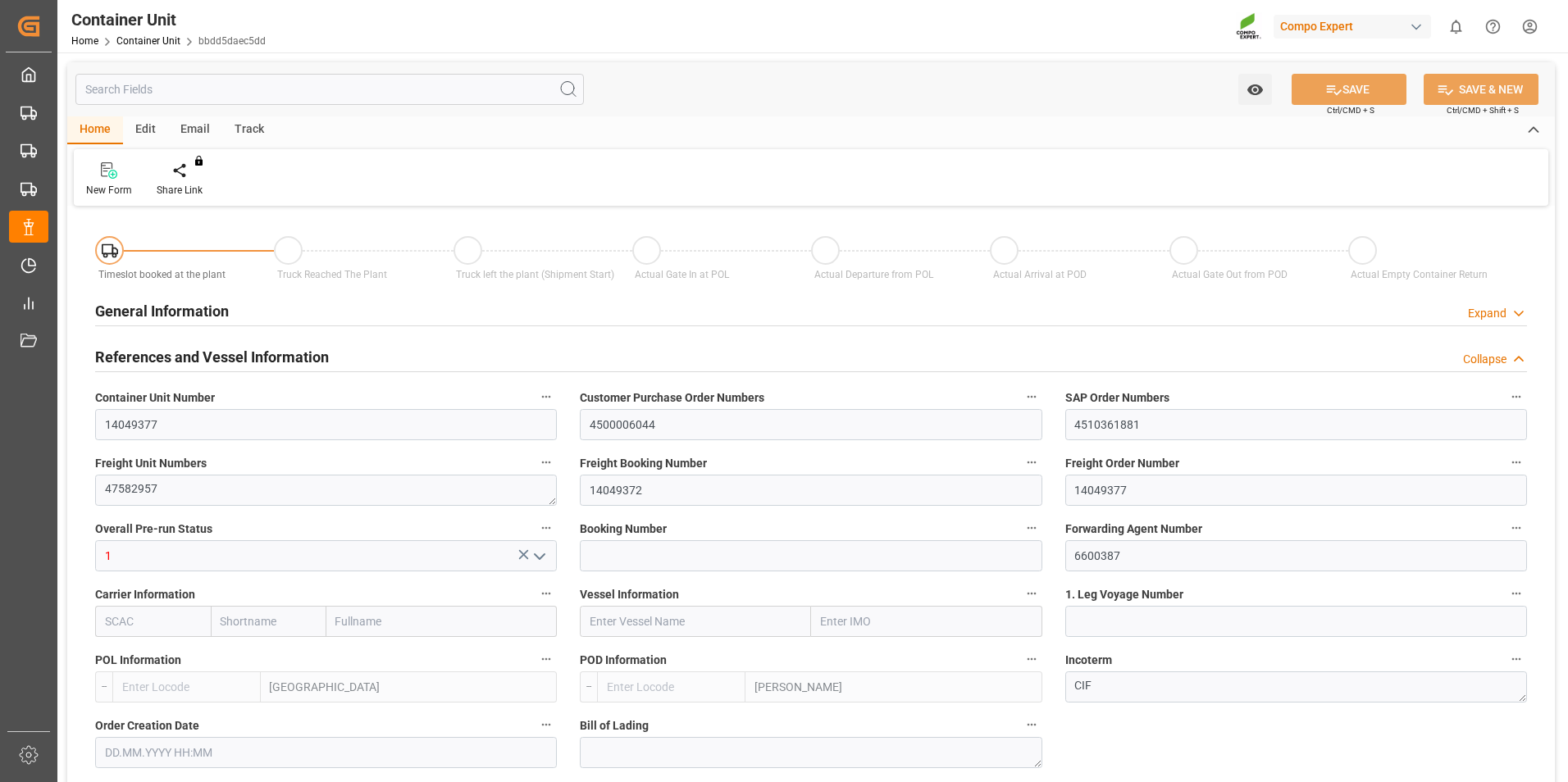
type input "0"
type input "100"
type input "21500"
type input "[DATE] 09:37"
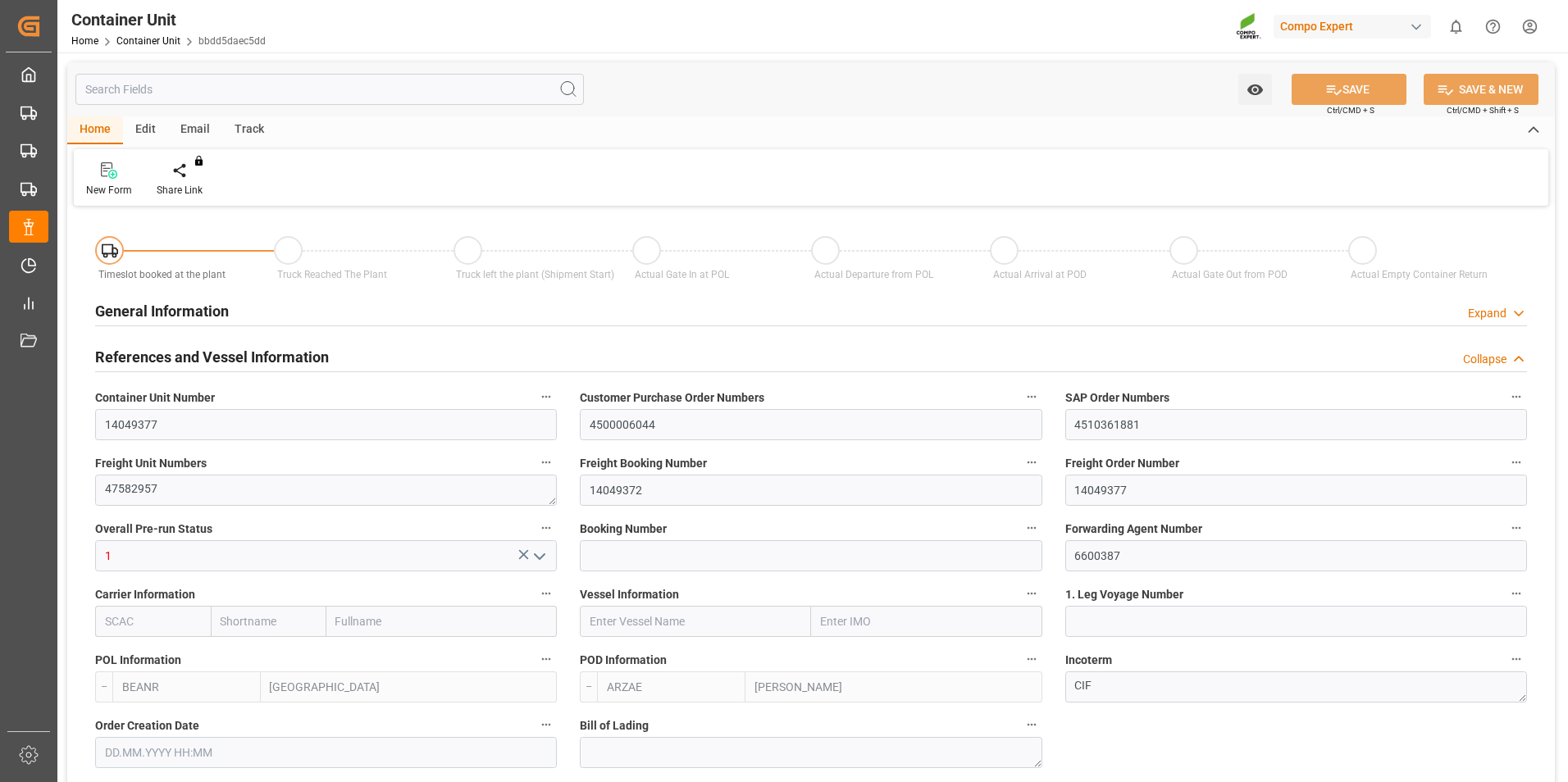
type input "01.09.2025"
click at [186, 179] on div "Create Timeslot" at bounding box center [192, 179] width 94 height 36
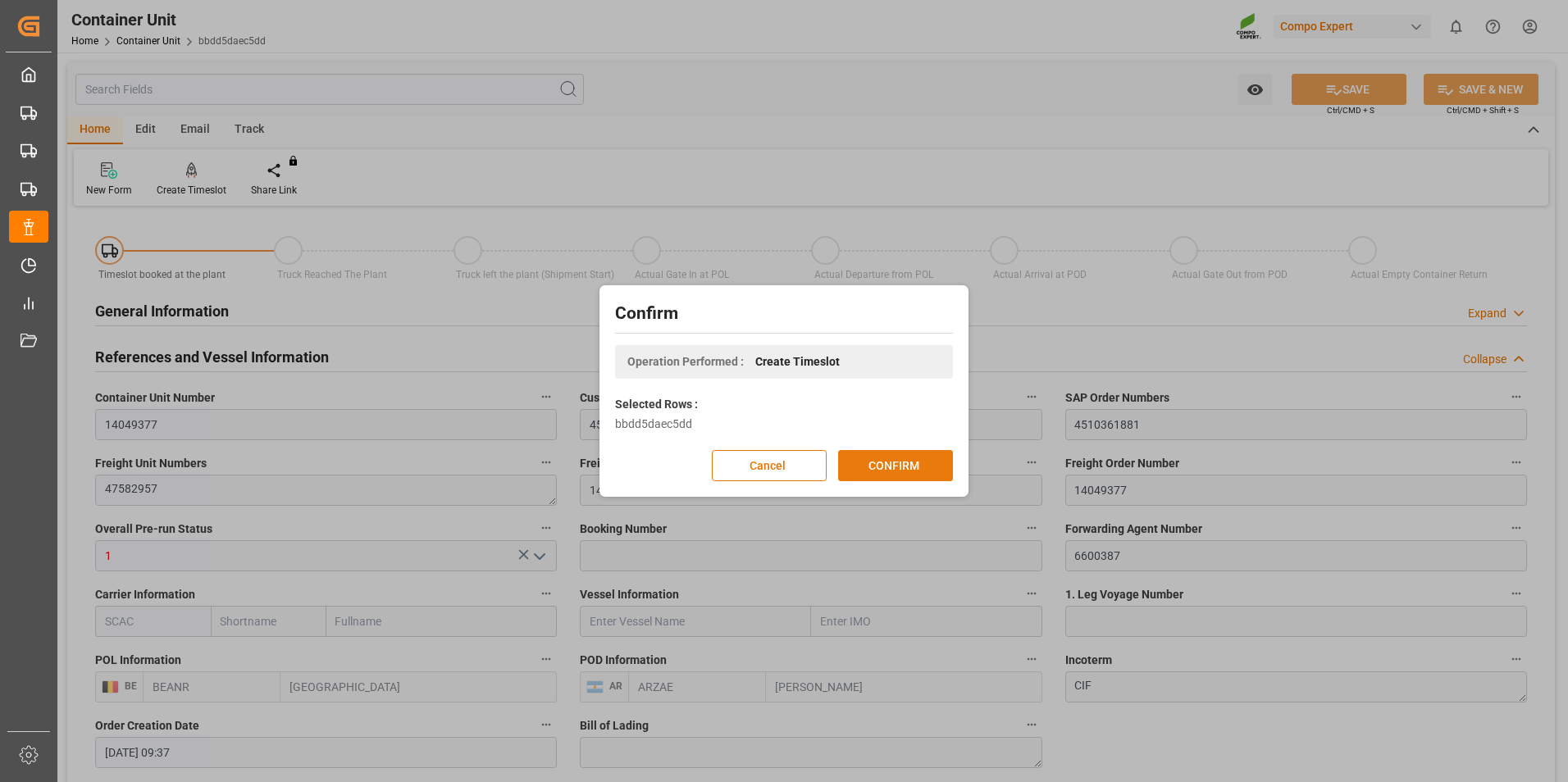
click at [858, 468] on button "CONFIRM" at bounding box center [896, 466] width 115 height 31
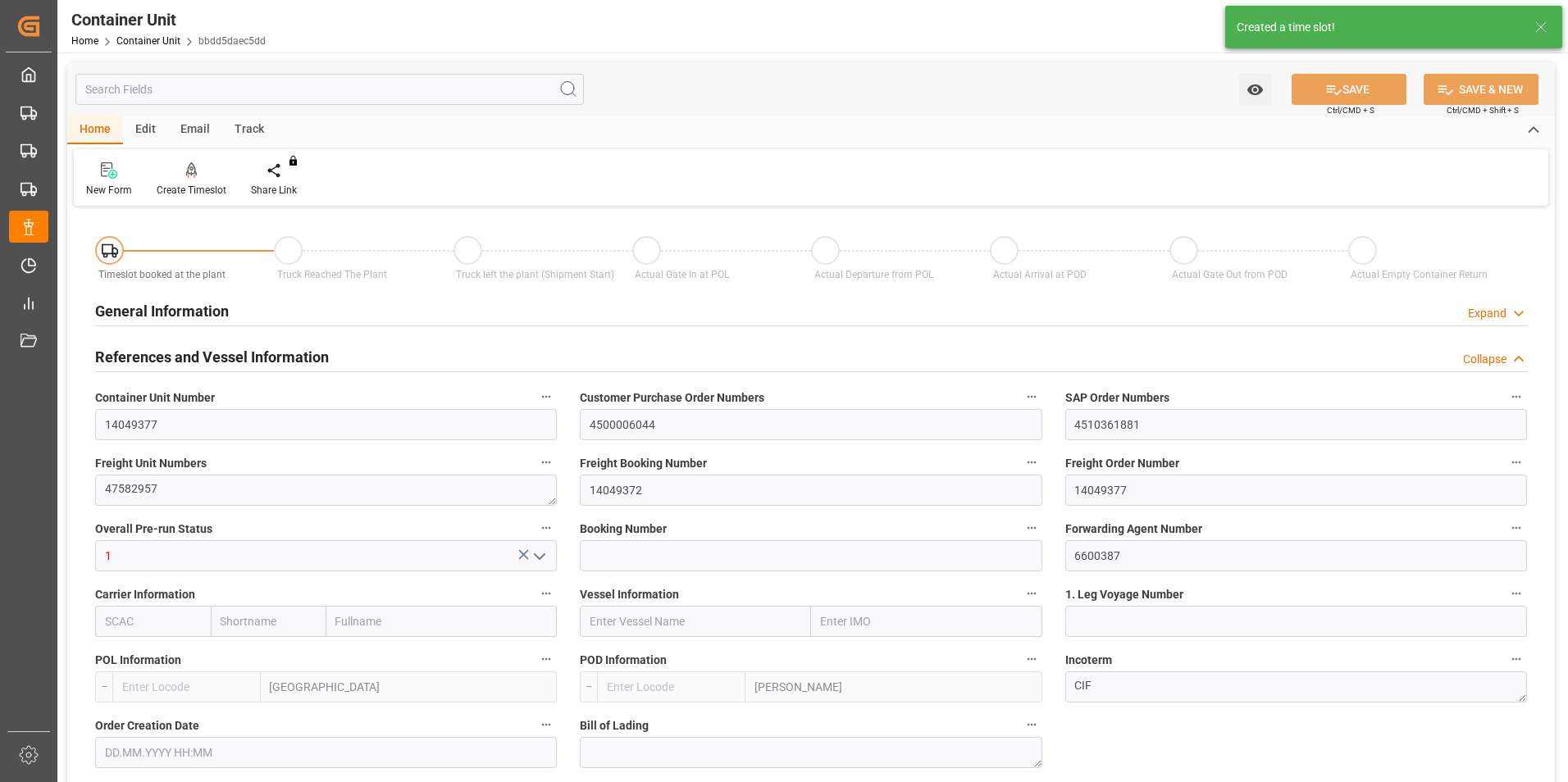
type input "BEANR"
type input "ARZAE"
type input "7"
type input "0"
type input "8"
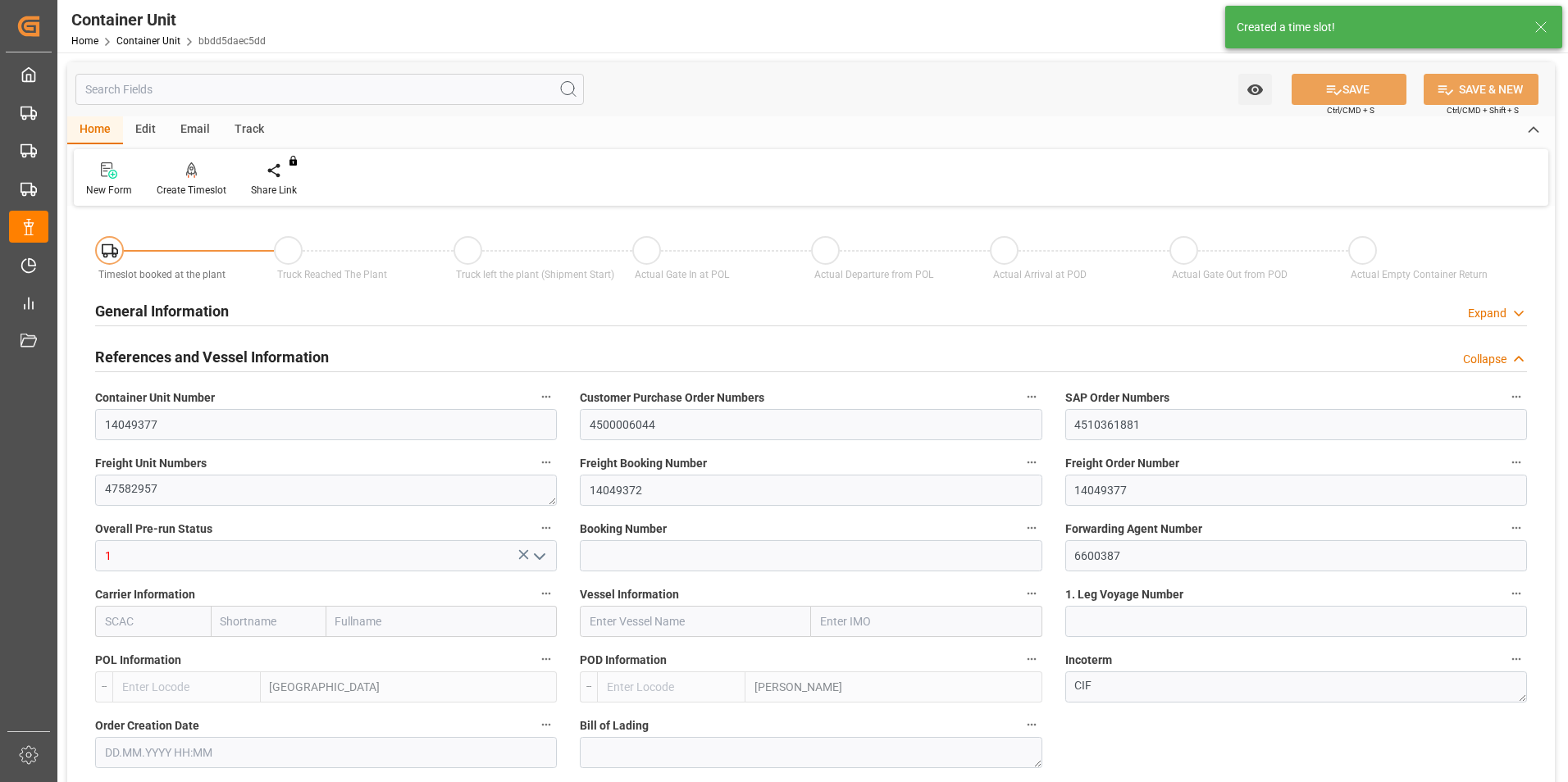
type input "0"
type input "100"
type input "21500"
type input "[DATE] 09:37"
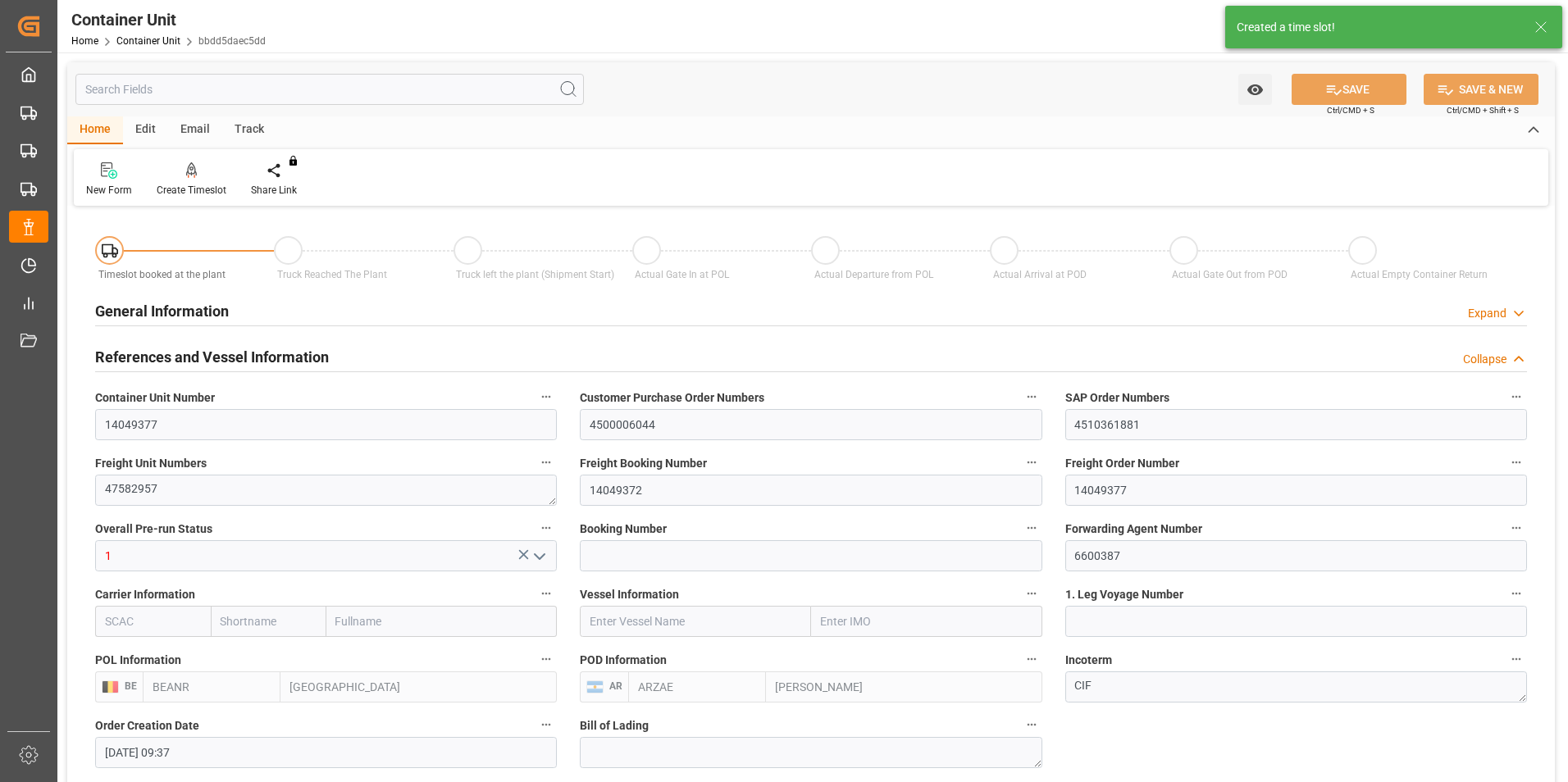
type input "01.09.2025"
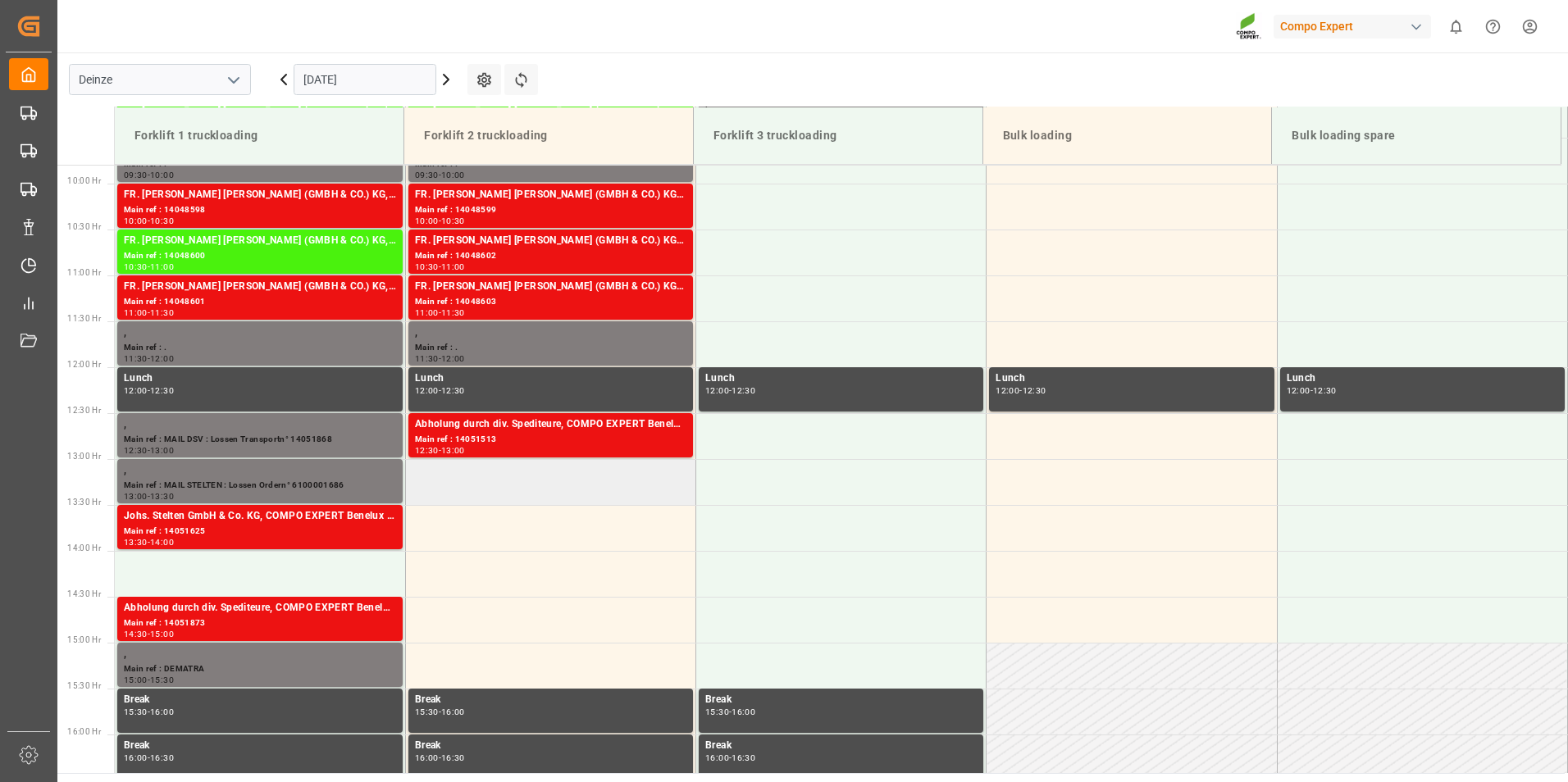
scroll to position [908, 0]
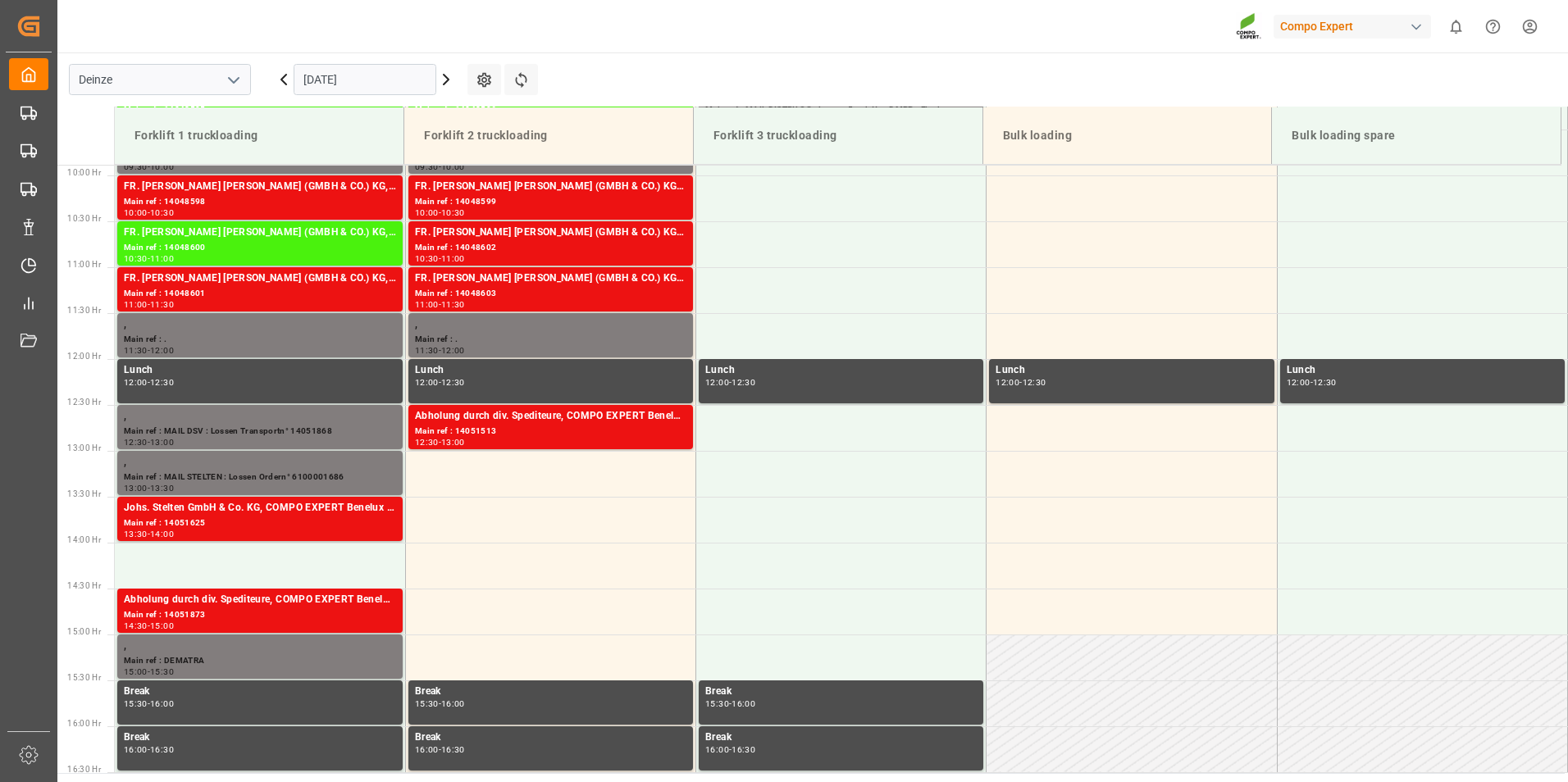
click at [372, 85] on input "[DATE]" at bounding box center [365, 79] width 143 height 31
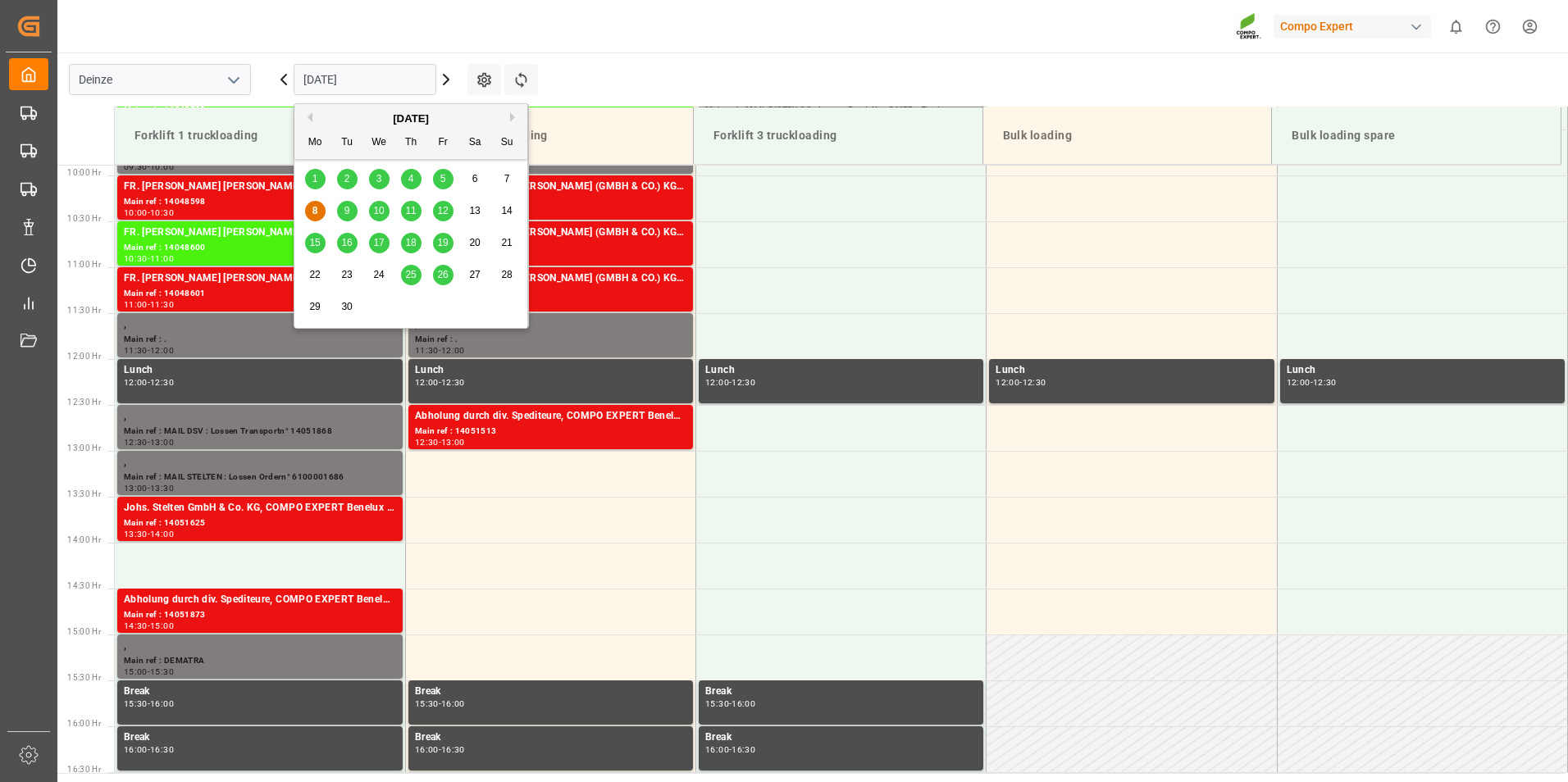
click at [378, 244] on span "17" at bounding box center [377, 242] width 10 height 11
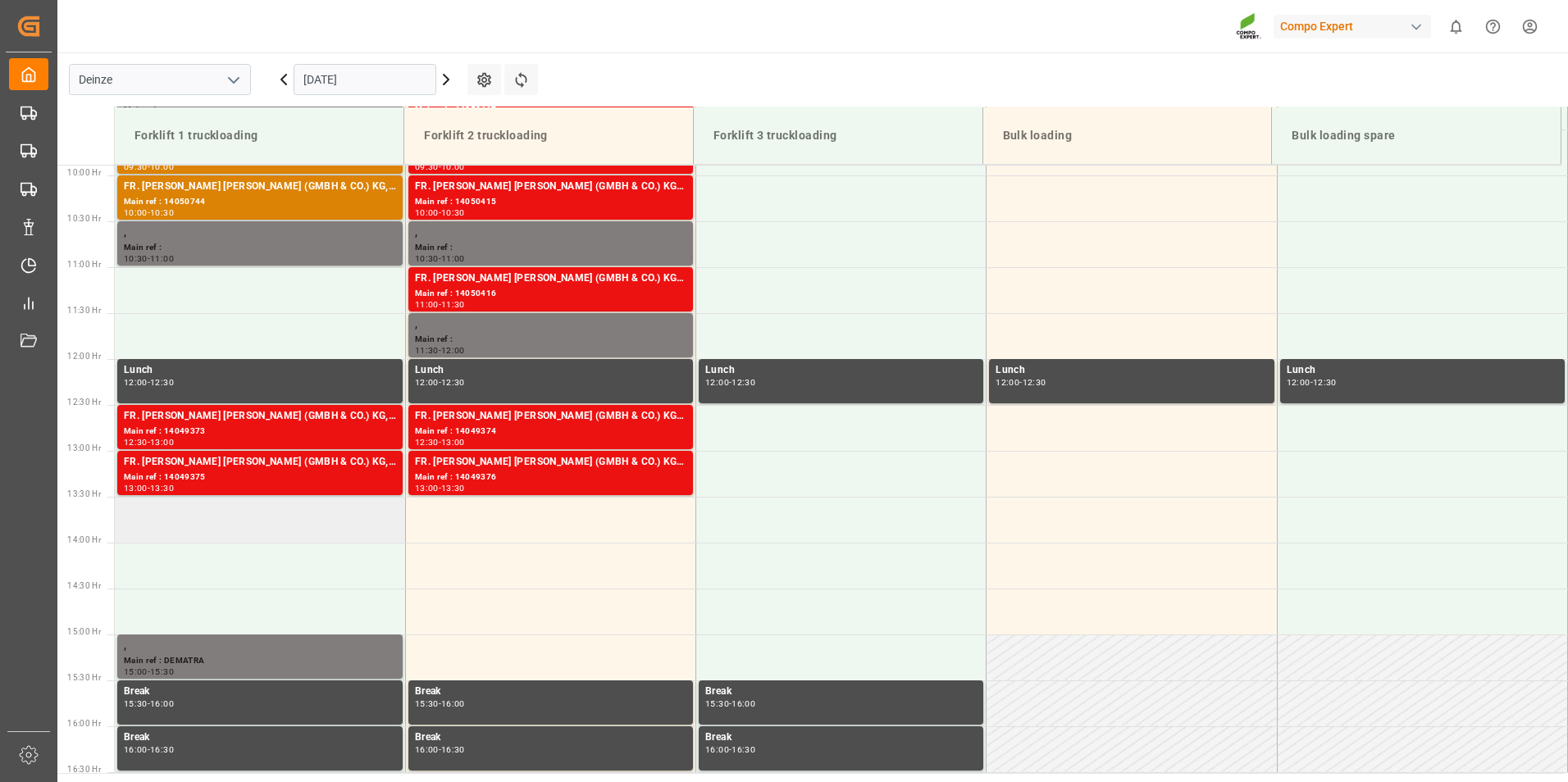
click at [217, 519] on td at bounding box center [259, 519] width 290 height 46
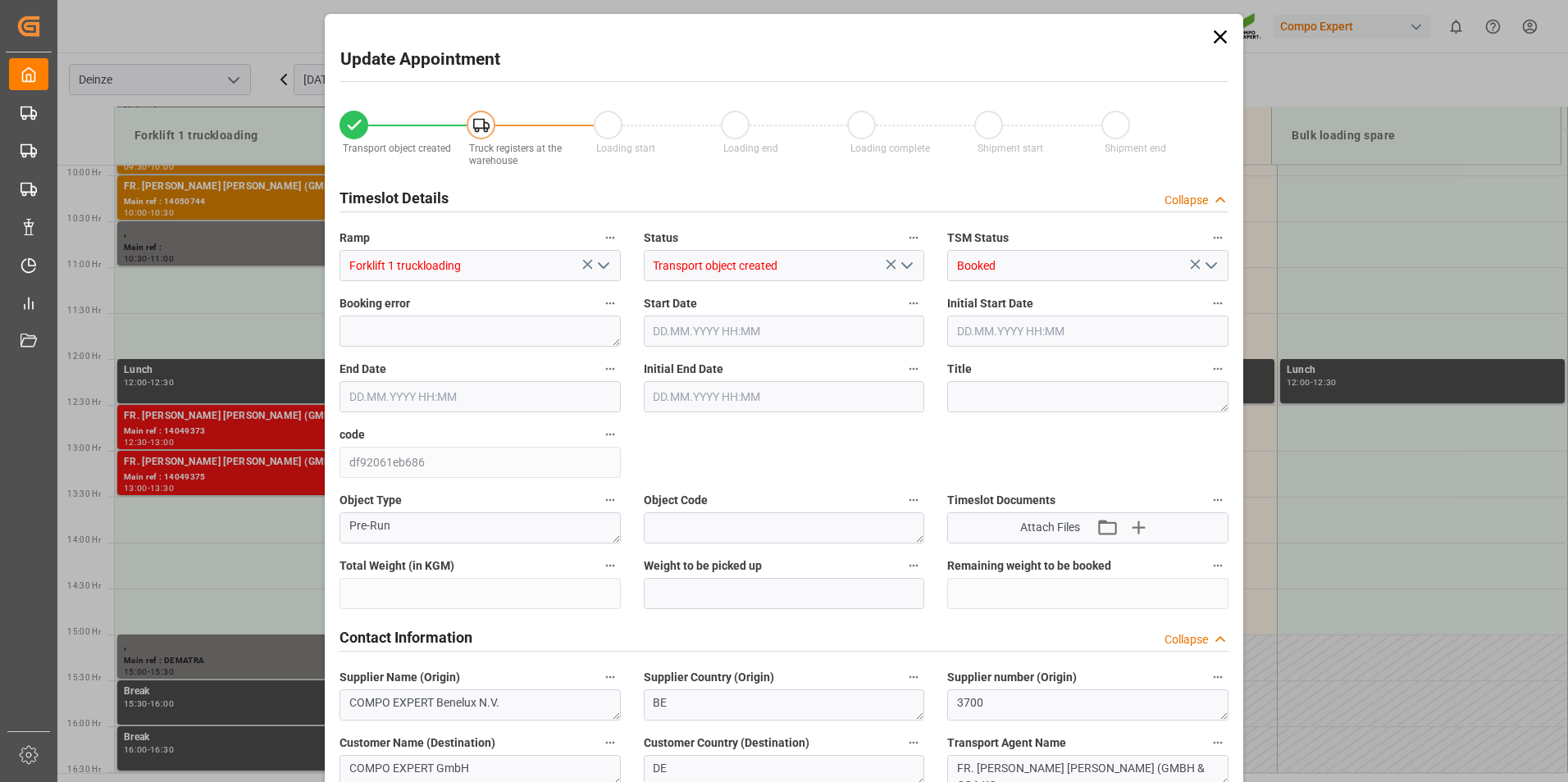
type input "21500"
type input "100"
type input "[DATE] 13:30"
type input "[DATE] 14:00"
type input "[DATE] 09:37"
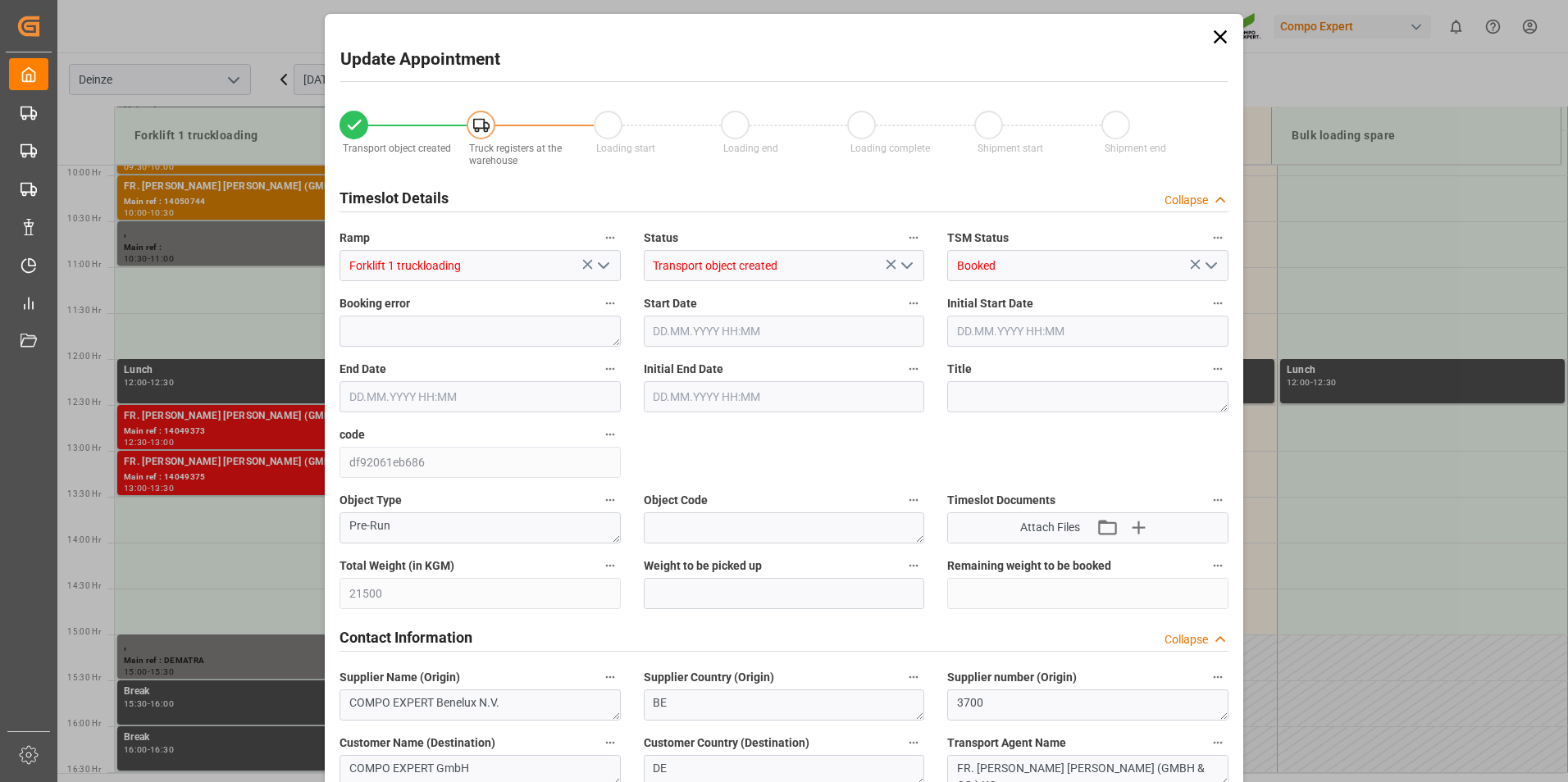
type input "[DATE] 09:10"
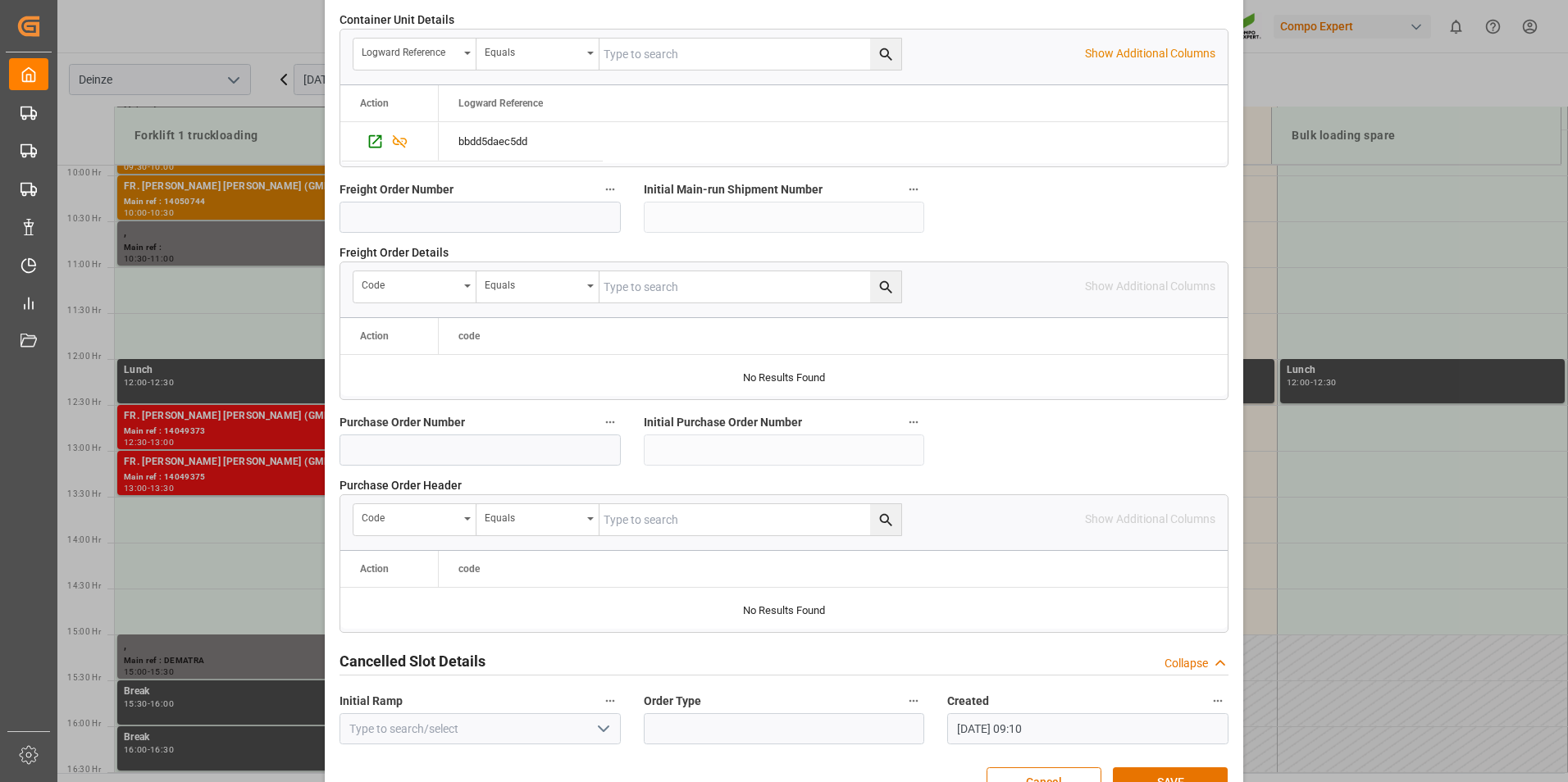
scroll to position [1494, 0]
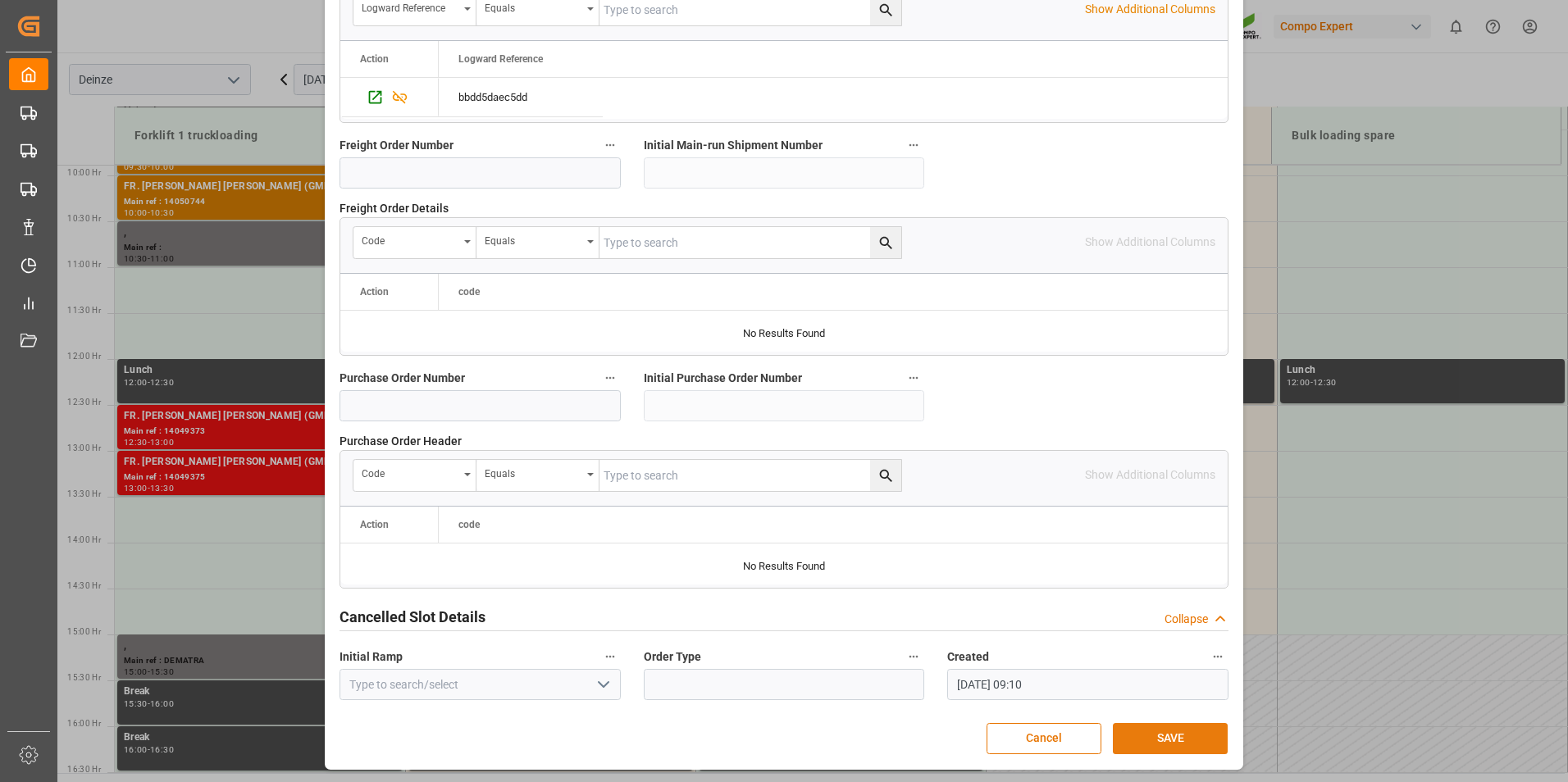
click at [1170, 742] on button "SAVE" at bounding box center [1170, 738] width 115 height 31
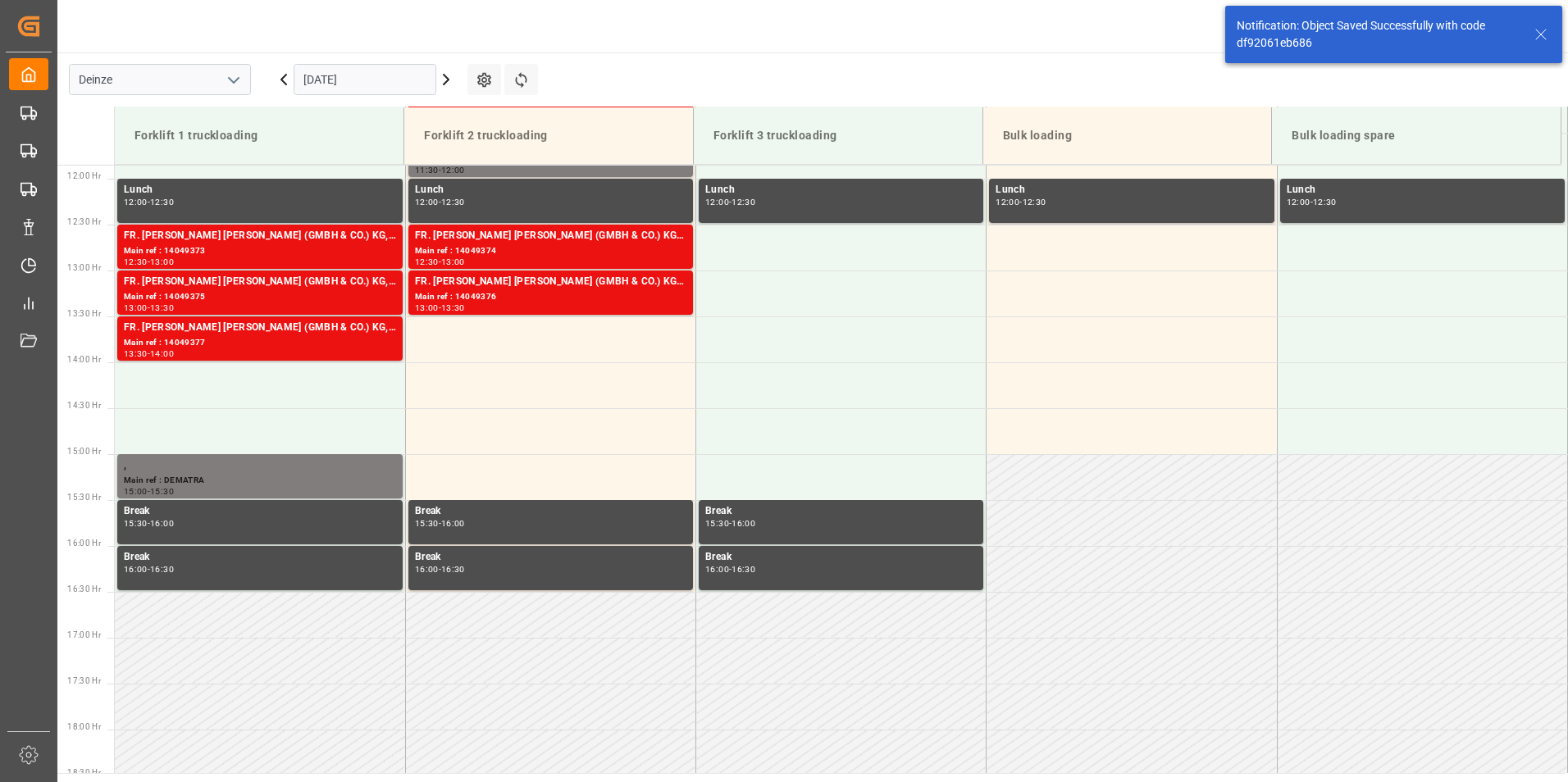
scroll to position [1092, 0]
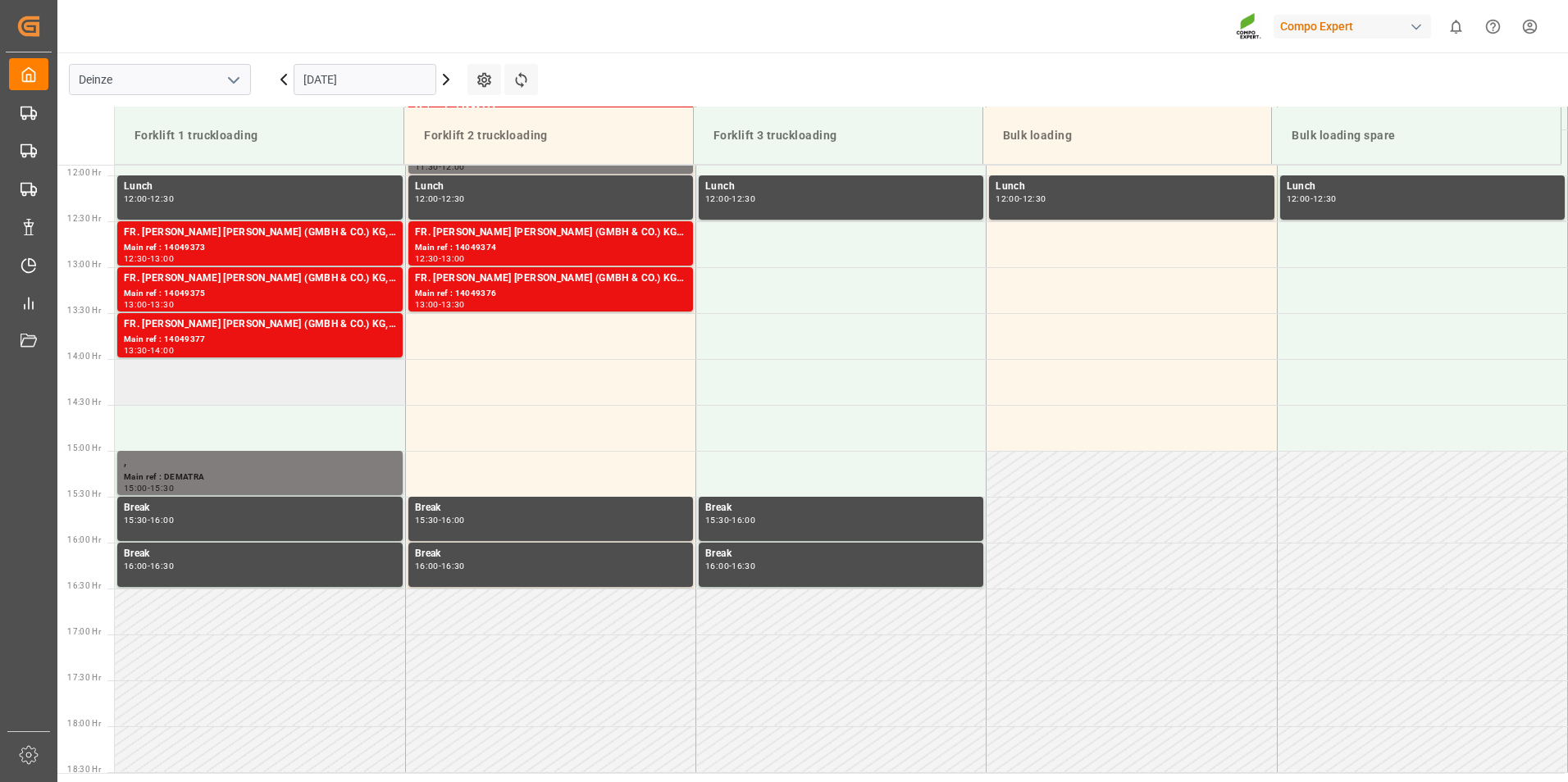
click at [121, 376] on td at bounding box center [259, 382] width 290 height 46
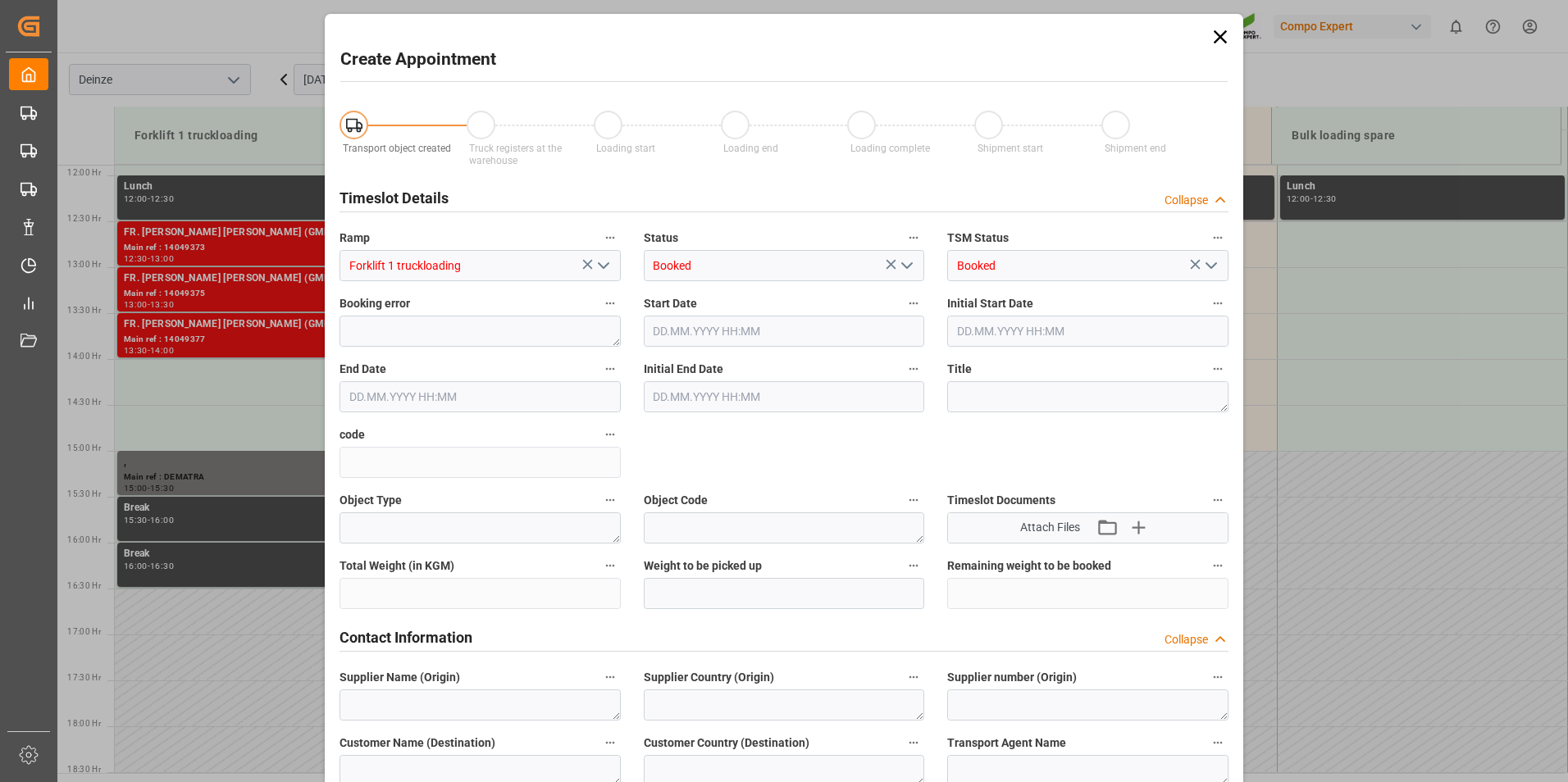
type input "[DATE] 14:00"
type input "[DATE] 14:30"
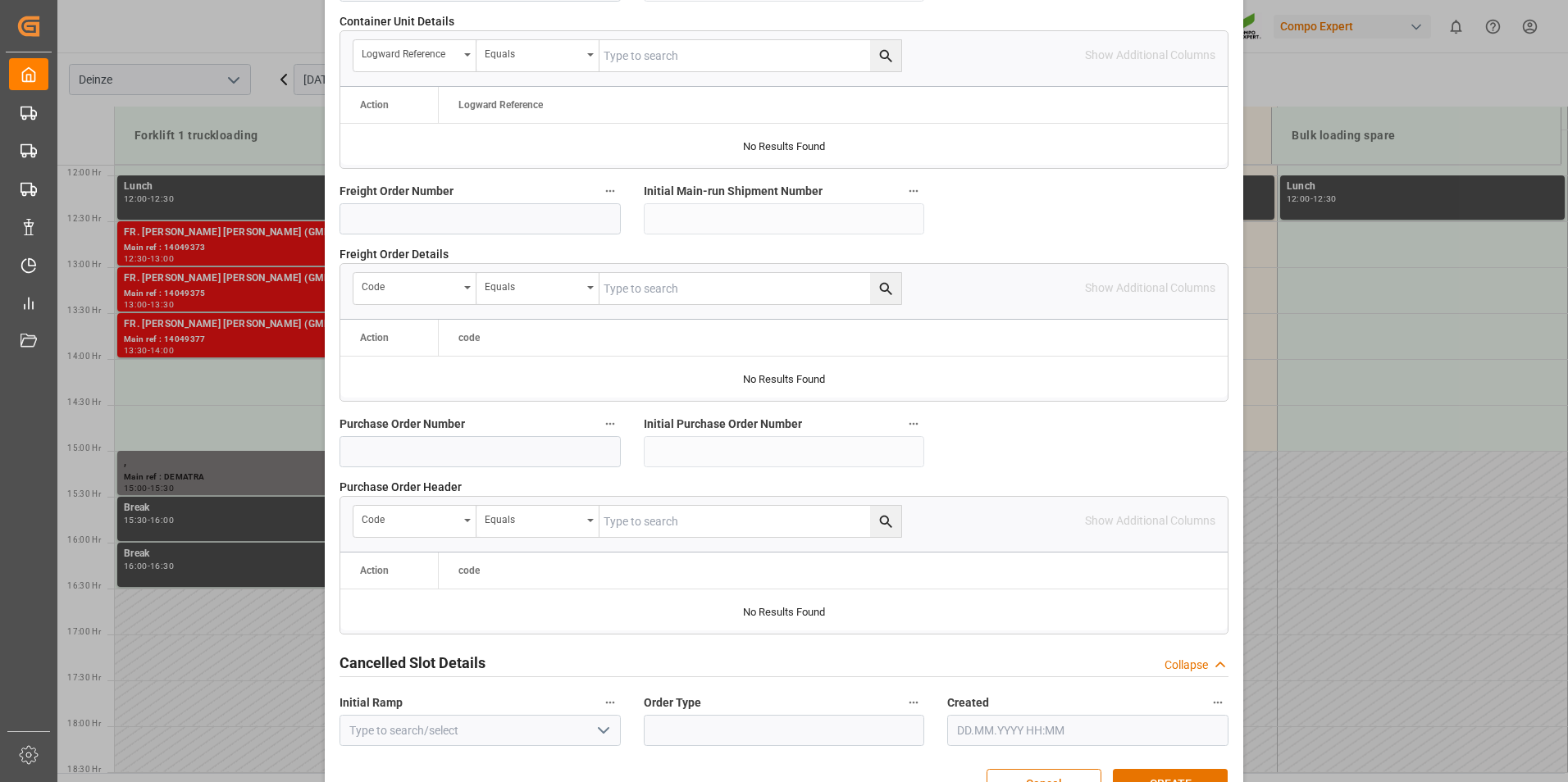
scroll to position [1494, 0]
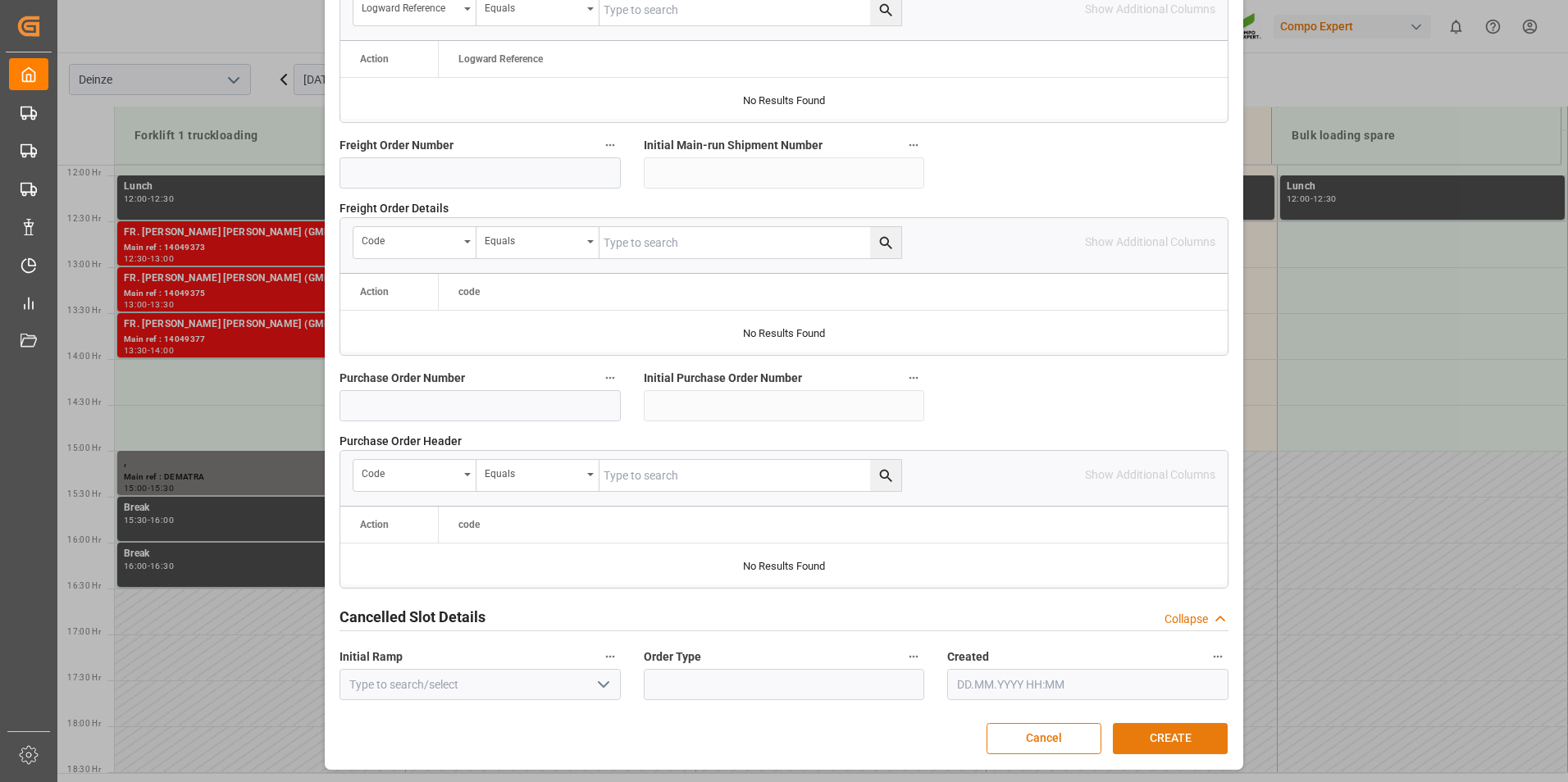
click at [1145, 742] on button "CREATE" at bounding box center [1170, 738] width 115 height 31
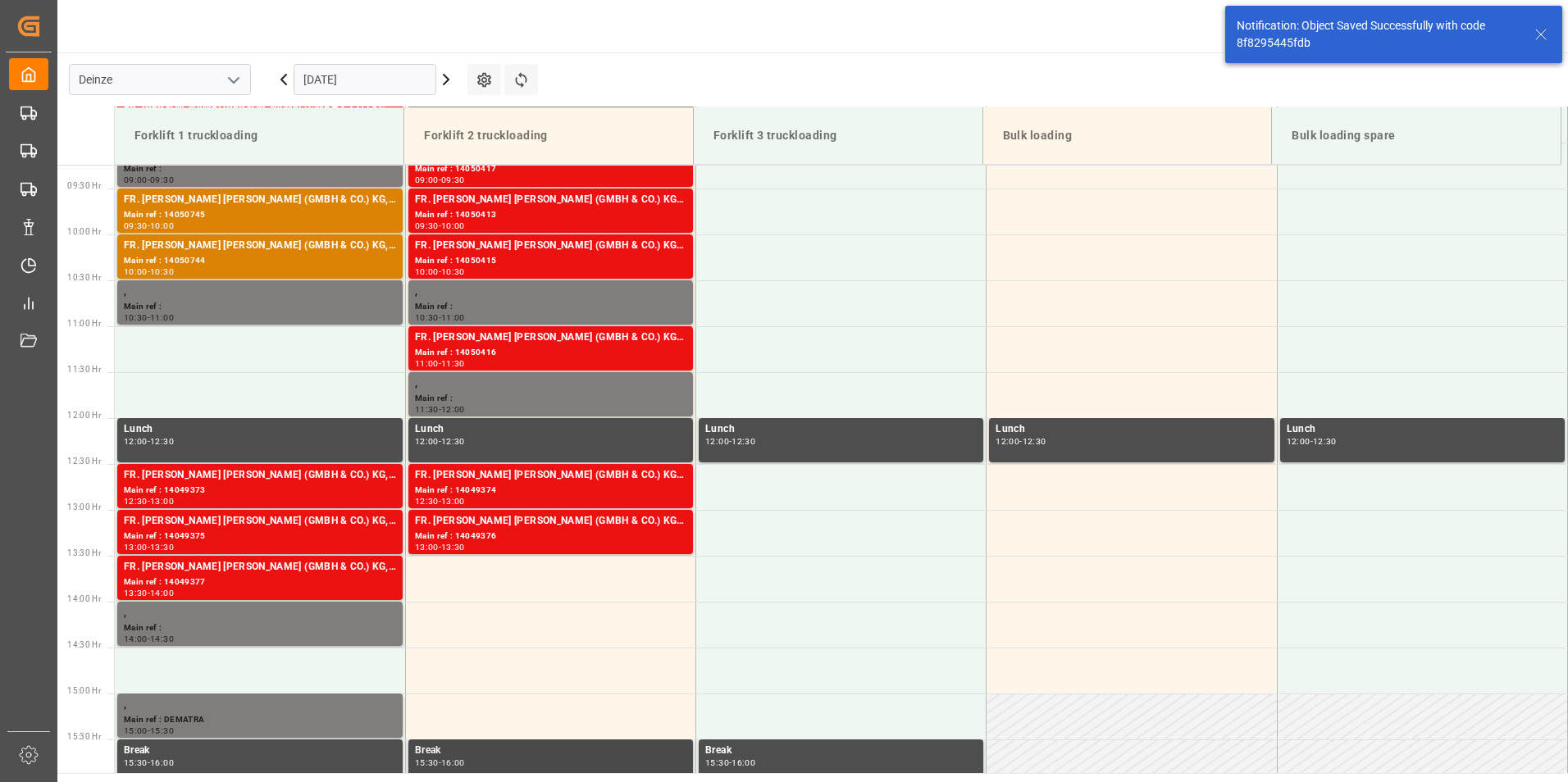
scroll to position [1184, 0]
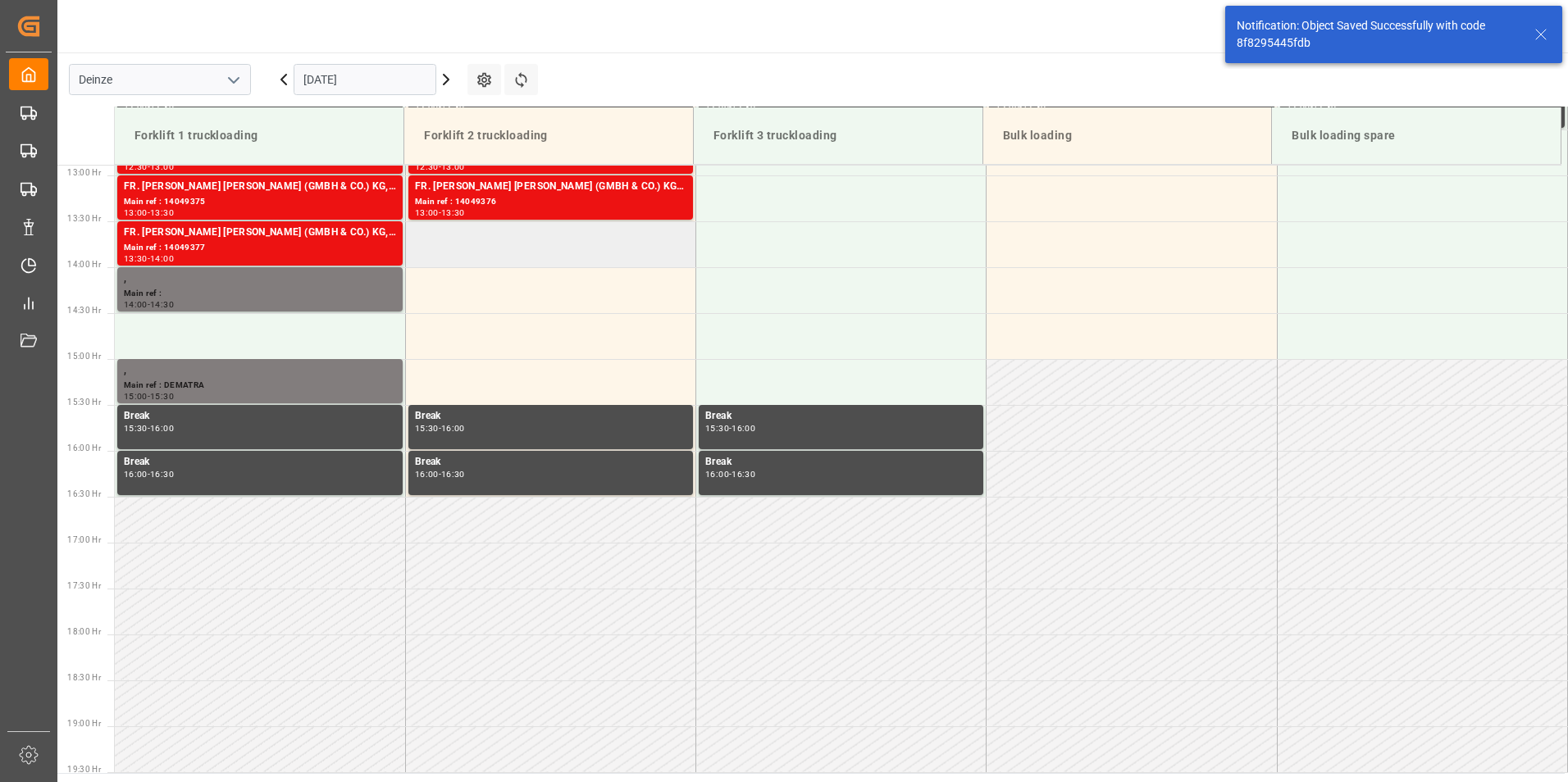
click at [444, 247] on td at bounding box center [550, 244] width 290 height 46
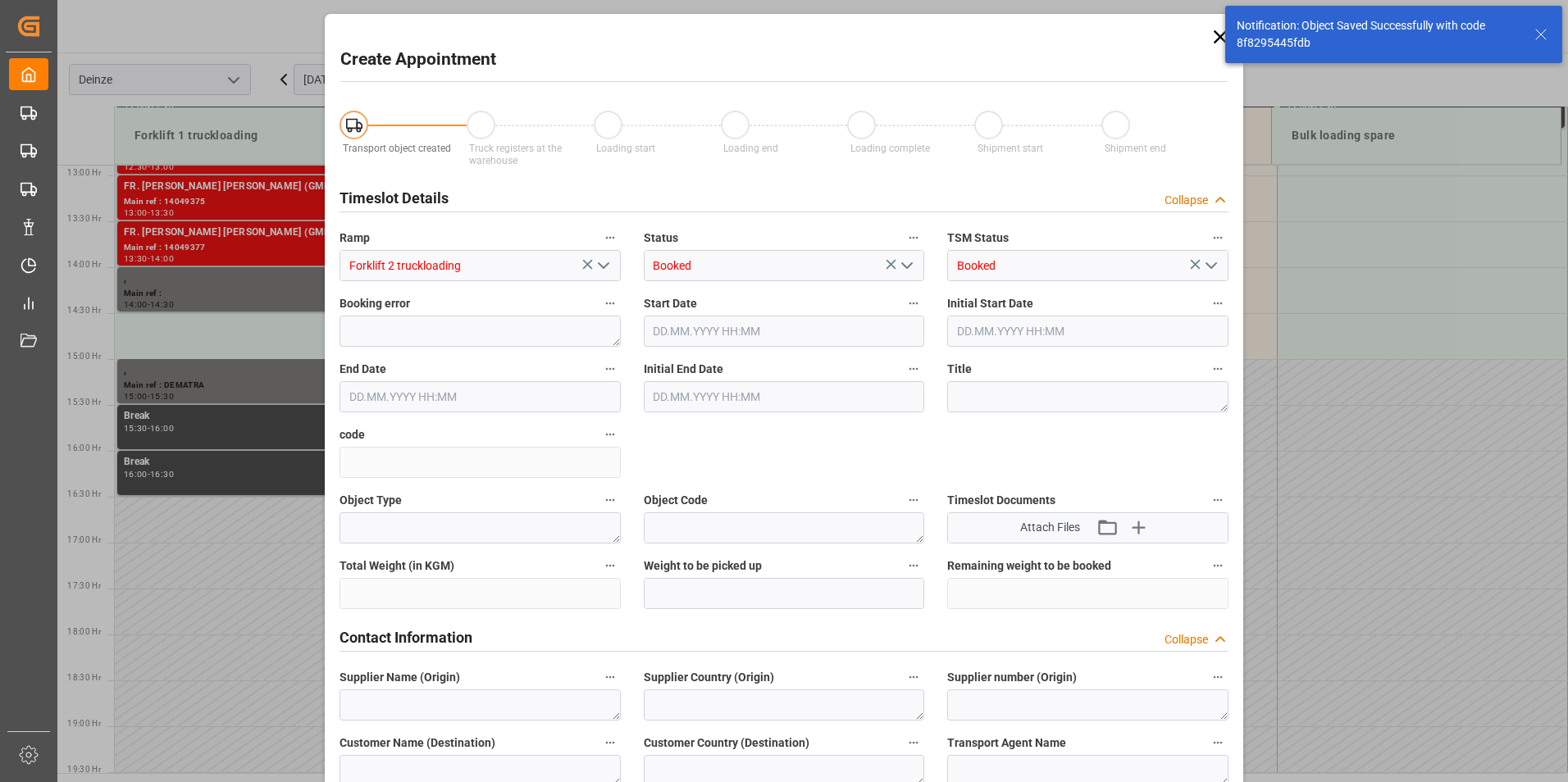
type input "[DATE] 13:30"
type input "[DATE] 14:00"
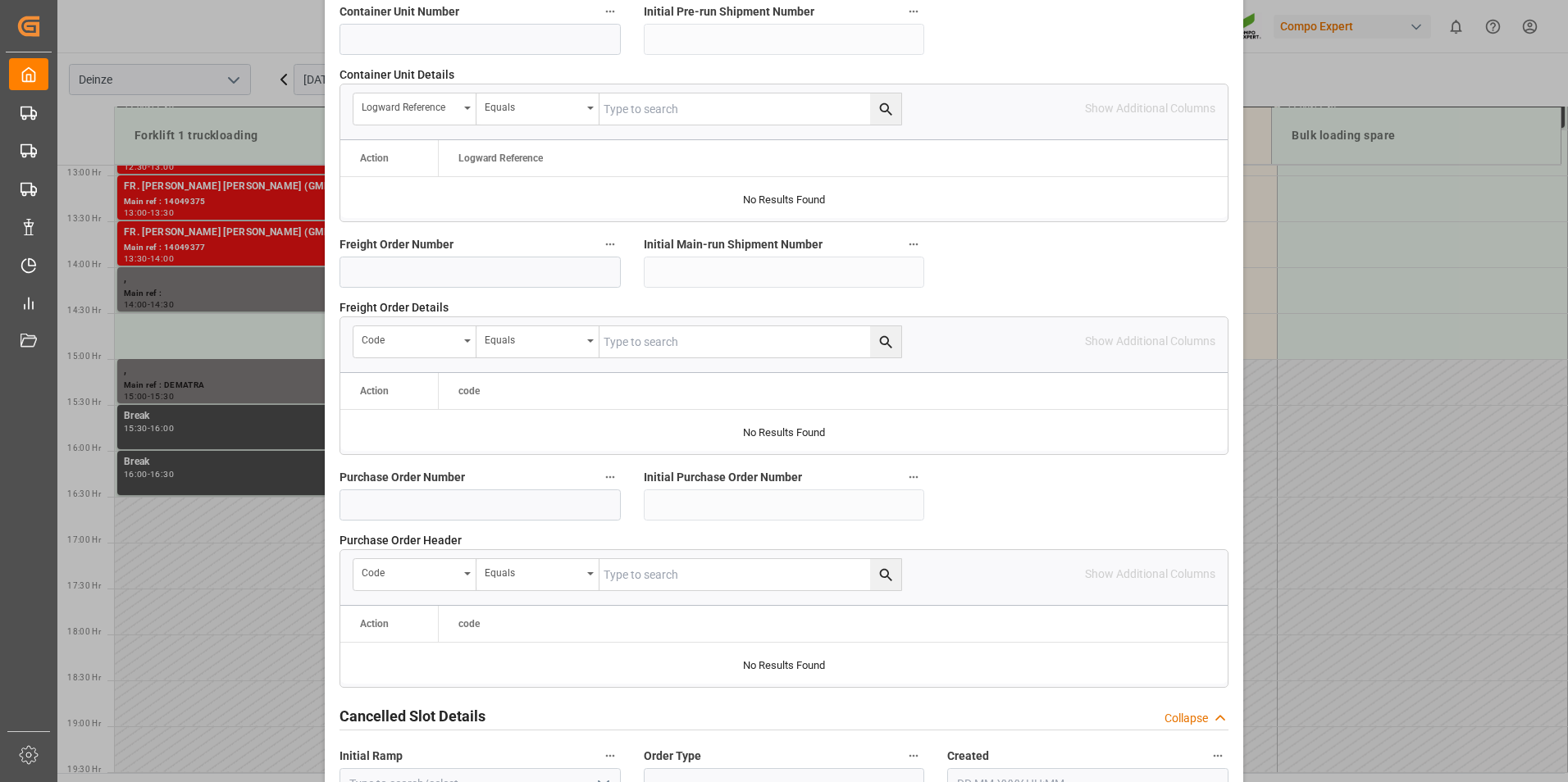
scroll to position [1494, 0]
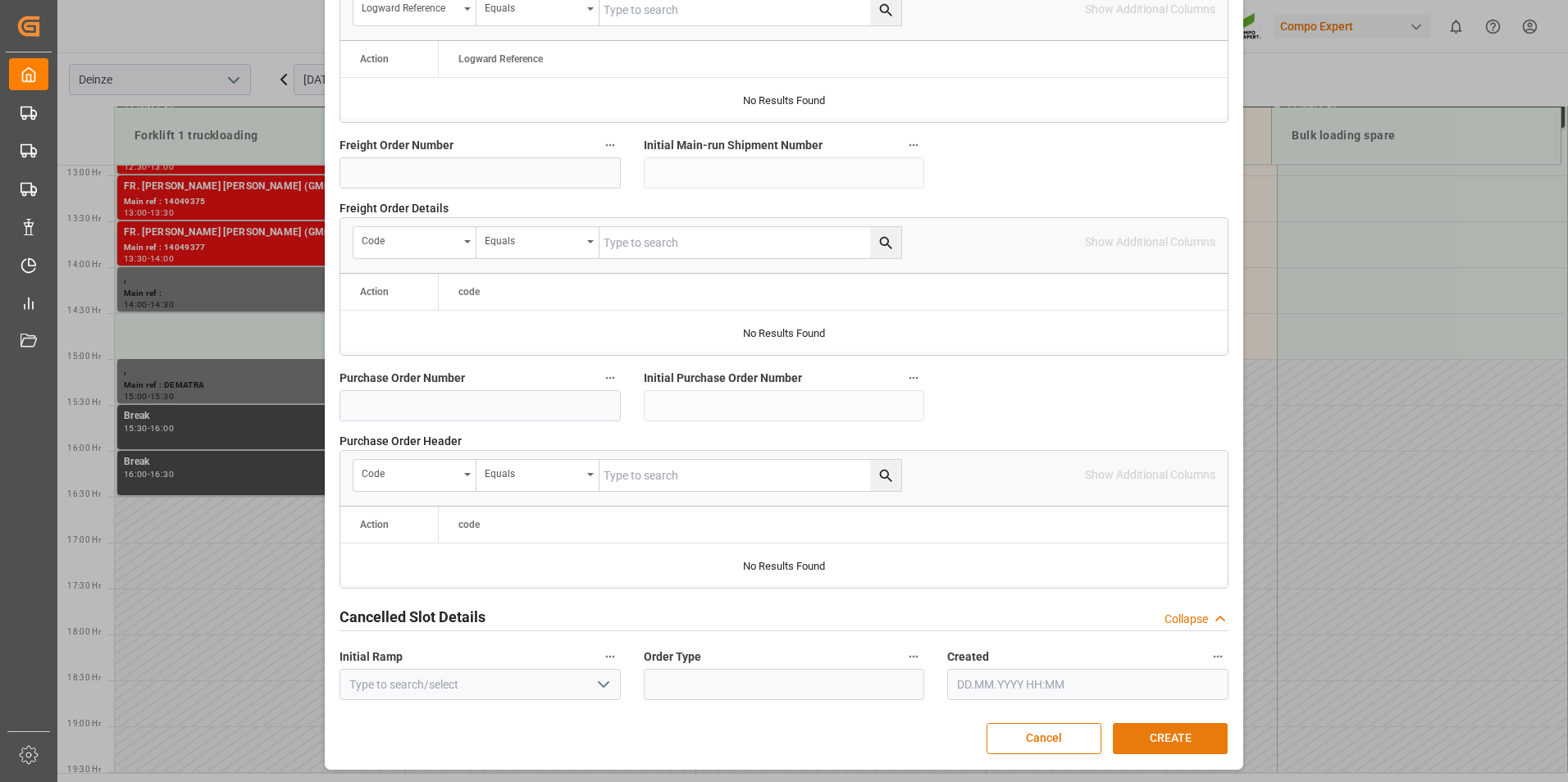
click at [1177, 730] on button "CREATE" at bounding box center [1170, 738] width 115 height 31
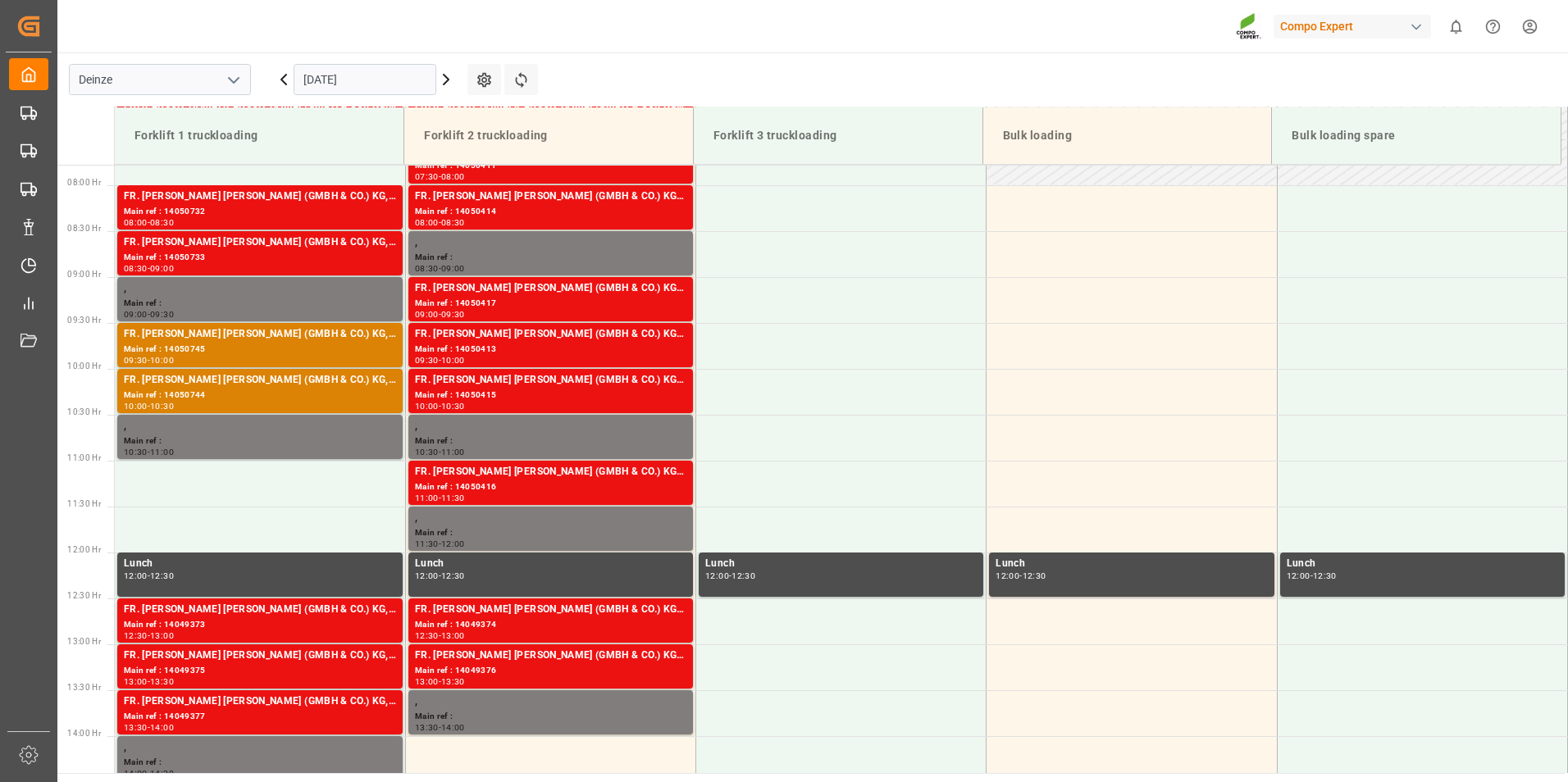
scroll to position [715, 0]
